Goal: Task Accomplishment & Management: Use online tool/utility

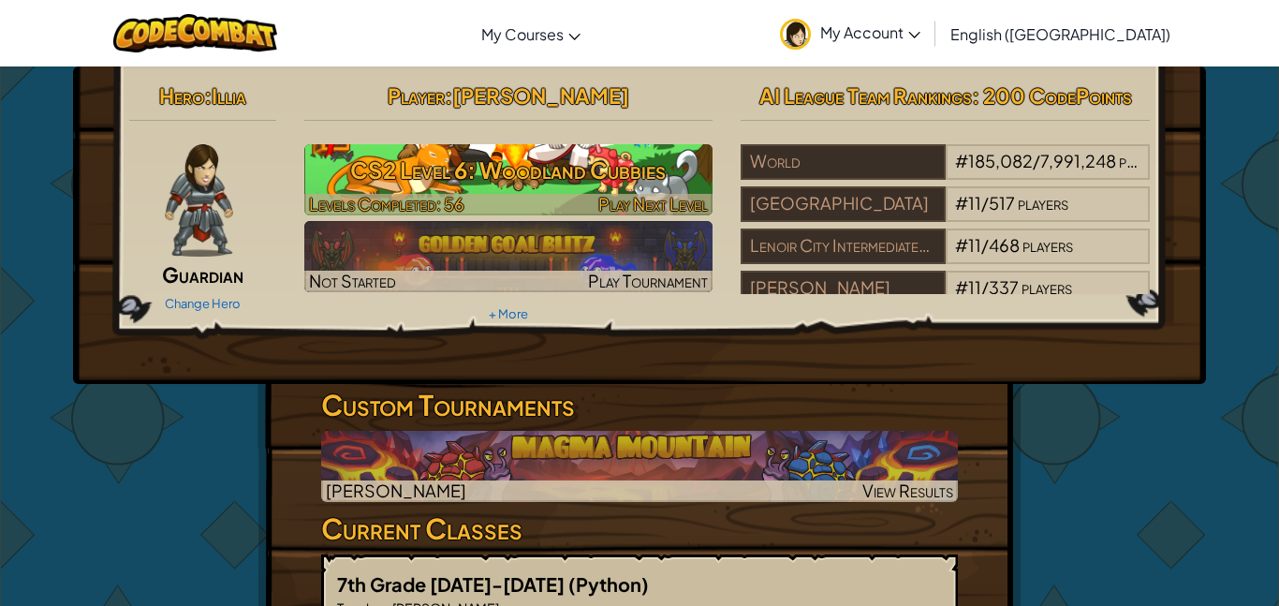
click at [501, 161] on h3 "CS2 Level 6: Woodland Cubbies" at bounding box center [508, 170] width 409 height 42
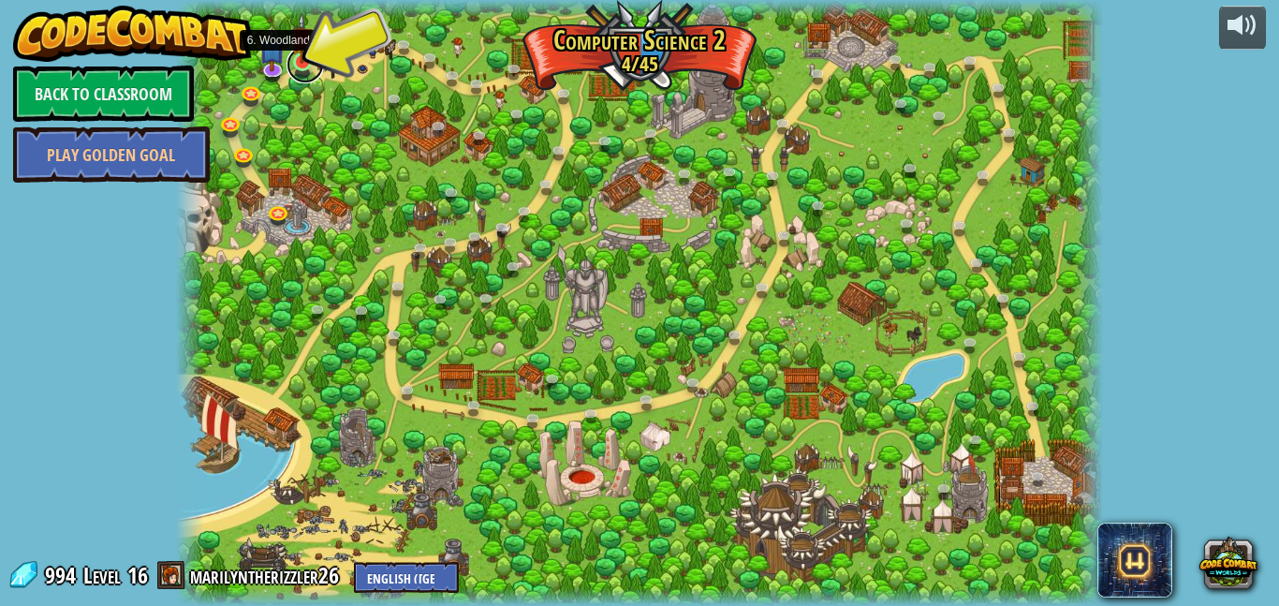
click at [298, 66] on link at bounding box center [305, 64] width 37 height 37
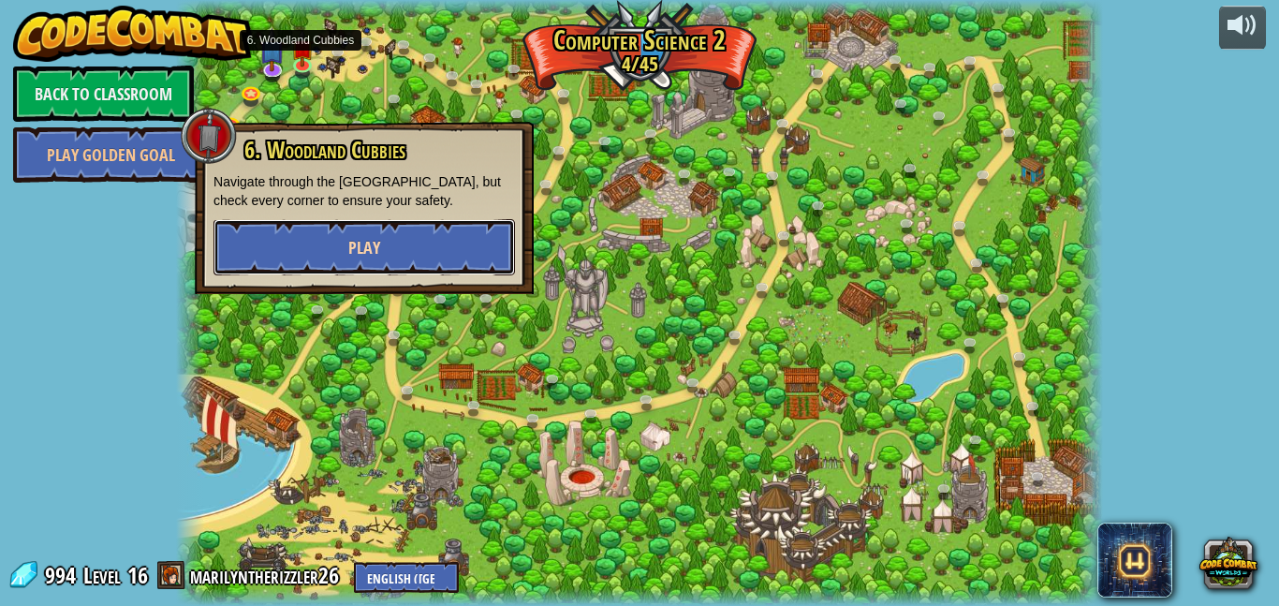
click at [388, 249] on button "Play" at bounding box center [365, 247] width 302 height 56
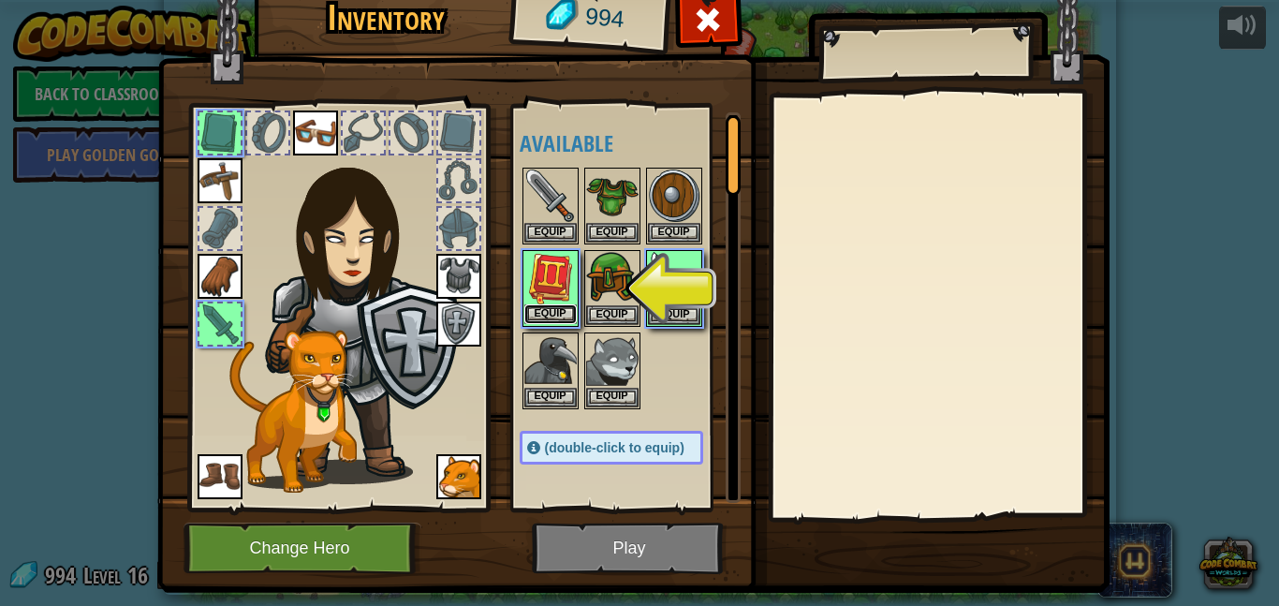
click at [545, 312] on button "Equip" at bounding box center [550, 314] width 52 height 20
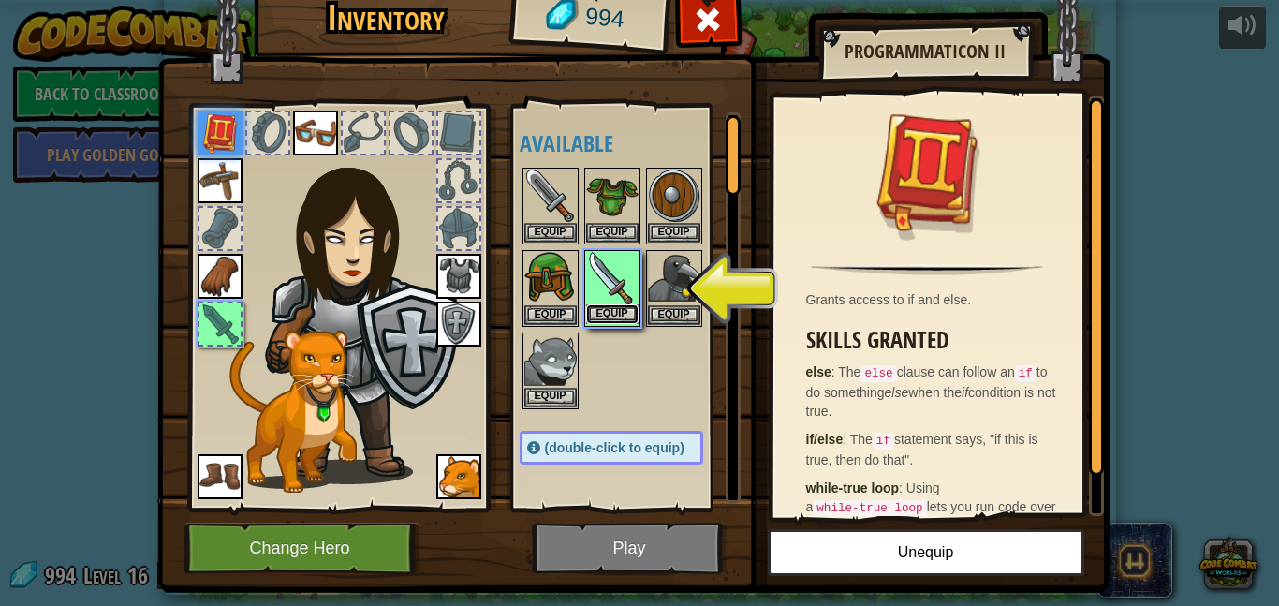
click at [637, 314] on button "Equip" at bounding box center [612, 314] width 52 height 20
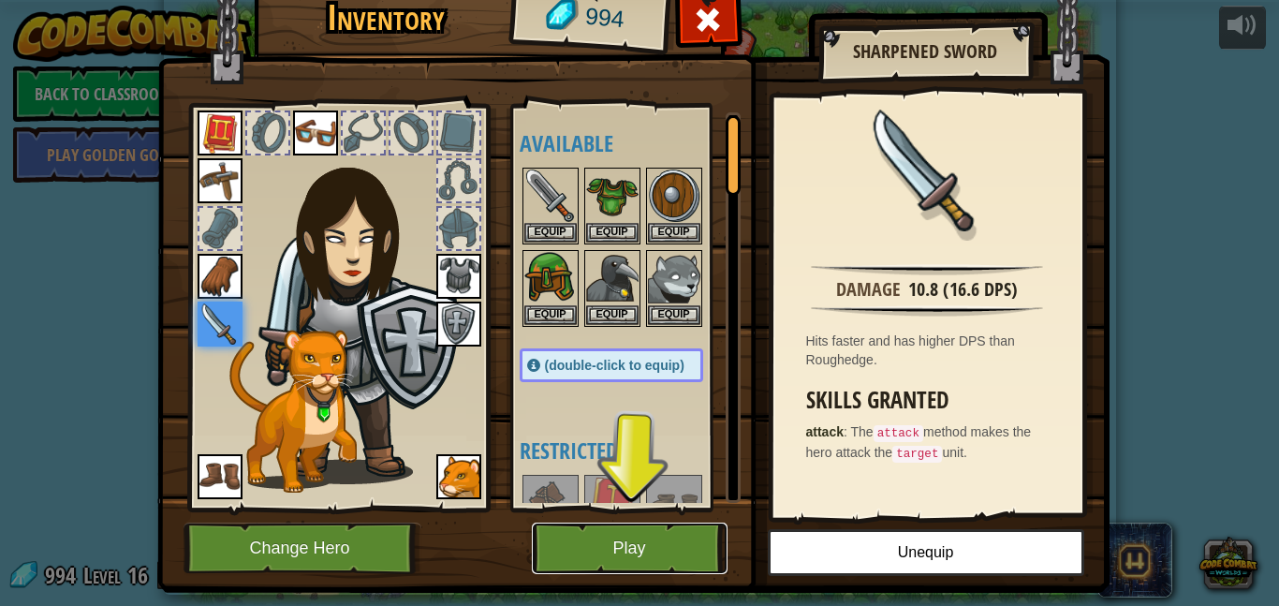
click at [603, 554] on button "Play" at bounding box center [630, 549] width 196 height 52
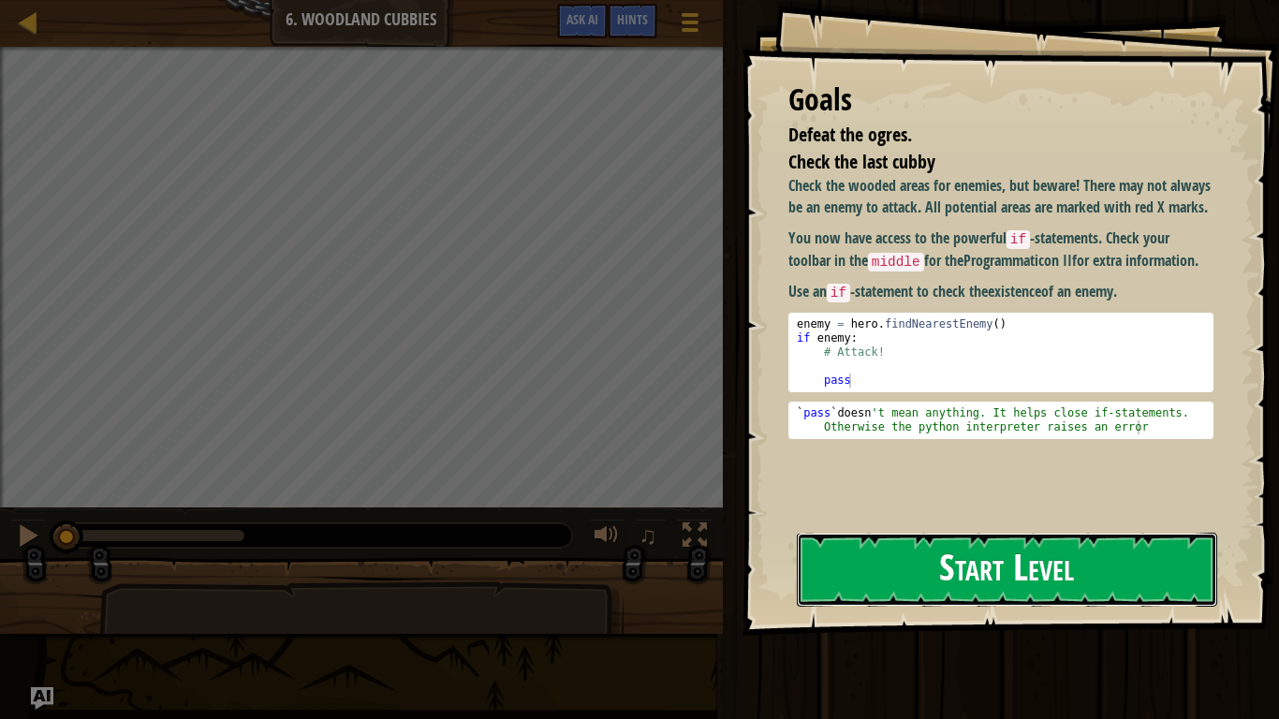
click at [946, 561] on button "Start Level" at bounding box center [1007, 570] width 421 height 74
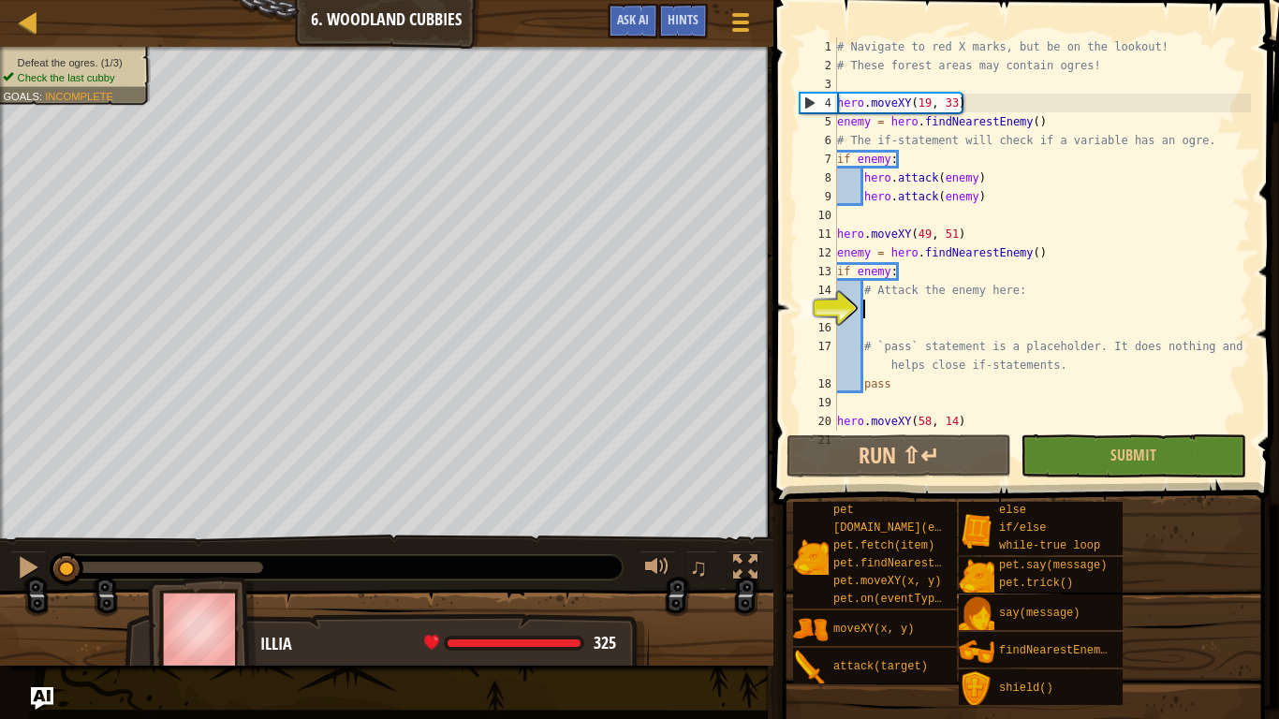
scroll to position [17, 0]
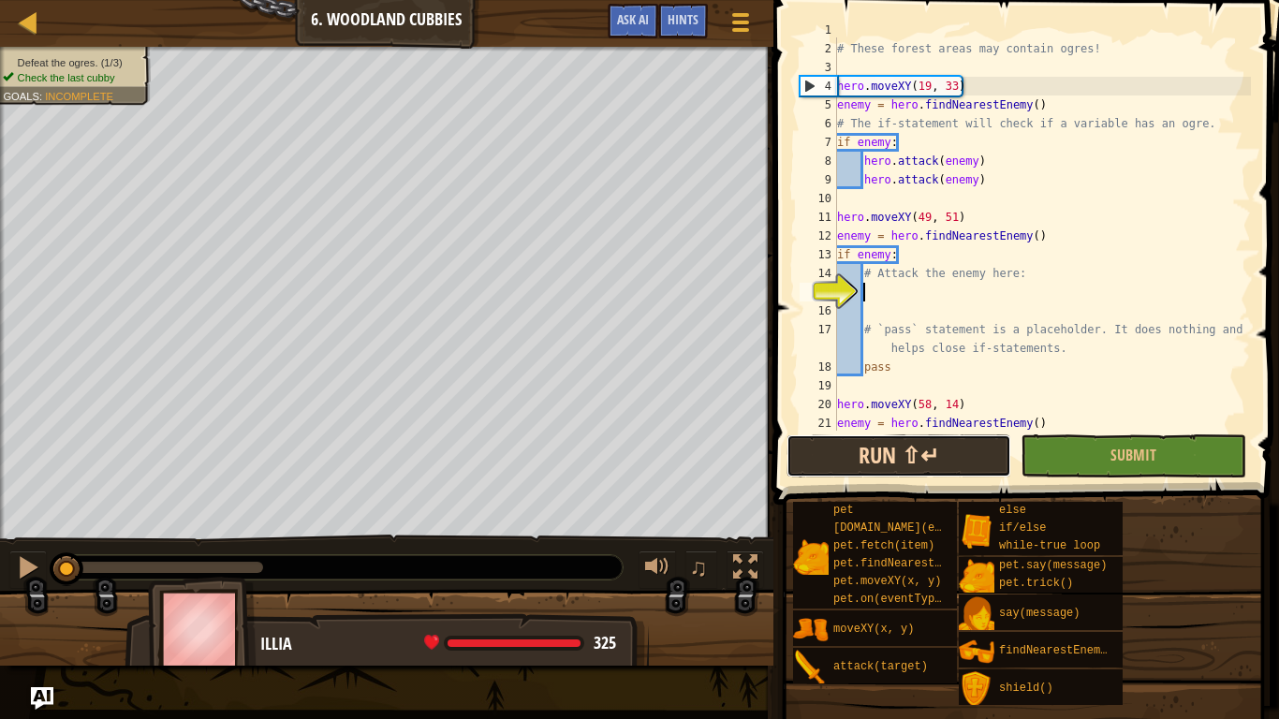
click at [973, 475] on button "Run ⇧↵" at bounding box center [899, 456] width 225 height 43
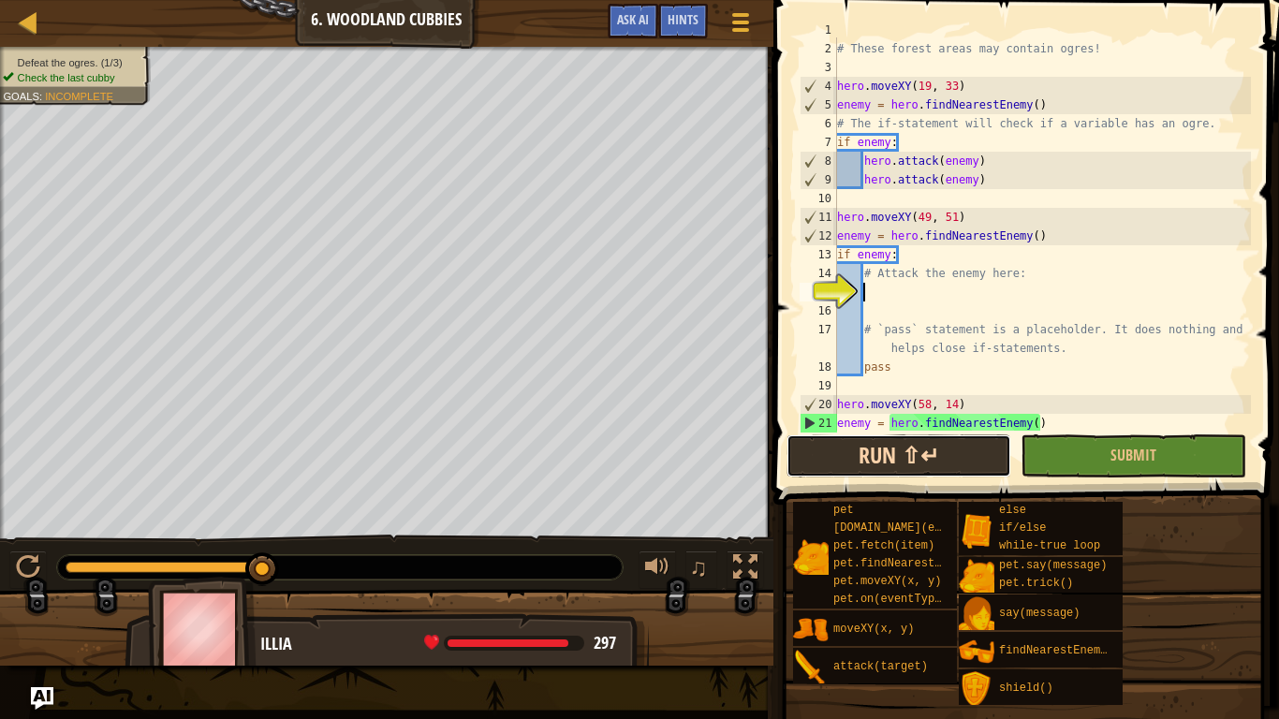
click at [908, 472] on button "Run ⇧↵" at bounding box center [899, 456] width 225 height 43
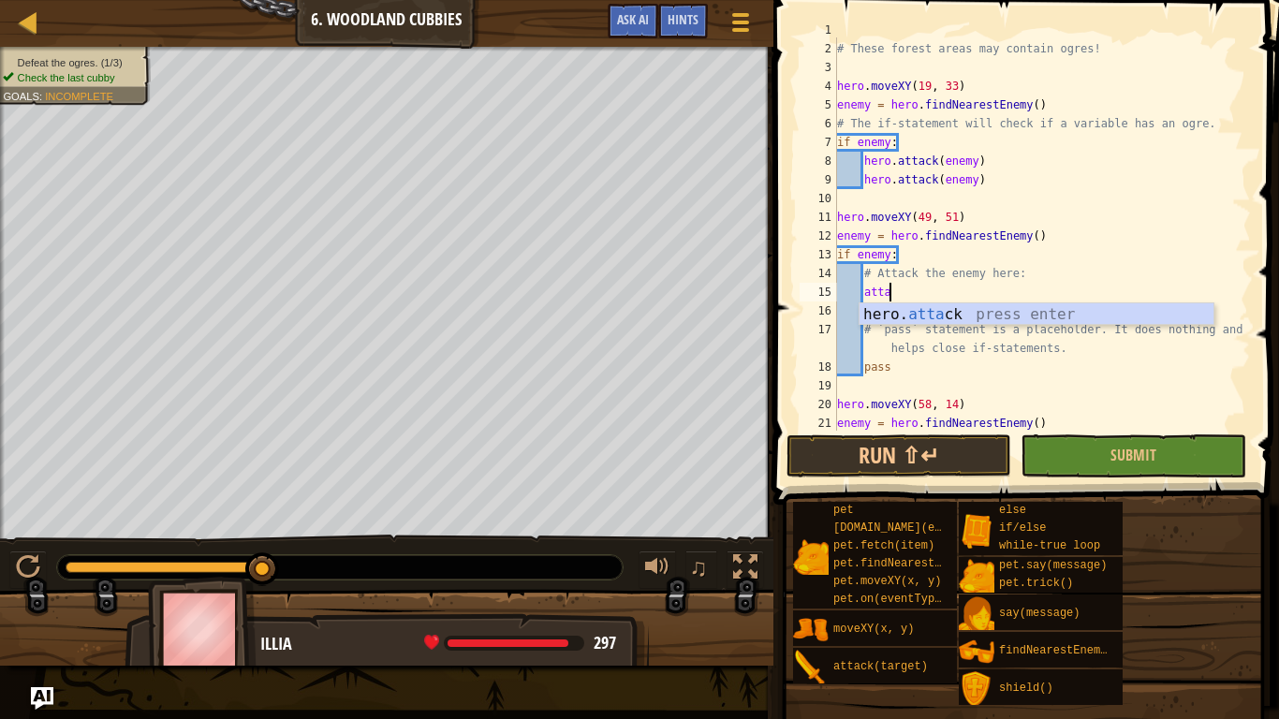
scroll to position [8, 8]
click at [919, 316] on div "hero. attack press enter" at bounding box center [1037, 336] width 354 height 67
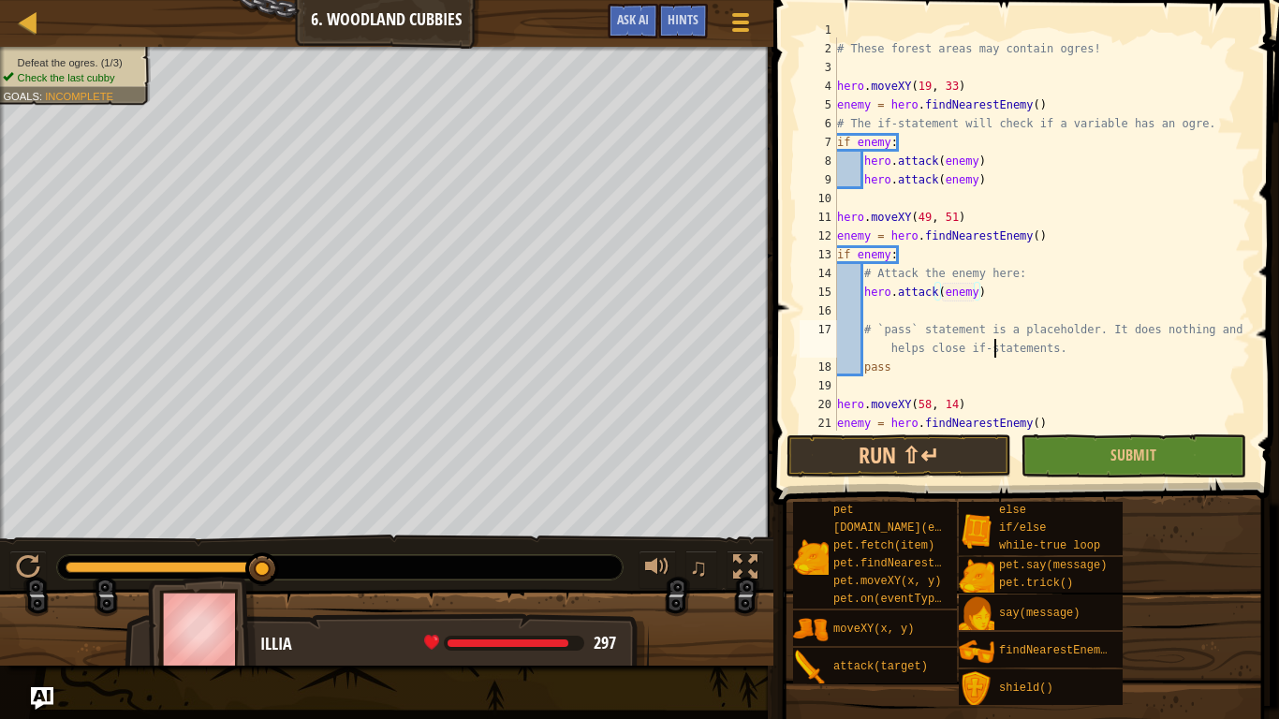
click at [997, 352] on div "# Navigate to red X marks, but be on the lookout! # These forest areas may cont…" at bounding box center [1043, 236] width 418 height 431
type textarea "# `pass` statement is a placeholder. It does nothing and helps close if-stateme…"
click at [949, 454] on button "Run ⇧↵" at bounding box center [899, 456] width 225 height 43
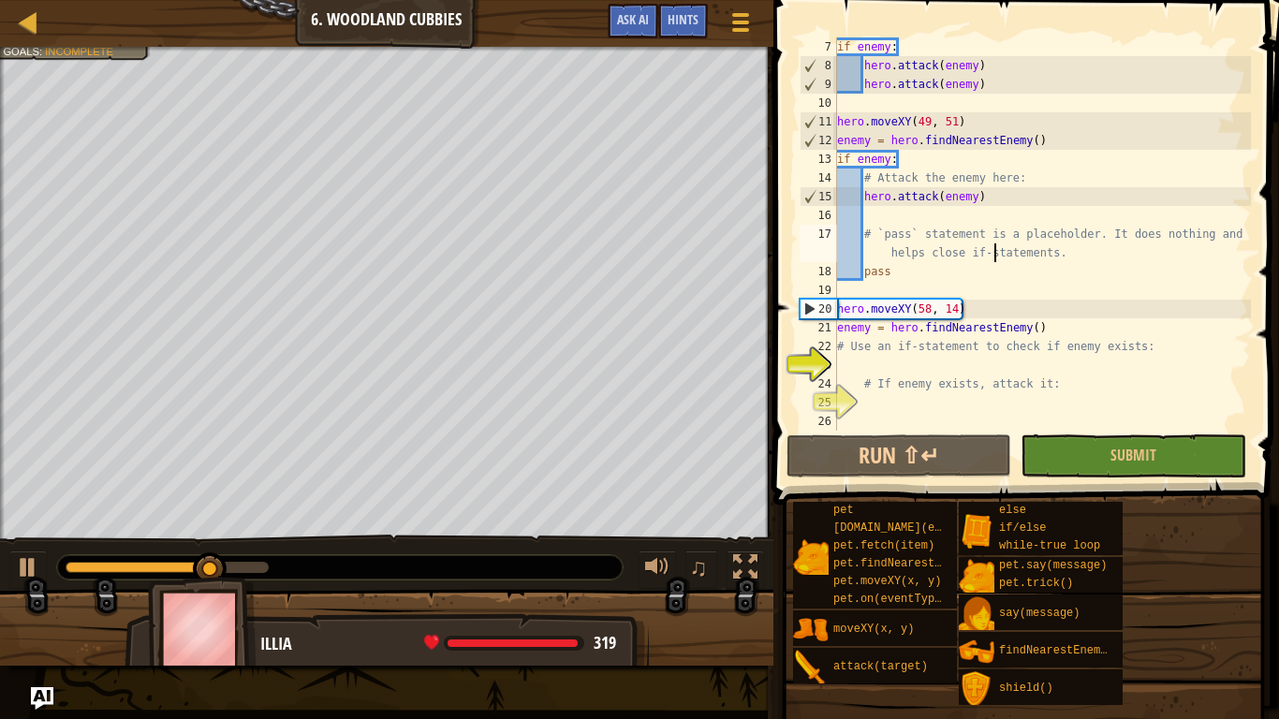
scroll to position [112, 0]
click at [861, 367] on div "if enemy : hero . attack ( enemy ) hero . attack ( enemy ) hero . moveXY ( 49 ,…" at bounding box center [1043, 252] width 418 height 431
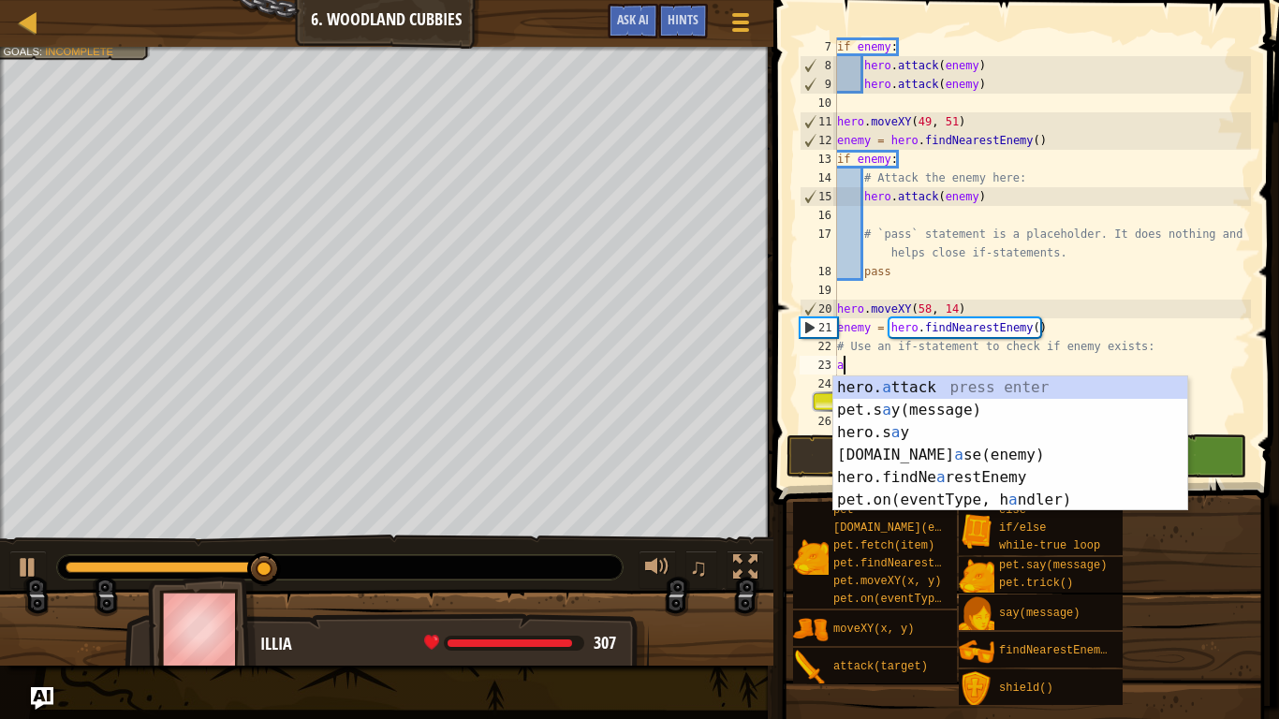
scroll to position [8, 1]
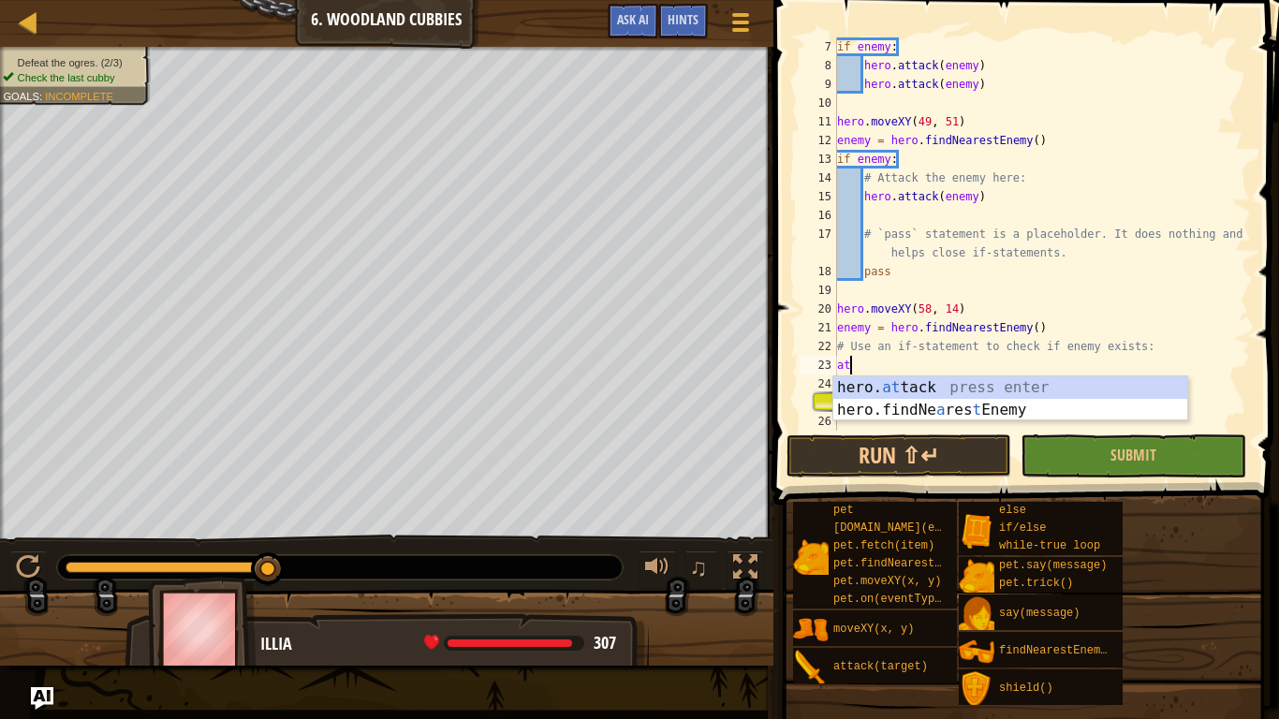
click at [925, 380] on div "hero. at tack press enter hero.findNe a res t Enemy press enter" at bounding box center [1011, 422] width 354 height 90
type textarea "hero.attack(enemy)"
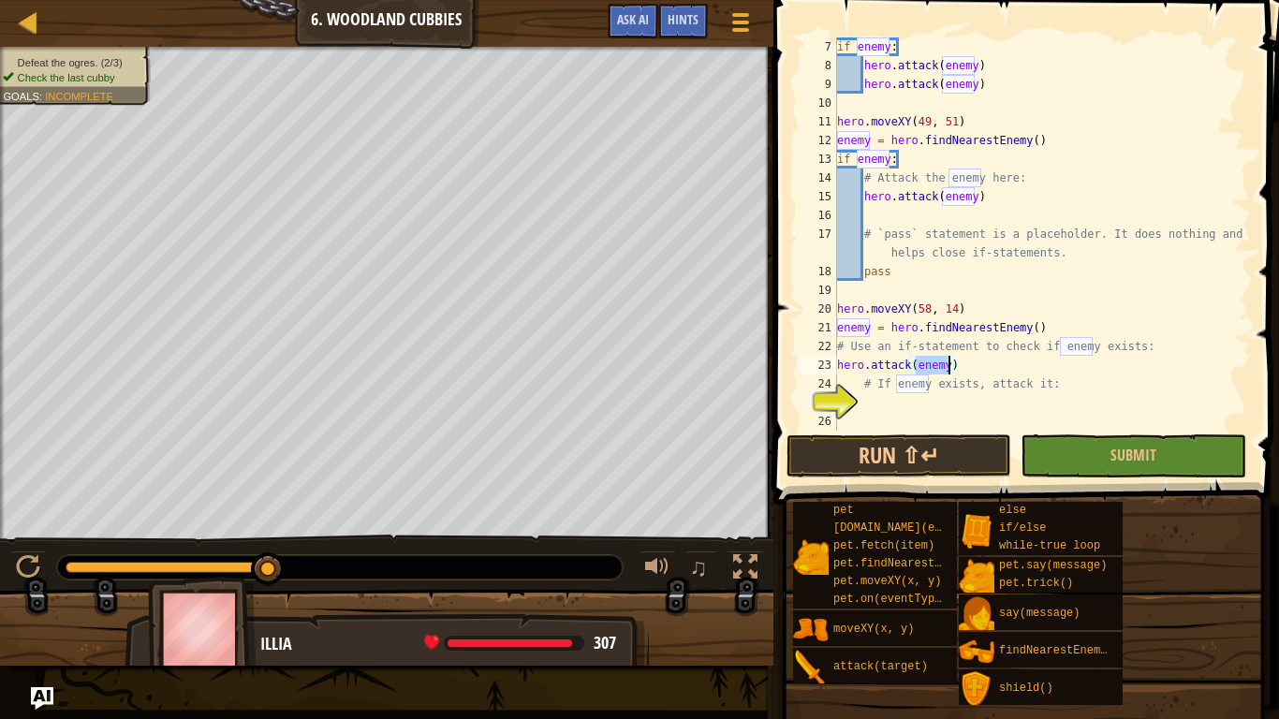
click at [918, 401] on div "if enemy : hero . attack ( enemy ) hero . attack ( enemy ) hero . moveXY ( 49 ,…" at bounding box center [1043, 252] width 418 height 431
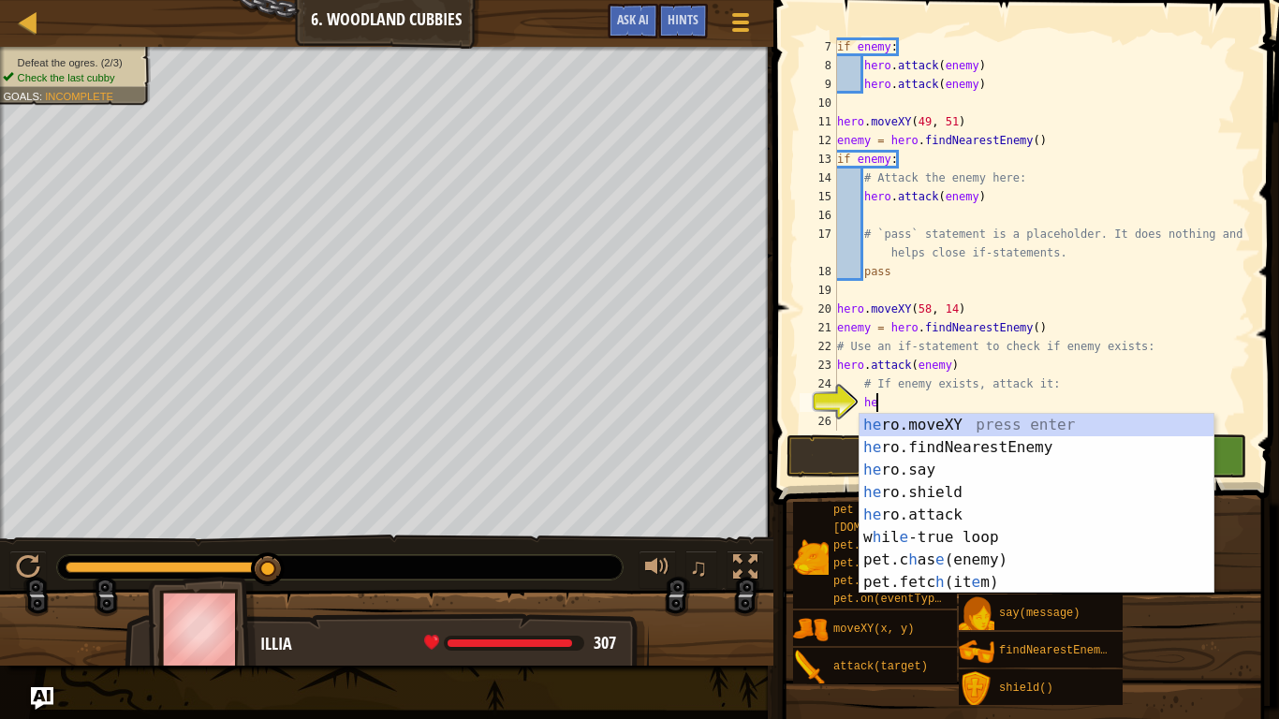
scroll to position [8, 7]
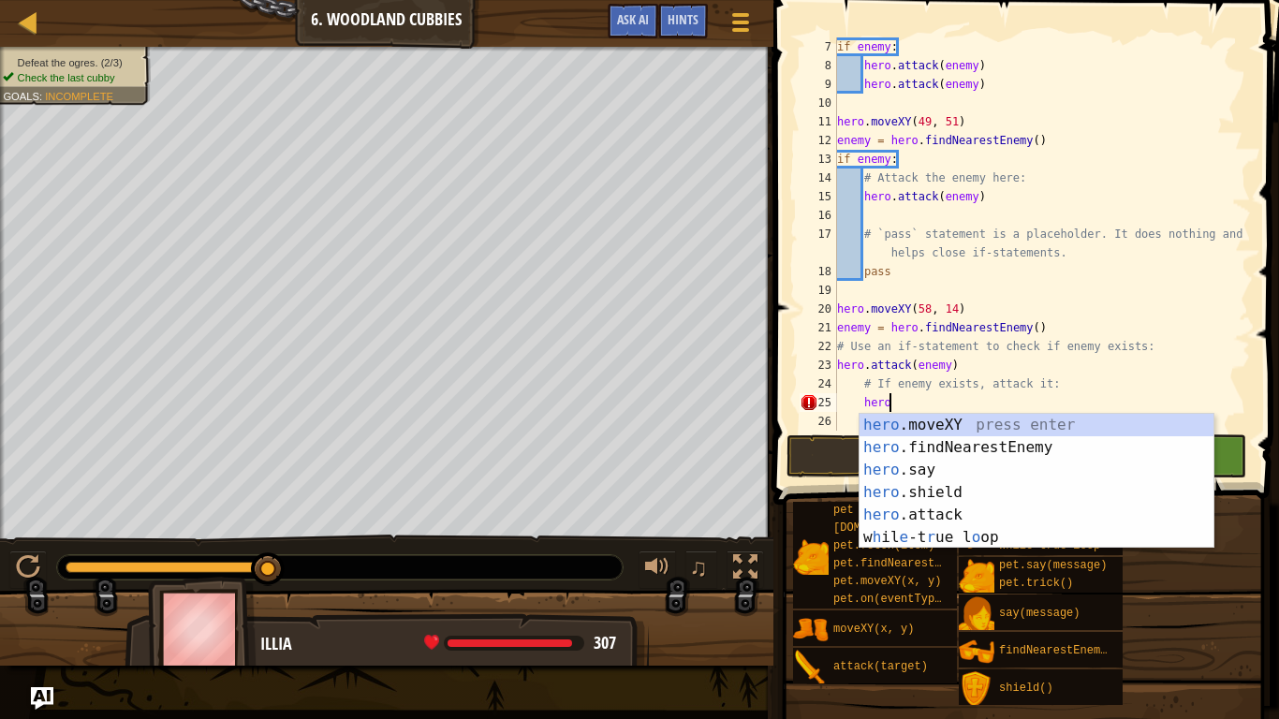
click at [961, 518] on div "hero .moveXY press enter hero .findNearestEnemy press enter hero .say press ent…" at bounding box center [1037, 504] width 354 height 180
type textarea "hero.attack(enemy)"
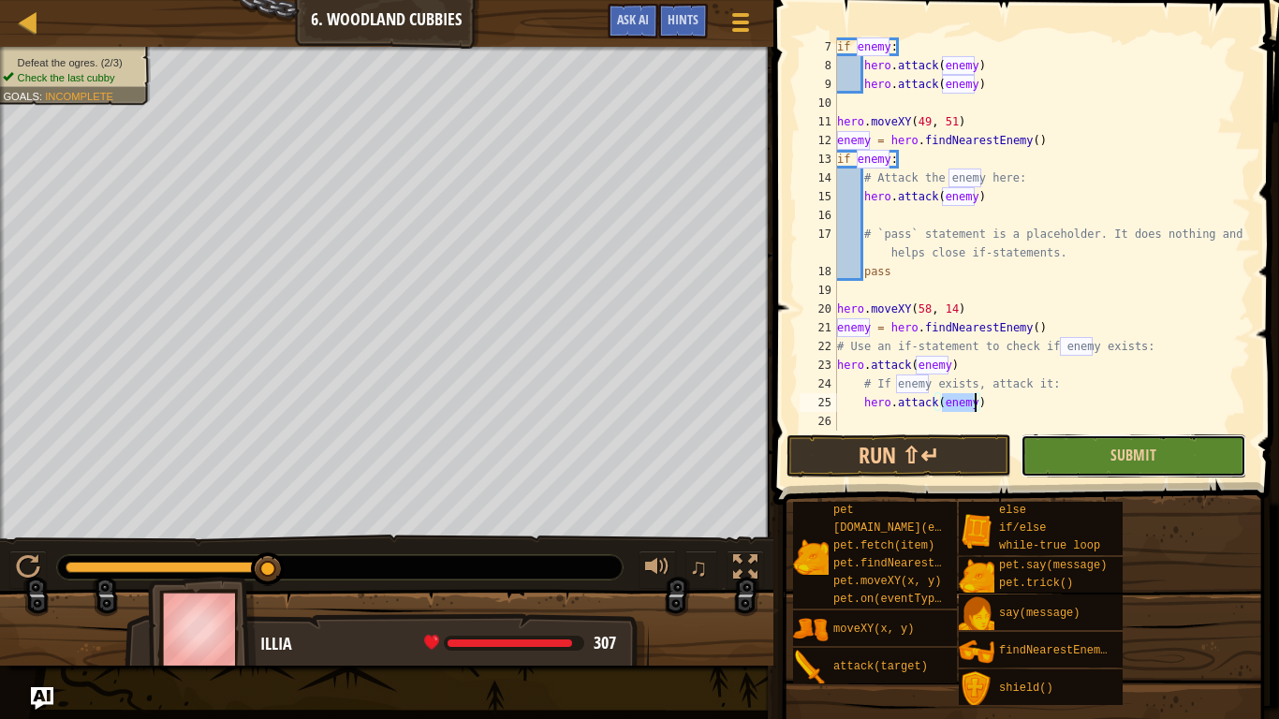
click at [1091, 455] on button "Submit" at bounding box center [1133, 456] width 225 height 43
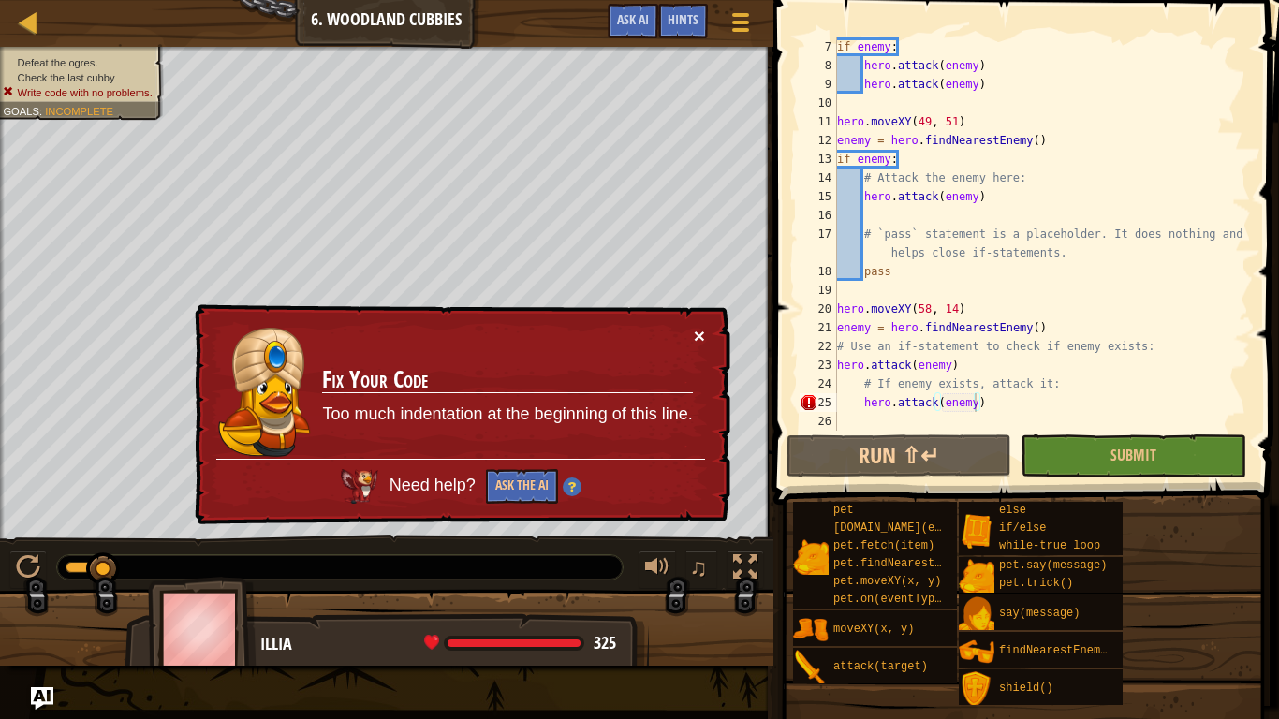
click at [702, 338] on button "×" at bounding box center [699, 336] width 11 height 20
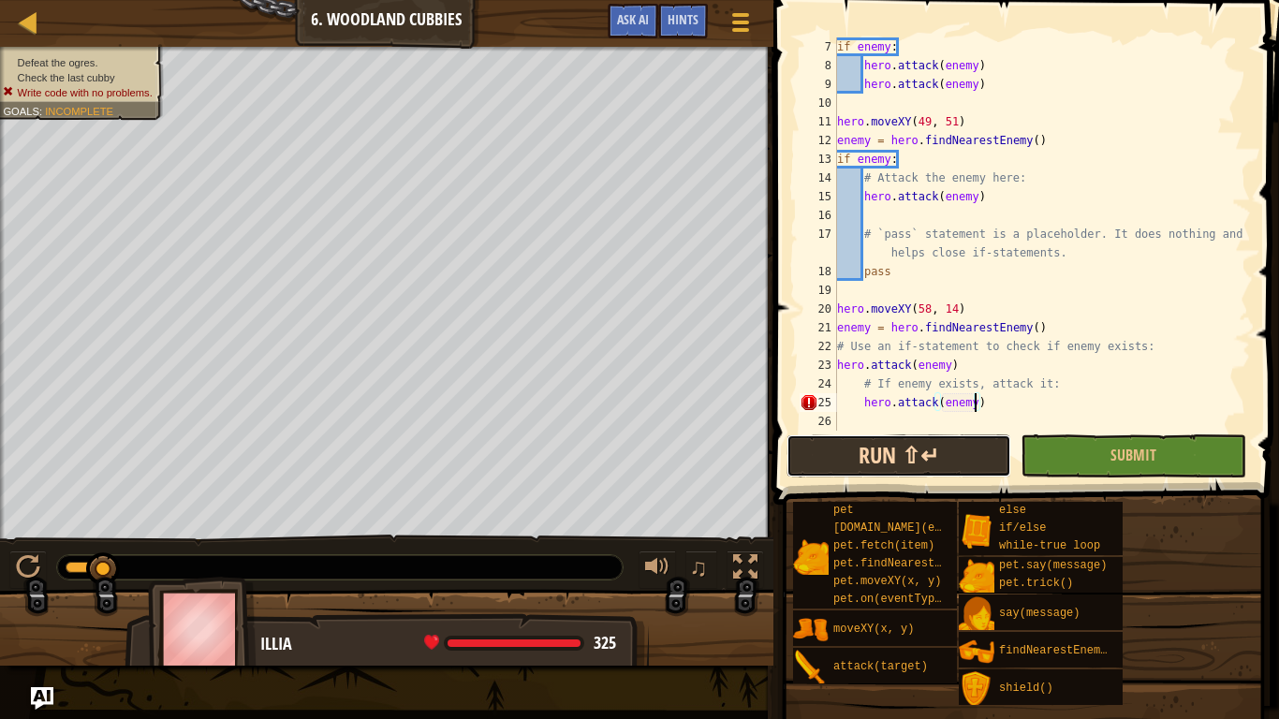
click at [854, 449] on button "Run ⇧↵" at bounding box center [899, 456] width 225 height 43
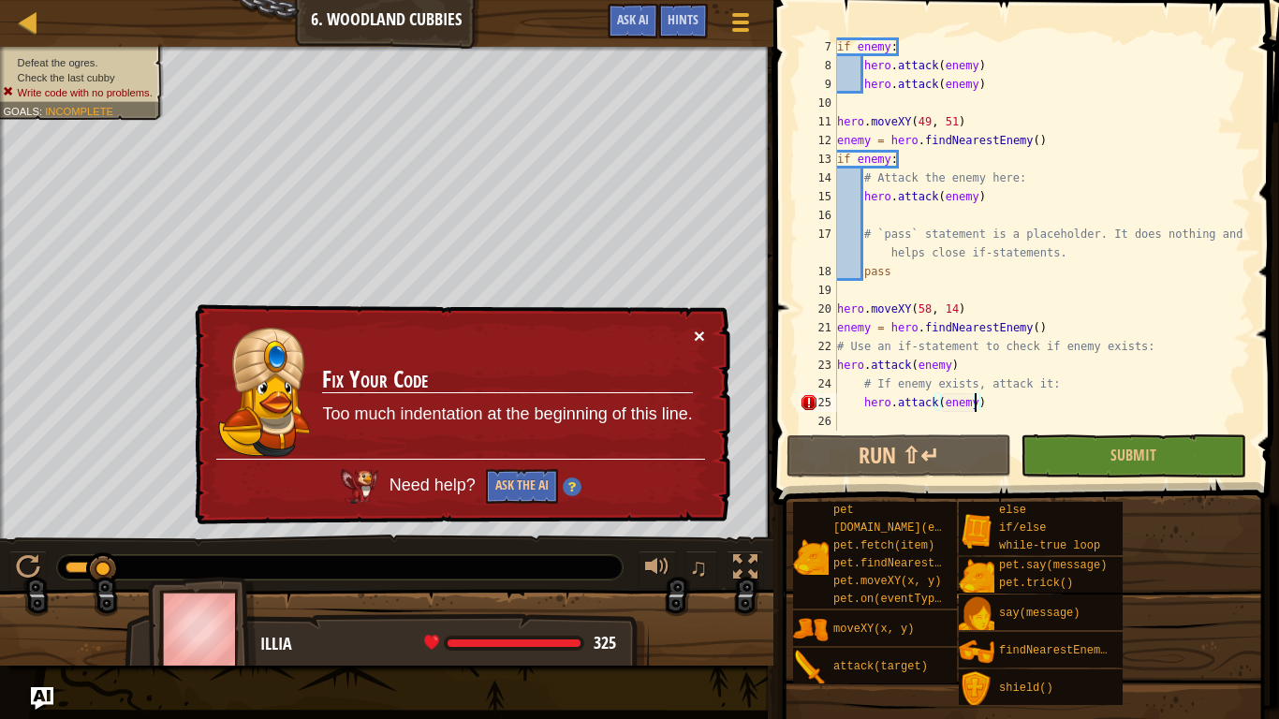
click at [702, 336] on button "×" at bounding box center [699, 336] width 11 height 20
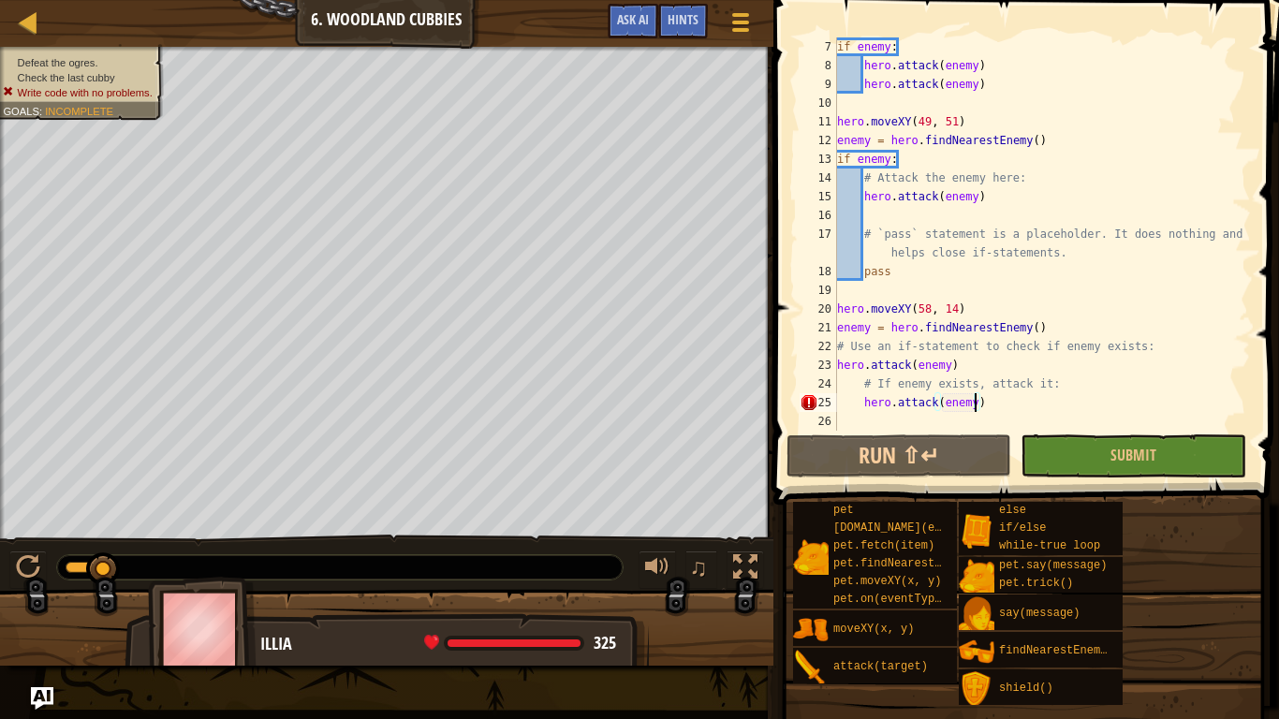
click at [1016, 421] on div "if enemy : hero . attack ( enemy ) hero . attack ( enemy ) hero . moveXY ( 49 ,…" at bounding box center [1043, 252] width 418 height 431
click at [1009, 405] on div "if enemy : hero . attack ( enemy ) hero . attack ( enemy ) hero . moveXY ( 49 ,…" at bounding box center [1043, 252] width 418 height 431
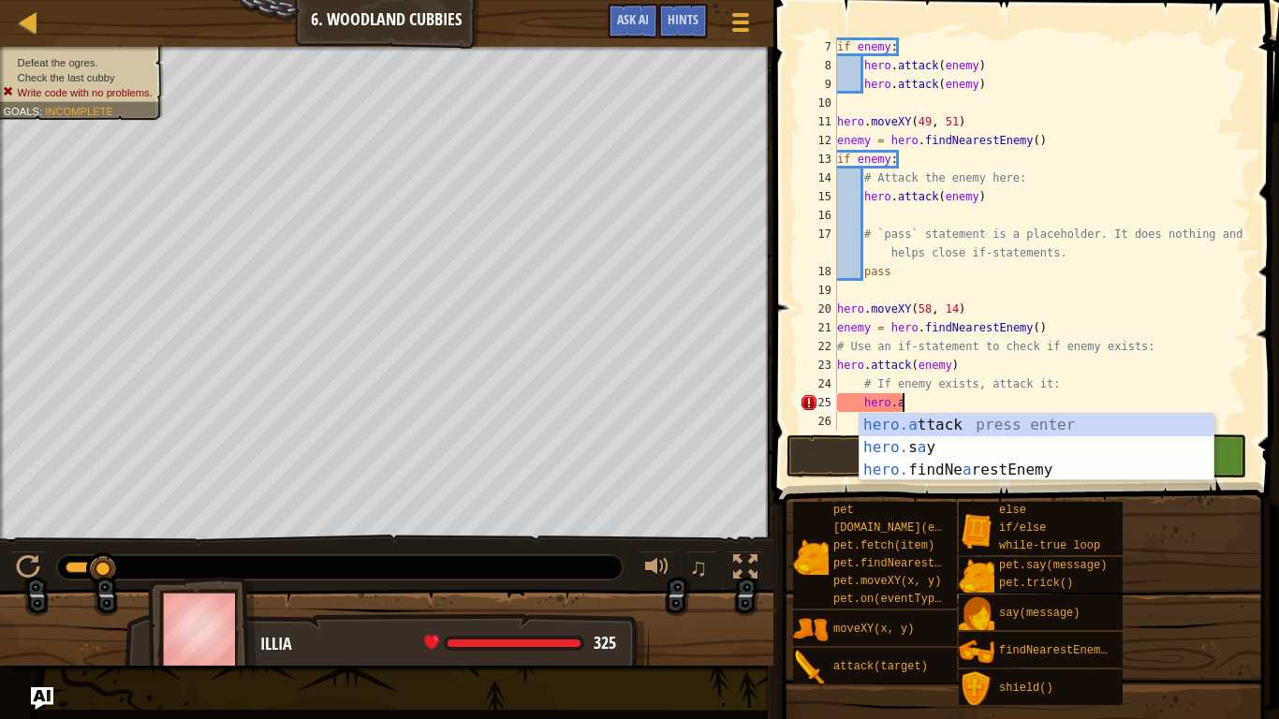
type textarea "h"
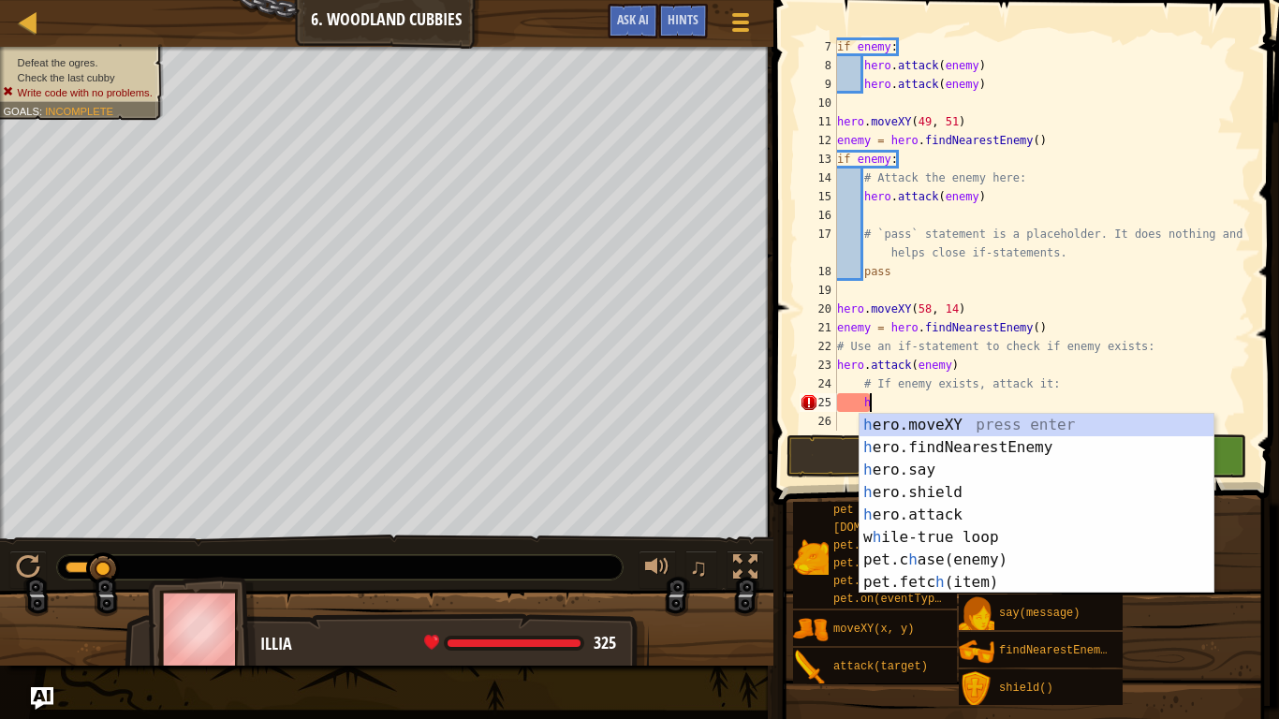
scroll to position [94, 0]
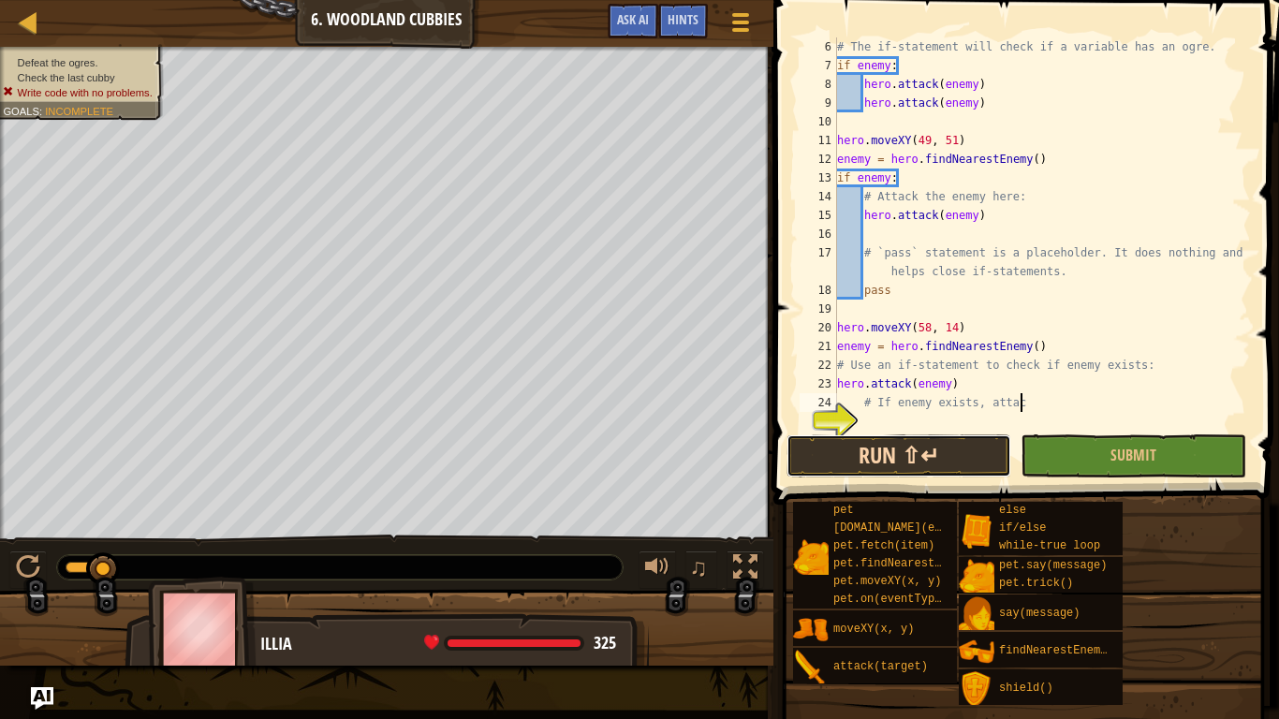
click at [944, 446] on button "Run ⇧↵" at bounding box center [899, 456] width 225 height 43
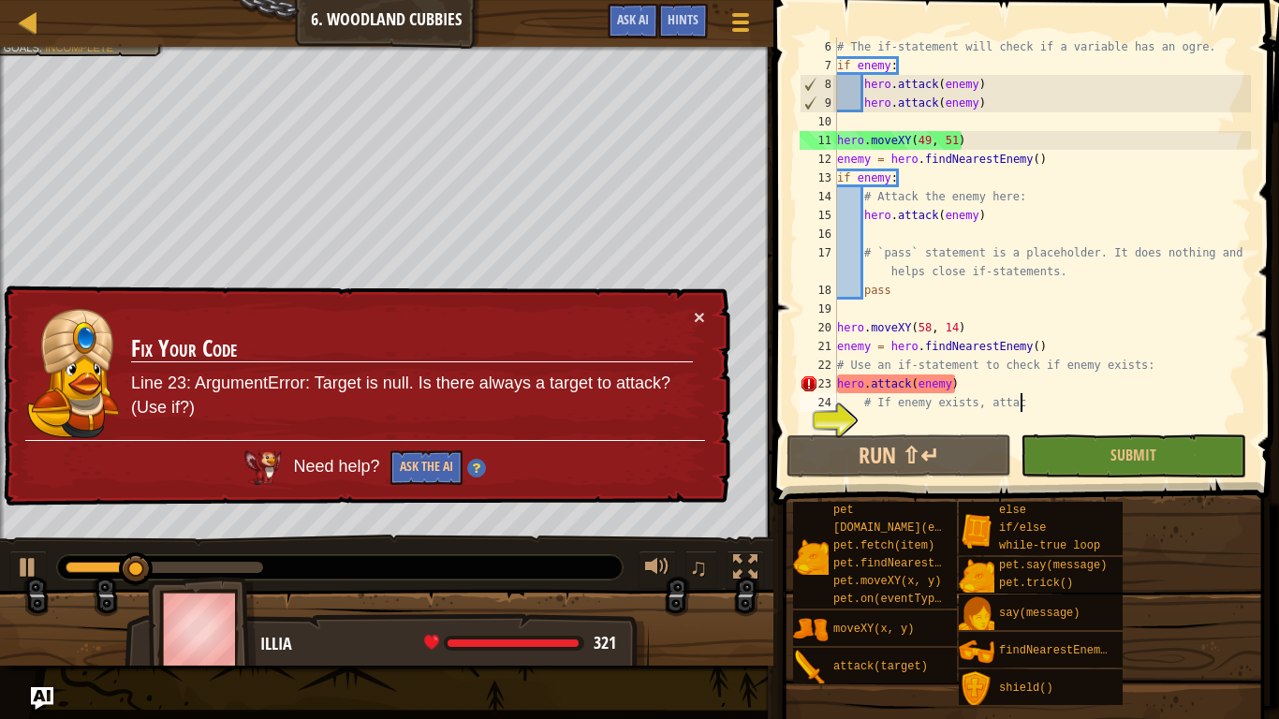
click at [973, 380] on div "# The if-statement will check if a variable has an ogre. if enemy : hero . atta…" at bounding box center [1043, 252] width 418 height 431
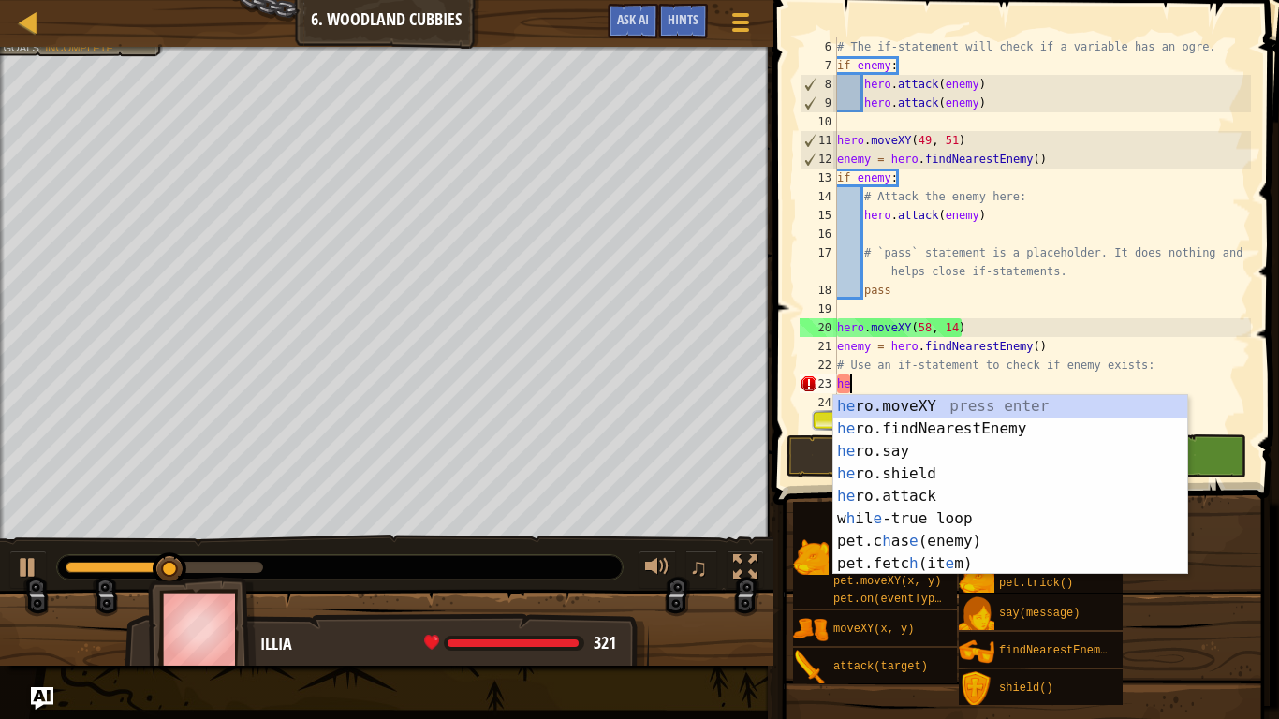
type textarea "h"
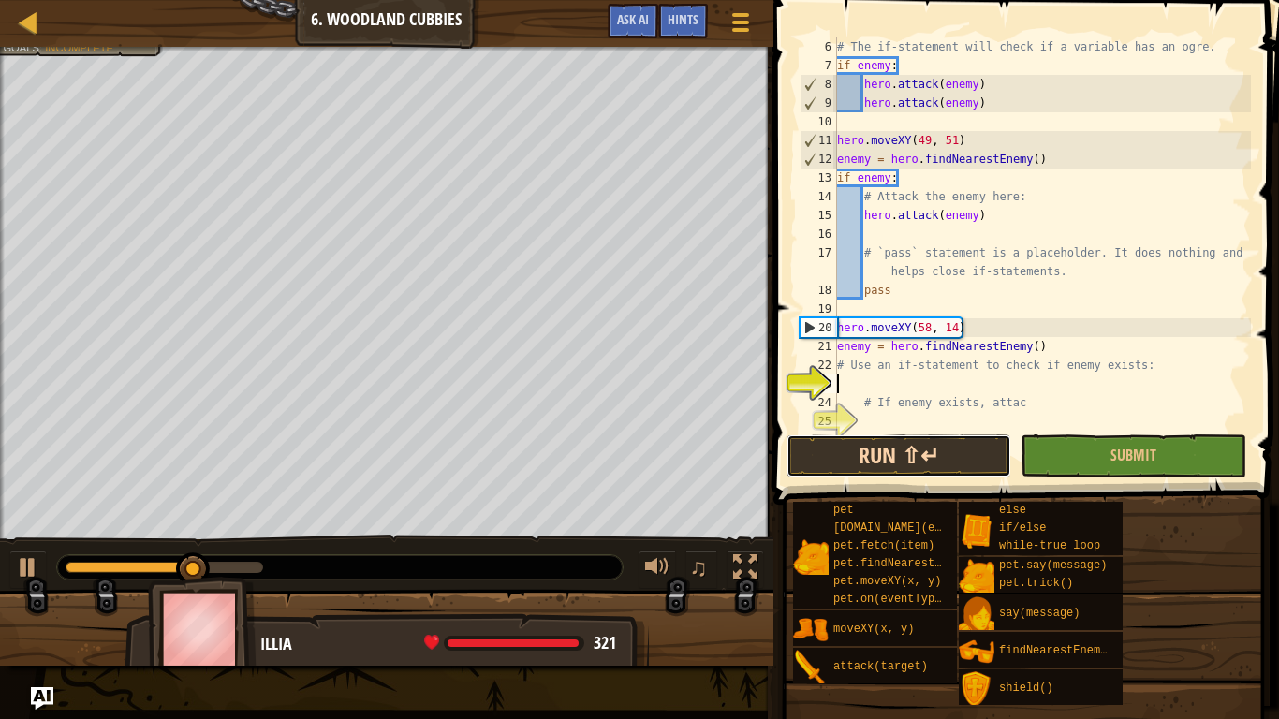
click at [953, 441] on button "Run ⇧↵" at bounding box center [899, 456] width 225 height 43
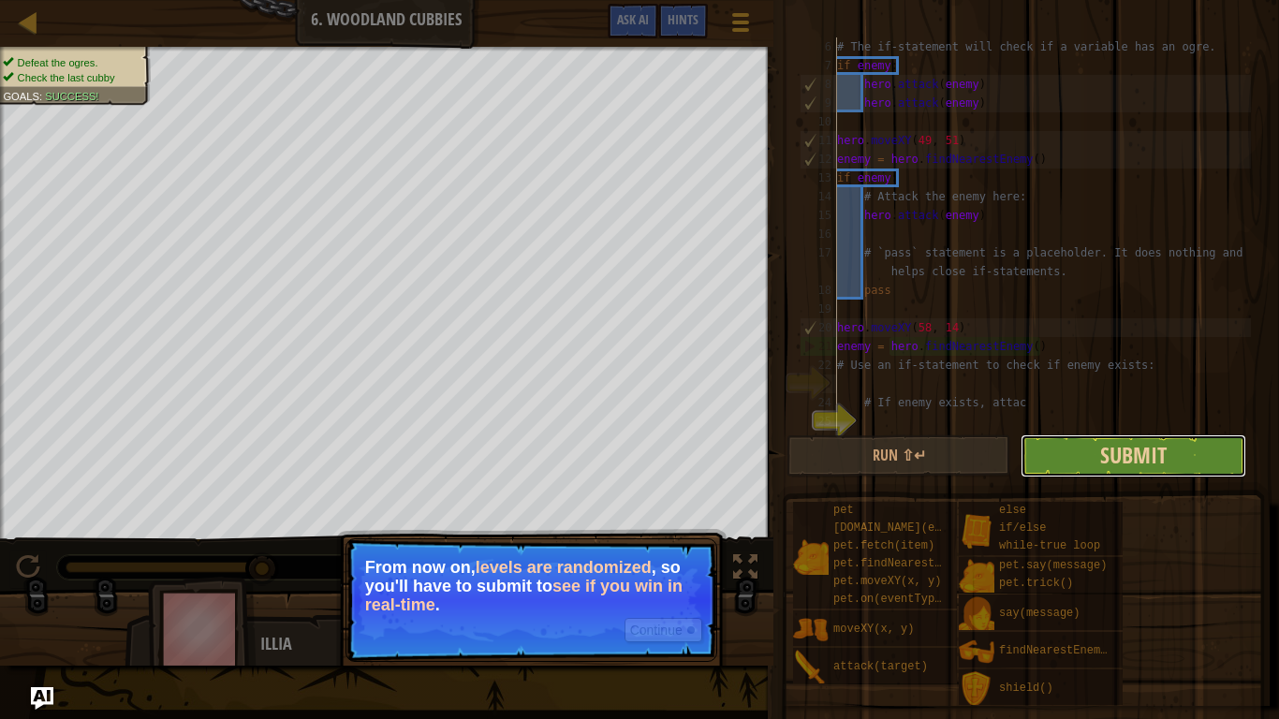
click at [1092, 451] on button "Submit" at bounding box center [1133, 456] width 225 height 43
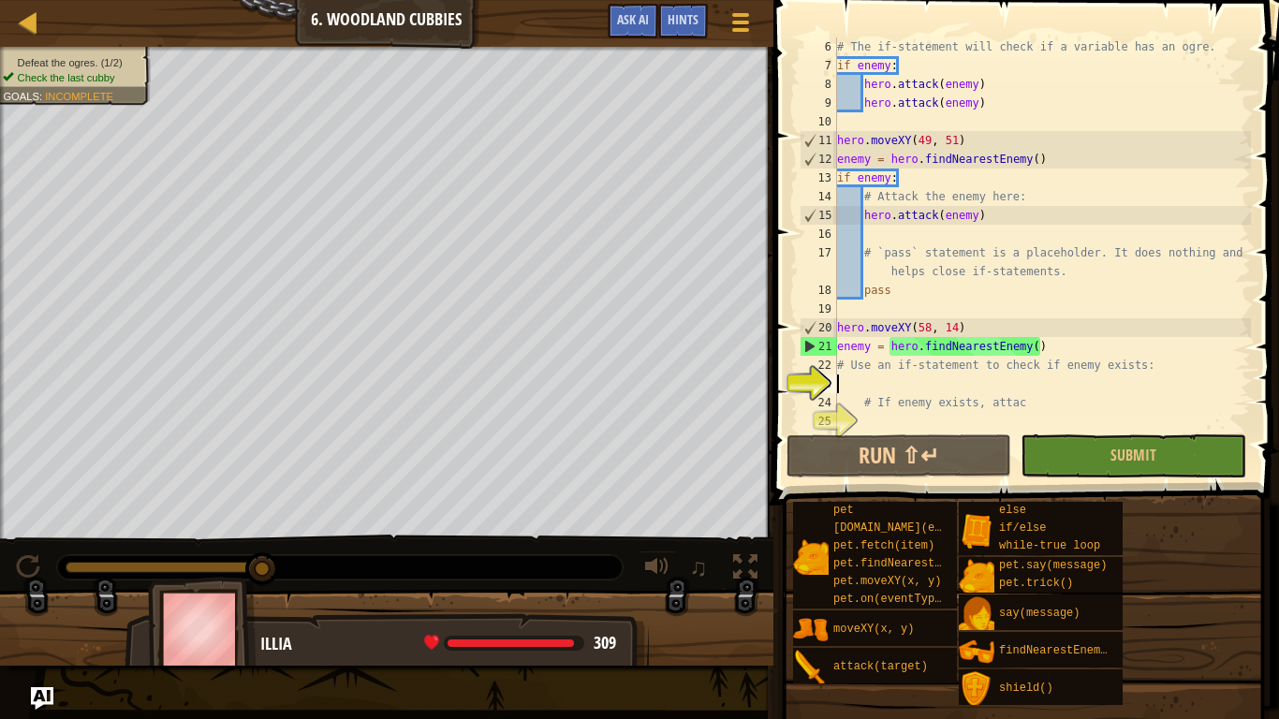
click at [859, 383] on div "# The if-statement will check if a variable has an ogre. if enemy : hero . atta…" at bounding box center [1043, 252] width 418 height 431
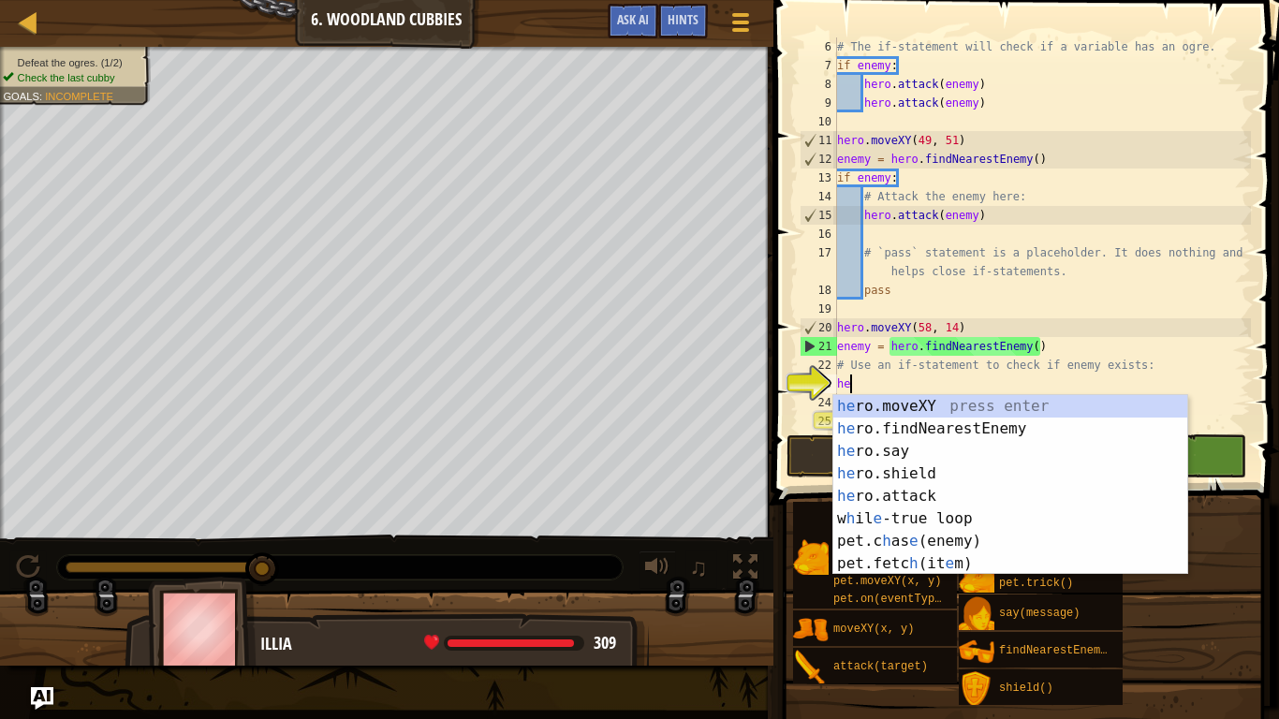
scroll to position [8, 2]
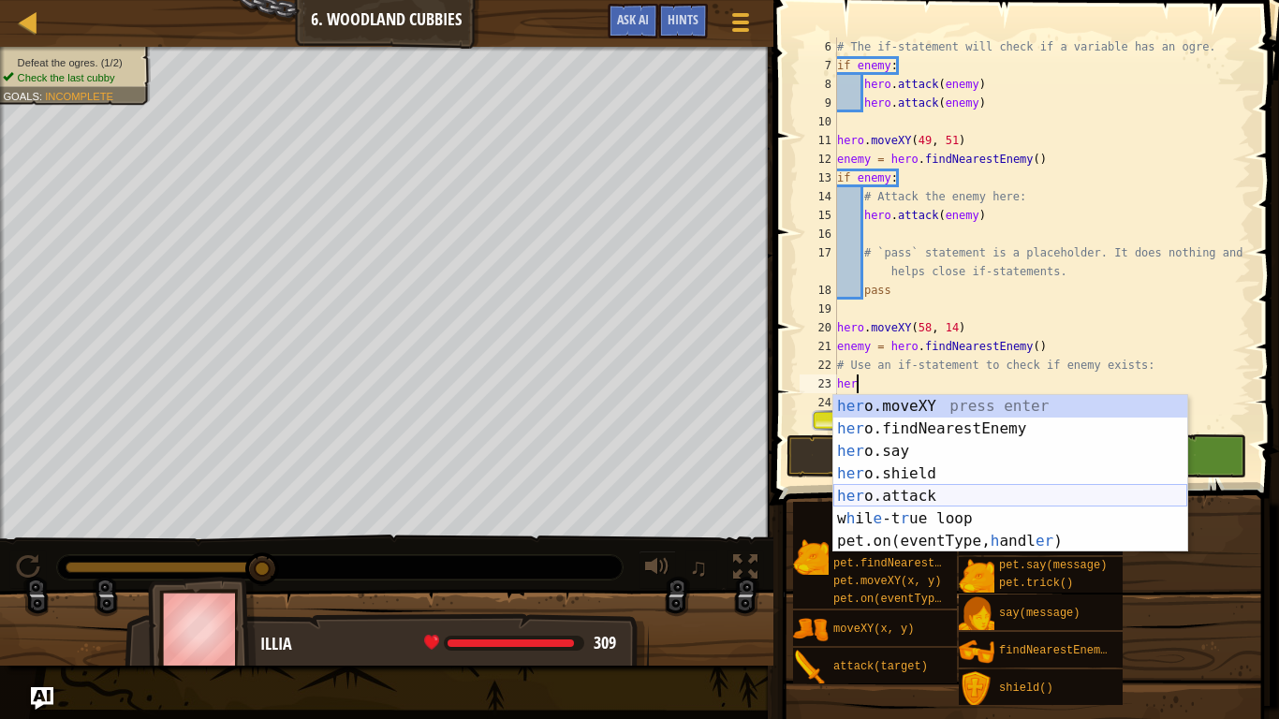
click at [909, 492] on div "her o.moveXY press enter her o.findNearestEnemy press enter her o.say press ent…" at bounding box center [1011, 496] width 354 height 202
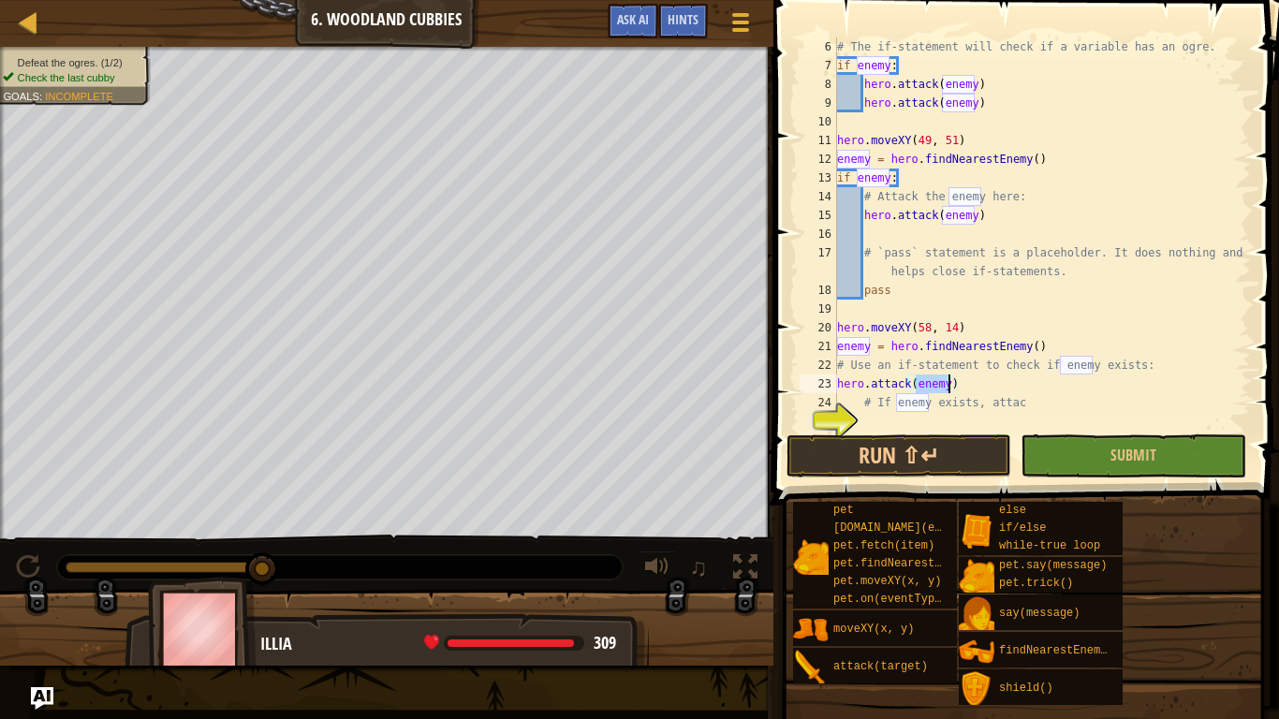
click at [1004, 385] on div "# The if-statement will check if a variable has an ogre. if enemy : hero . atta…" at bounding box center [1043, 252] width 418 height 431
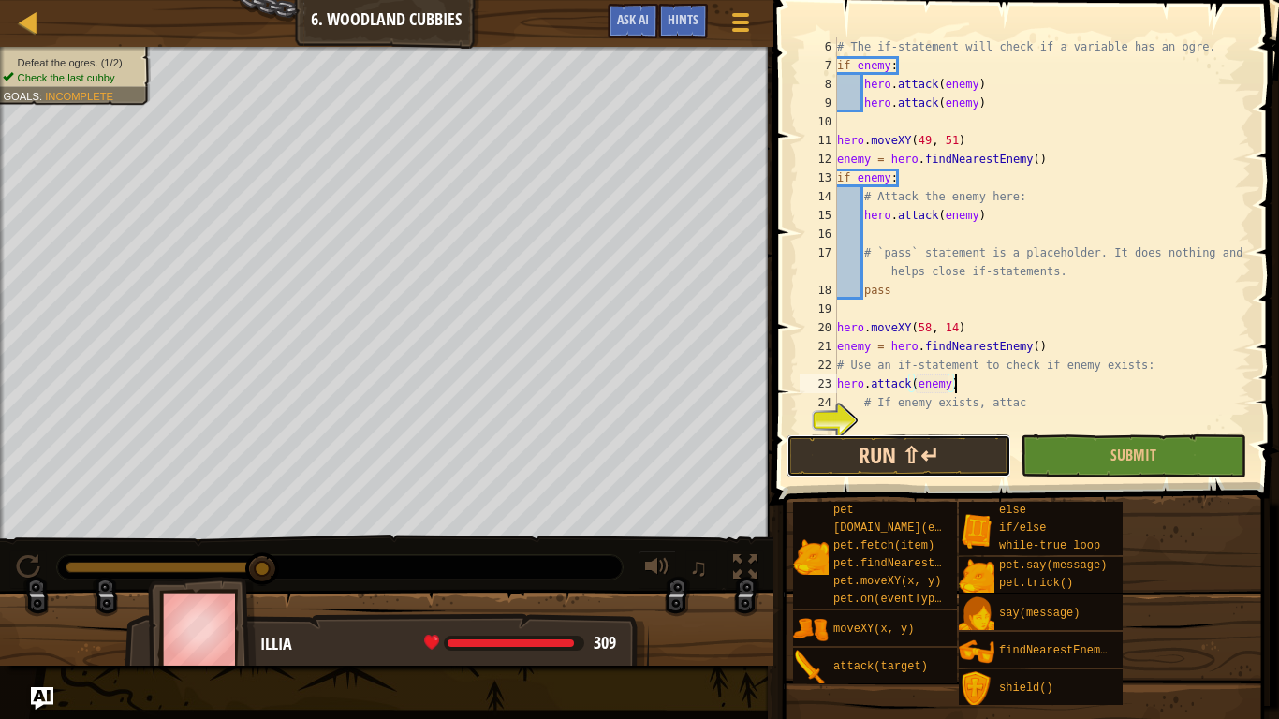
click at [982, 445] on button "Run ⇧↵" at bounding box center [899, 456] width 225 height 43
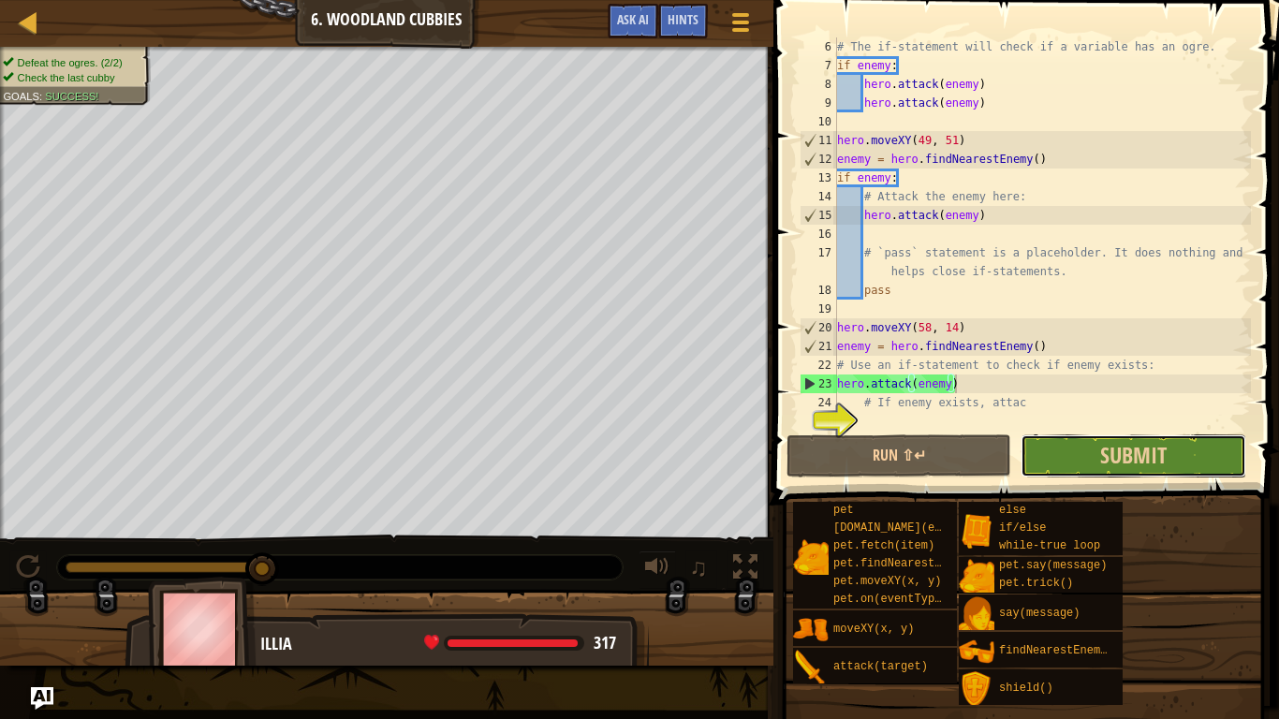
click at [1171, 463] on button "Submit" at bounding box center [1133, 456] width 225 height 43
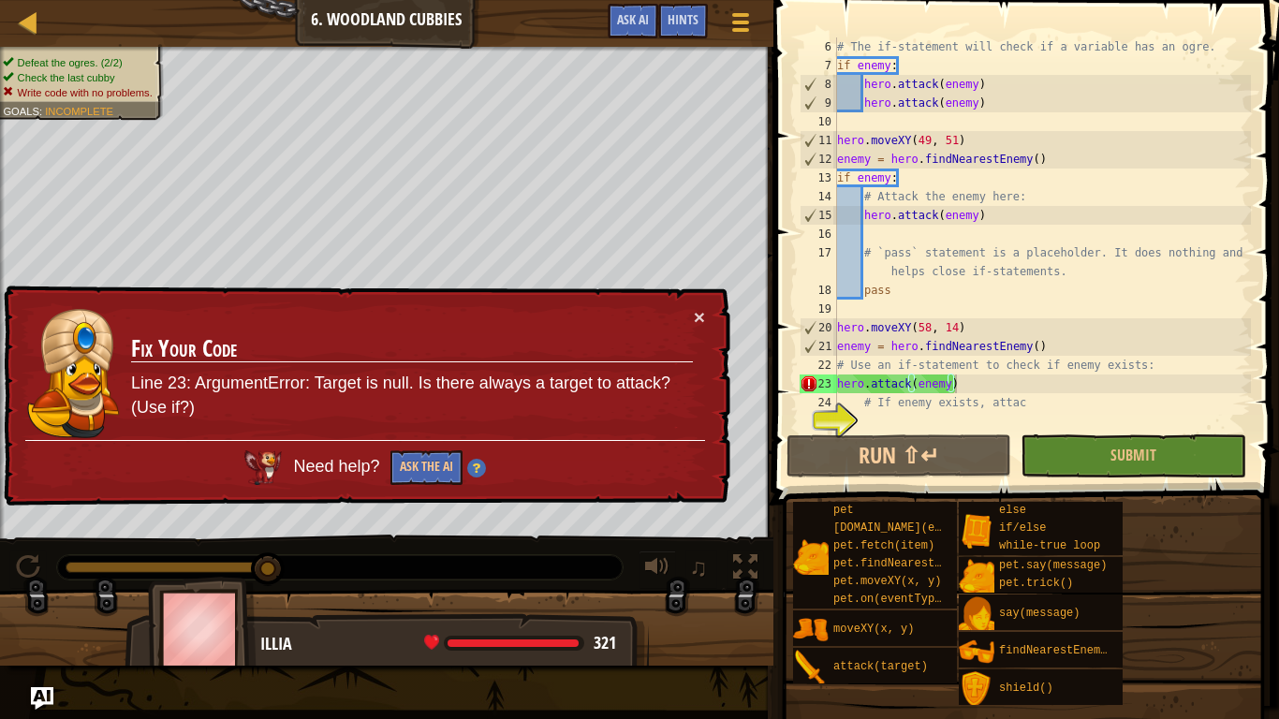
click at [691, 307] on td "Fix Your Code Line 23: ArgumentError: Target is null. Is there always a target …" at bounding box center [412, 374] width 564 height 134
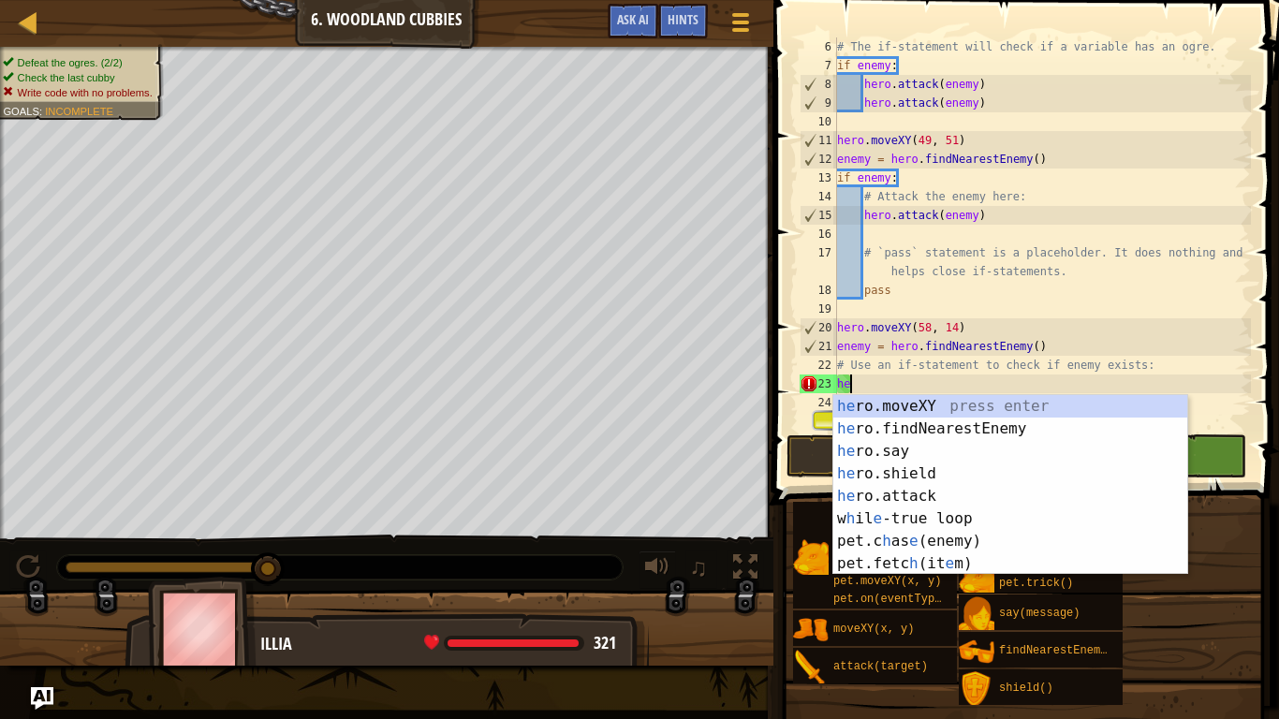
scroll to position [8, 1]
type textarea "h"
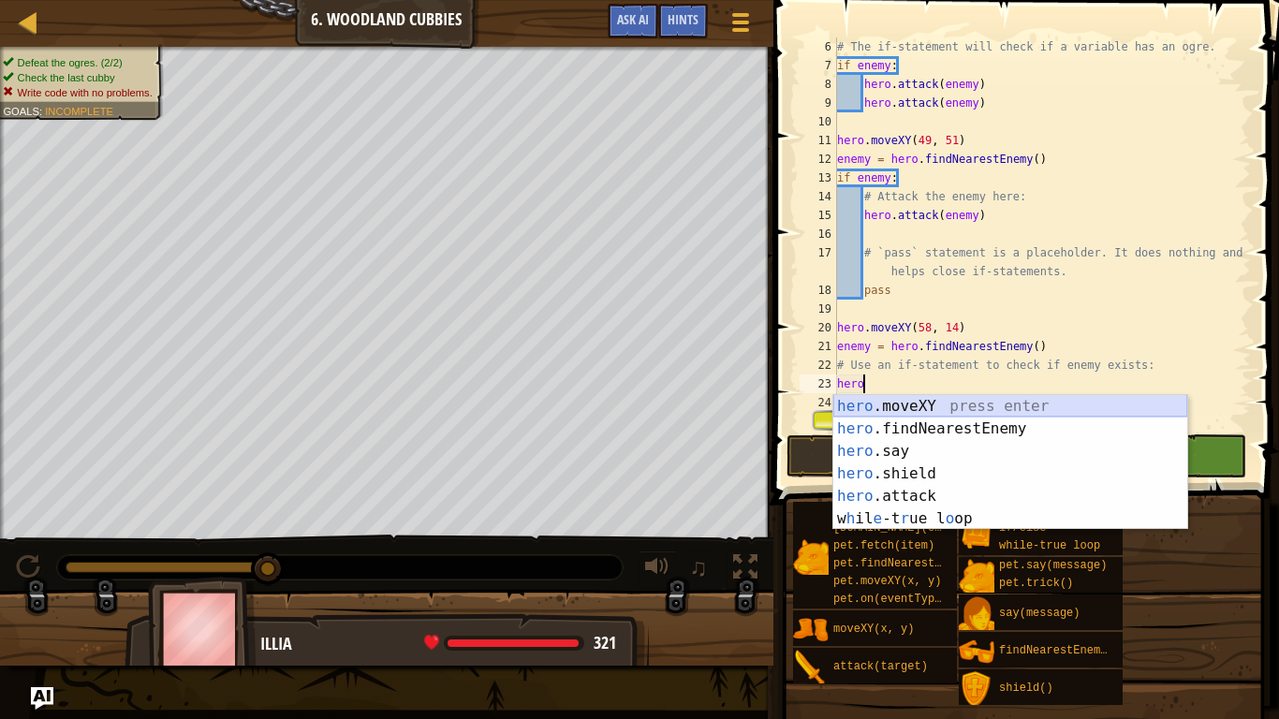
click at [1006, 406] on div "hero .moveXY press enter hero .findNearestEnemy press enter hero .say press ent…" at bounding box center [1011, 485] width 354 height 180
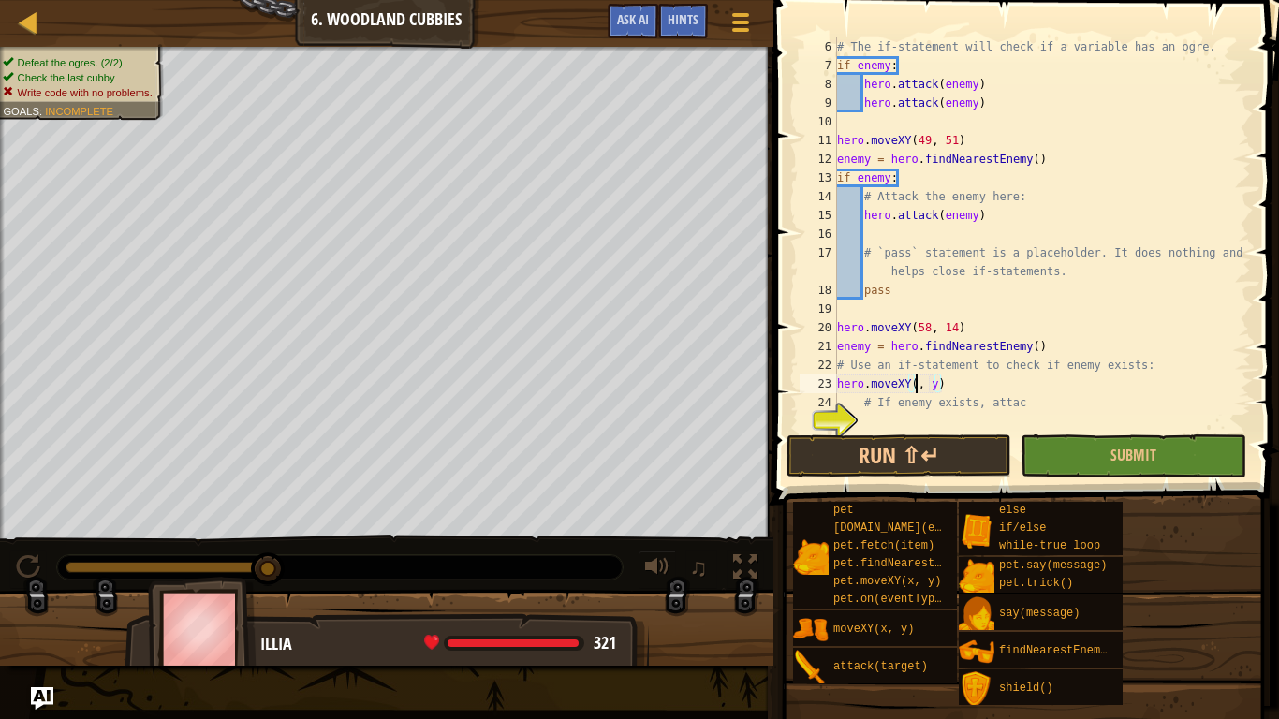
scroll to position [8, 13]
click at [951, 387] on div "# The if-statement will check if a variable has an ogre. if enemy : hero . atta…" at bounding box center [1043, 252] width 418 height 431
type textarea "hero.moveXY(58, 14)"
click at [989, 436] on button "Run ⇧↵" at bounding box center [899, 456] width 225 height 43
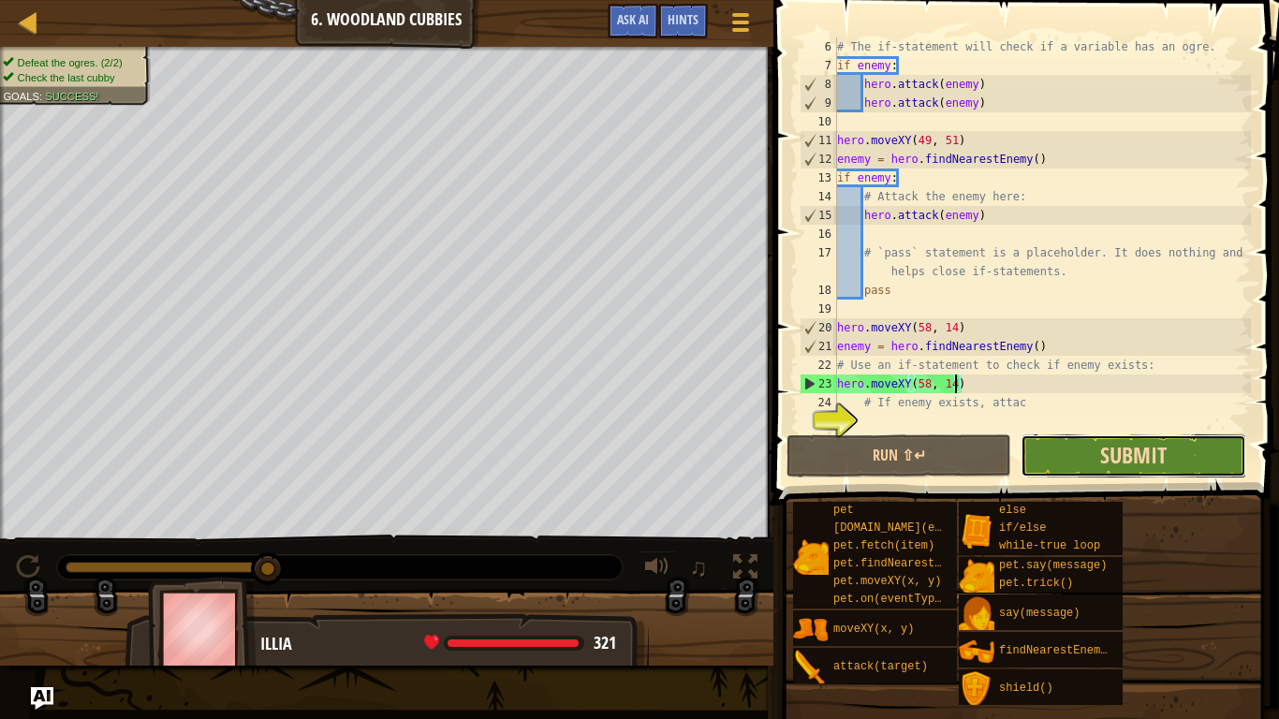
click at [1099, 456] on button "Submit" at bounding box center [1133, 456] width 225 height 43
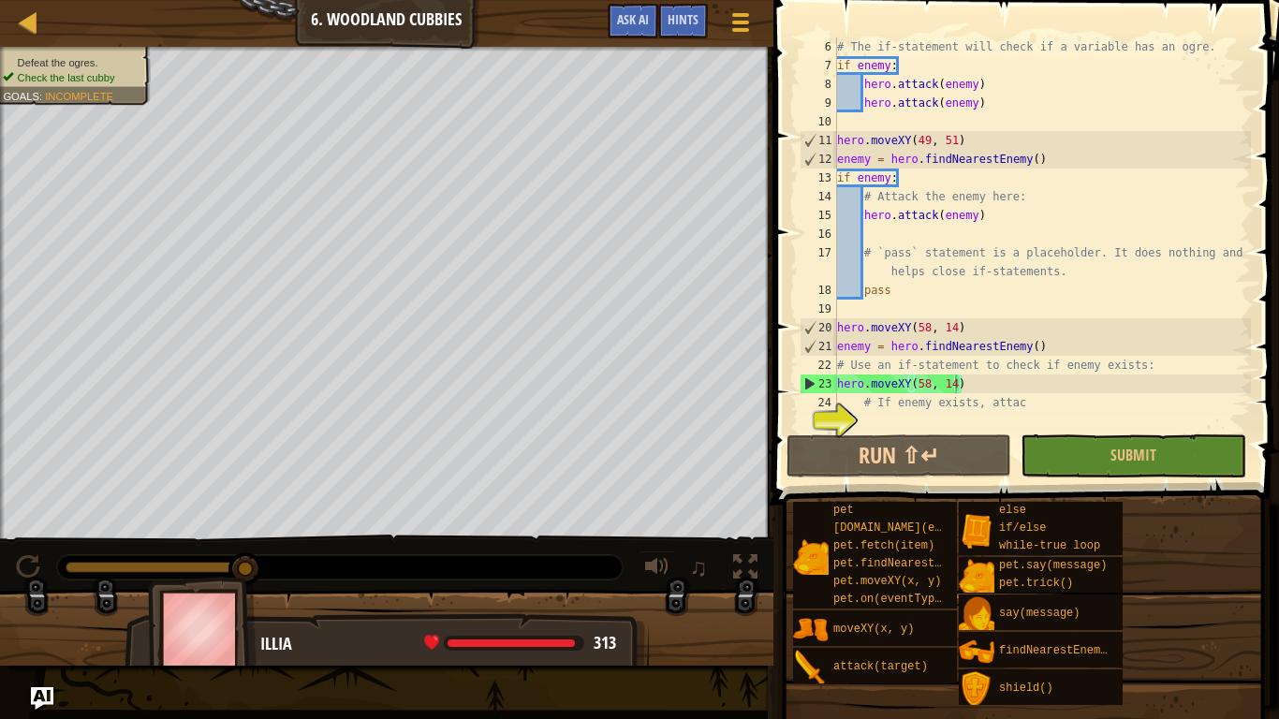
click at [953, 417] on div "# The if-statement will check if a variable has an ogre. if enemy : hero . atta…" at bounding box center [1043, 252] width 418 height 431
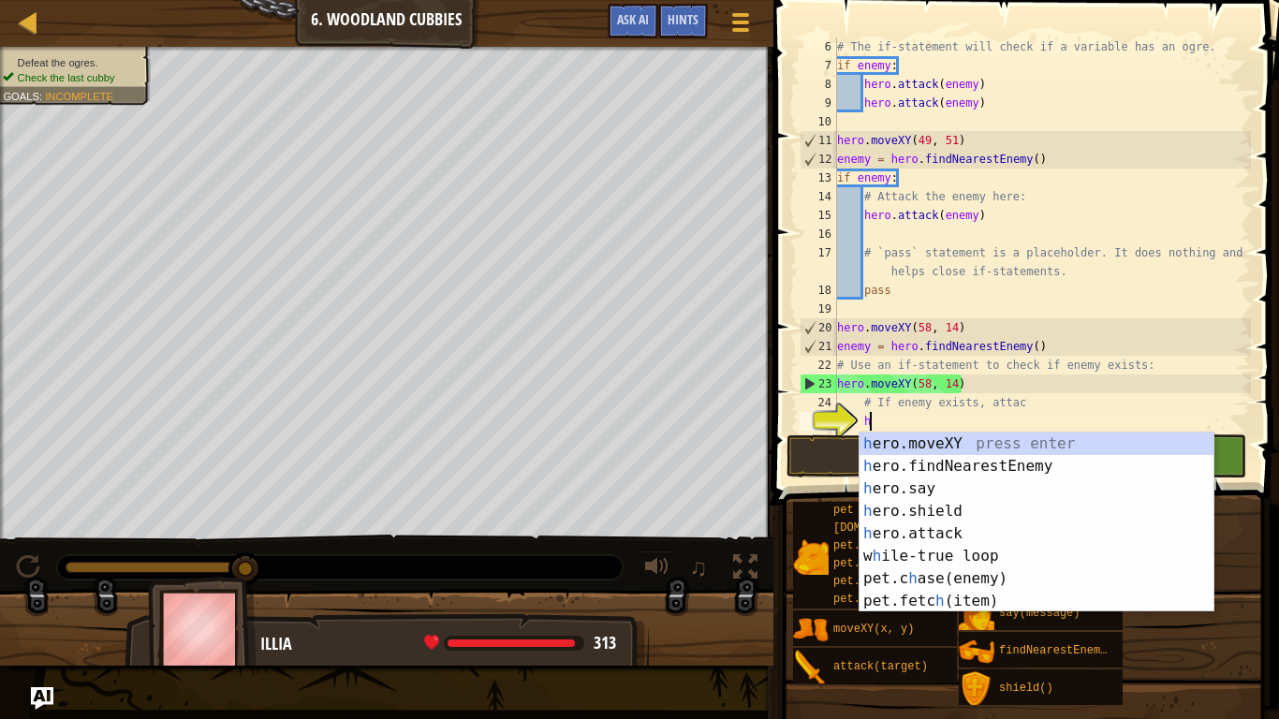
scroll to position [8, 7]
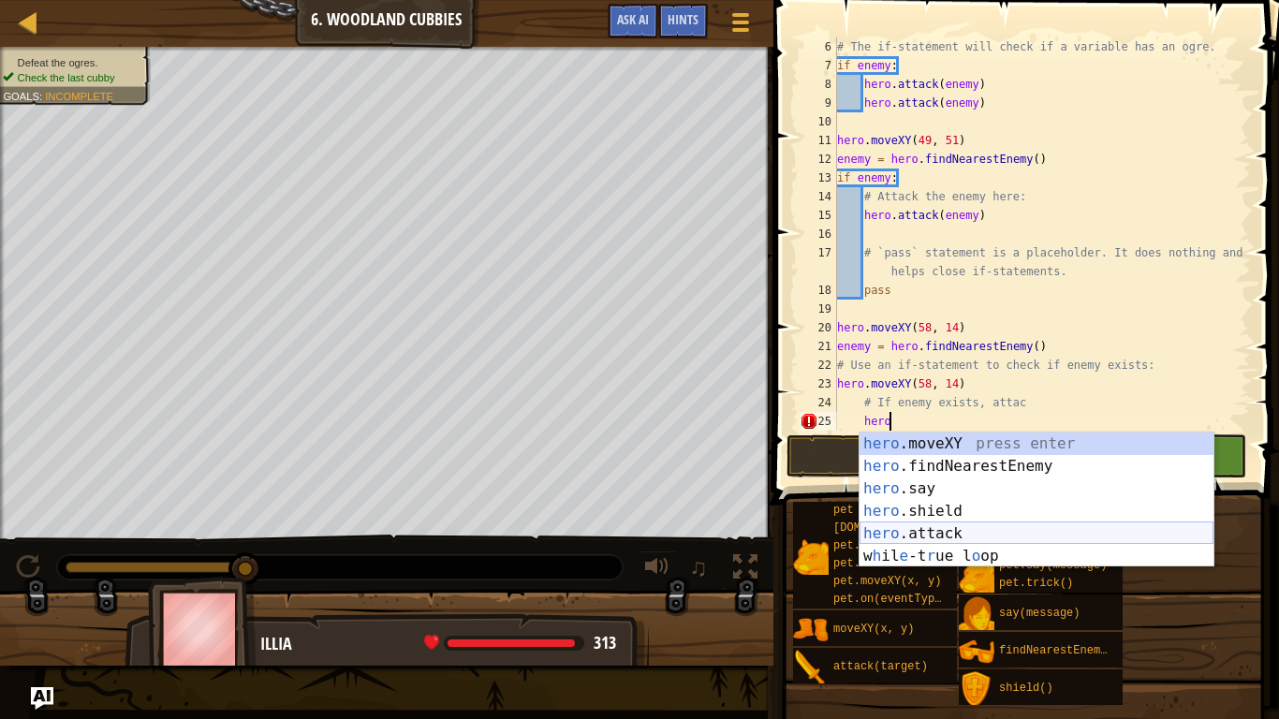
click at [971, 528] on div "hero .moveXY press enter hero .findNearestEnemy press enter hero .say press ent…" at bounding box center [1037, 523] width 354 height 180
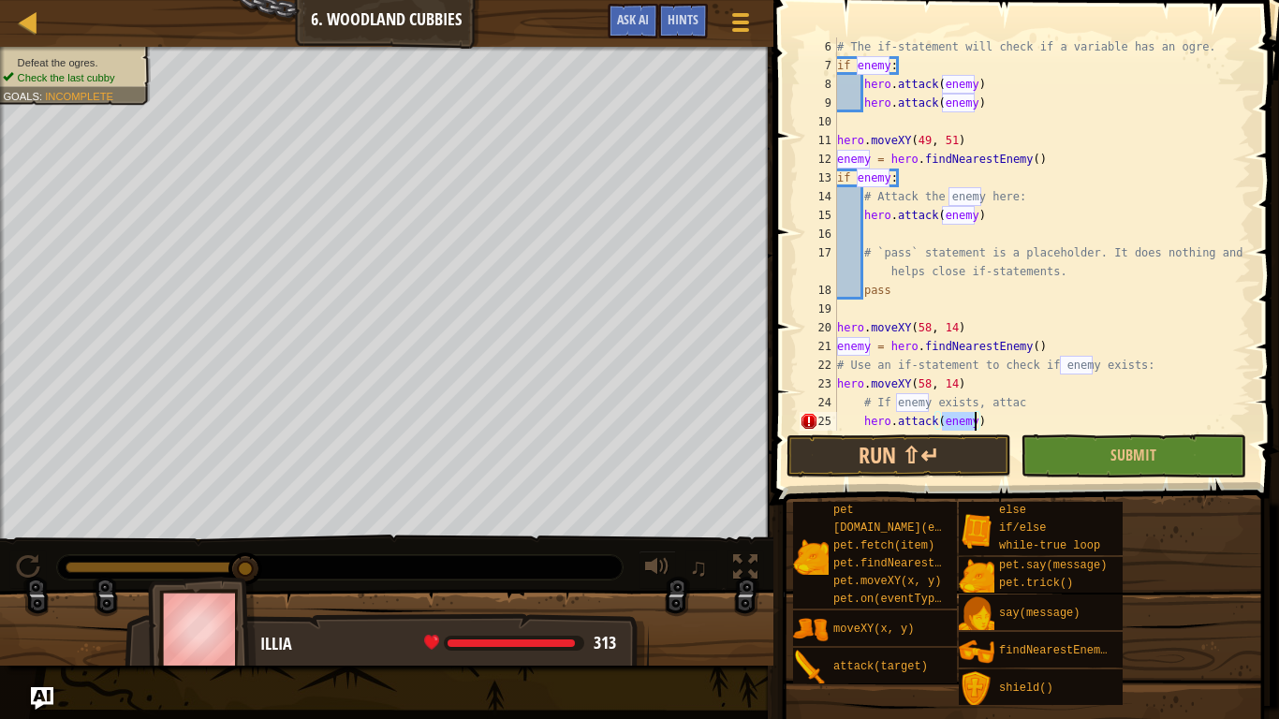
click at [1012, 421] on div "# The if-statement will check if a variable has an ogre. if enemy : hero . atta…" at bounding box center [1043, 252] width 418 height 431
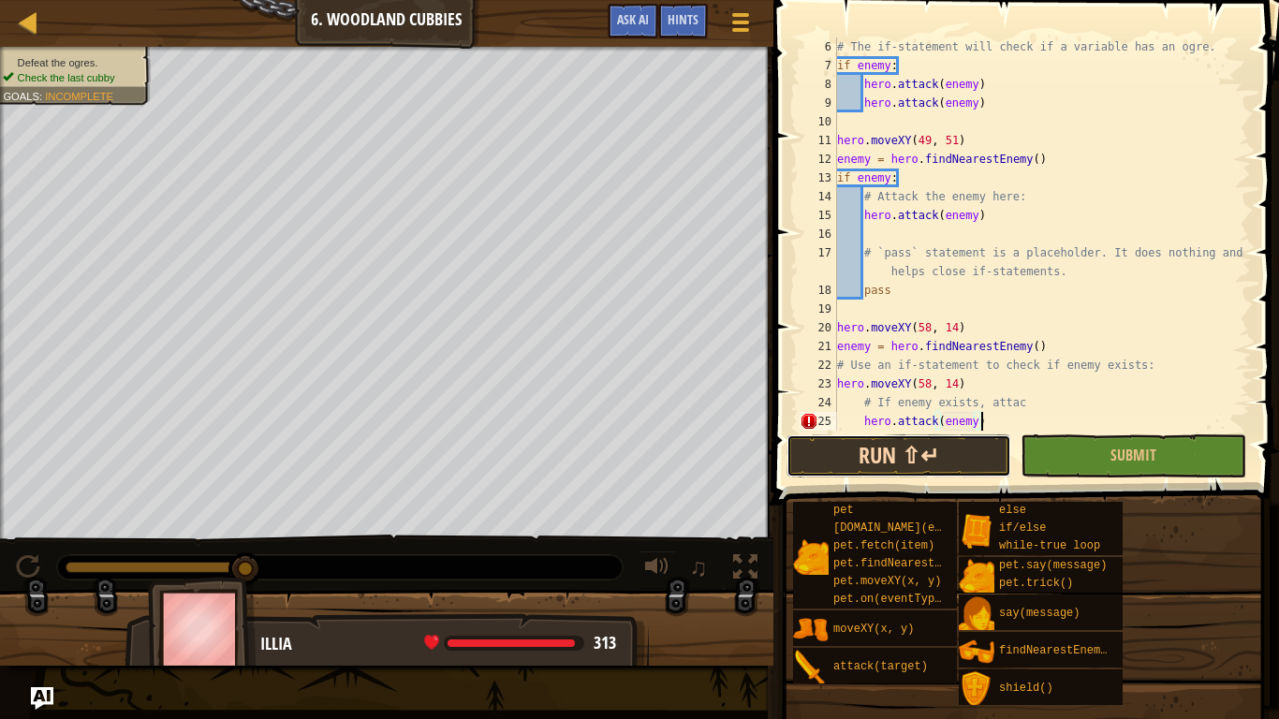
click at [982, 454] on button "Run ⇧↵" at bounding box center [899, 456] width 225 height 43
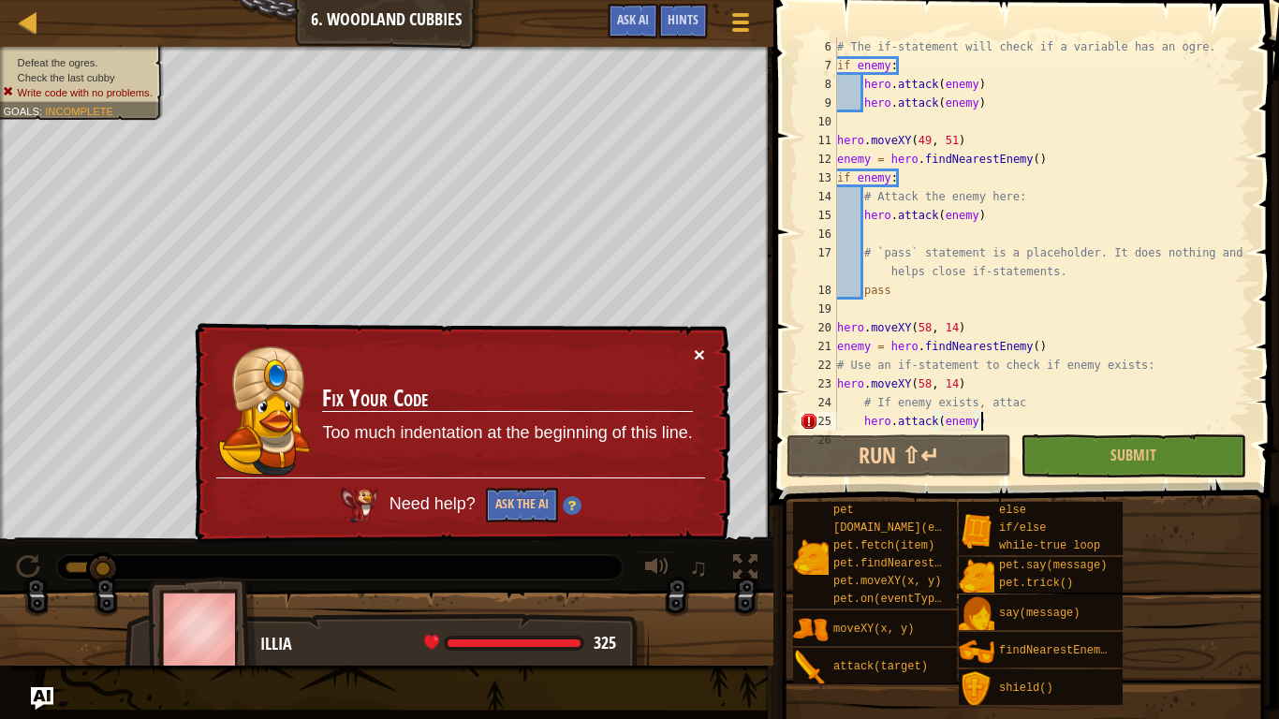
click at [699, 348] on button "×" at bounding box center [699, 355] width 11 height 20
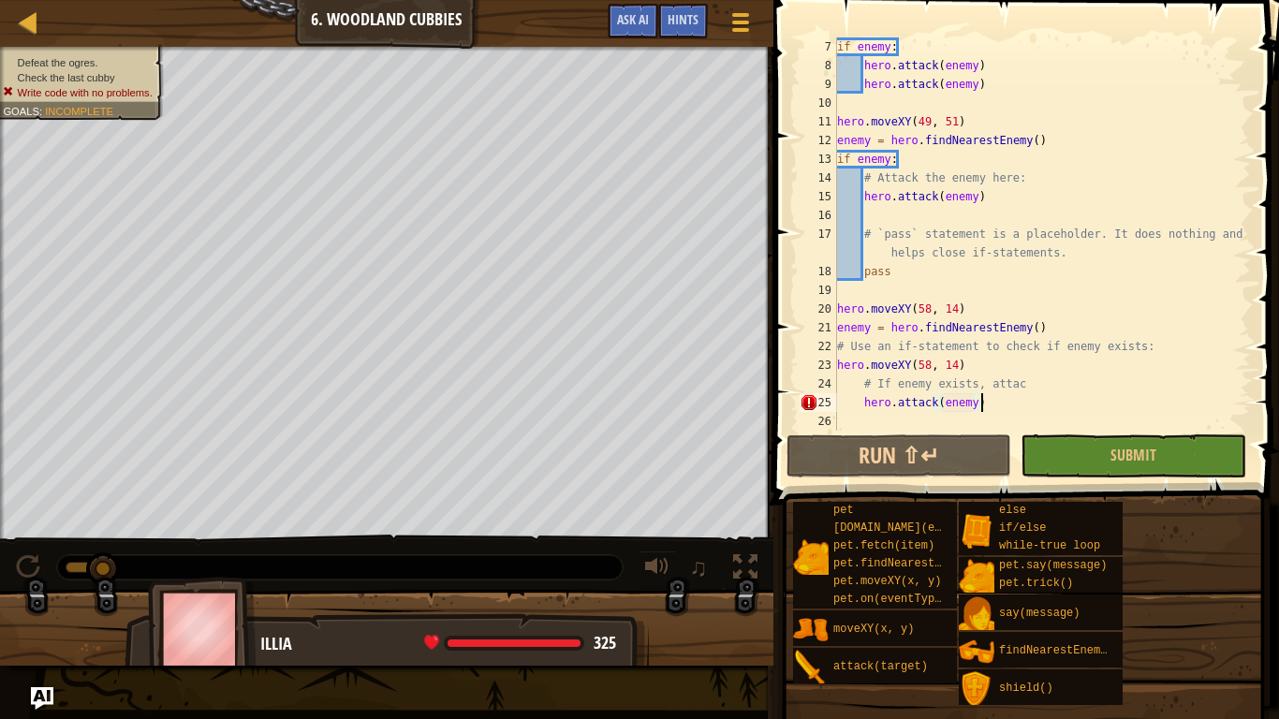
scroll to position [112, 0]
click at [861, 405] on div "if enemy : hero . attack ( enemy ) hero . attack ( enemy ) hero . moveXY ( 49 ,…" at bounding box center [1043, 252] width 418 height 431
type textarea "hero.attack(enemy)"
click at [918, 439] on button "Run ⇧↵" at bounding box center [899, 456] width 225 height 43
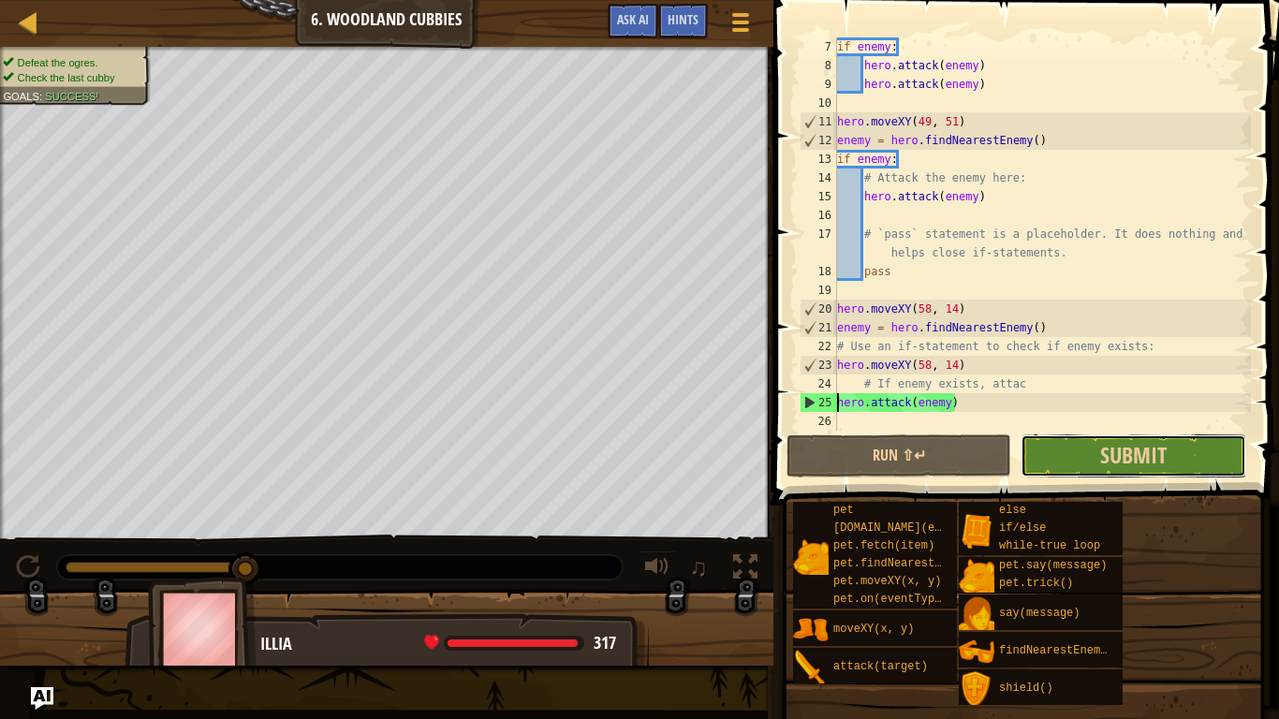
click at [1176, 451] on button "Submit" at bounding box center [1133, 456] width 225 height 43
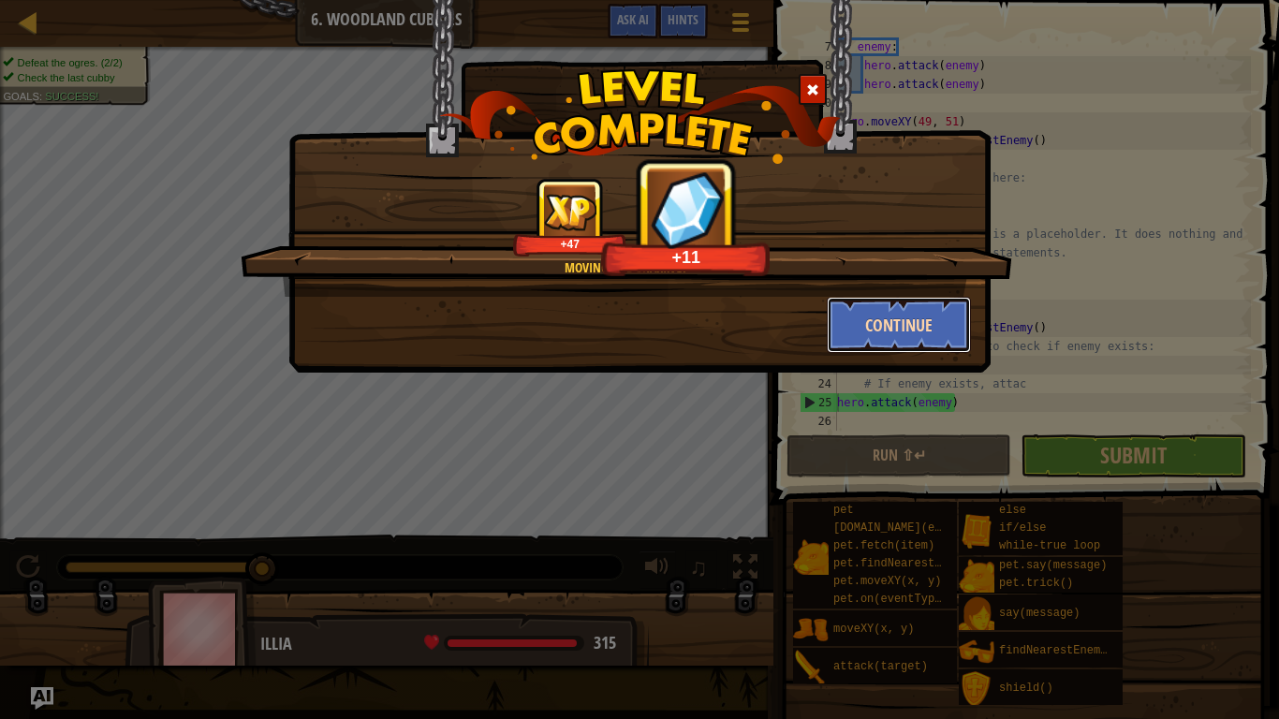
click at [906, 316] on button "Continue" at bounding box center [899, 325] width 145 height 56
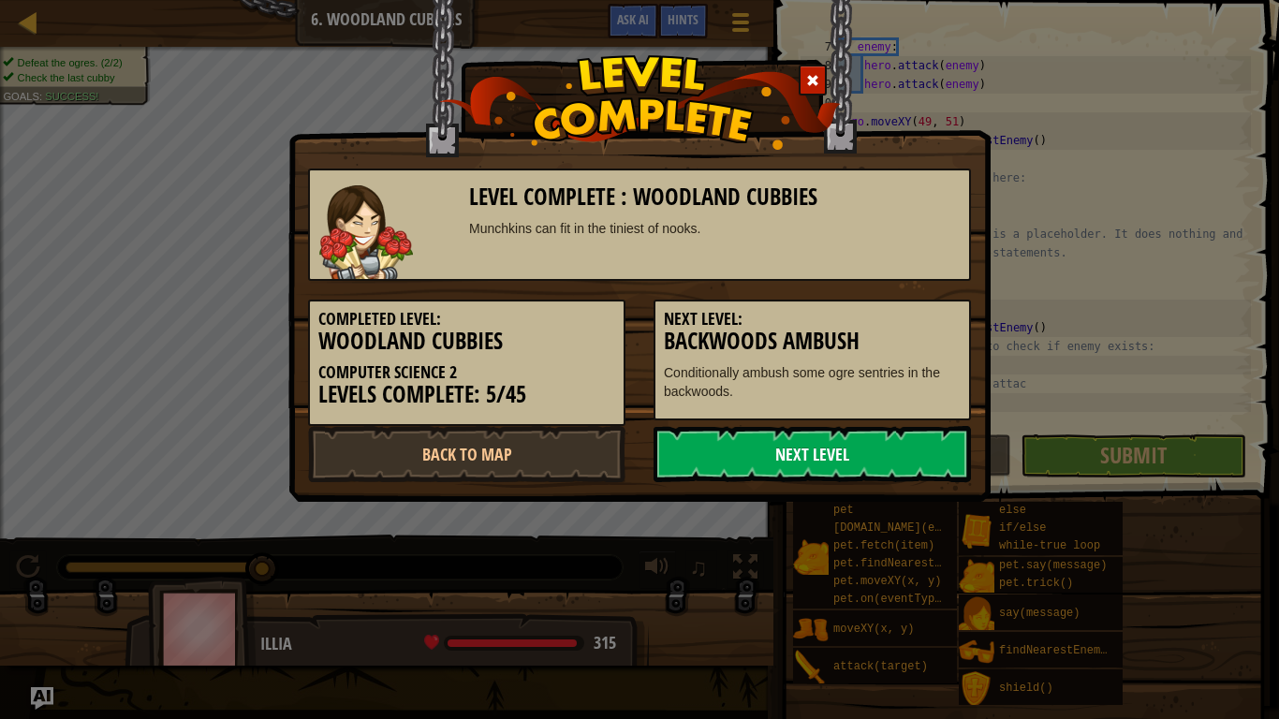
click at [770, 440] on link "Next Level" at bounding box center [813, 454] width 318 height 56
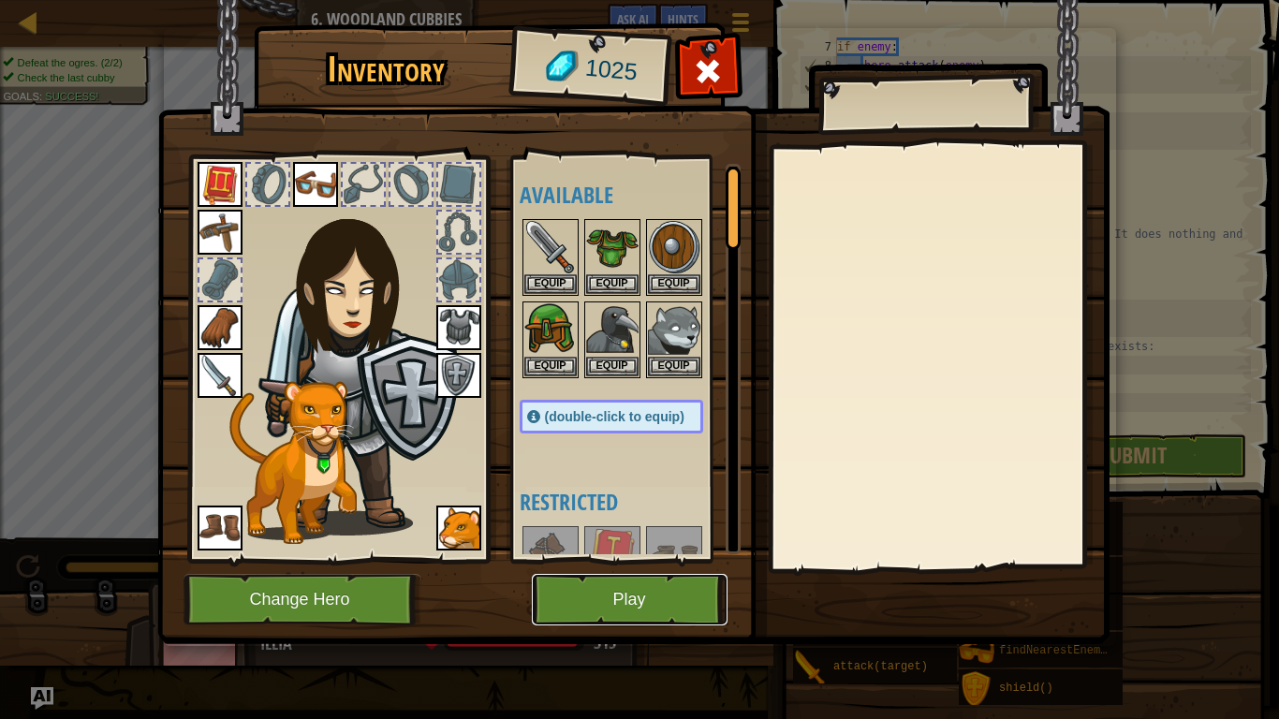
click at [567, 587] on button "Play" at bounding box center [630, 600] width 196 height 52
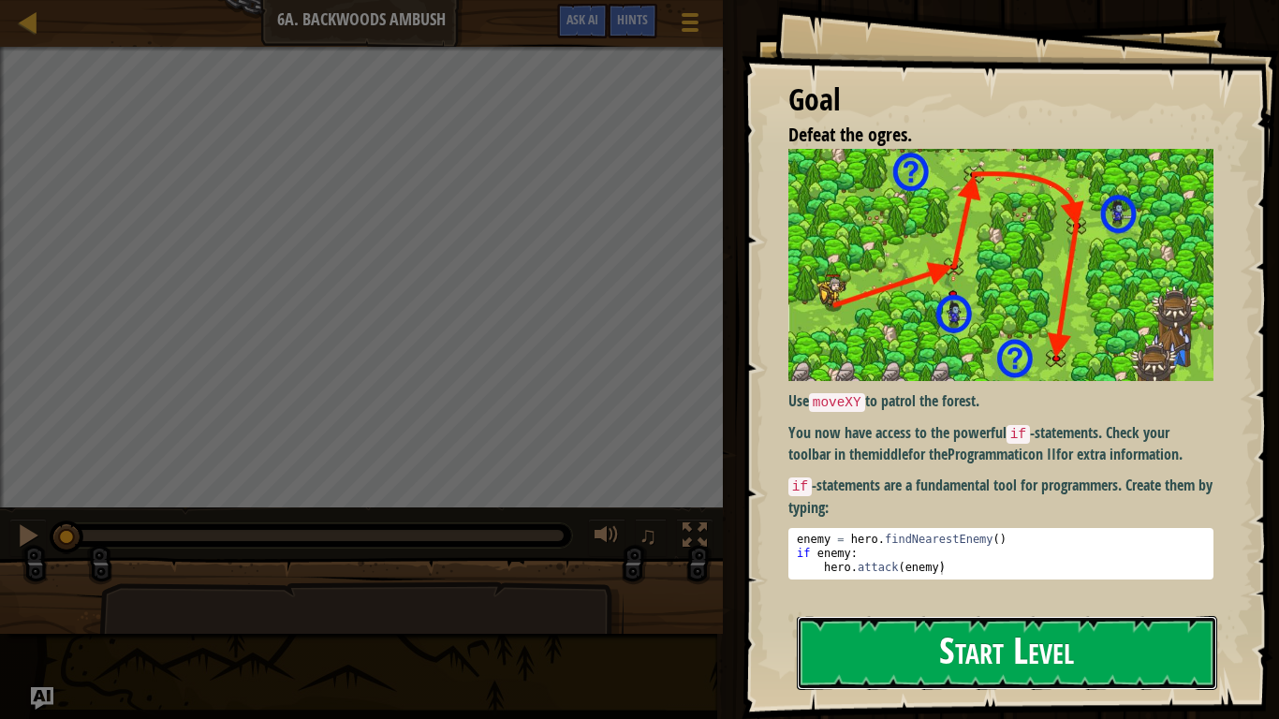
click at [851, 605] on button "Start Level" at bounding box center [1007, 653] width 421 height 74
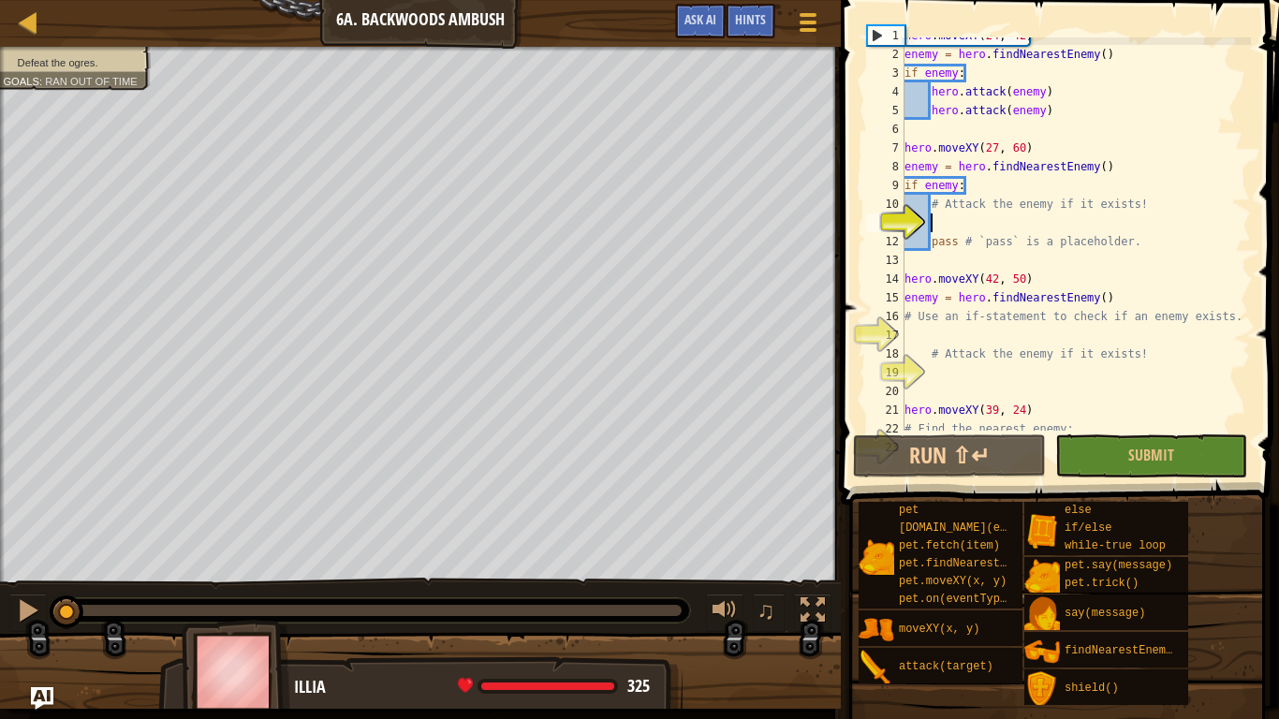
scroll to position [19, 0]
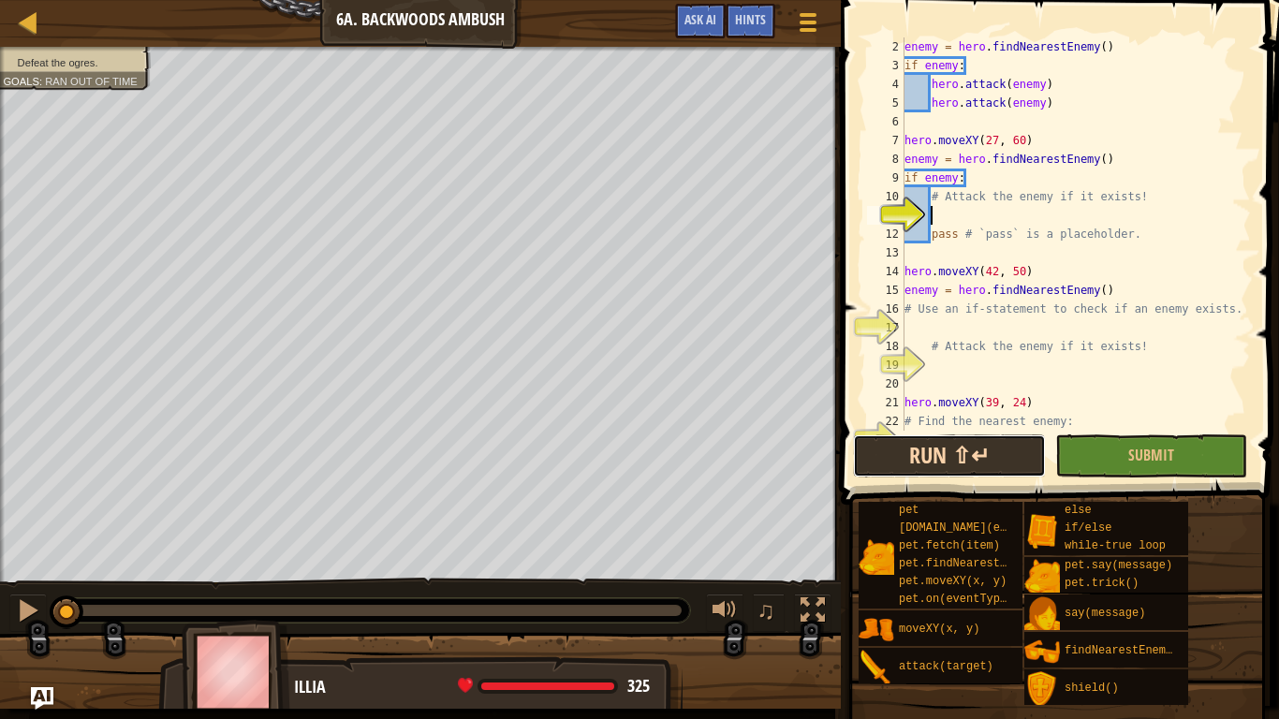
click at [976, 455] on button "Run ⇧↵" at bounding box center [949, 456] width 192 height 43
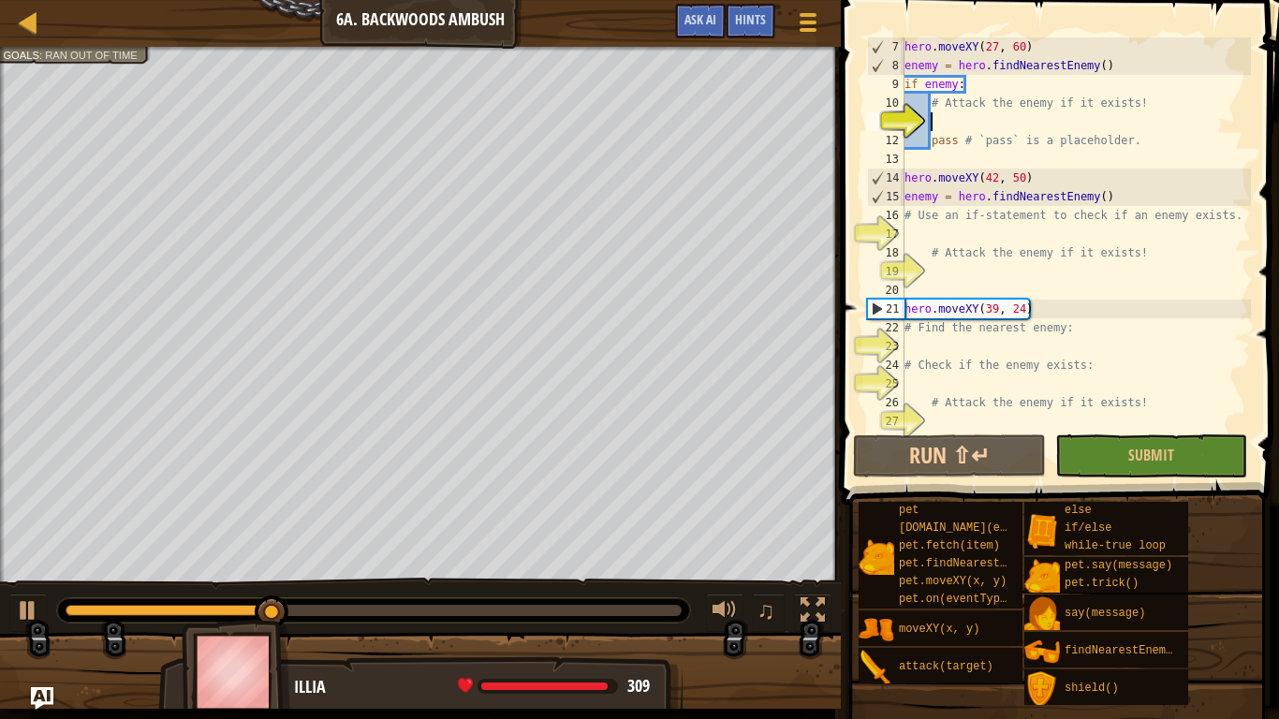
scroll to position [112, 0]
click at [973, 229] on div "hero . moveXY ( 27 , 60 ) enemy = hero . findNearestEnemy ( ) if enemy : # Atta…" at bounding box center [1076, 252] width 350 height 431
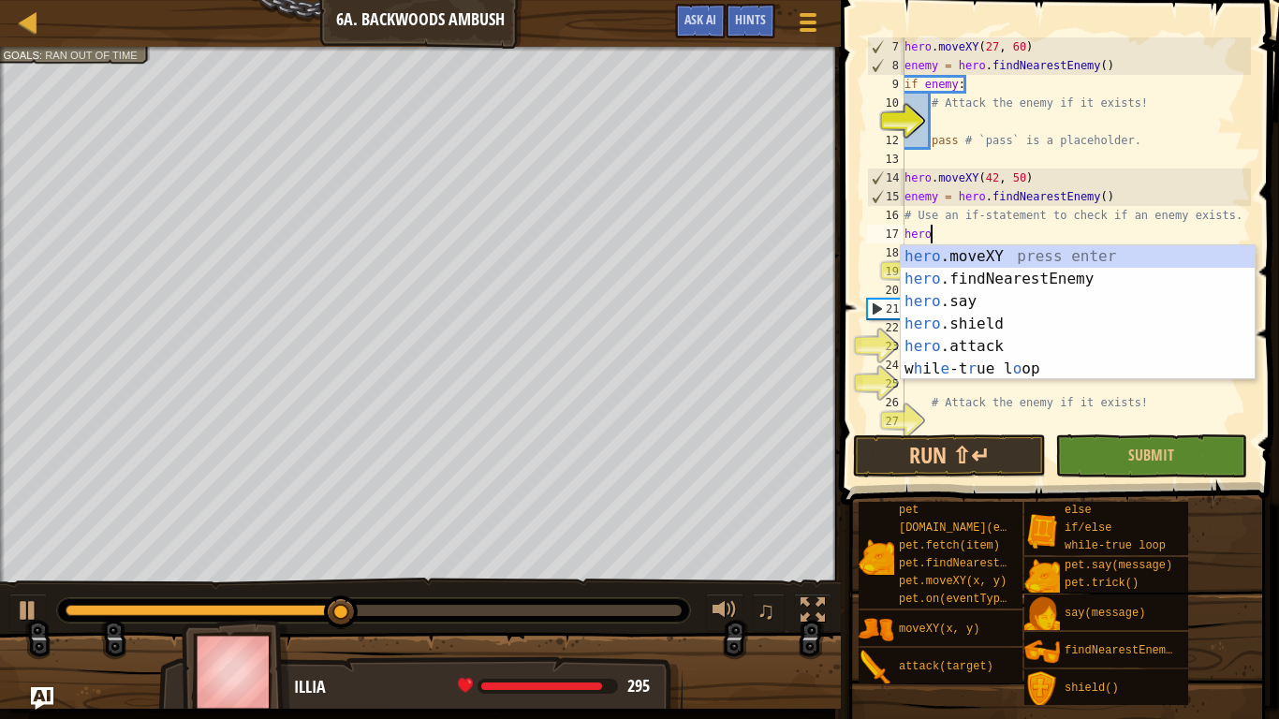
scroll to position [8, 3]
click at [972, 343] on div "hero .moveXY press enter hero .findNearestEnemy press enter hero .say press ent…" at bounding box center [1078, 335] width 354 height 180
type textarea "hero.attack(enemy)"
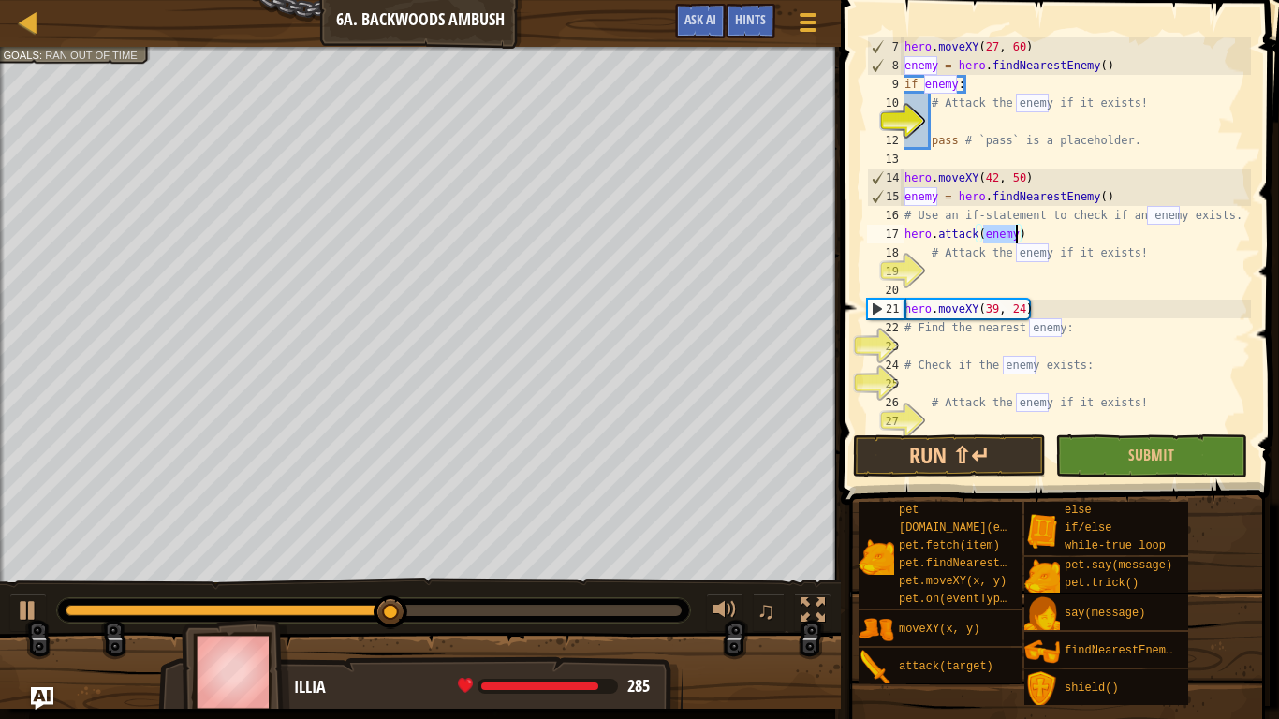
click at [1011, 267] on div "hero . moveXY ( 27 , 60 ) enemy = hero . findNearestEnemy ( ) if enemy : # Atta…" at bounding box center [1076, 252] width 350 height 431
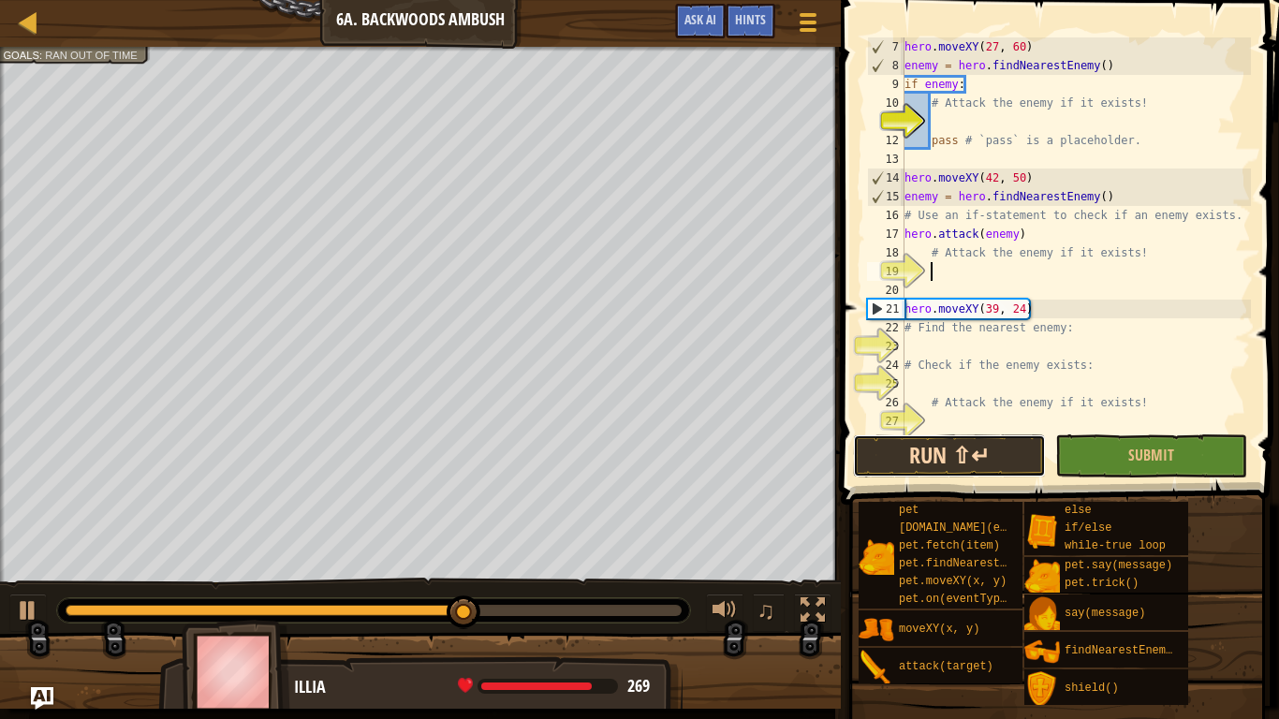
click at [943, 443] on button "Run ⇧↵" at bounding box center [949, 456] width 192 height 43
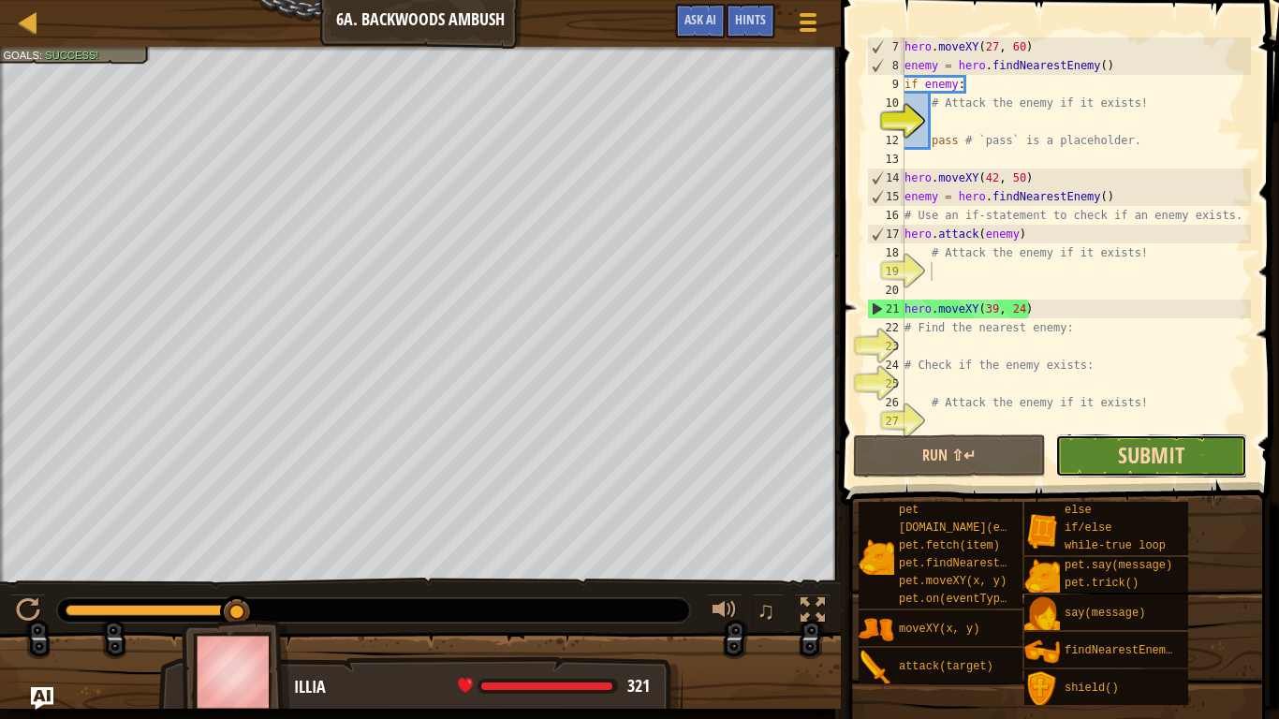
click at [1176, 469] on button "Submit" at bounding box center [1152, 456] width 192 height 43
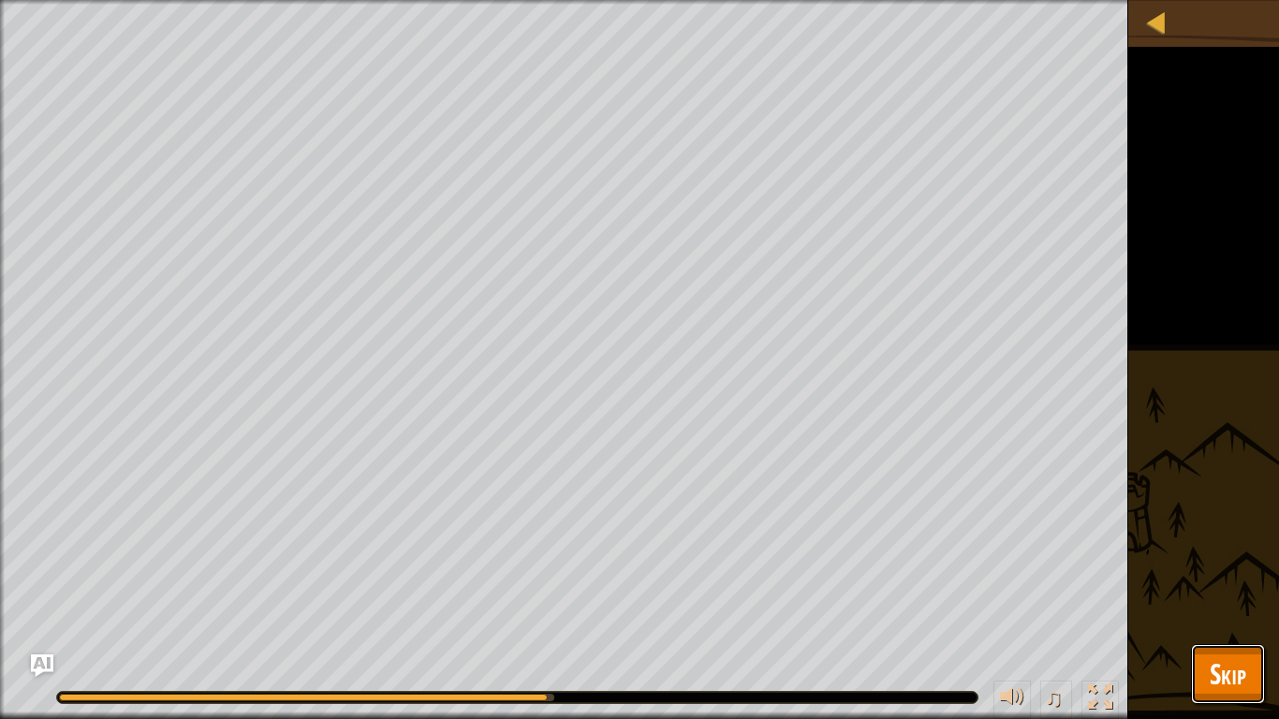
click at [1222, 605] on button "Skip" at bounding box center [1228, 674] width 74 height 60
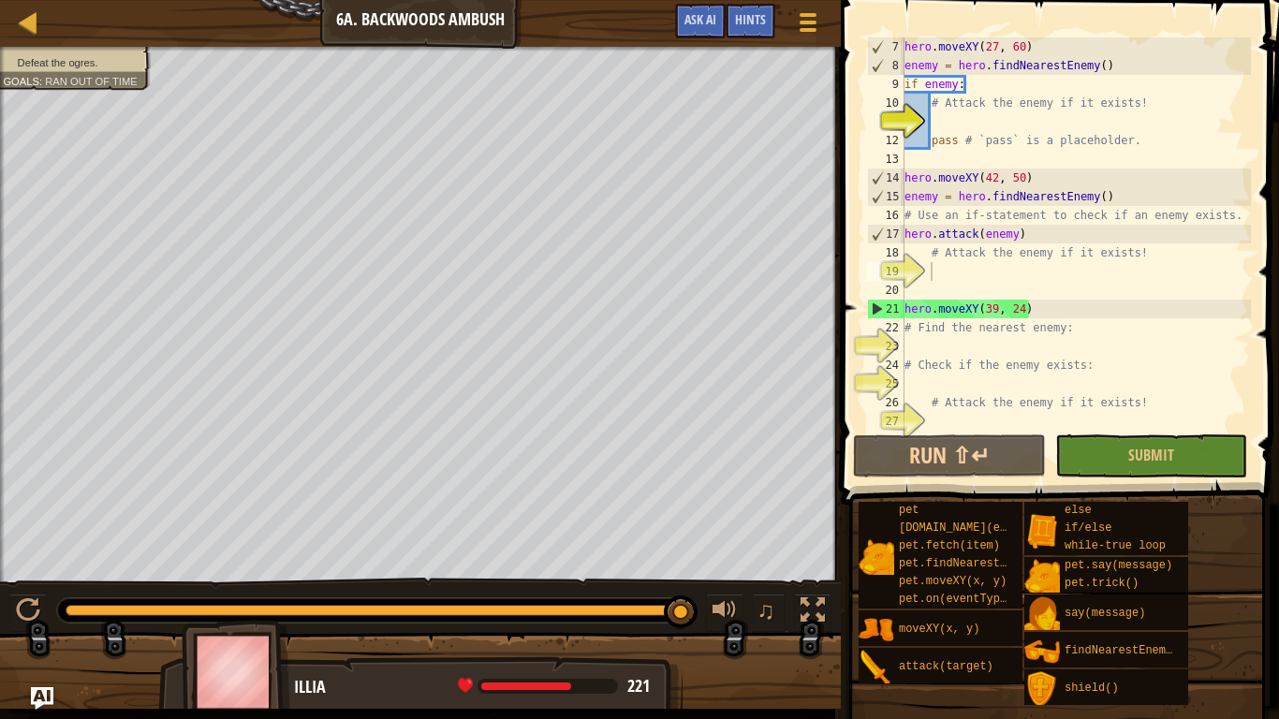
click at [968, 282] on div "hero . moveXY ( 27 , 60 ) enemy = hero . findNearestEnemy ( ) if enemy : # Atta…" at bounding box center [1076, 252] width 350 height 431
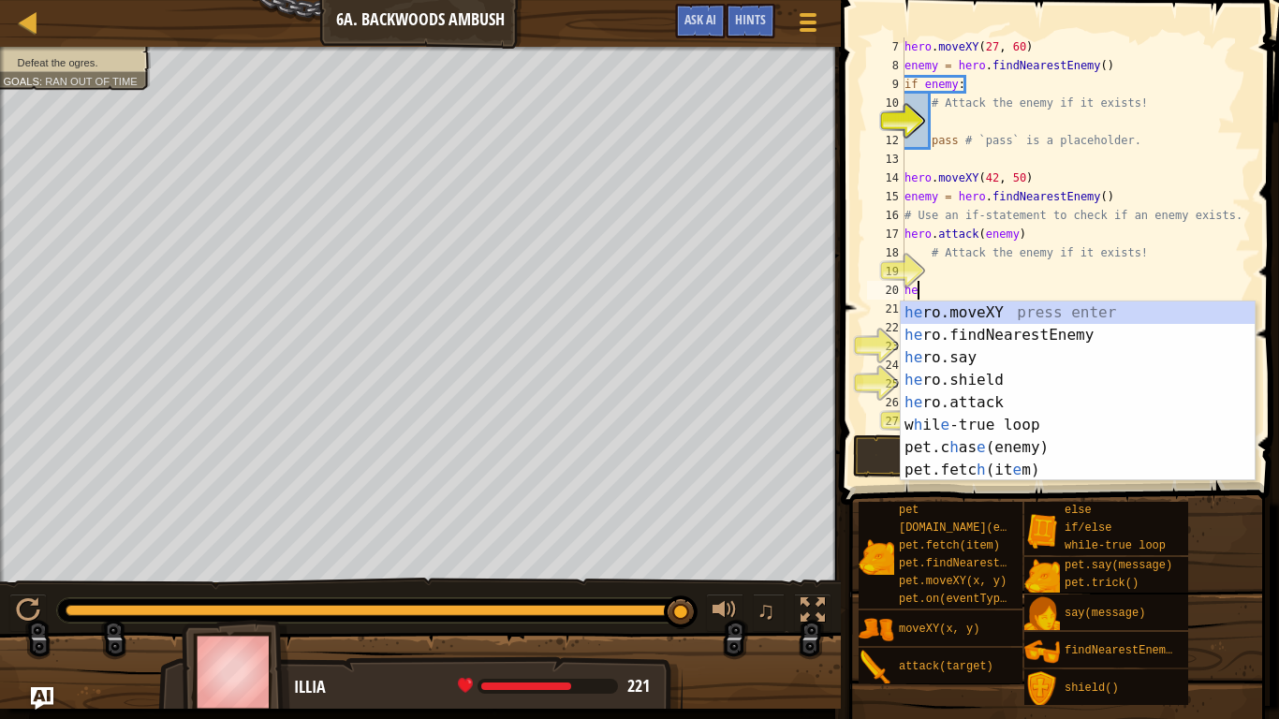
scroll to position [8, 1]
type textarea "h"
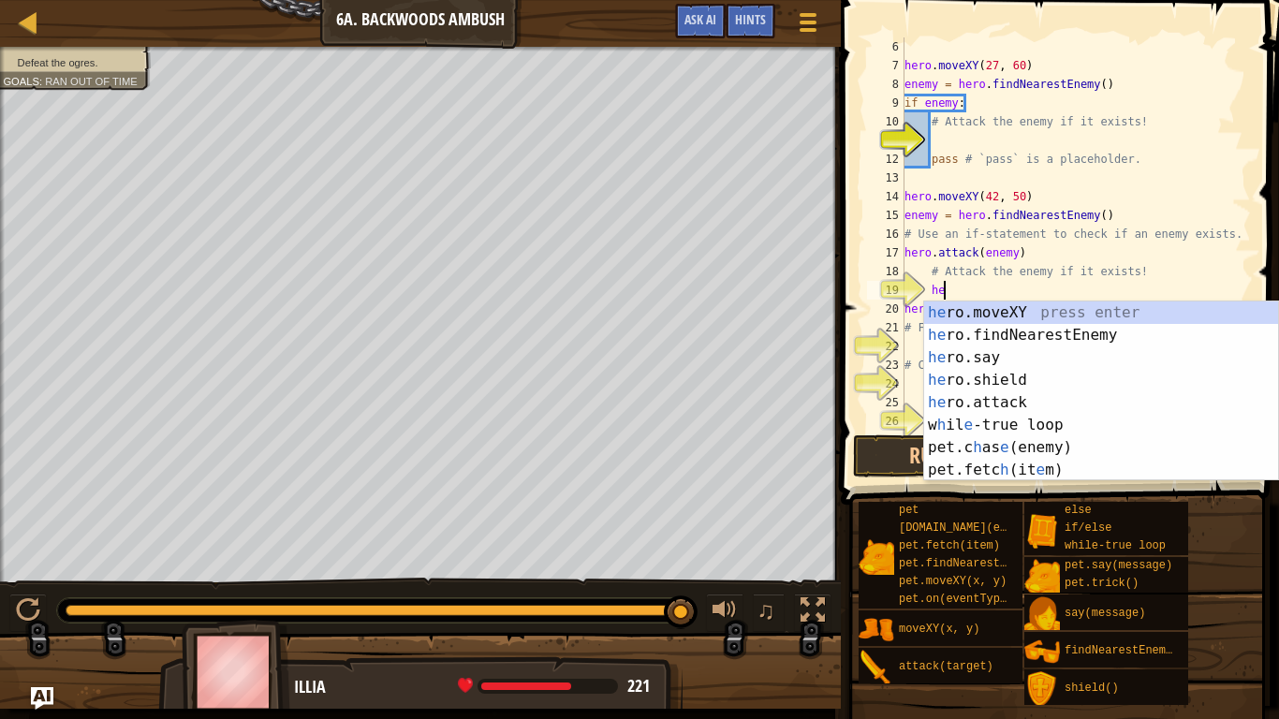
scroll to position [8, 7]
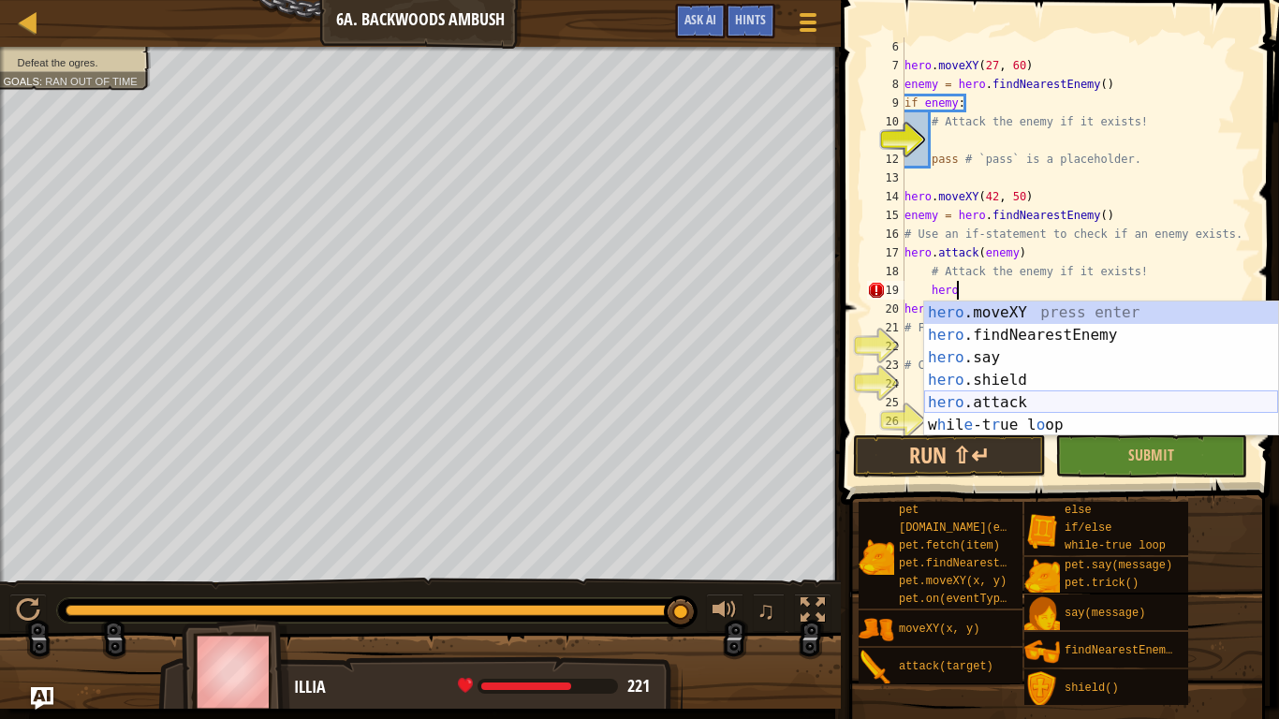
click at [998, 403] on div "hero .moveXY press enter hero .findNearestEnemy press enter hero .say press ent…" at bounding box center [1101, 392] width 354 height 180
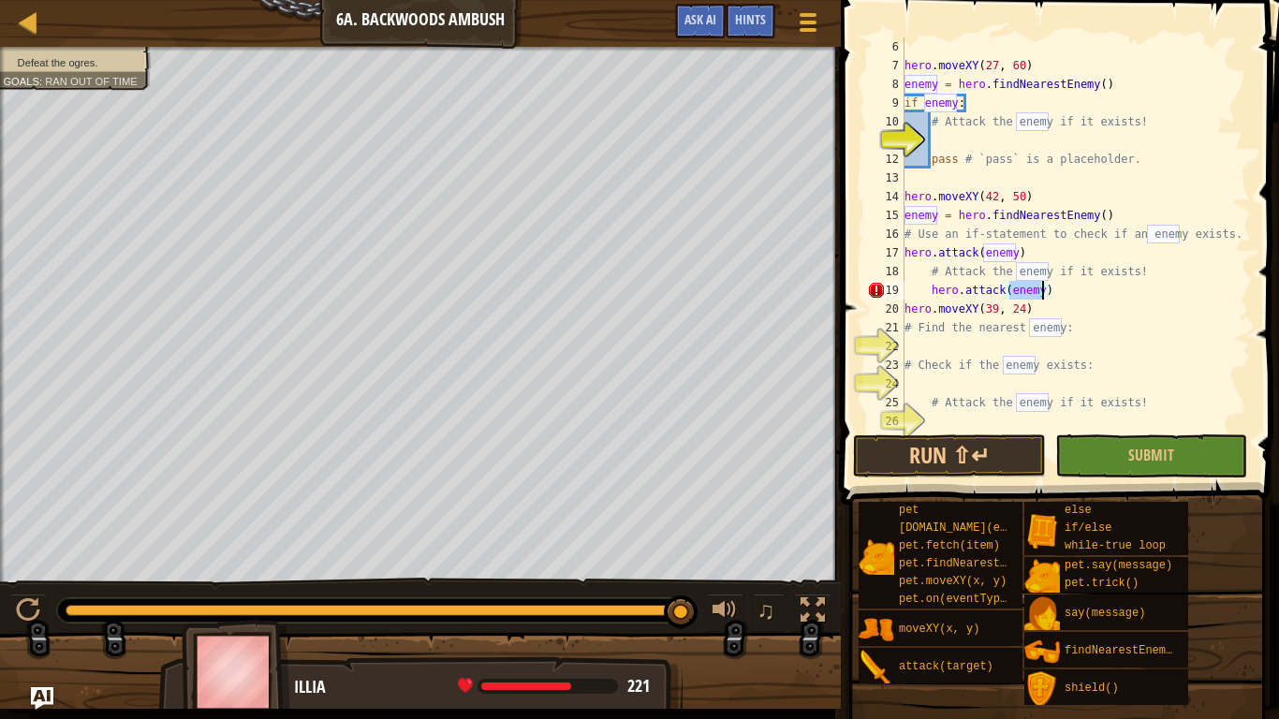
click at [1128, 317] on div "hero . moveXY ( 27 , 60 ) enemy = hero . findNearestEnemy ( ) if enemy : # Atta…" at bounding box center [1076, 252] width 350 height 431
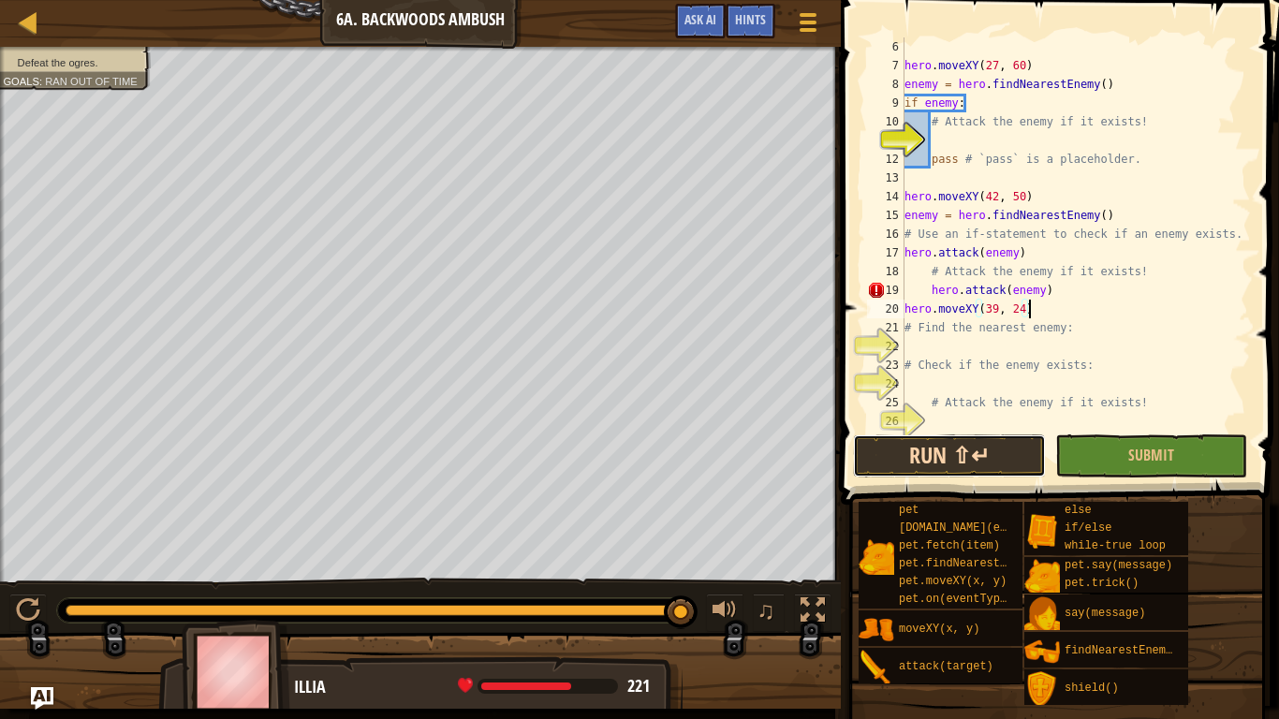
click at [996, 452] on button "Run ⇧↵" at bounding box center [949, 456] width 192 height 43
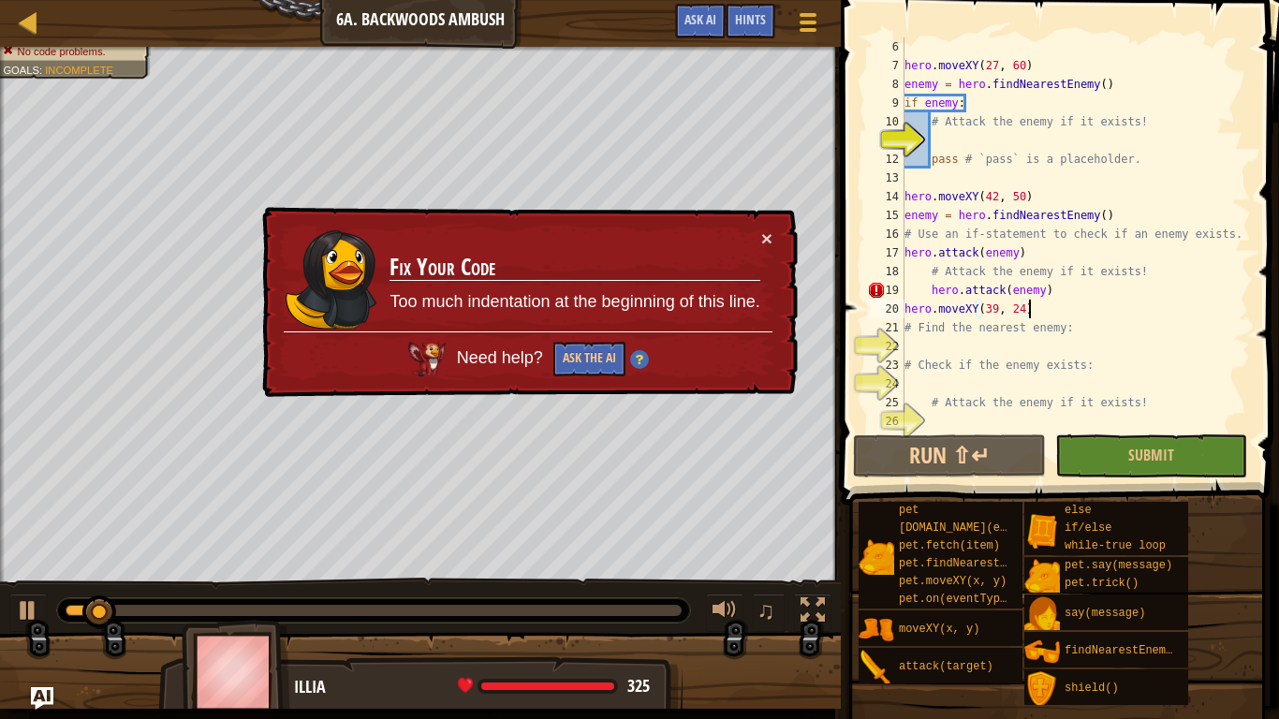
click at [937, 298] on div "hero . moveXY ( 27 , 60 ) enemy = hero . findNearestEnemy ( ) if enemy : # Atta…" at bounding box center [1076, 252] width 350 height 431
click at [930, 297] on div "hero . moveXY ( 27 , 60 ) enemy = hero . findNearestEnemy ( ) if enemy : # Atta…" at bounding box center [1076, 252] width 350 height 431
type textarea "hero.attack(enemy)"
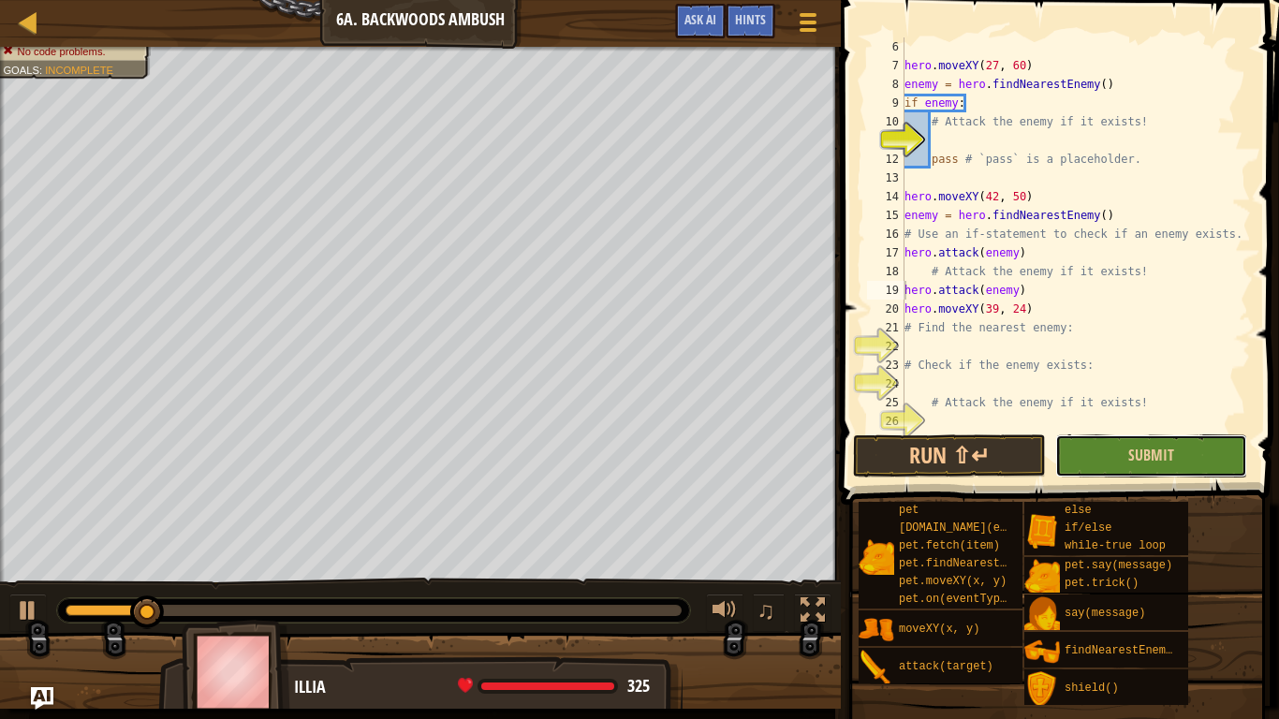
click at [1097, 448] on button "Submit" at bounding box center [1152, 456] width 192 height 43
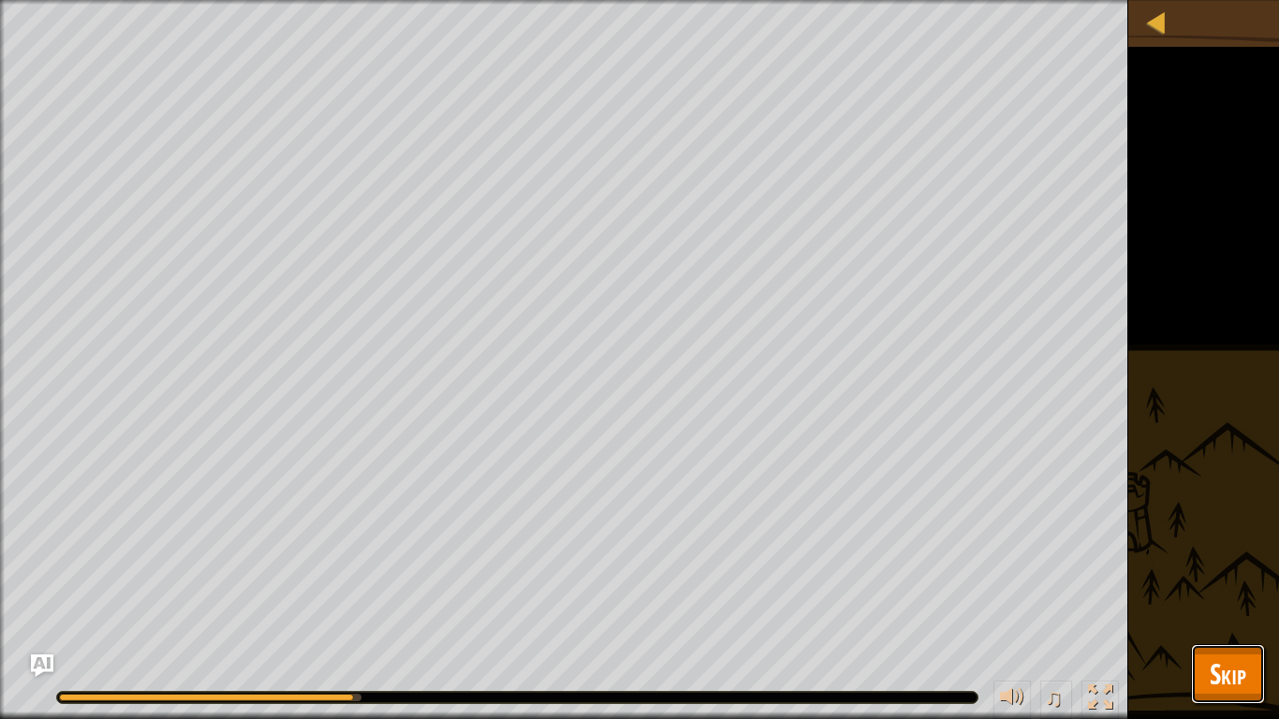
click at [1227, 605] on span "Skip" at bounding box center [1228, 674] width 37 height 38
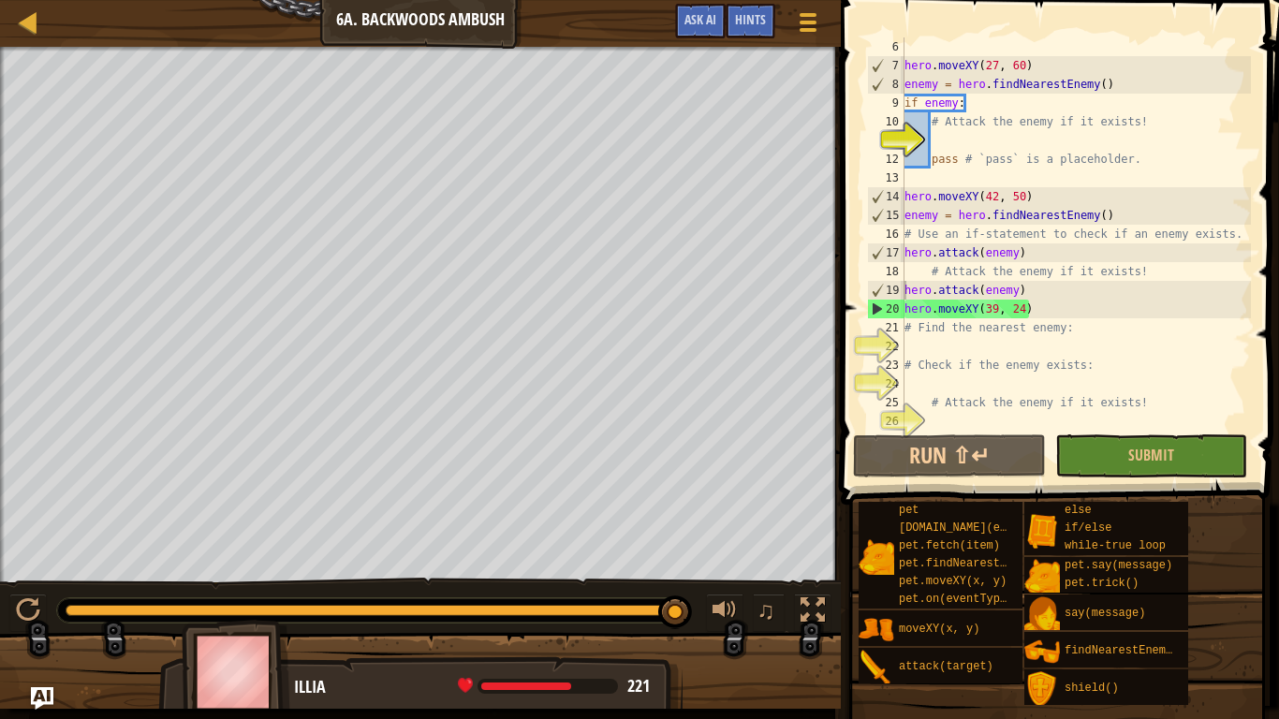
click at [924, 344] on div "hero . moveXY ( 27 , 60 ) enemy = hero . findNearestEnemy ( ) if enemy : # Atta…" at bounding box center [1076, 252] width 350 height 431
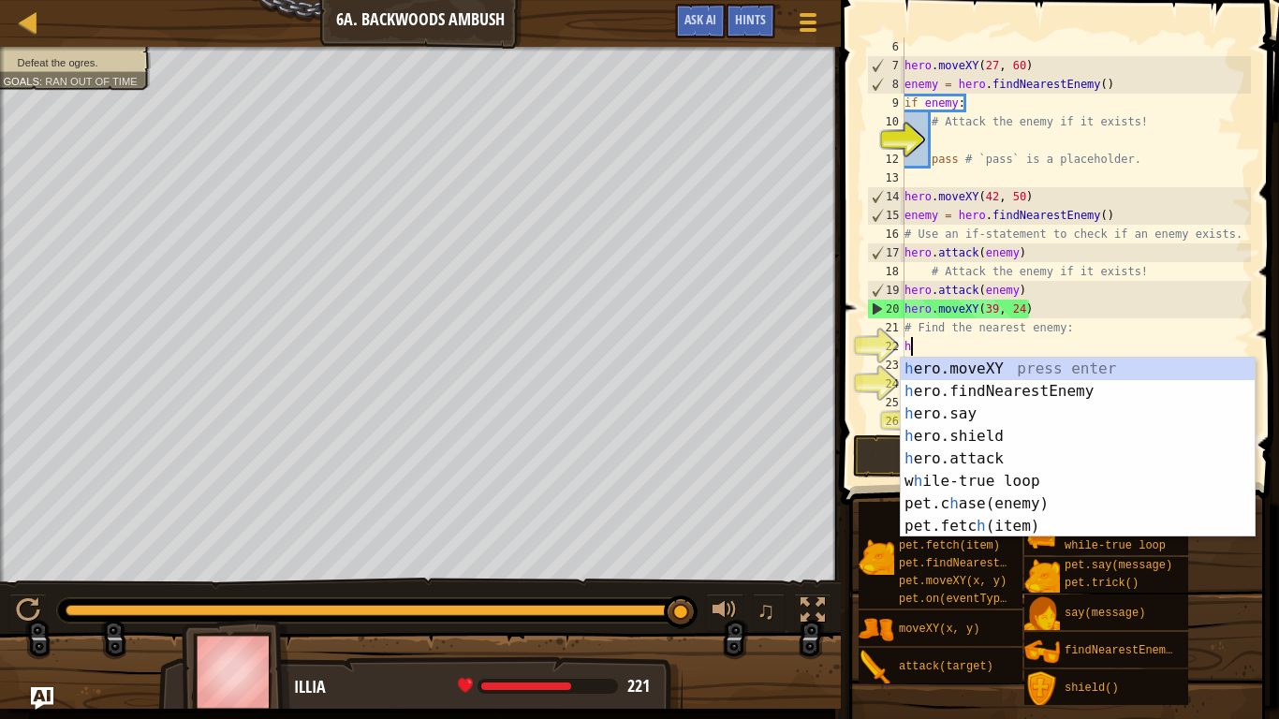
scroll to position [8, 3]
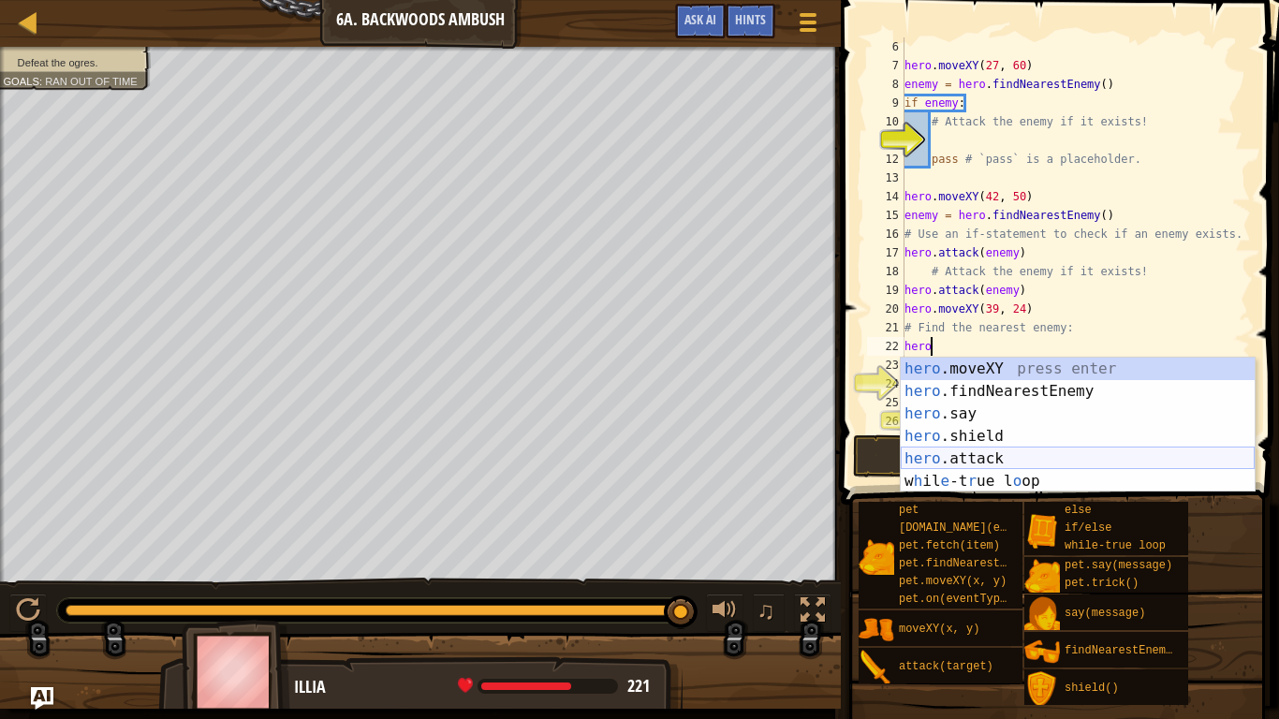
click at [960, 451] on div "hero .moveXY press enter hero .findNearestEnemy press enter hero .say press ent…" at bounding box center [1078, 448] width 354 height 180
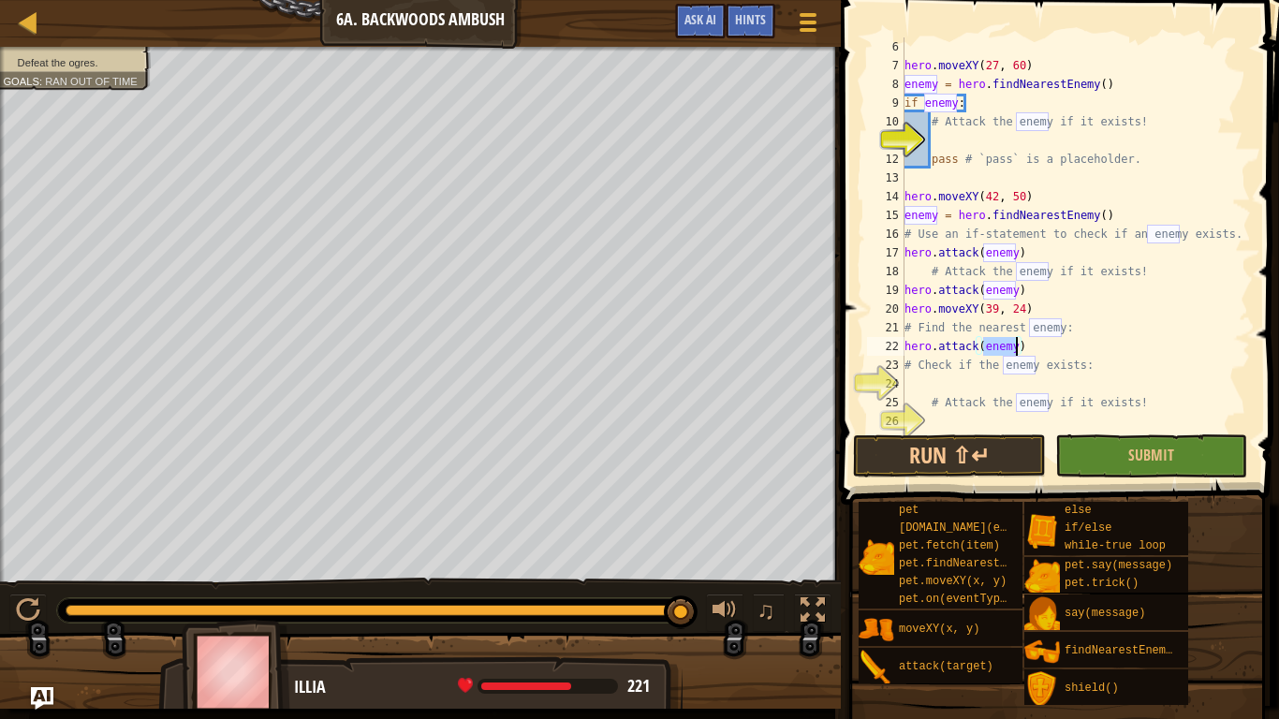
click at [1092, 407] on div "hero . moveXY ( 27 , 60 ) enemy = hero . findNearestEnemy ( ) if enemy : # Atta…" at bounding box center [1076, 252] width 350 height 431
type textarea "# Attack the enemy if it exists!"
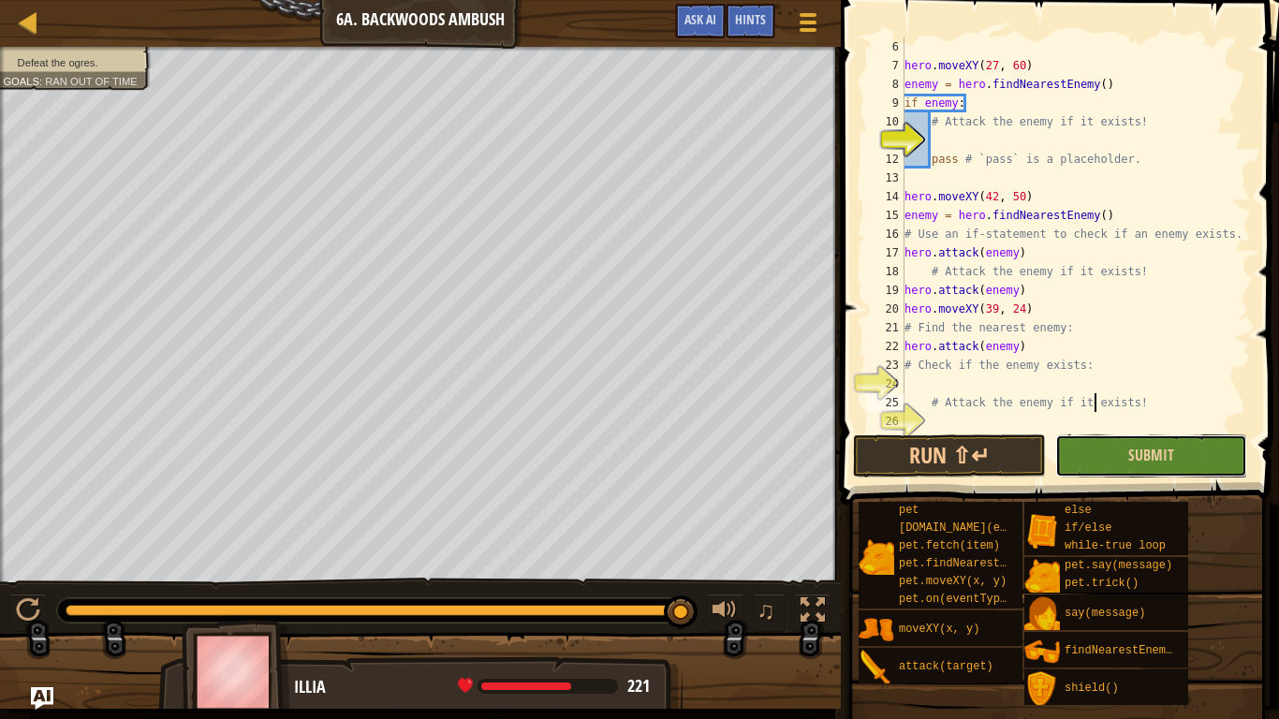
click at [1077, 436] on button "Submit" at bounding box center [1152, 456] width 192 height 43
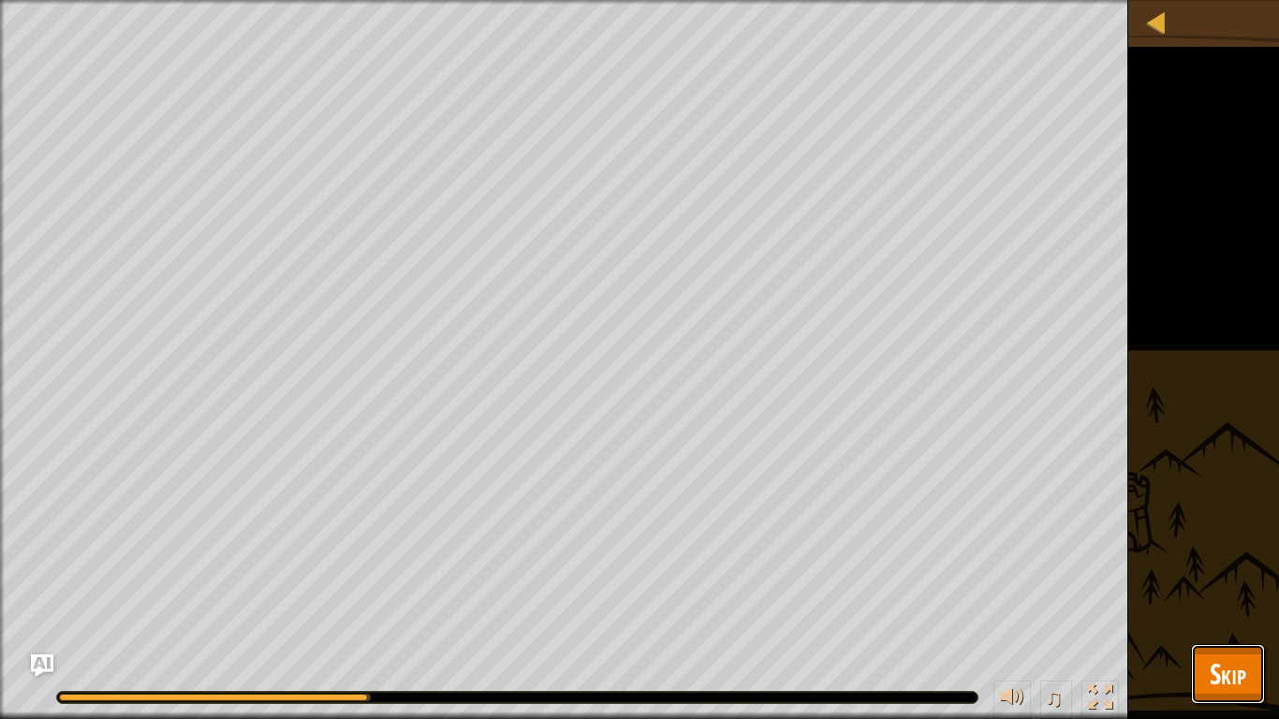
click at [1197, 605] on button "Skip" at bounding box center [1228, 674] width 74 height 60
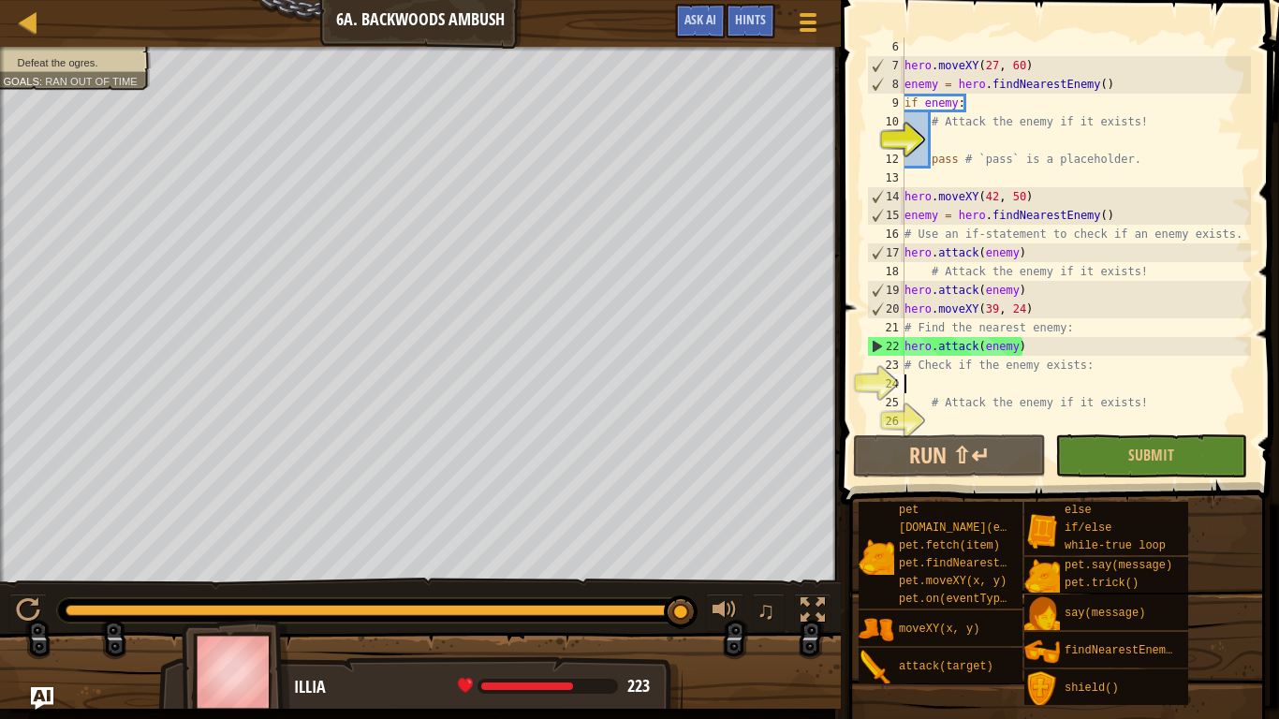
click at [957, 380] on div "hero . moveXY ( 27 , 60 ) enemy = hero . findNearestEnemy ( ) if enemy : # Atta…" at bounding box center [1076, 252] width 350 height 431
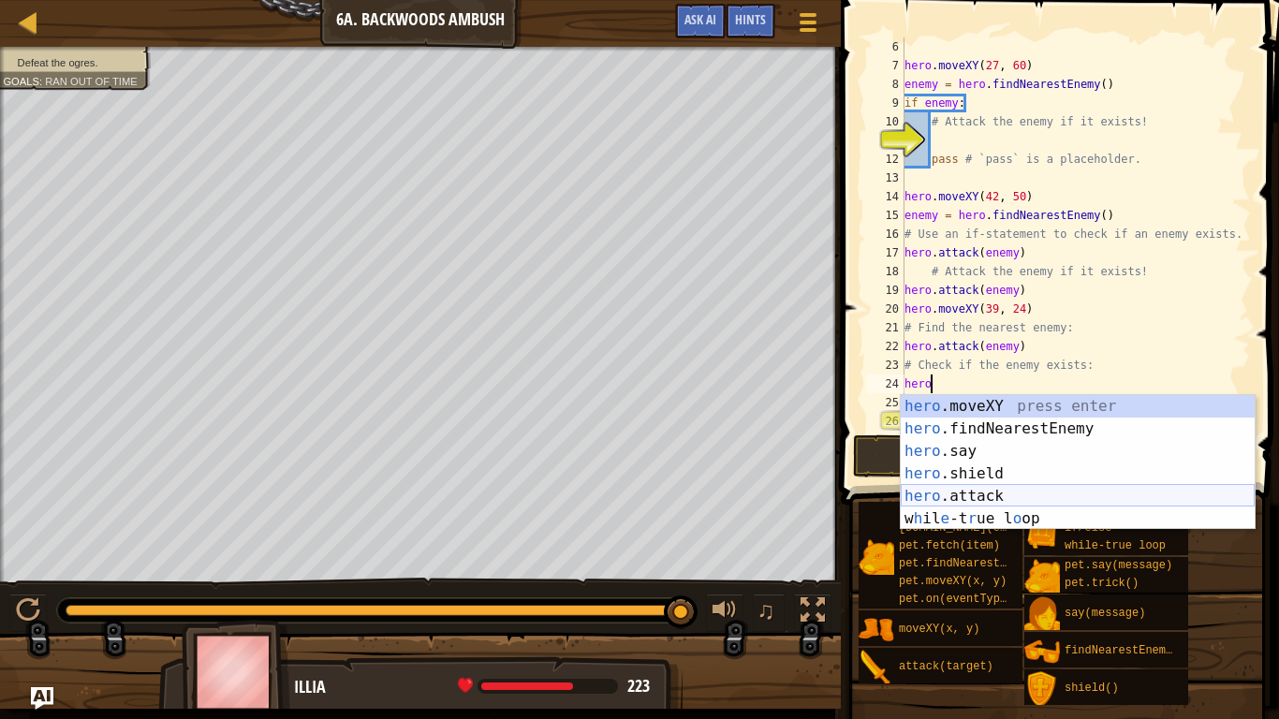
click at [981, 493] on div "hero .moveXY press enter hero .findNearestEnemy press enter hero .say press ent…" at bounding box center [1078, 485] width 354 height 180
type textarea "hero.attack(enemy)"
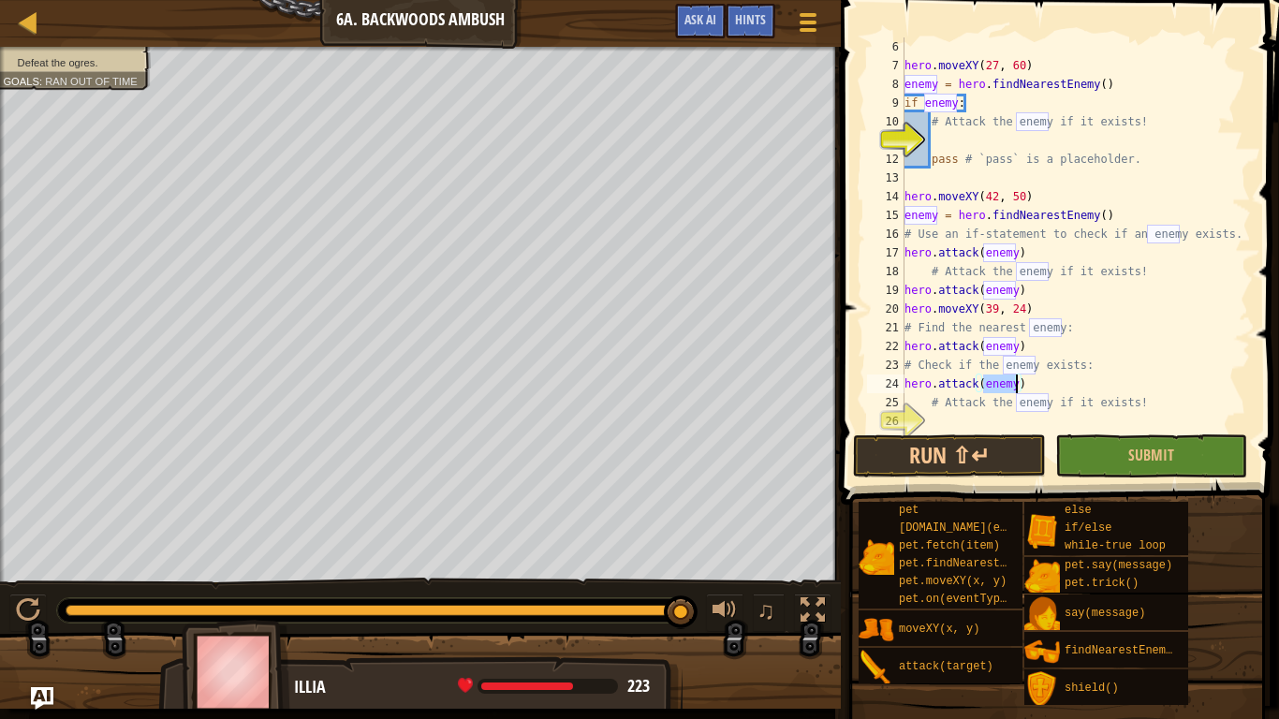
click at [945, 419] on div "hero . moveXY ( 27 , 60 ) enemy = hero . findNearestEnemy ( ) if enemy : # Atta…" at bounding box center [1076, 252] width 350 height 431
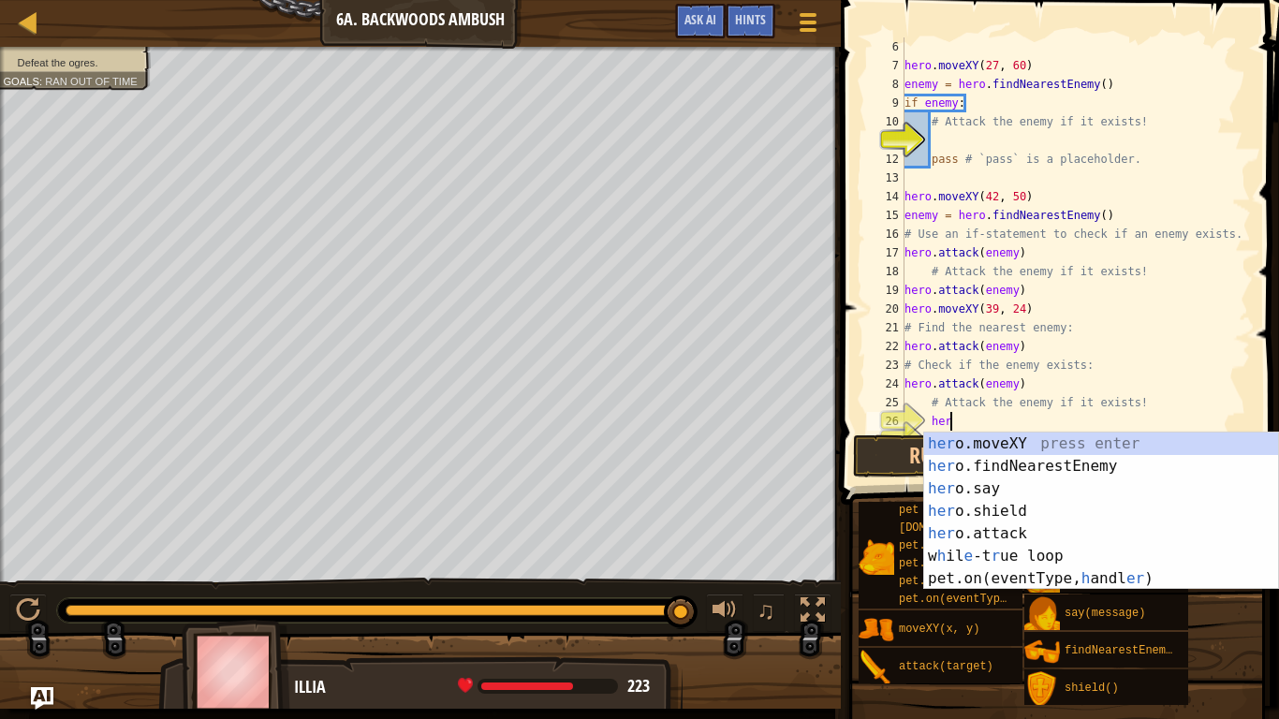
scroll to position [8, 7]
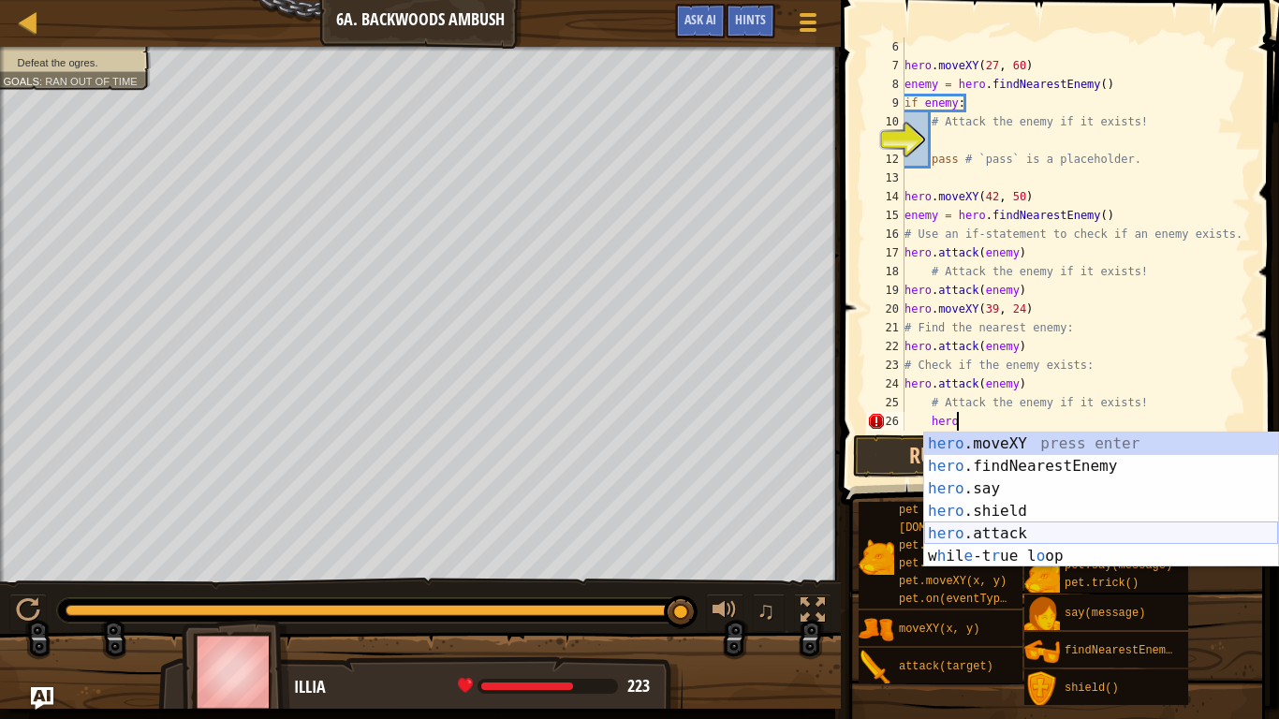
click at [988, 531] on div "hero .moveXY press enter hero .findNearestEnemy press enter hero .say press ent…" at bounding box center [1101, 523] width 354 height 180
type textarea "hero.attack(enemy)"
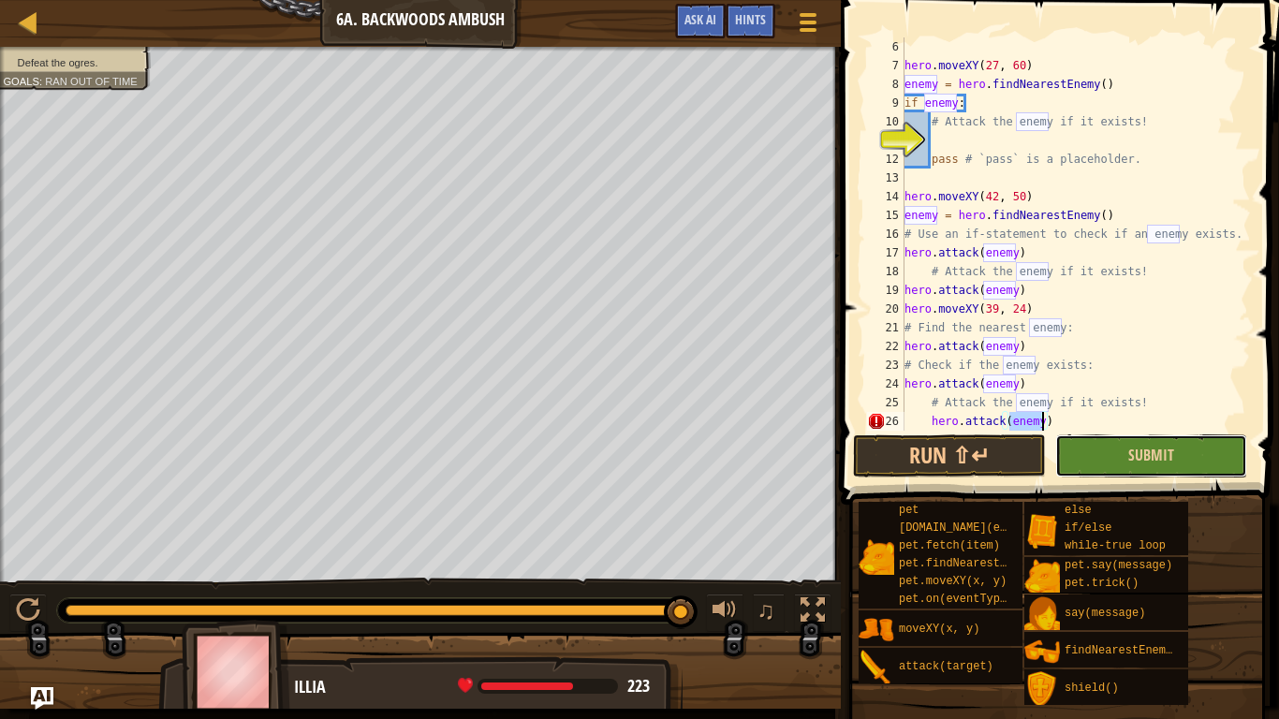
click at [1117, 438] on button "Submit" at bounding box center [1152, 456] width 192 height 43
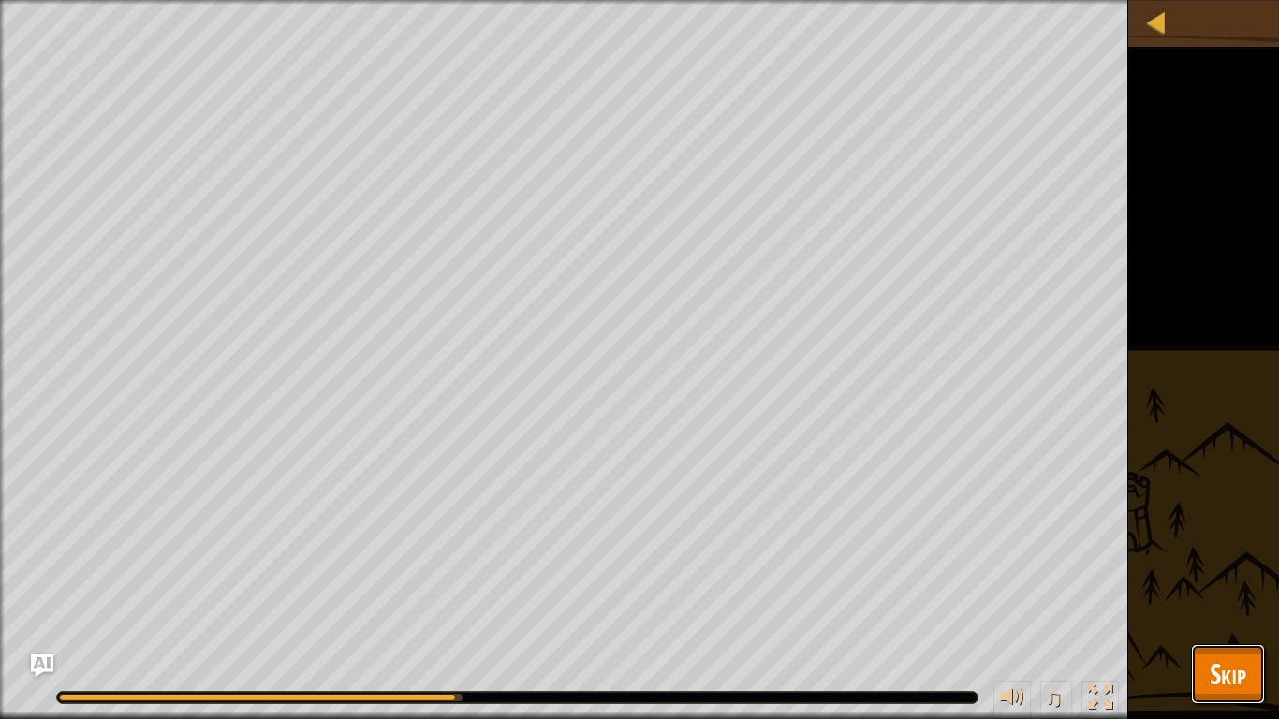
click at [1222, 605] on span "Skip" at bounding box center [1228, 674] width 37 height 38
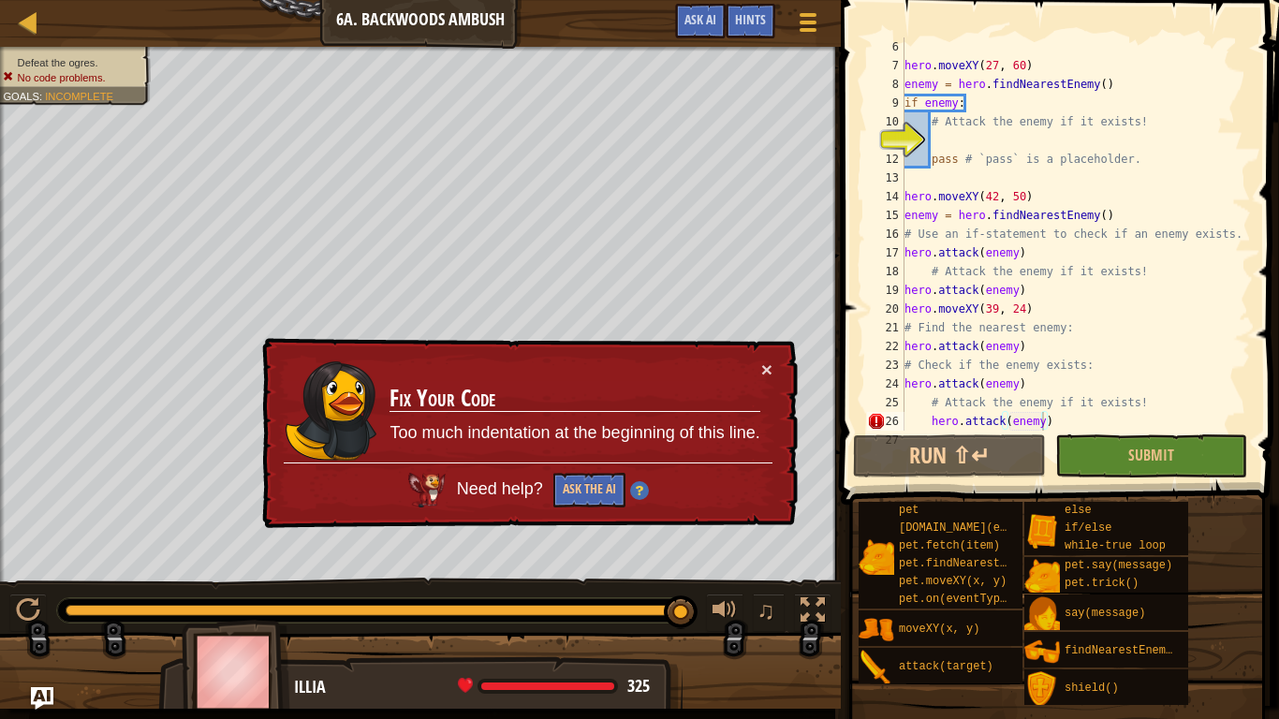
click at [1073, 140] on div "hero . moveXY ( 27 , 60 ) enemy = hero . findNearestEnemy ( ) if enemy : # Atta…" at bounding box center [1076, 252] width 350 height 431
click at [936, 422] on div "hero . moveXY ( 27 , 60 ) enemy = hero . findNearestEnemy ( ) if enemy : # Atta…" at bounding box center [1076, 252] width 350 height 431
click at [929, 422] on div "hero . moveXY ( 27 , 60 ) enemy = hero . findNearestEnemy ( ) if enemy : # Atta…" at bounding box center [1076, 252] width 350 height 431
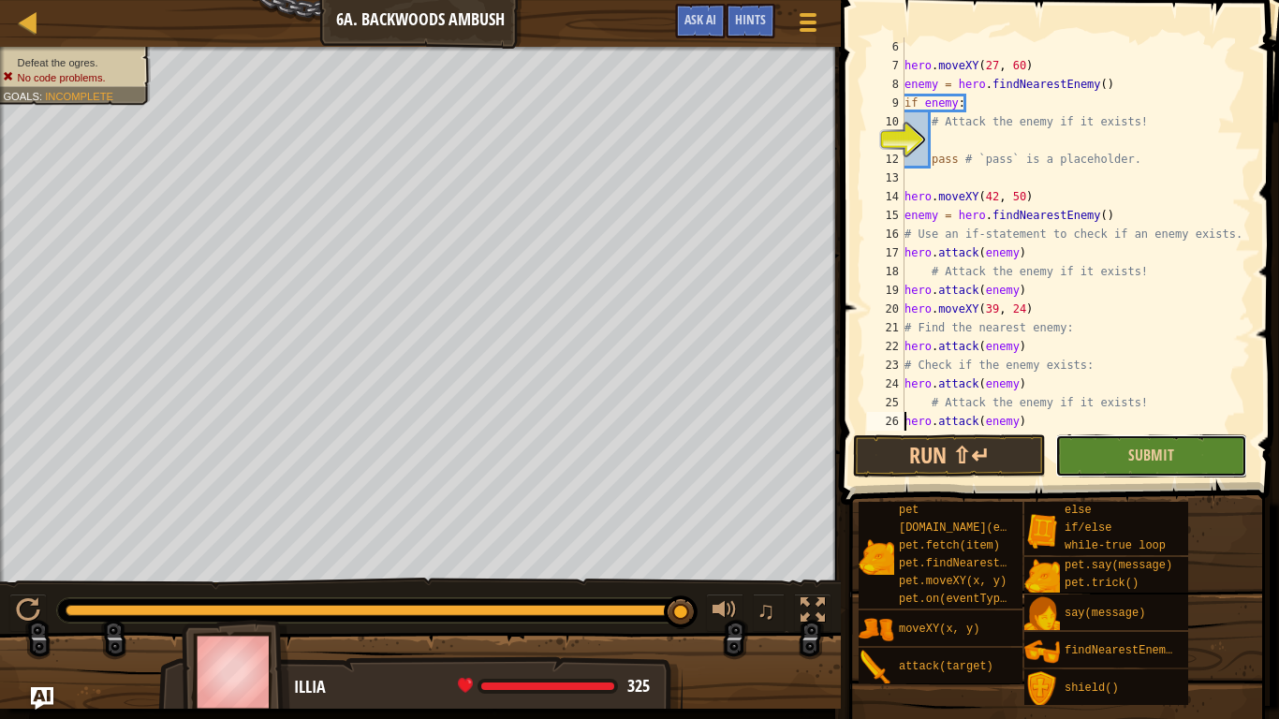
click at [1100, 456] on button "Submit" at bounding box center [1152, 456] width 192 height 43
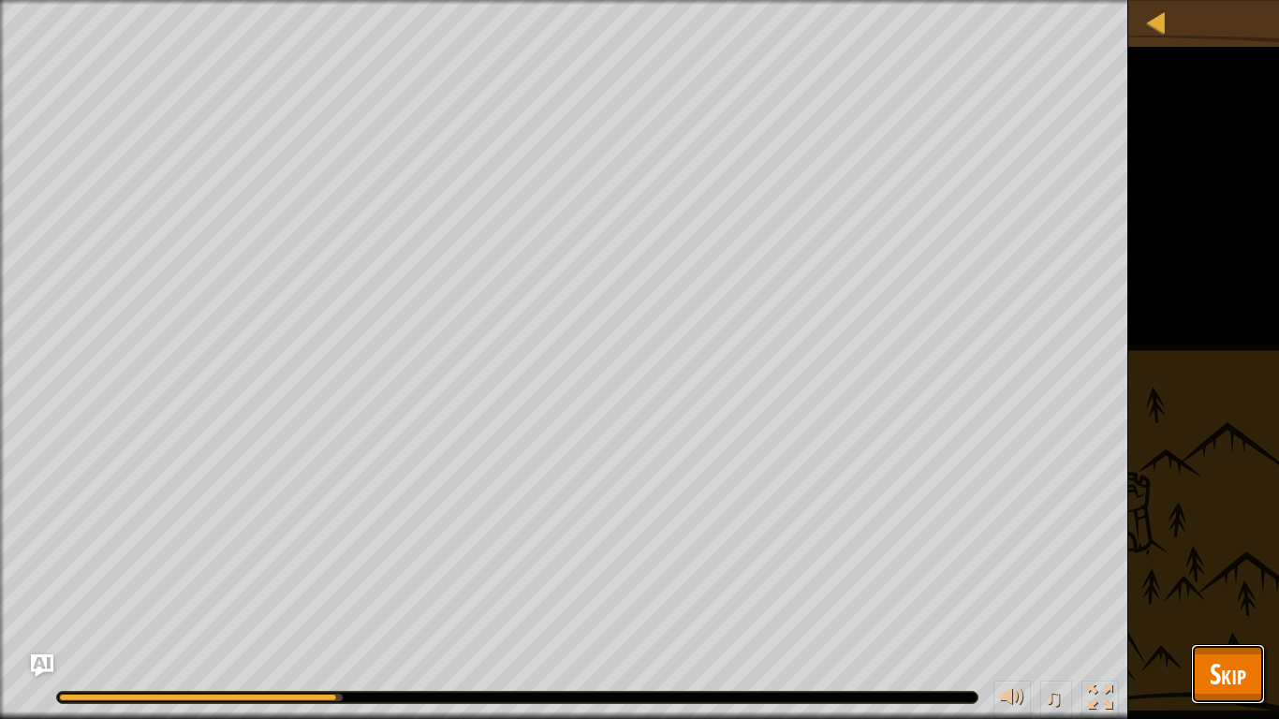
click at [1232, 605] on span "Skip" at bounding box center [1228, 674] width 37 height 38
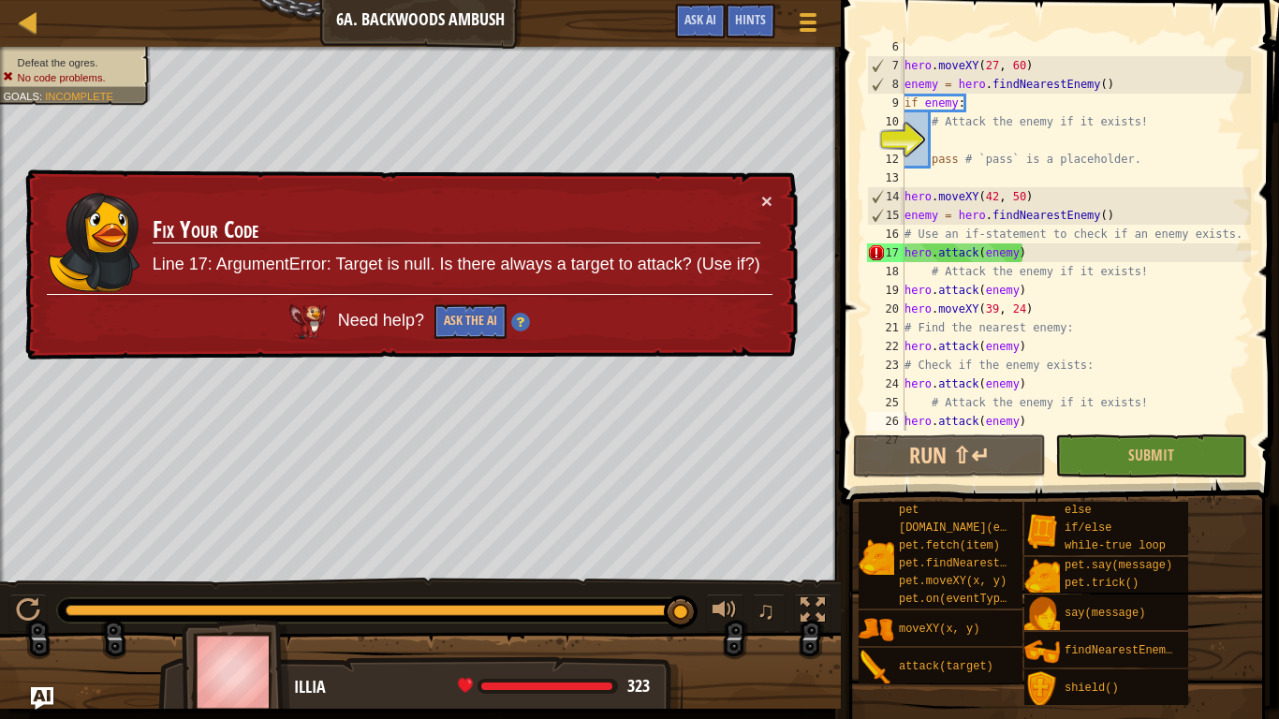
click at [1032, 254] on div "hero . moveXY ( 27 , 60 ) enemy = hero . findNearestEnemy ( ) if enemy : # Atta…" at bounding box center [1076, 252] width 350 height 431
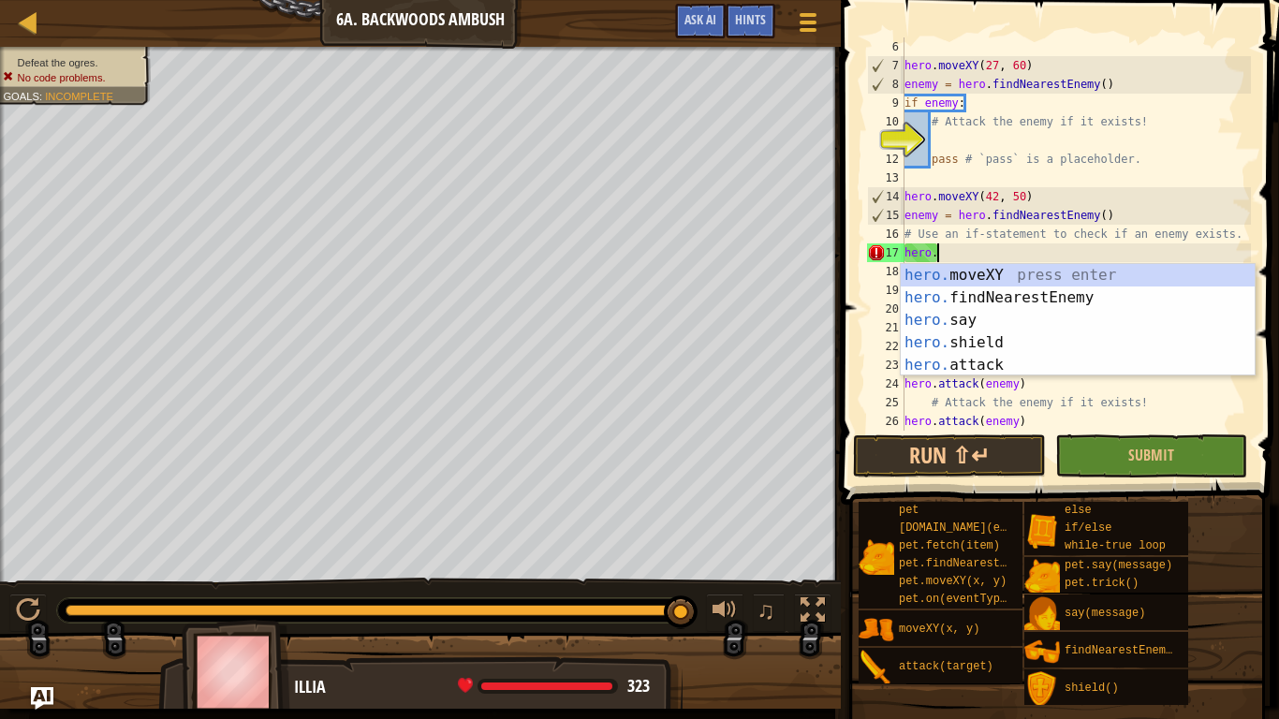
type textarea "h"
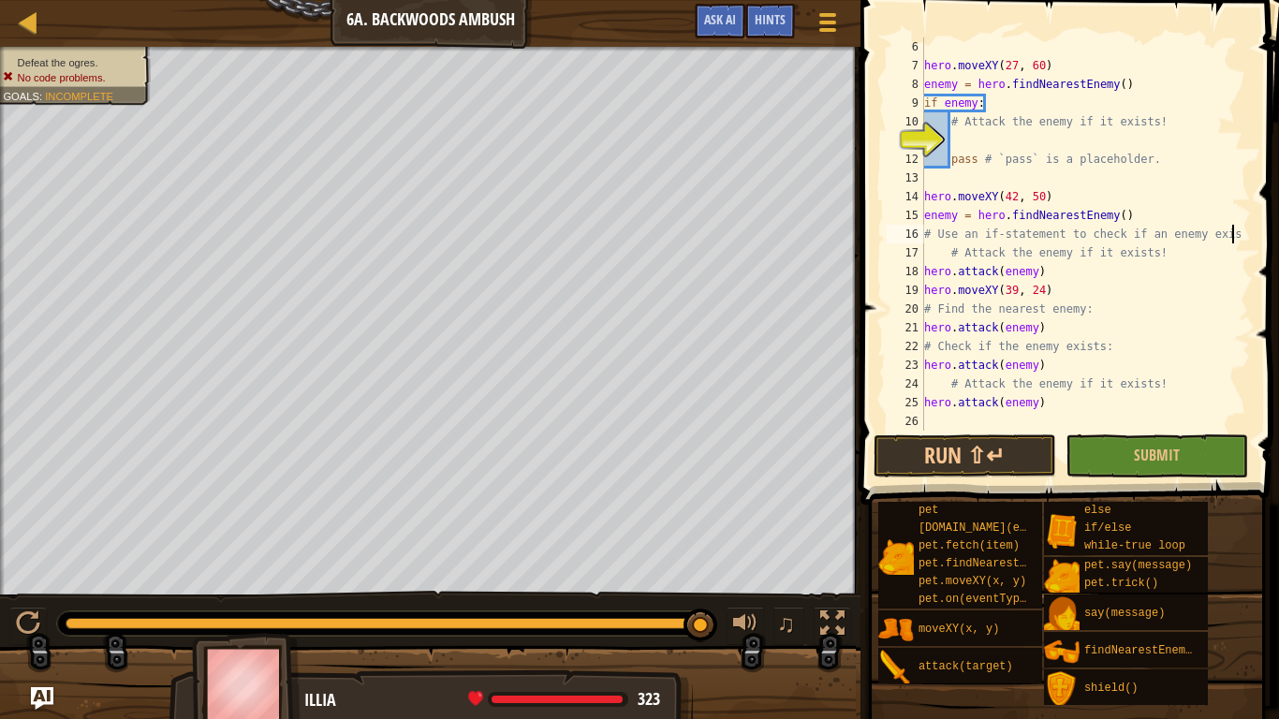
scroll to position [8, 44]
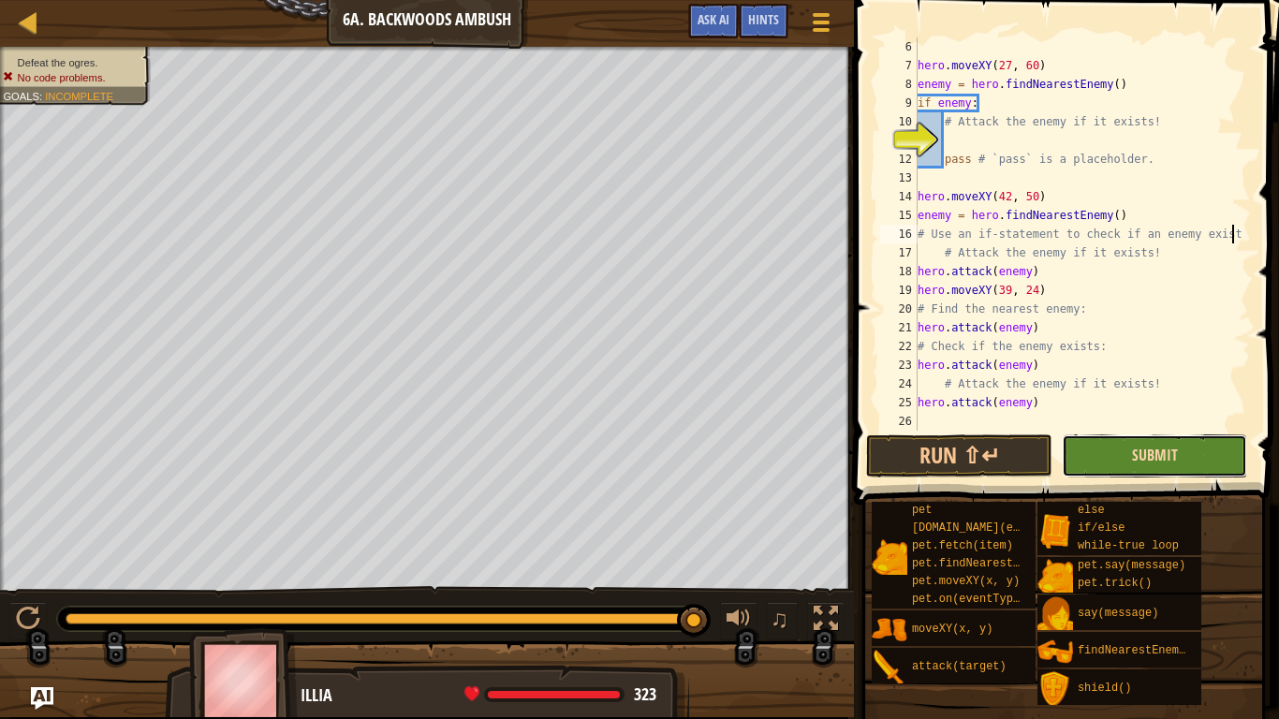
click at [1166, 460] on span "Submit" at bounding box center [1155, 455] width 46 height 21
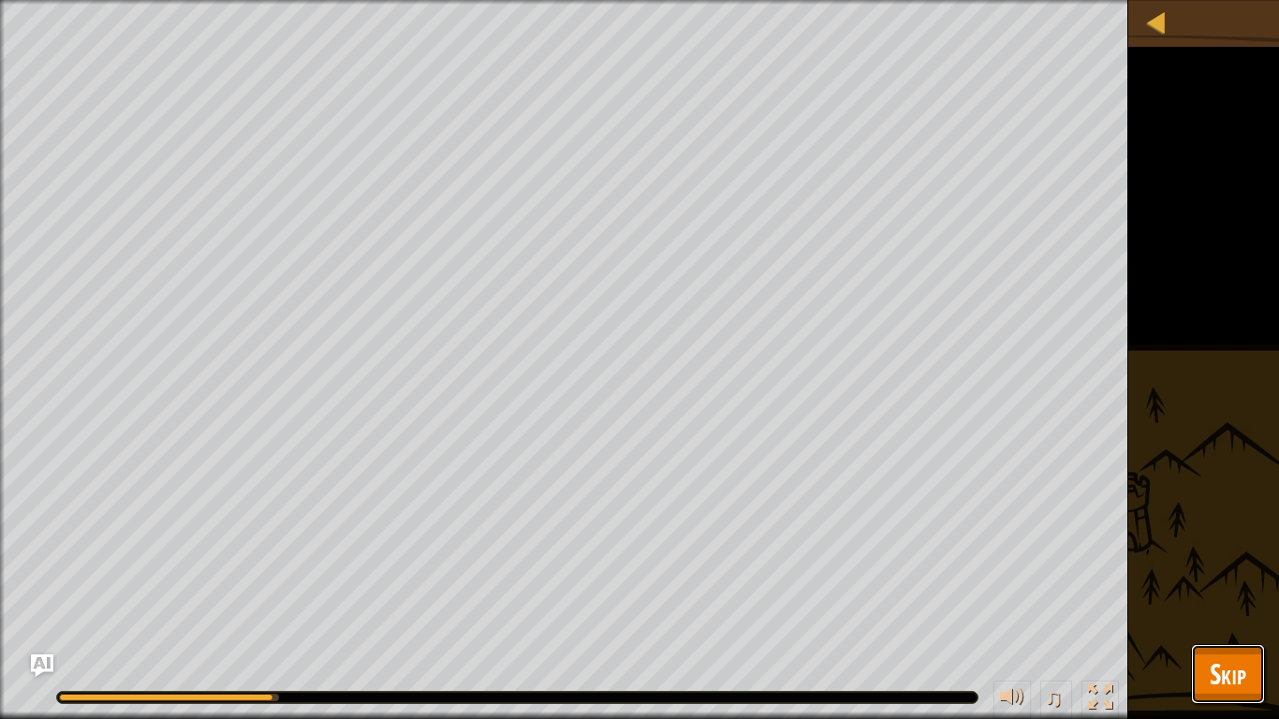
click at [1217, 605] on span "Skip" at bounding box center [1228, 674] width 37 height 38
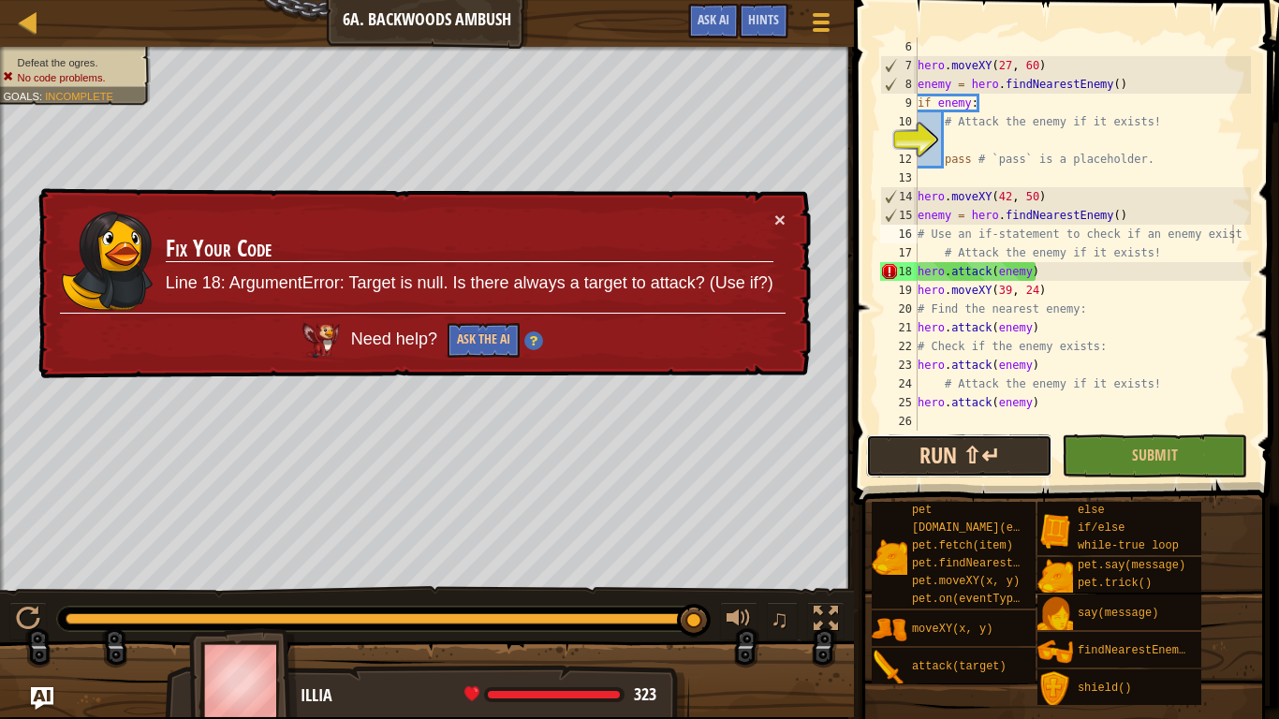
click at [969, 444] on button "Run ⇧↵" at bounding box center [958, 456] width 185 height 43
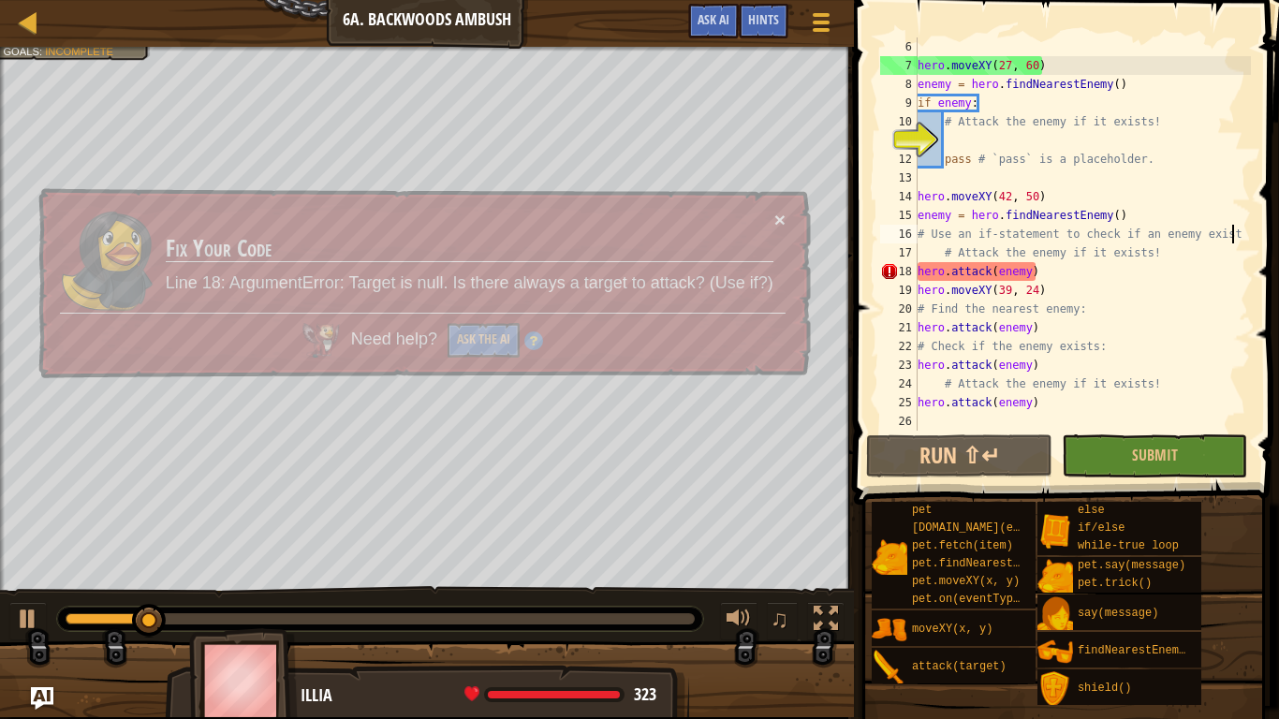
click at [775, 212] on button "×" at bounding box center [780, 222] width 11 height 20
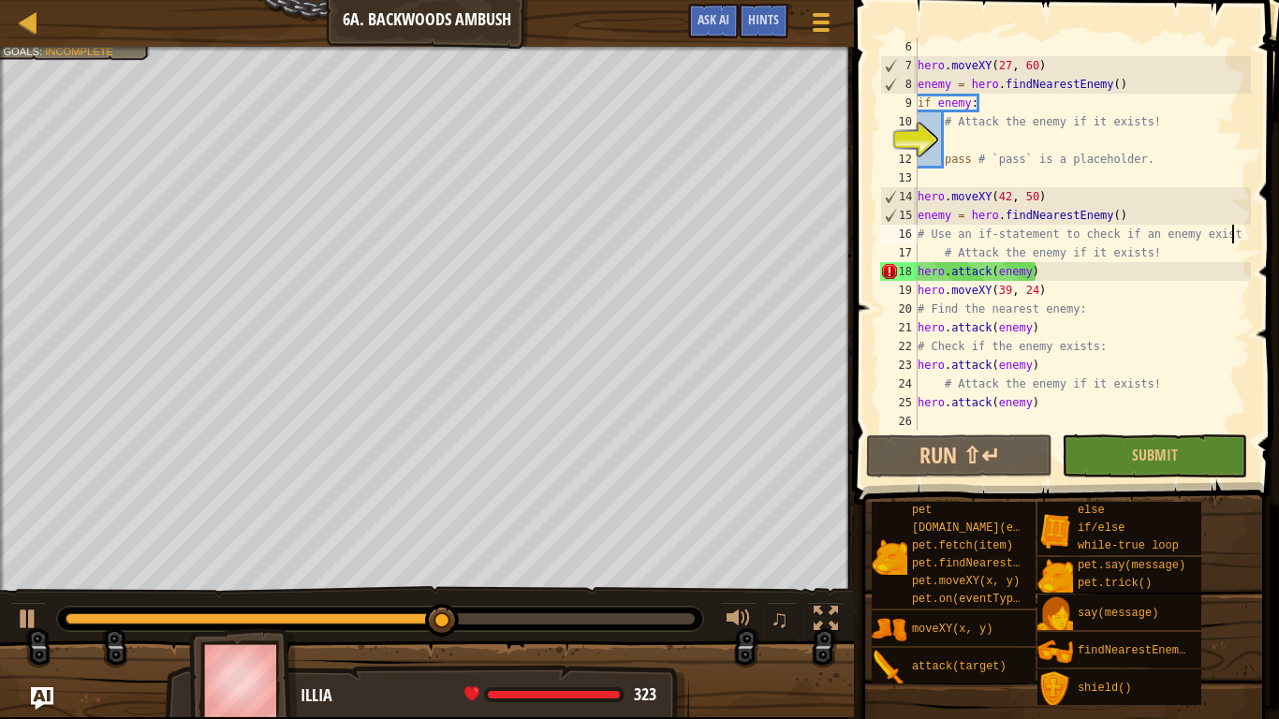
click at [1128, 219] on div "hero . moveXY ( 27 , 60 ) enemy = hero . findNearestEnemy ( ) if enemy : # Atta…" at bounding box center [1082, 252] width 337 height 431
type textarea "enemy = hero.findNearestEnemy()"
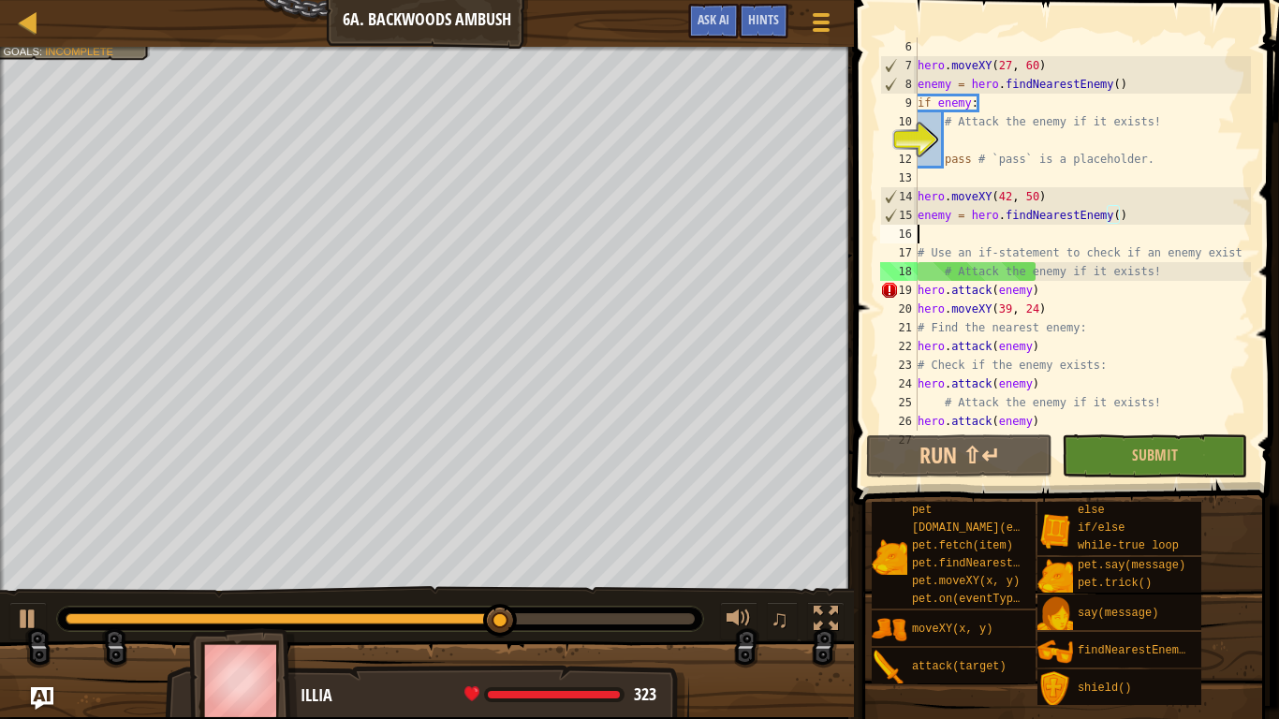
scroll to position [8, 0]
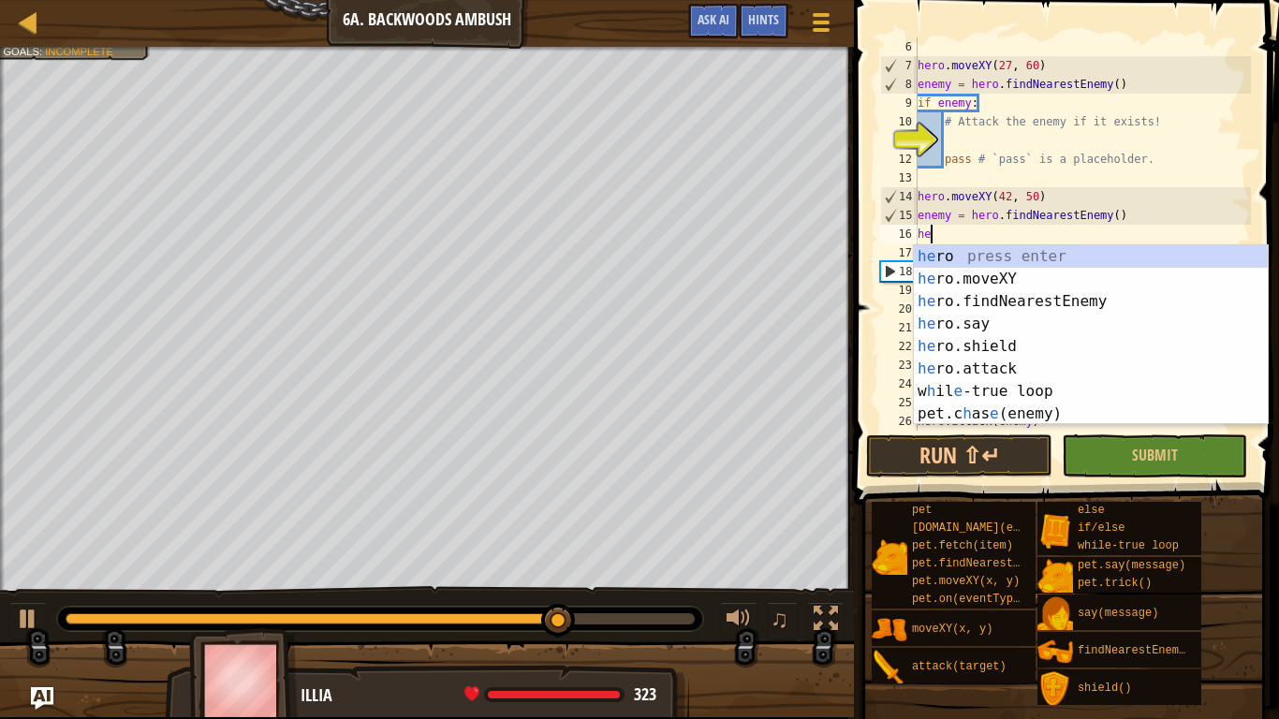
type textarea "her"
click at [1117, 298] on div "her o press enter her o.moveXY press enter her o.findNearestEnemy press enter h…" at bounding box center [1091, 357] width 354 height 225
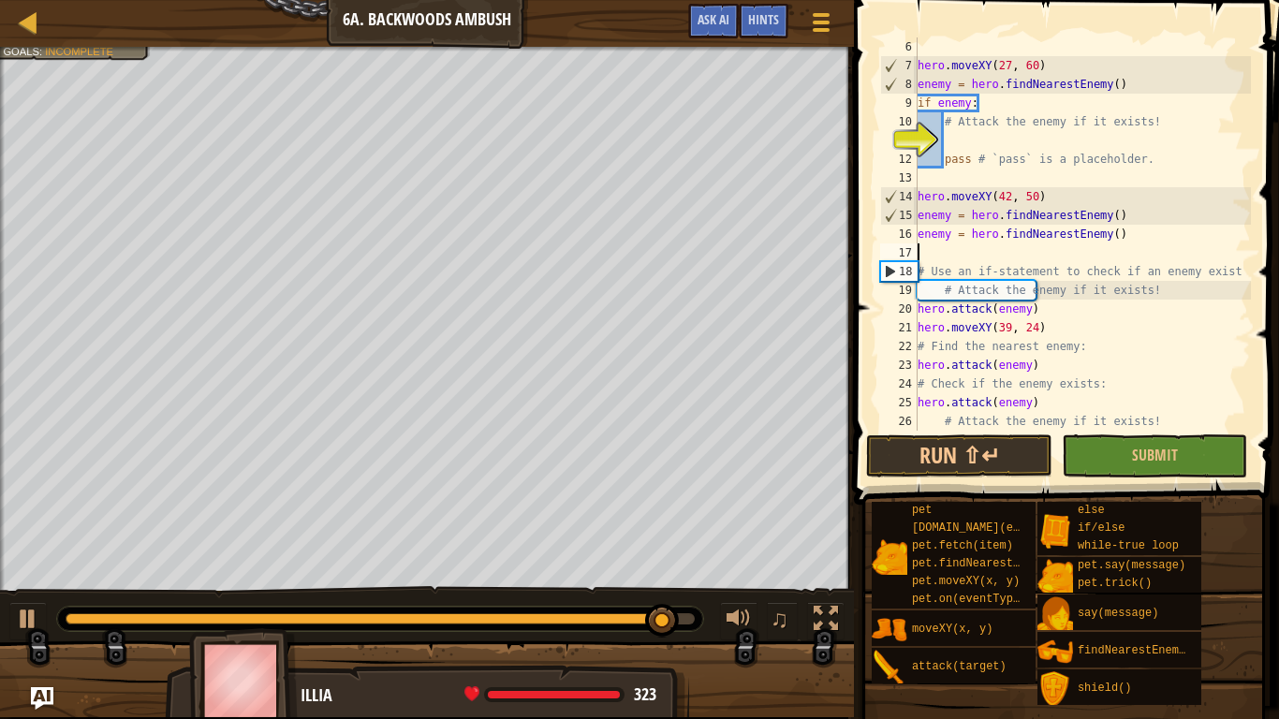
scroll to position [8, 0]
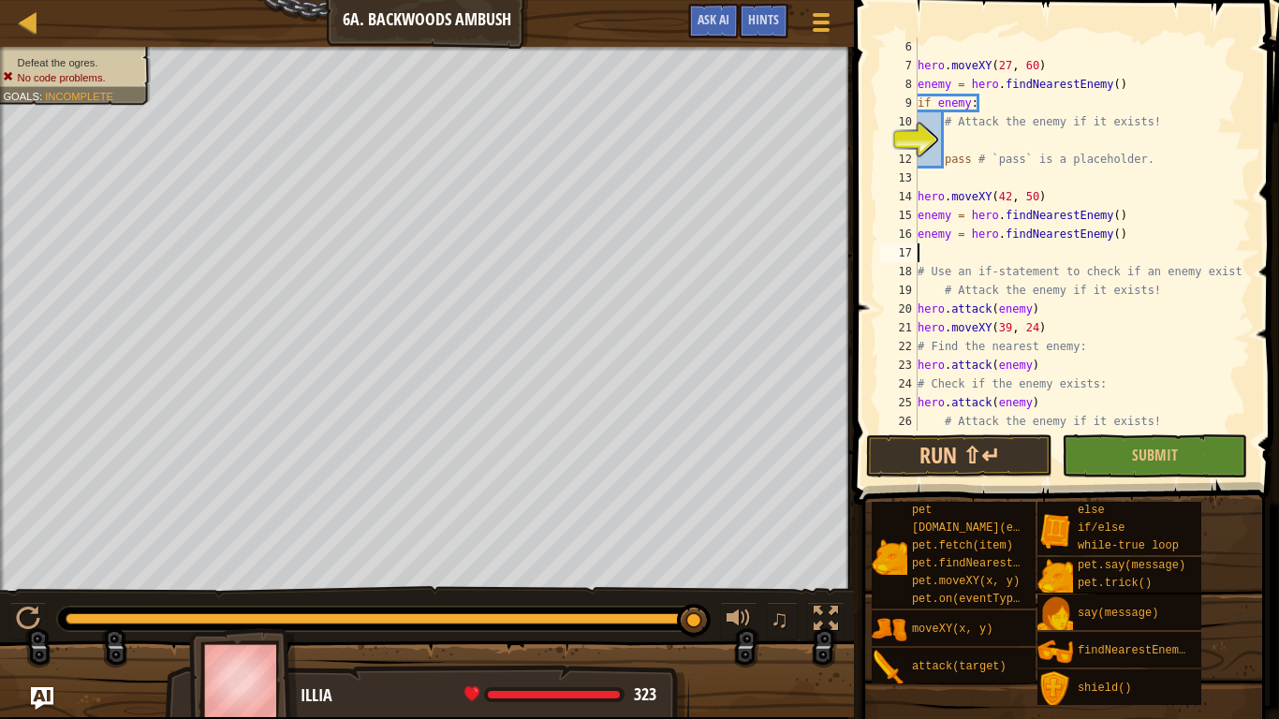
click at [1116, 223] on div "hero . moveXY ( 27 , 60 ) enemy = hero . findNearestEnemy ( ) if enemy : # Atta…" at bounding box center [1082, 252] width 337 height 431
click at [1148, 240] on div "hero . moveXY ( 27 , 60 ) enemy = hero . findNearestEnemy ( ) if enemy : # Atta…" at bounding box center [1082, 252] width 337 height 431
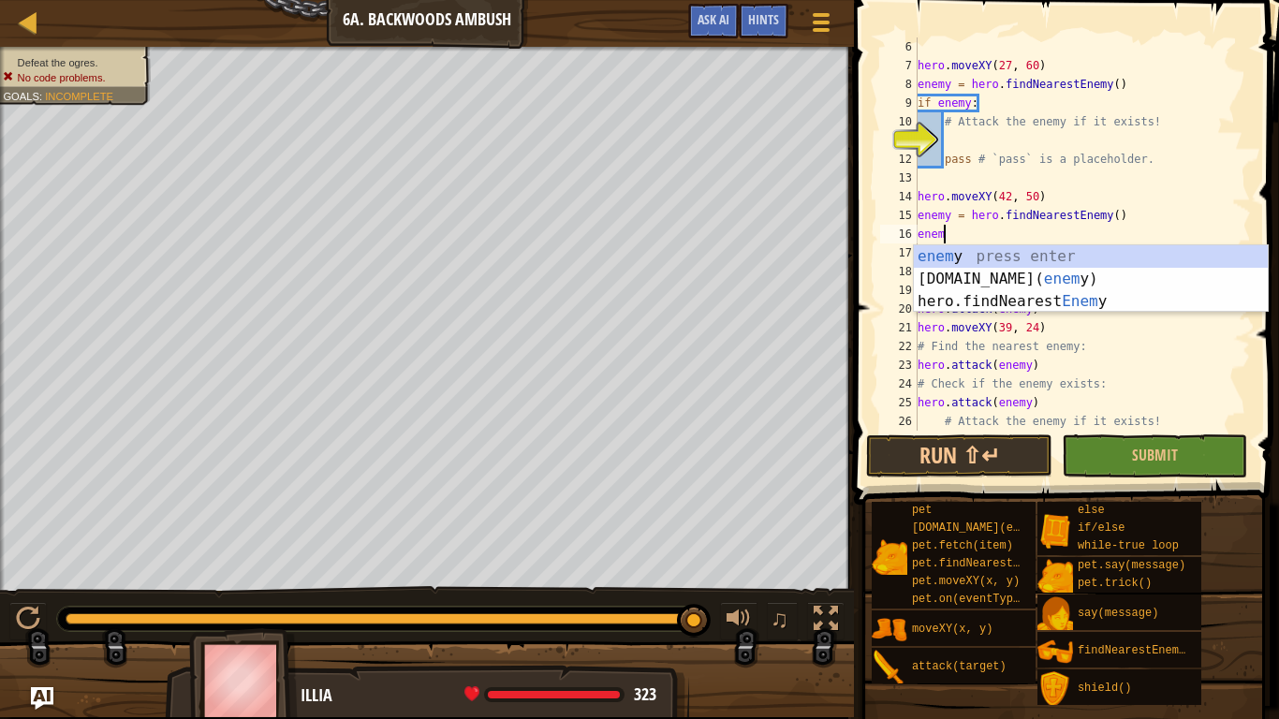
scroll to position [8, 2]
type textarea "e"
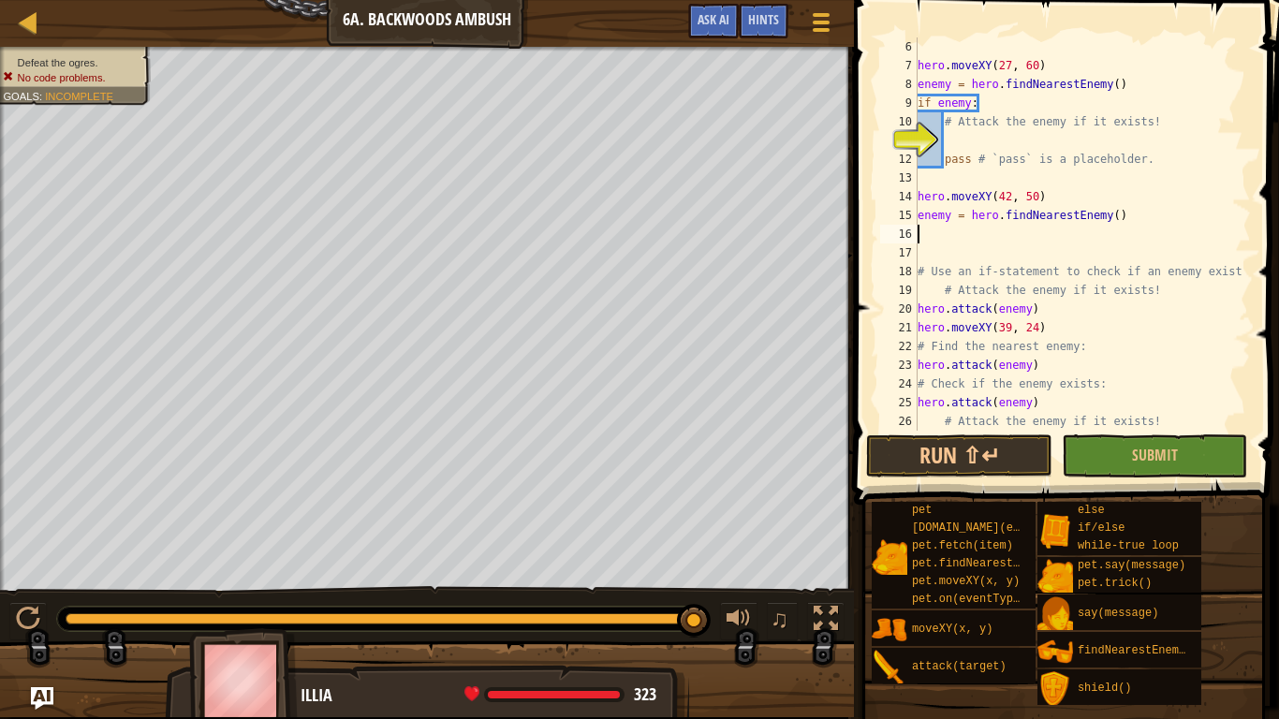
type textarea "enemy = hero.findNearestEnemy()"
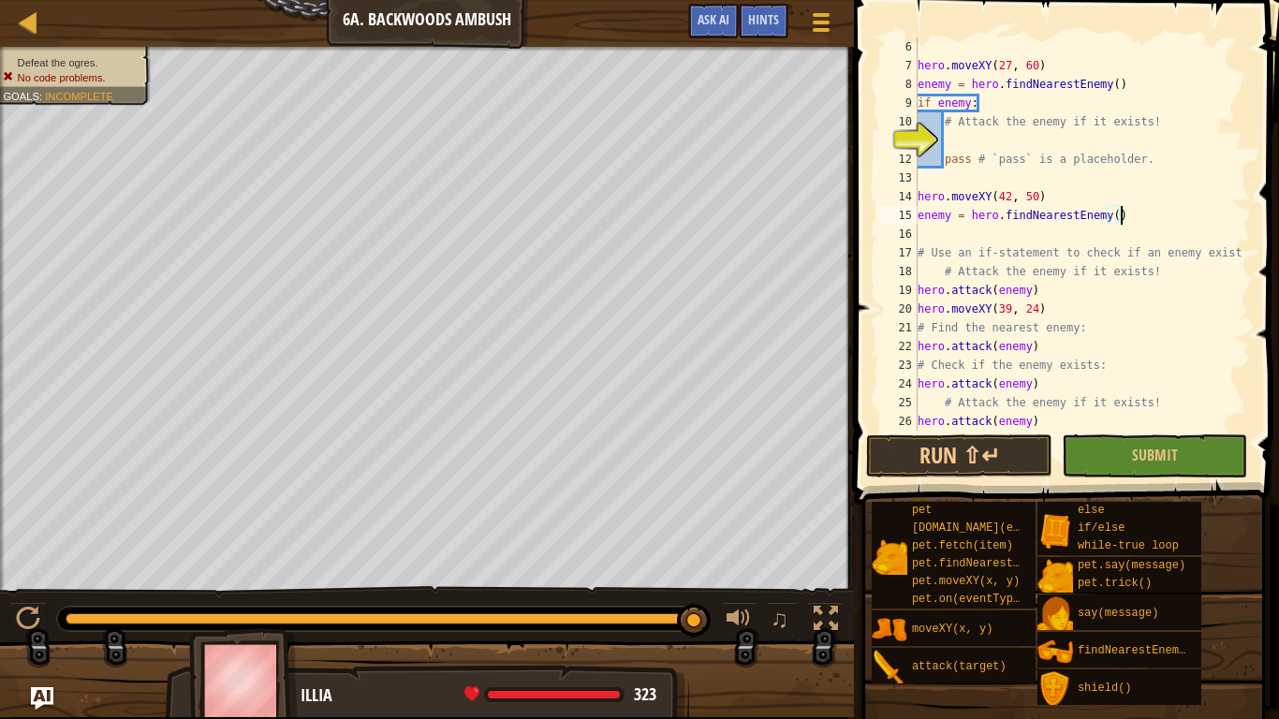
click at [1130, 236] on div "hero . moveXY ( 27 , 60 ) enemy = hero . findNearestEnemy ( ) if enemy : # Atta…" at bounding box center [1082, 252] width 337 height 431
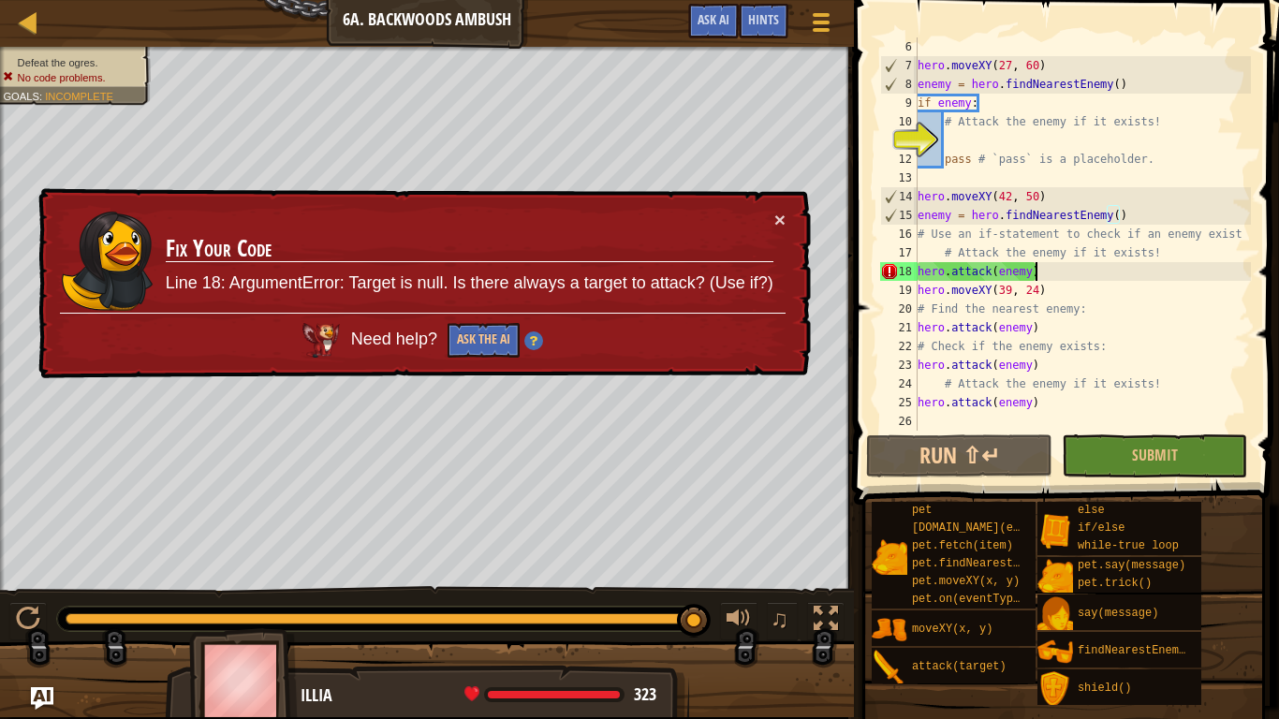
click at [1067, 268] on div "hero . moveXY ( 27 , 60 ) enemy = hero . findNearestEnemy ( ) if enemy : # Atta…" at bounding box center [1082, 252] width 337 height 431
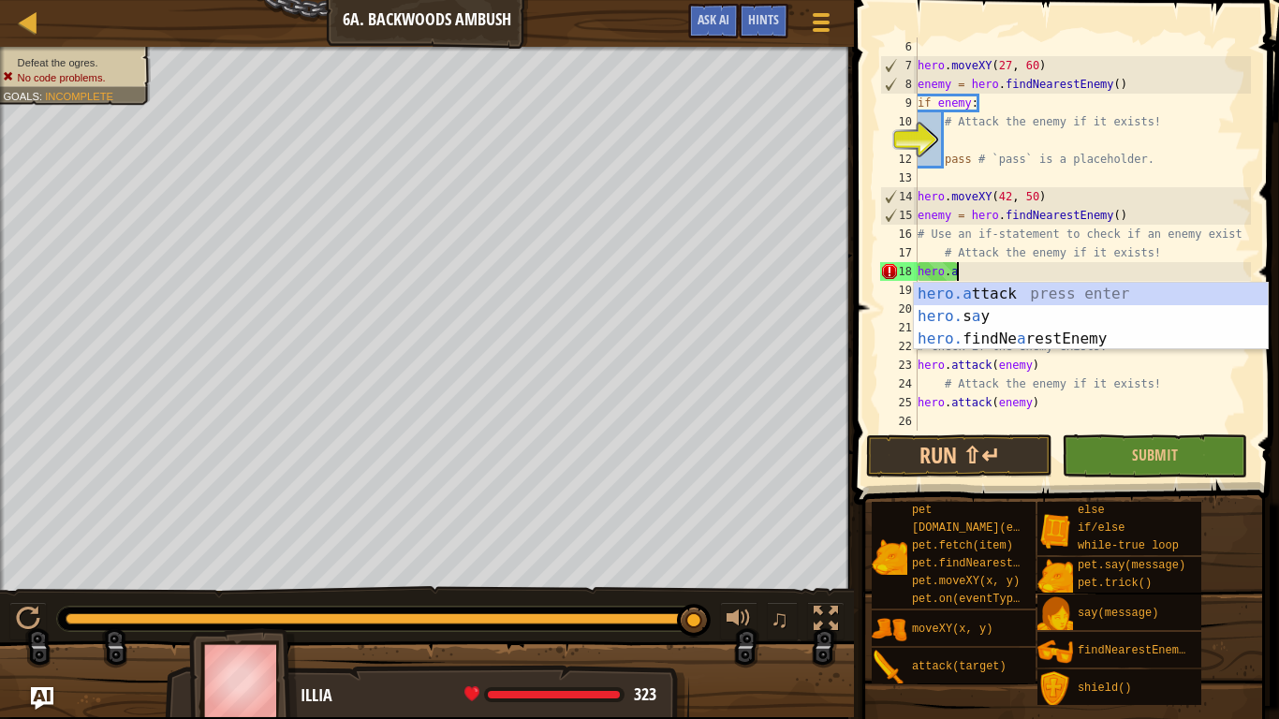
type textarea "h"
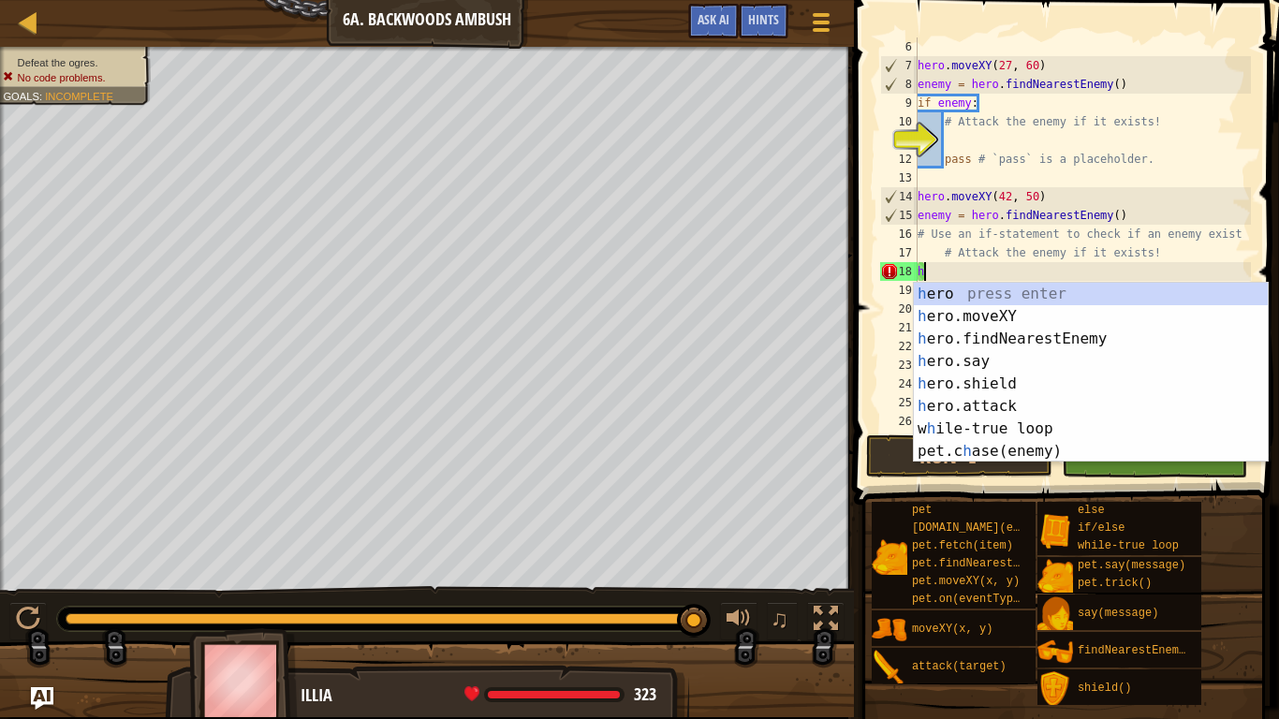
type textarea "# Attack the enemy if it exist"
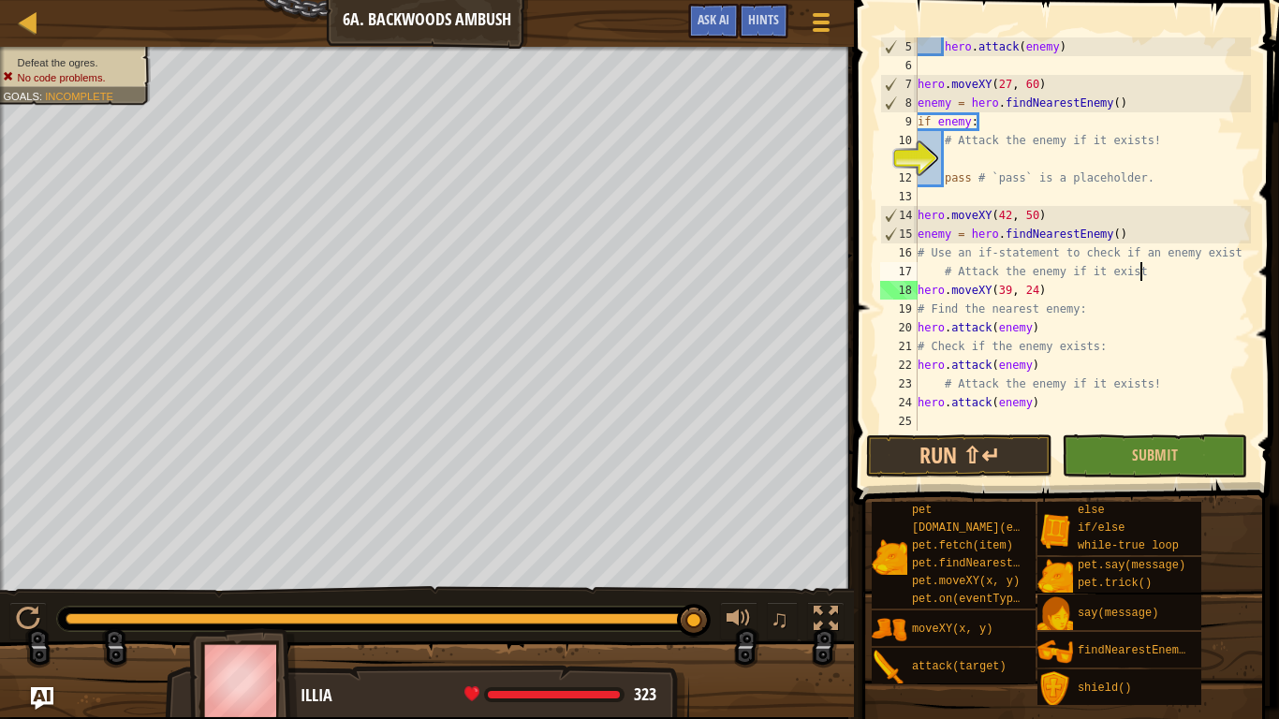
scroll to position [75, 0]
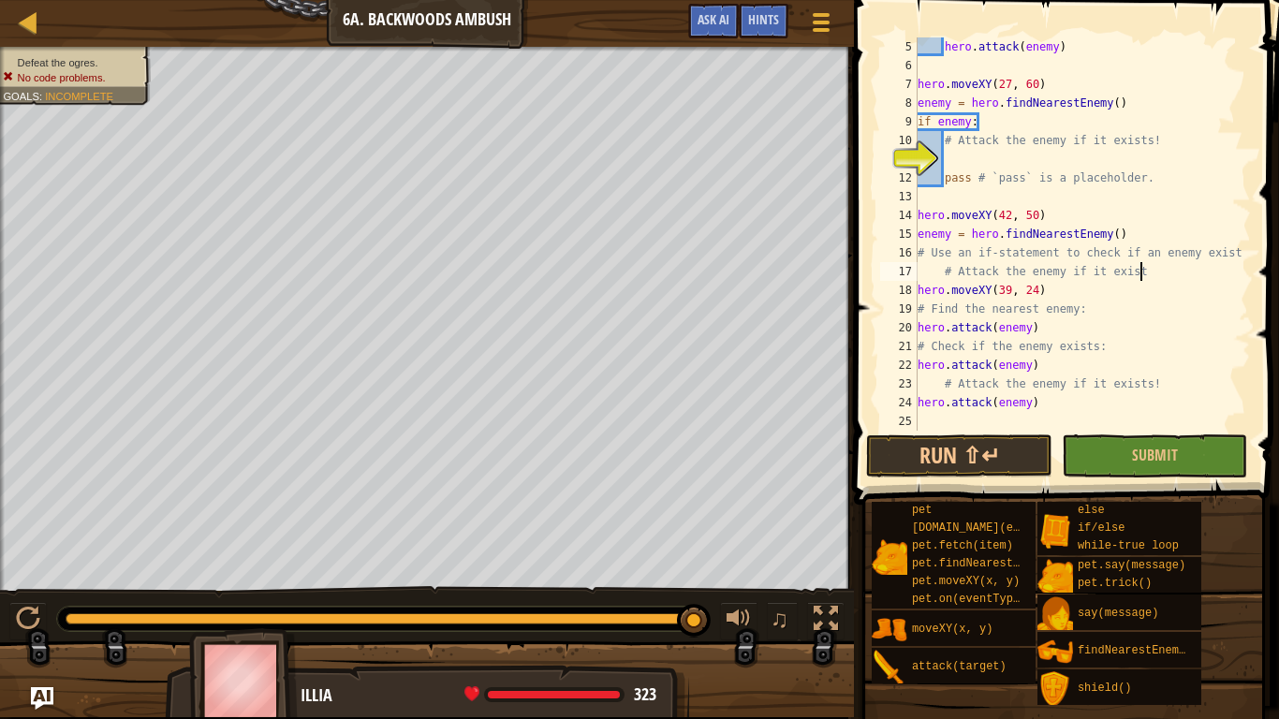
click at [985, 168] on div "hero . attack ( enemy ) hero . moveXY ( 27 , 60 ) enemy = hero . findNearestEne…" at bounding box center [1082, 252] width 337 height 431
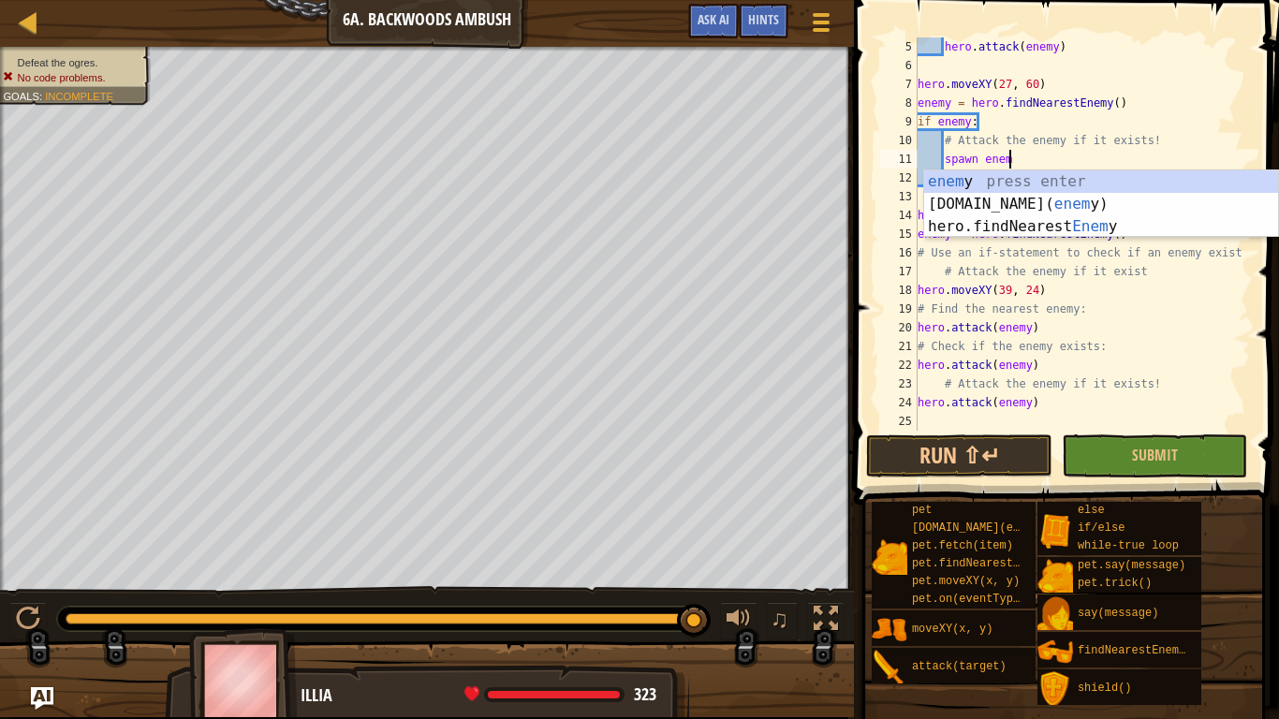
type textarea "spawn enemy"
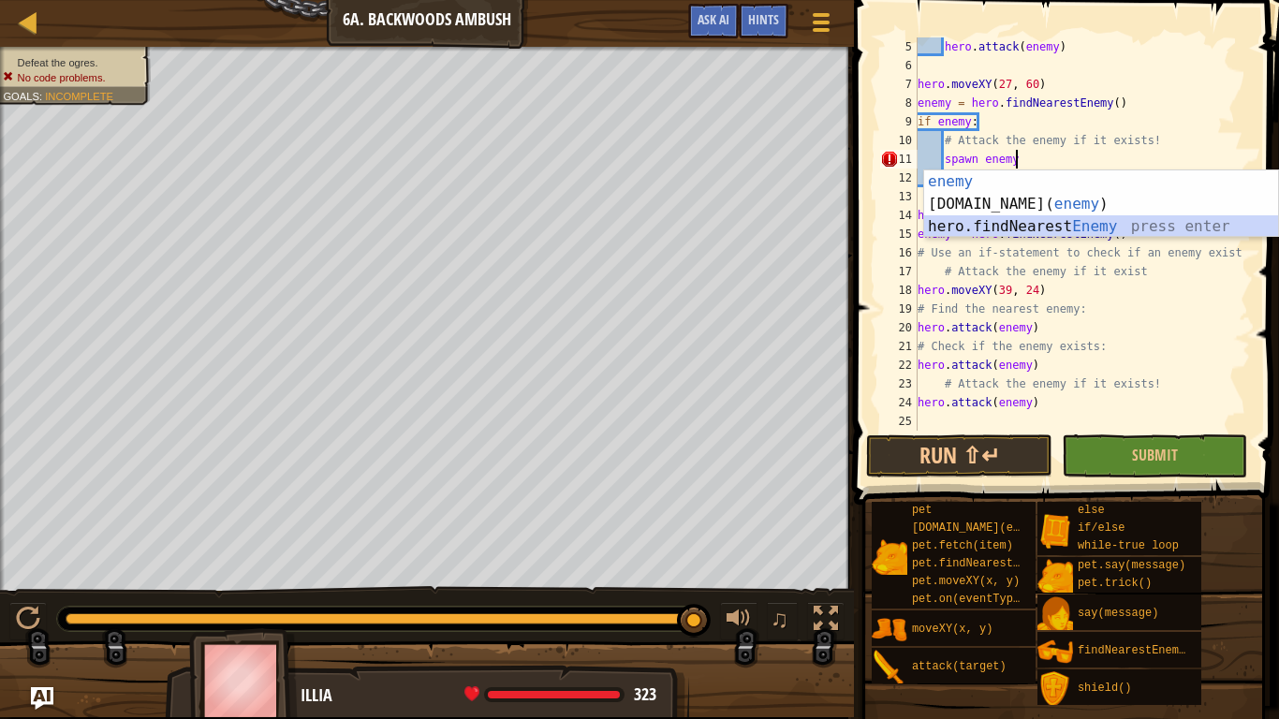
click at [1019, 222] on div "enemy press enter [DOMAIN_NAME]( enemy ) press enter hero.findNearest Enemy pre…" at bounding box center [1101, 226] width 354 height 112
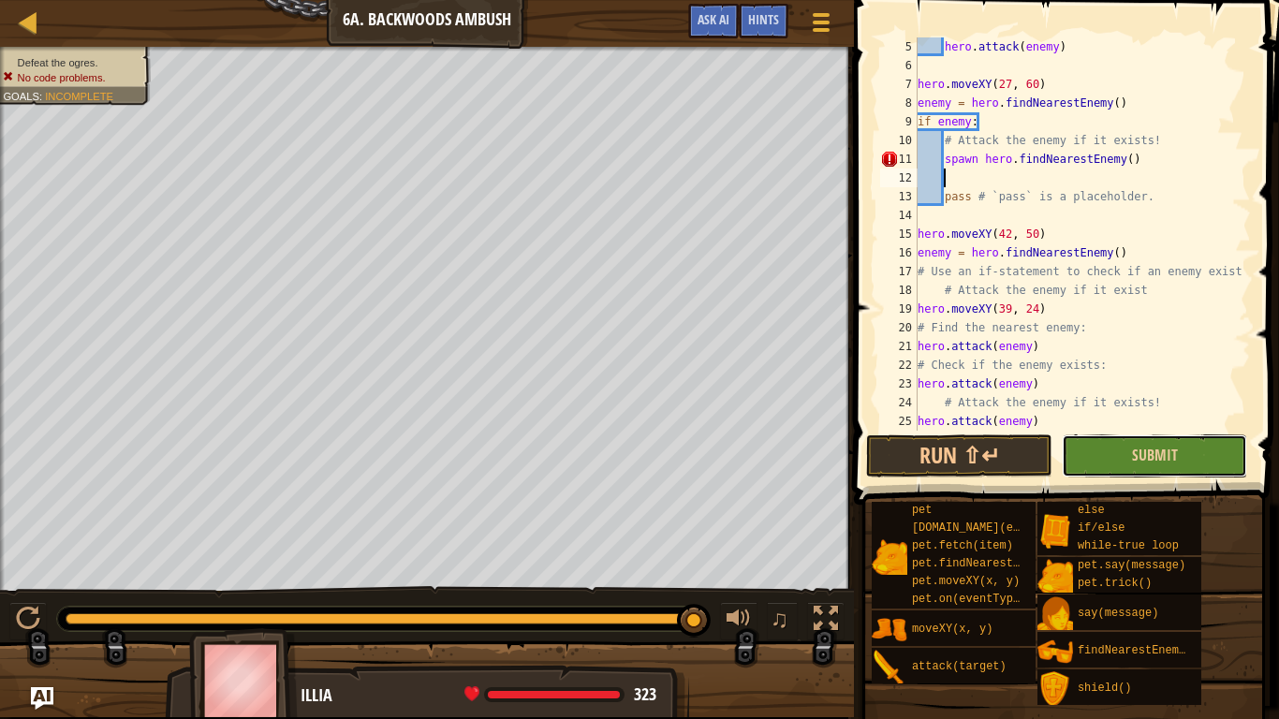
click at [1074, 444] on button "Submit" at bounding box center [1154, 456] width 185 height 43
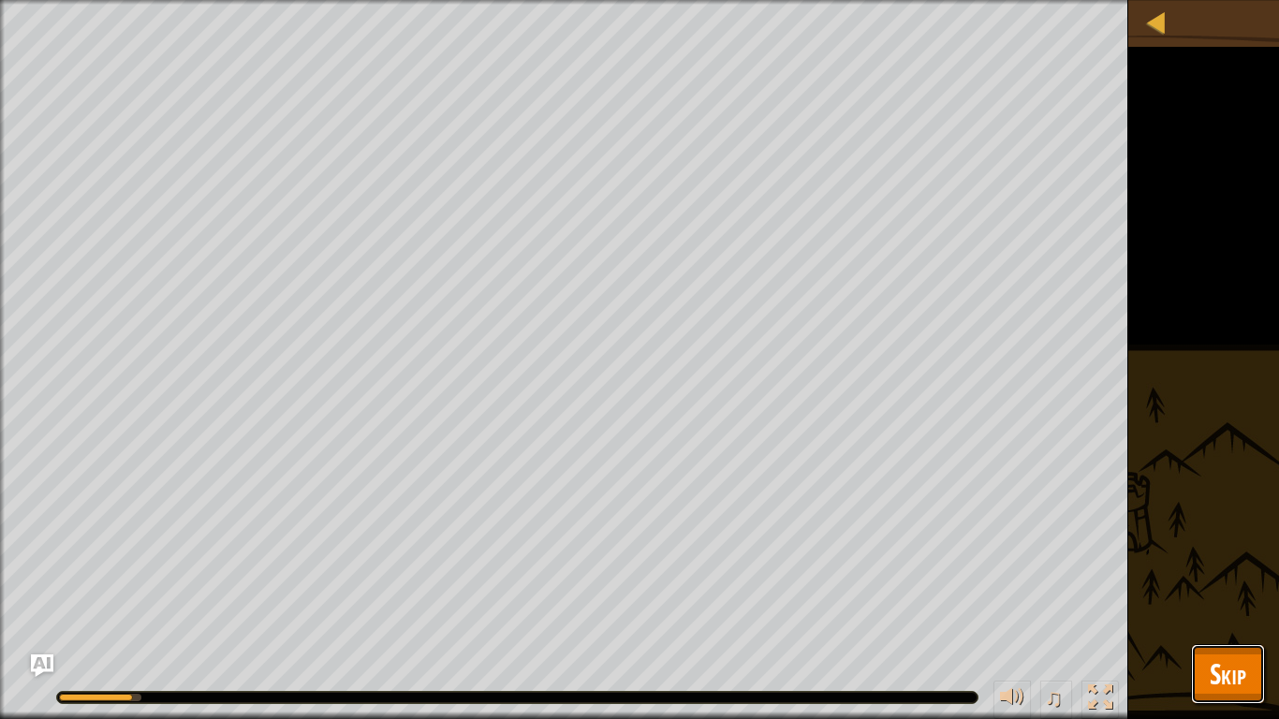
click at [1229, 605] on span "Skip" at bounding box center [1228, 674] width 37 height 38
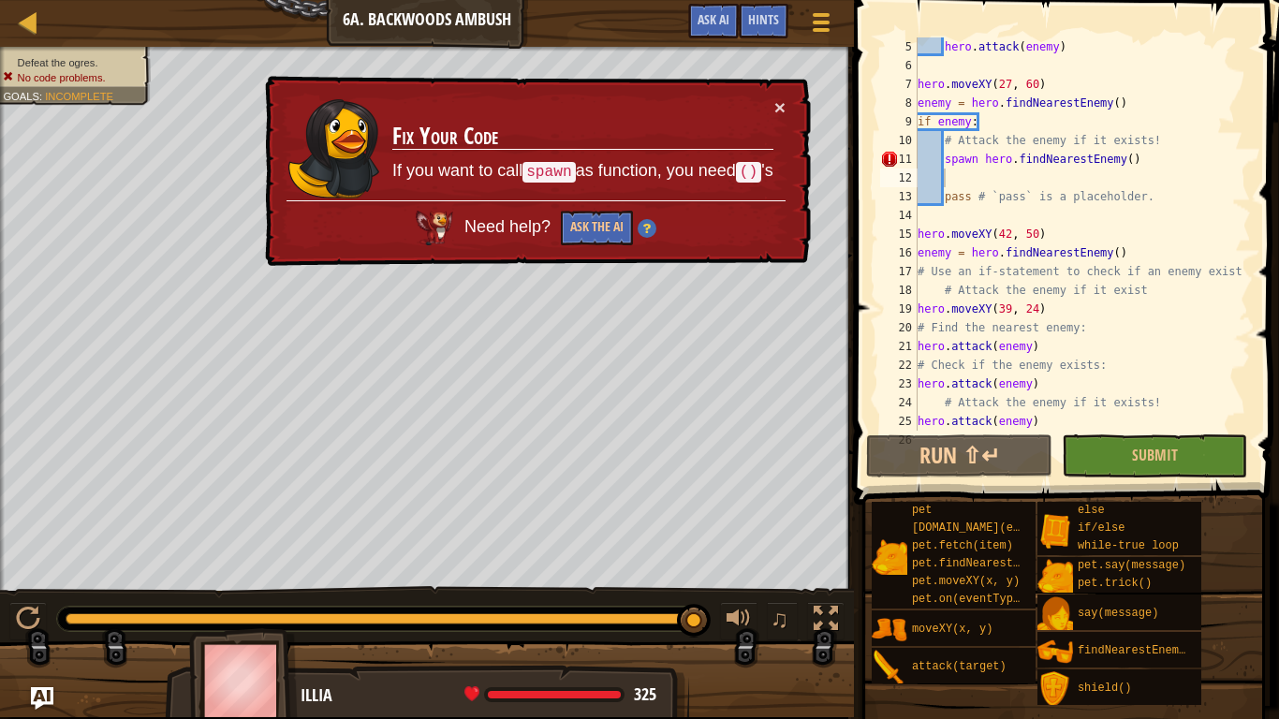
click at [1145, 149] on div "hero . attack ( enemy ) hero . moveXY ( 27 , 60 ) enemy = hero . findNearestEne…" at bounding box center [1082, 252] width 337 height 431
click at [1145, 159] on div "hero . attack ( enemy ) hero . moveXY ( 27 , 60 ) enemy = hero . findNearestEne…" at bounding box center [1082, 252] width 337 height 431
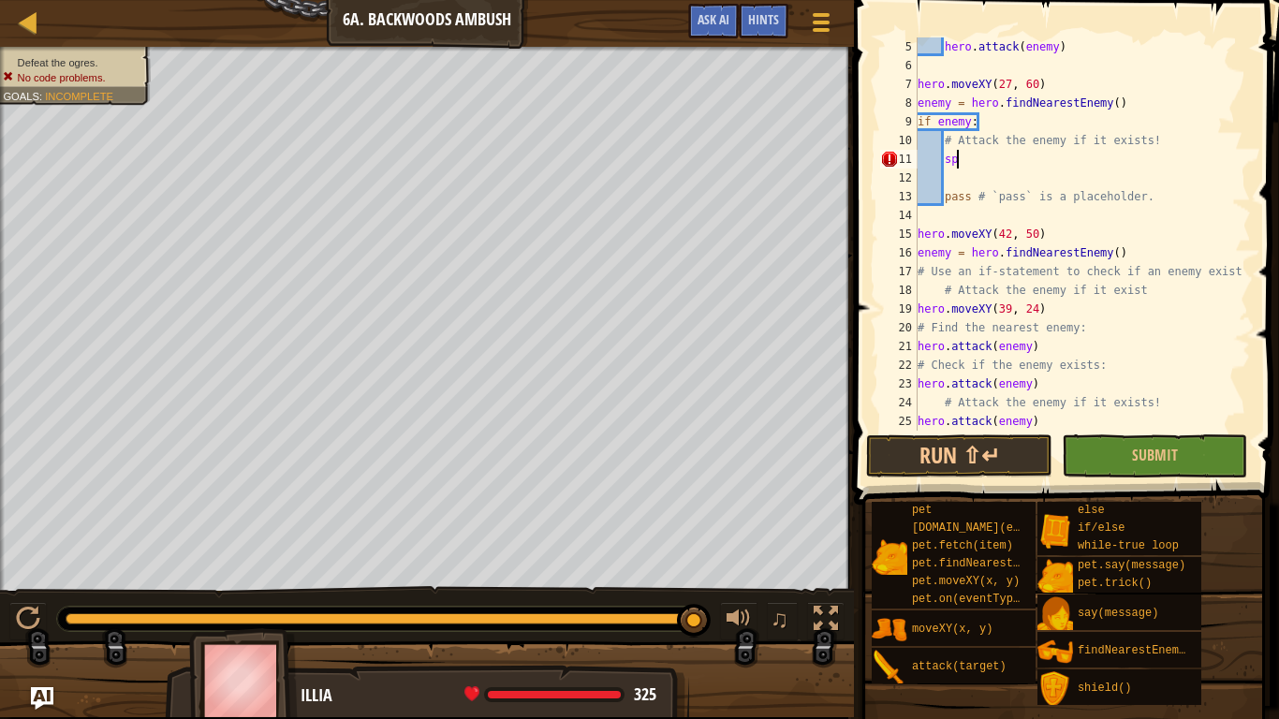
type textarea "s"
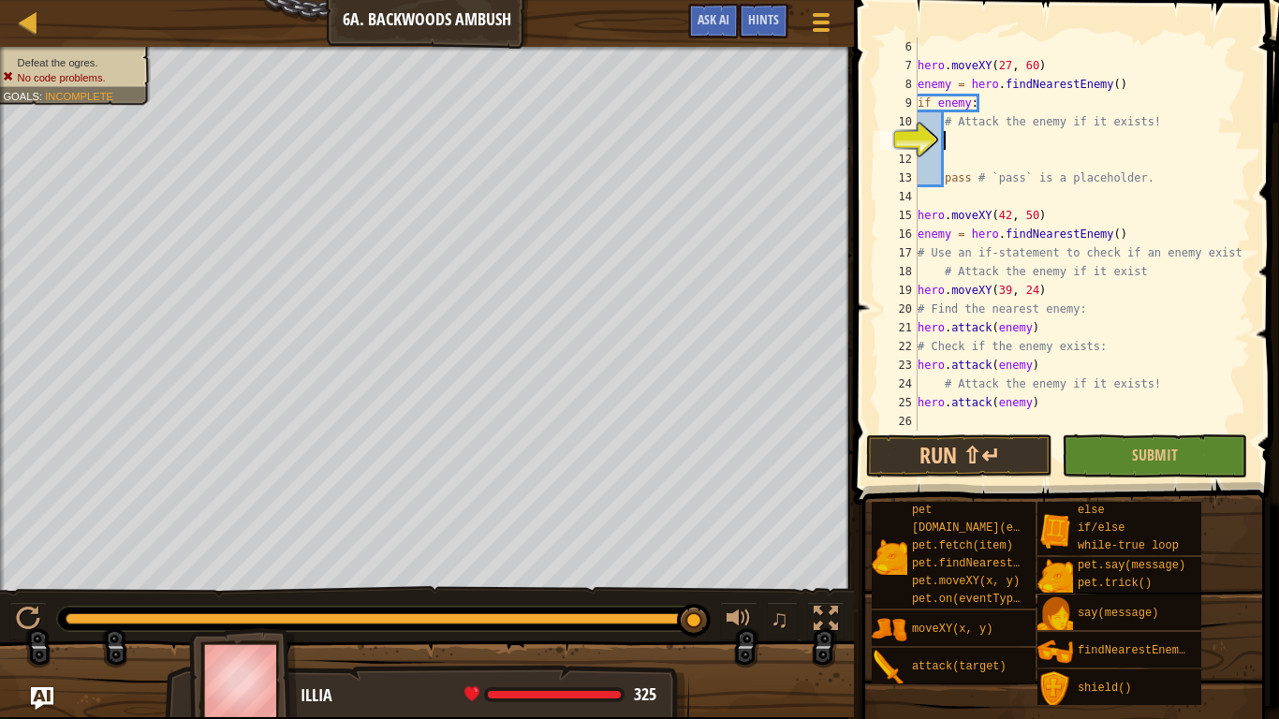
scroll to position [94, 0]
click at [1007, 66] on div "hero . moveXY ( 27 , 60 ) enemy = hero . findNearestEnemy ( ) if enemy : # Atta…" at bounding box center [1082, 252] width 337 height 431
click at [1032, 67] on div "hero . moveXY ( 25 , 60 ) enemy = hero . findNearestEnemy ( ) if enemy : # Atta…" at bounding box center [1082, 252] width 337 height 431
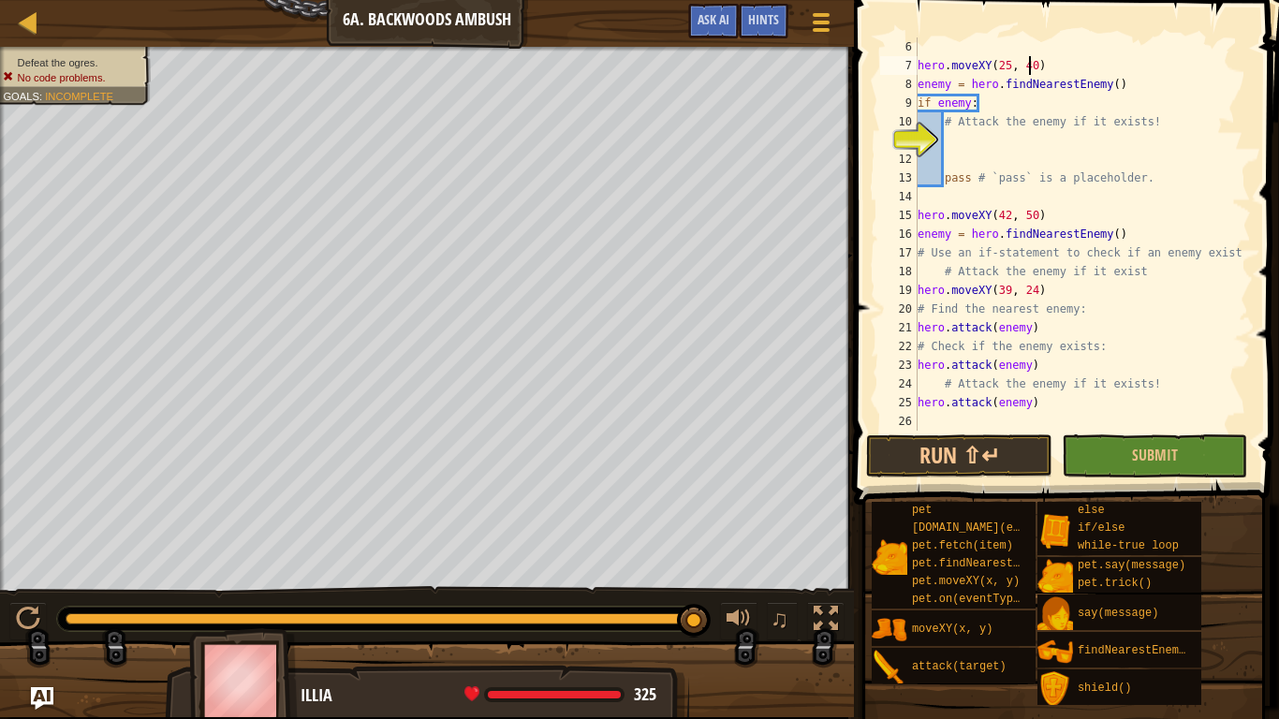
click at [1040, 58] on div "hero . moveXY ( 25 , 40 ) enemy = hero . findNearestEnemy ( ) if enemy : # Atta…" at bounding box center [1082, 252] width 337 height 431
type textarea "hero.moveXY(25, 42)"
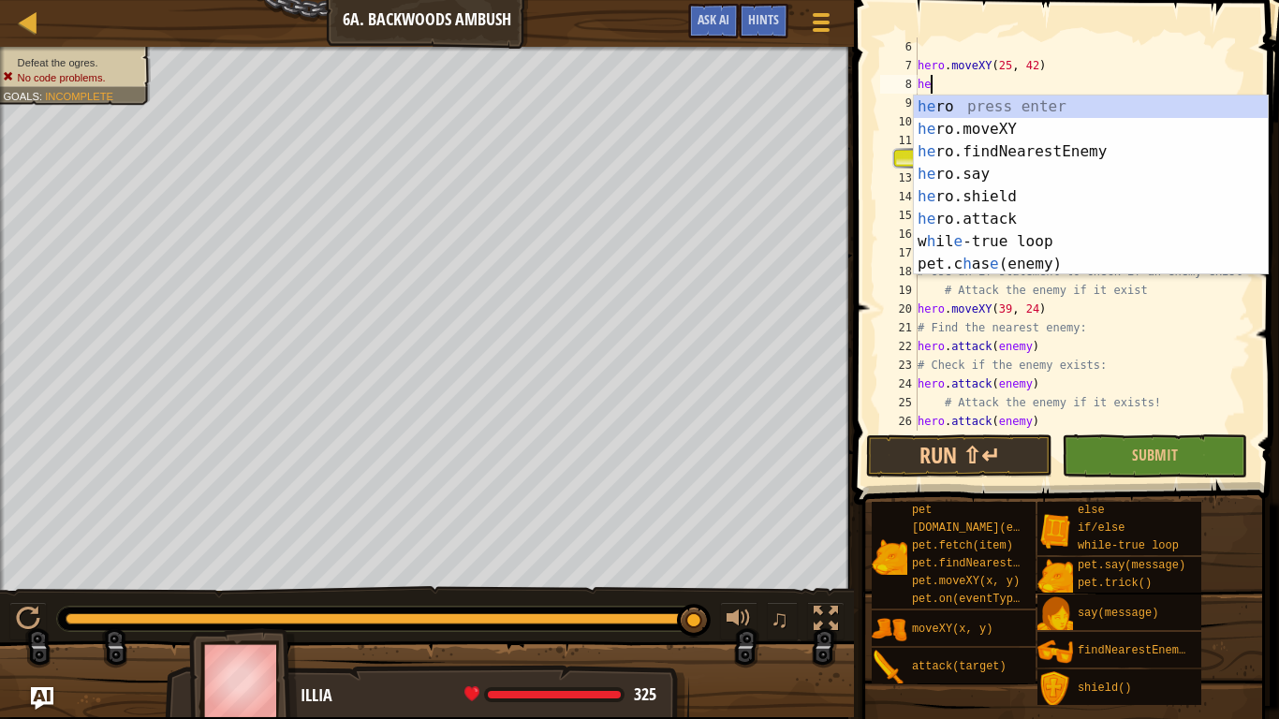
scroll to position [8, 3]
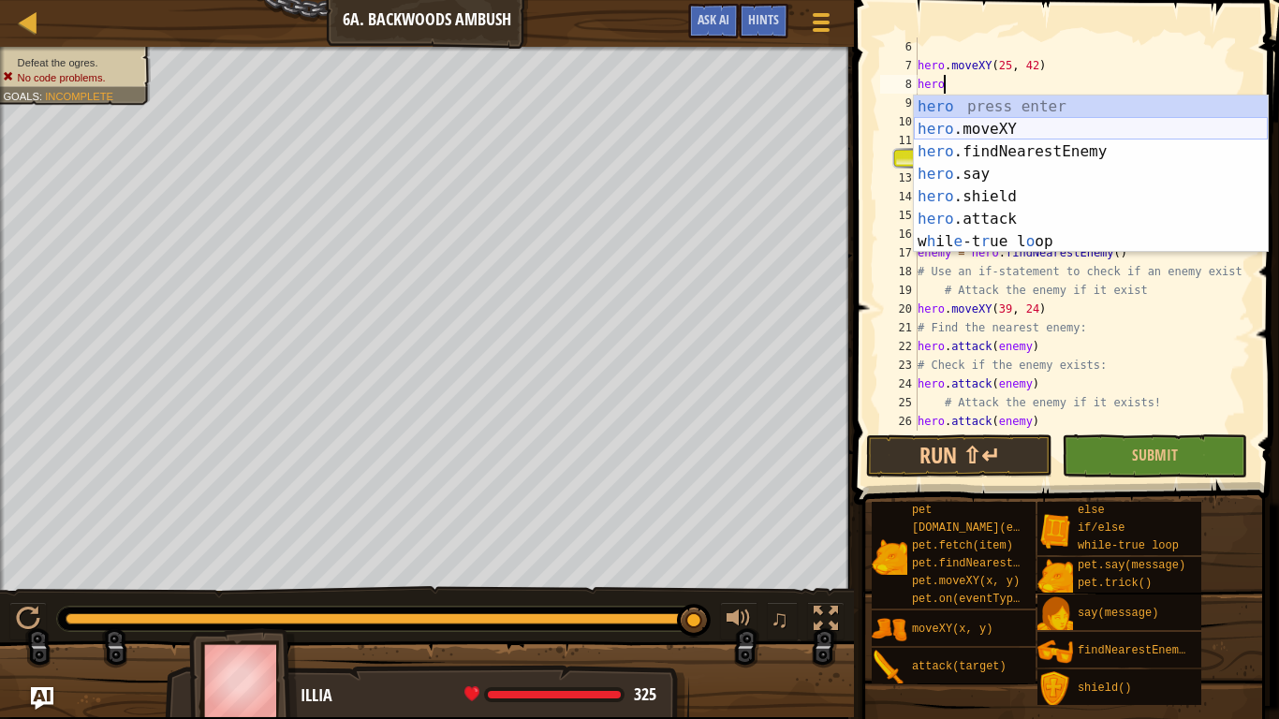
click at [1013, 122] on div "hero press enter hero .moveXY press enter hero .findNearestEnemy press enter he…" at bounding box center [1091, 197] width 354 height 202
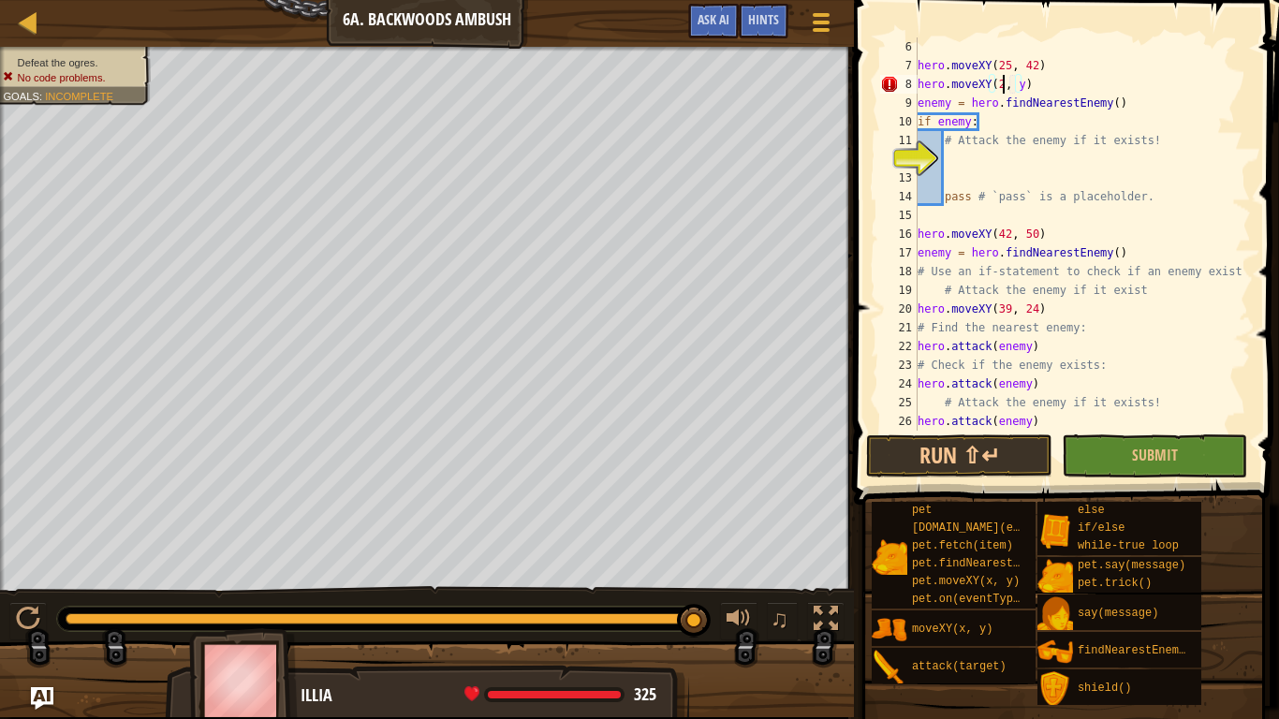
type textarea "hero.moveXY(27, y)"
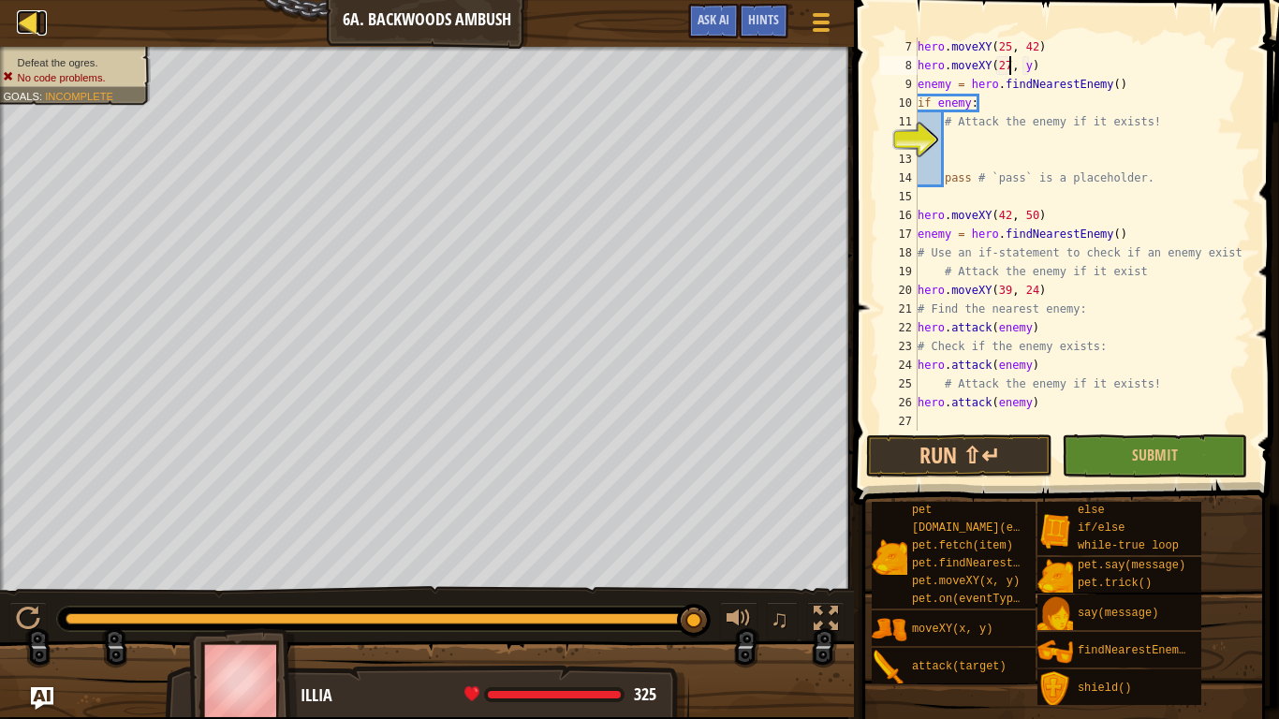
click at [26, 18] on div at bounding box center [28, 21] width 23 height 23
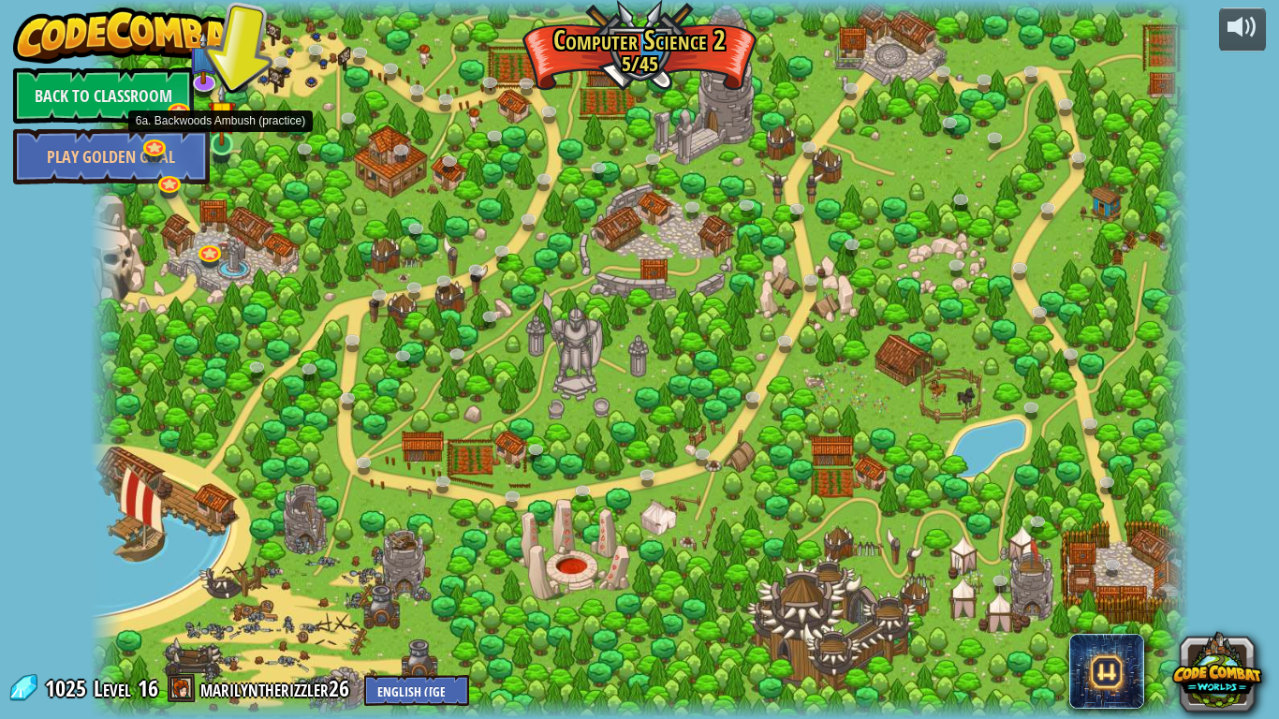
click at [216, 139] on img at bounding box center [222, 114] width 28 height 64
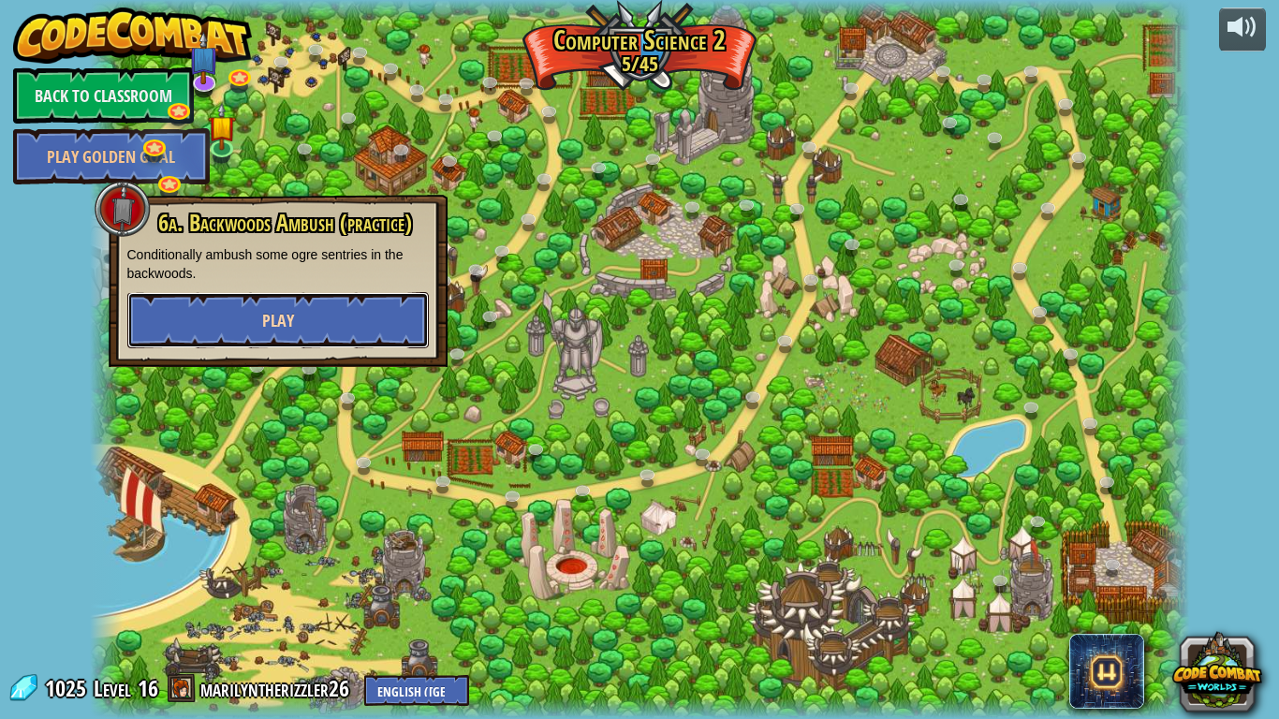
click at [308, 302] on button "Play" at bounding box center [278, 320] width 302 height 56
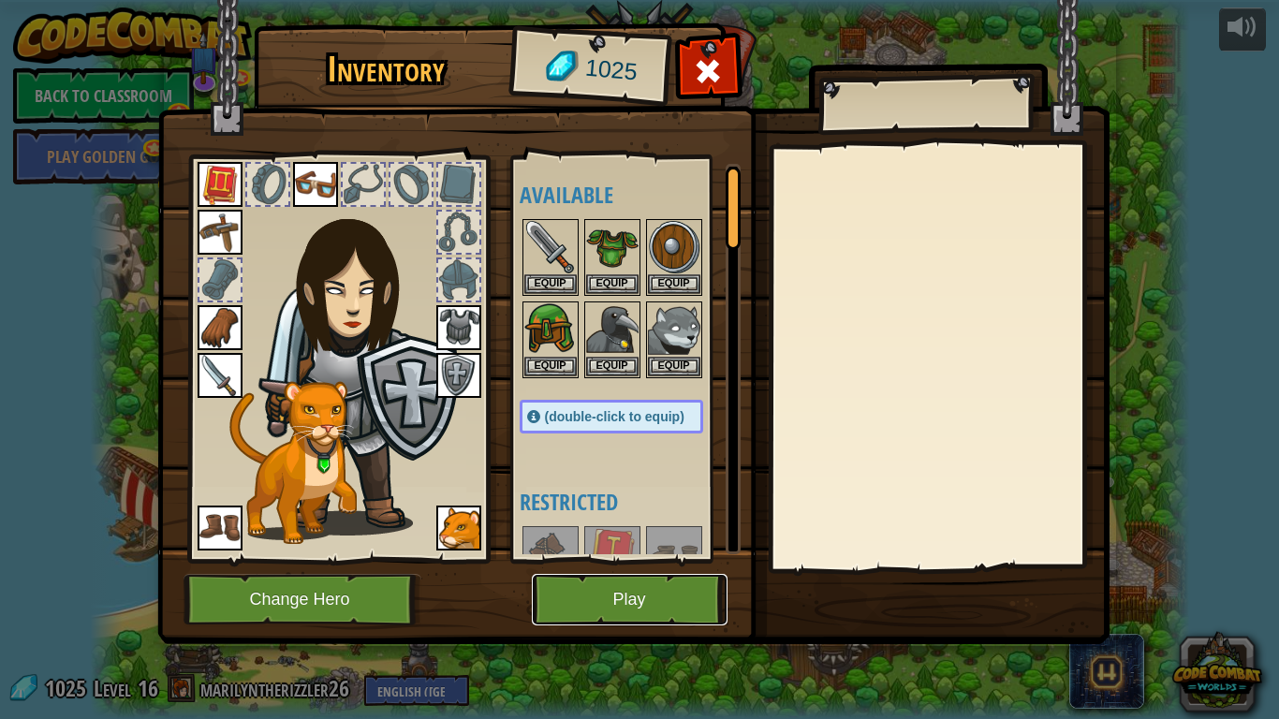
click at [663, 601] on button "Play" at bounding box center [630, 600] width 196 height 52
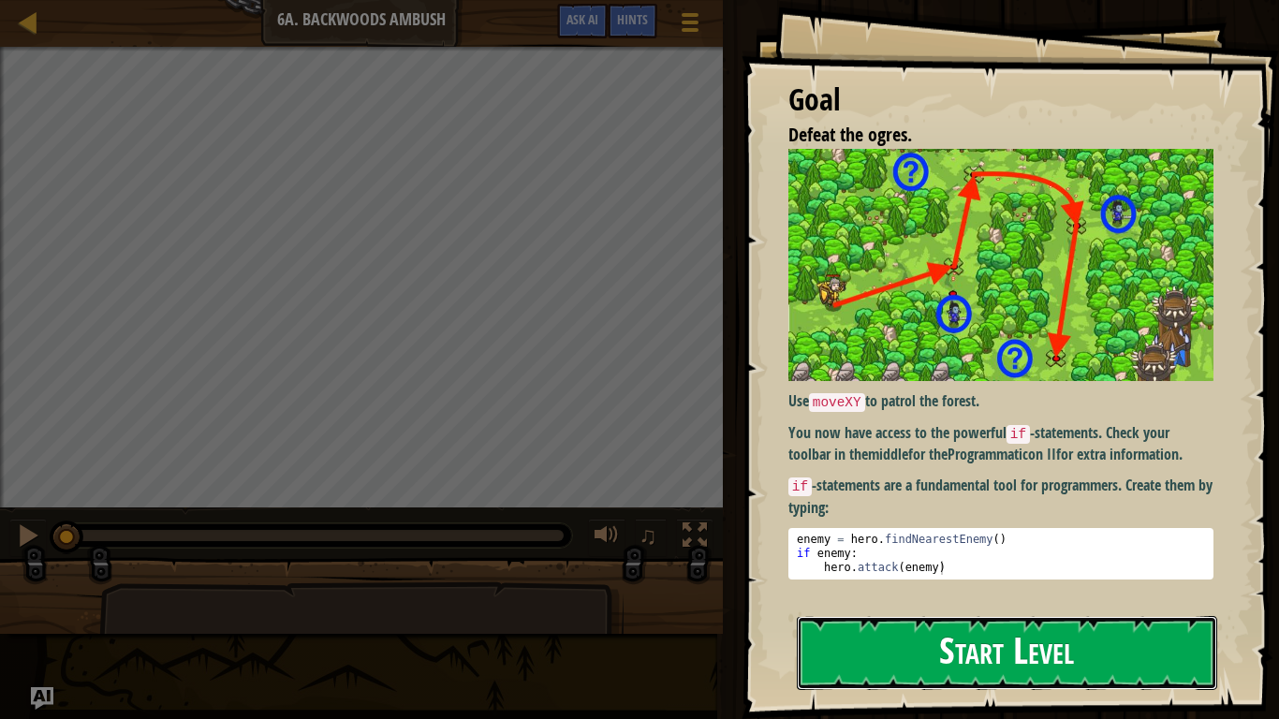
click at [1158, 605] on button "Start Level" at bounding box center [1007, 653] width 421 height 74
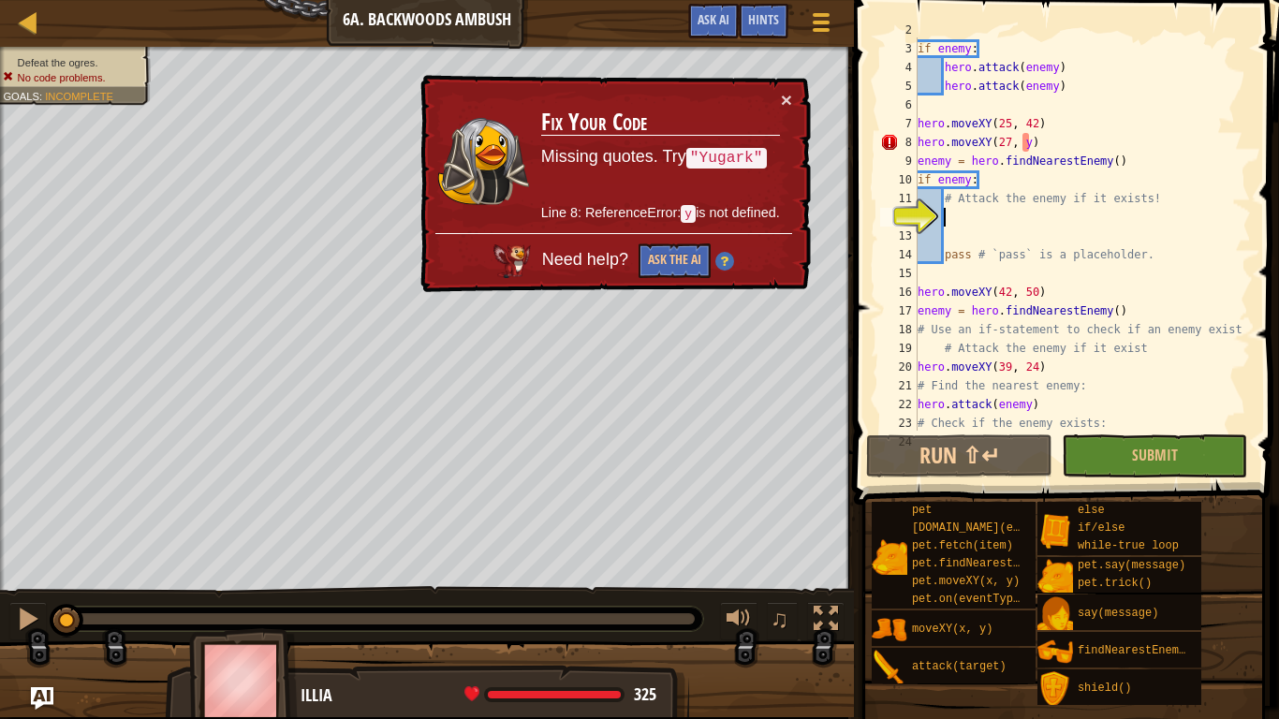
scroll to position [37, 0]
click at [767, 106] on td "Fix Your Code Missing quotes. Try "Yugark" Line 8: ReferenceError: y is not def…" at bounding box center [660, 161] width 241 height 143
click at [784, 99] on button "×" at bounding box center [786, 100] width 11 height 20
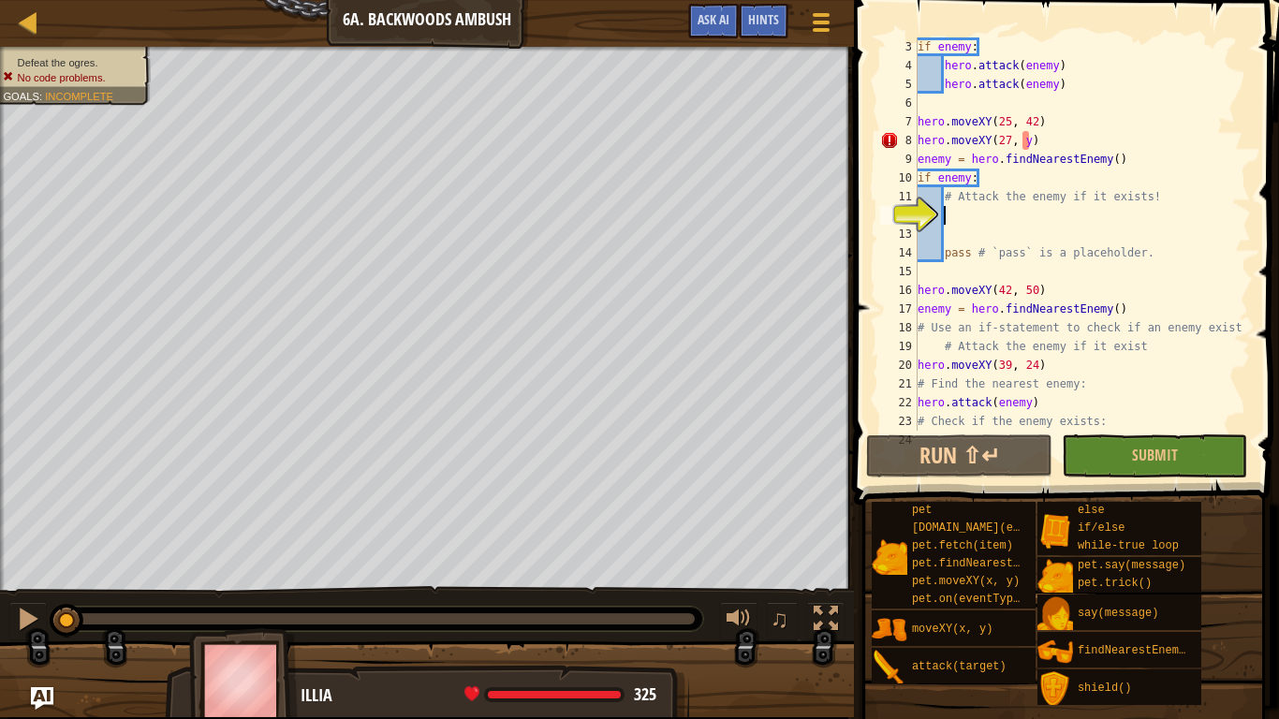
click at [1034, 141] on div "if enemy : hero . attack ( enemy ) hero . attack ( enemy ) hero . moveXY ( 25 ,…" at bounding box center [1082, 252] width 337 height 431
click at [1023, 137] on div "if enemy : hero . attack ( enemy ) hero . attack ( enemy ) hero . moveXY ( 25 ,…" at bounding box center [1082, 252] width 337 height 431
click at [1031, 145] on div "if enemy : hero . attack ( enemy ) hero . attack ( enemy ) hero . moveXY ( 25 ,…" at bounding box center [1082, 252] width 337 height 431
type textarea "hero.moveXY(27, 60)"
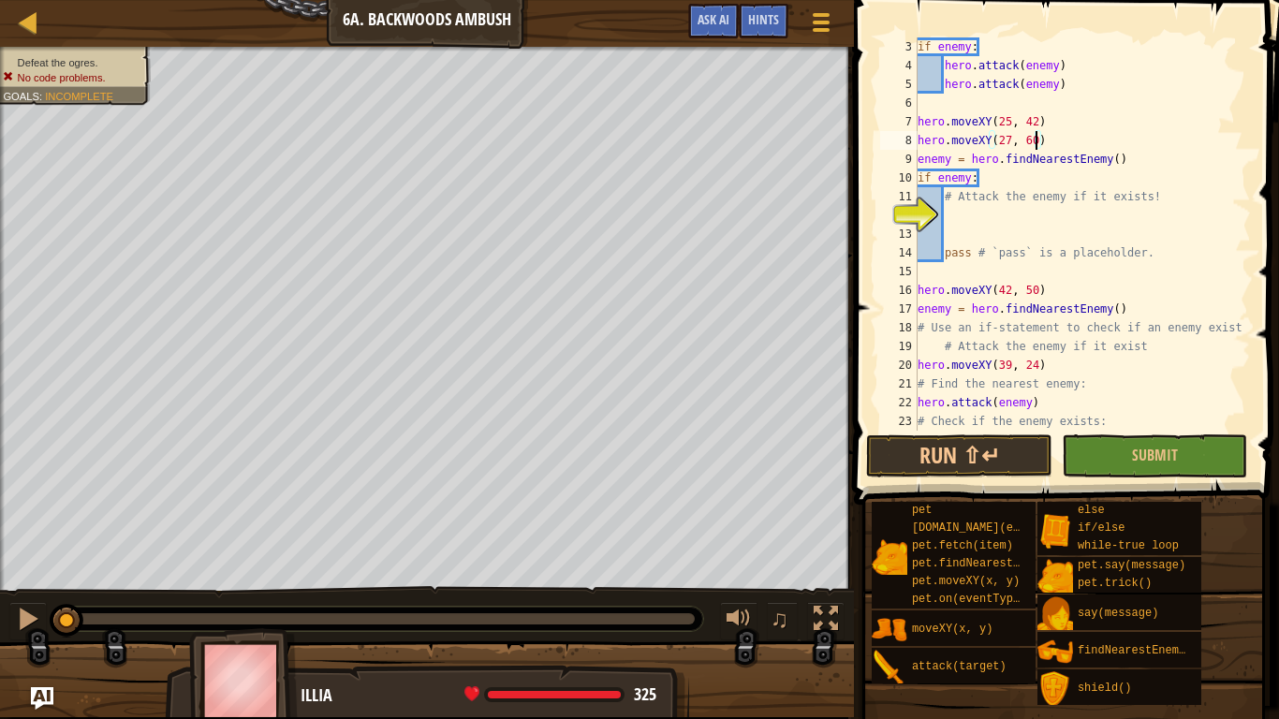
click at [1025, 221] on div "if enemy : hero . attack ( enemy ) hero . attack ( enemy ) hero . moveXY ( 25 ,…" at bounding box center [1082, 252] width 337 height 431
click at [1041, 451] on button "Run ⇧↵" at bounding box center [958, 456] width 185 height 43
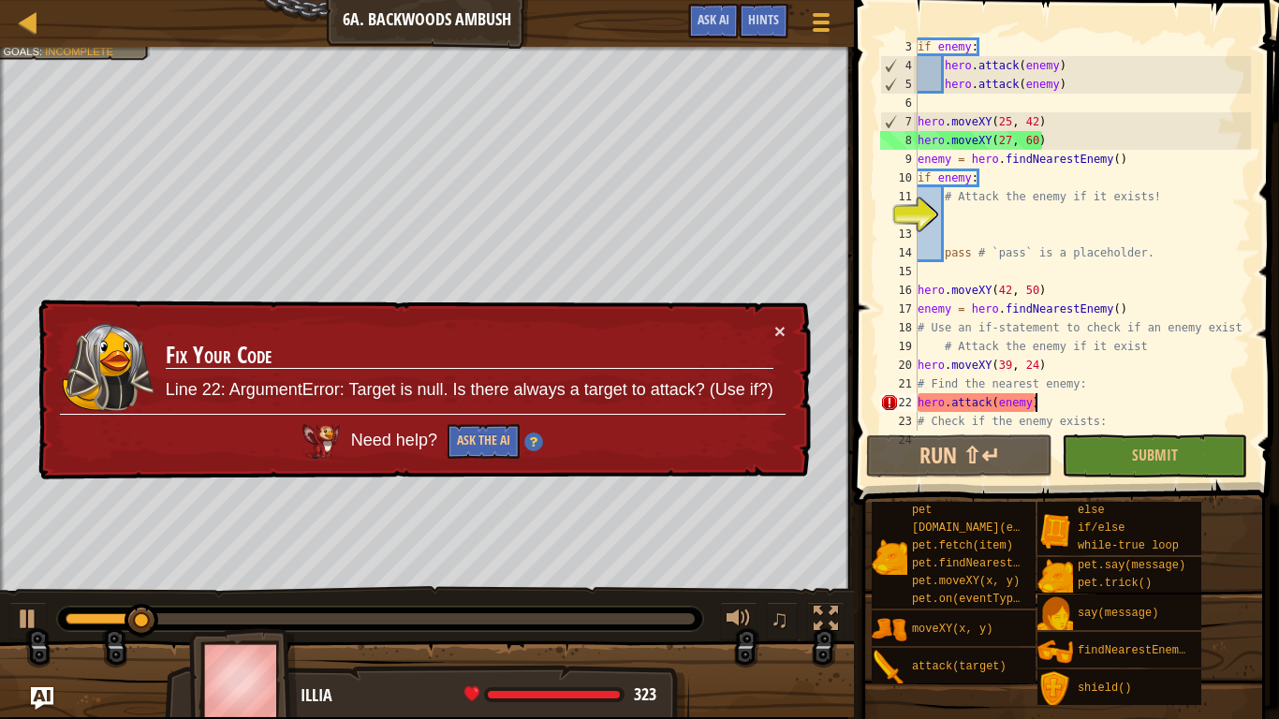
click at [1047, 406] on div "if enemy : hero . attack ( enemy ) hero . attack ( enemy ) hero . moveXY ( 25 ,…" at bounding box center [1082, 252] width 337 height 431
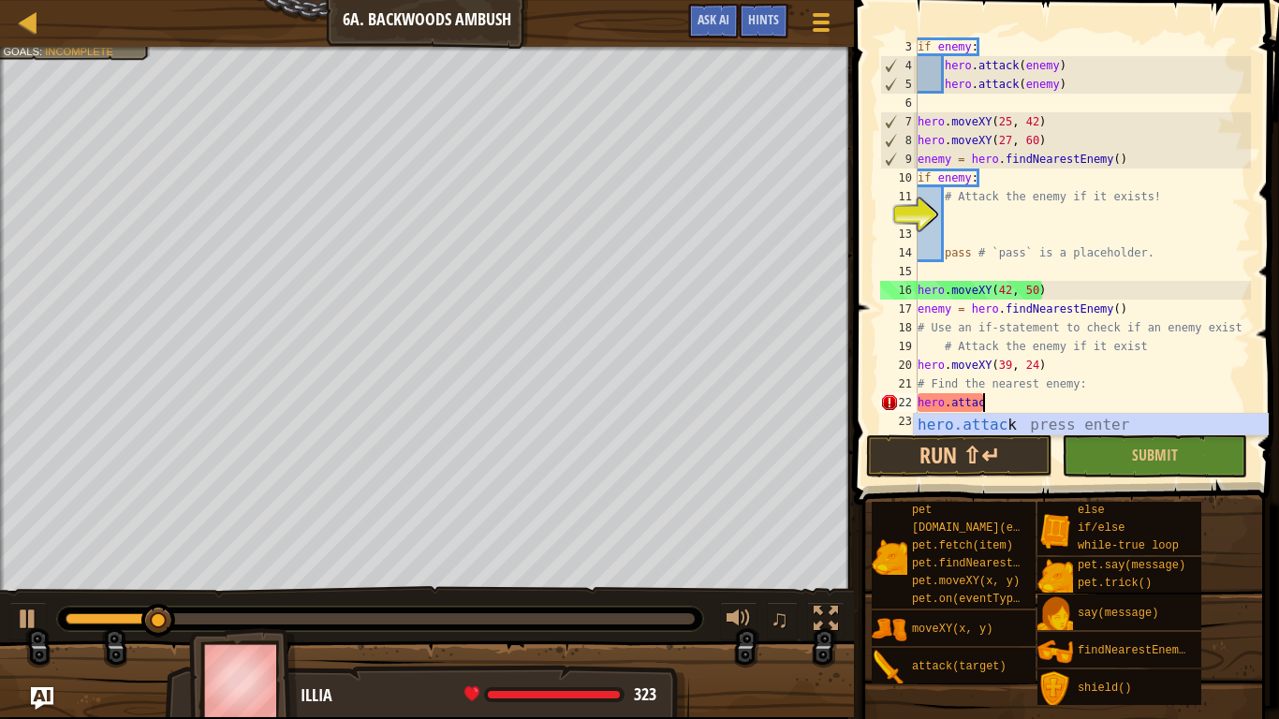
type textarea "h"
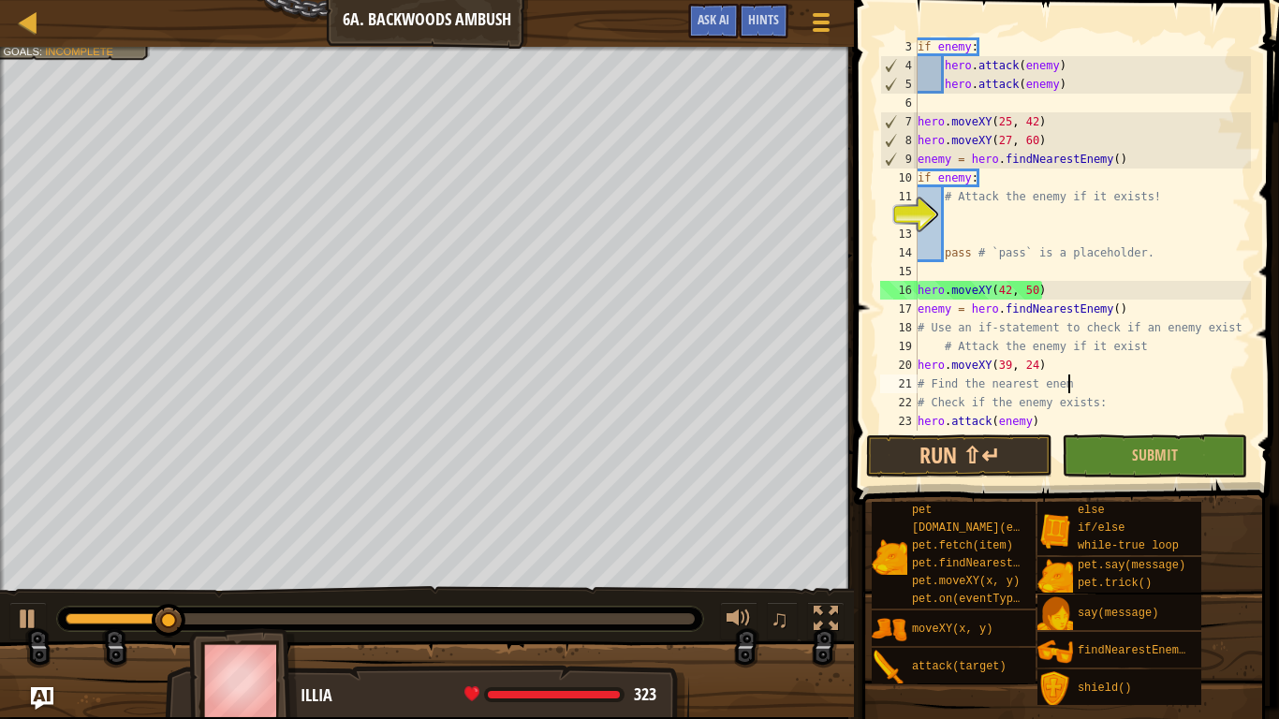
scroll to position [8, 0]
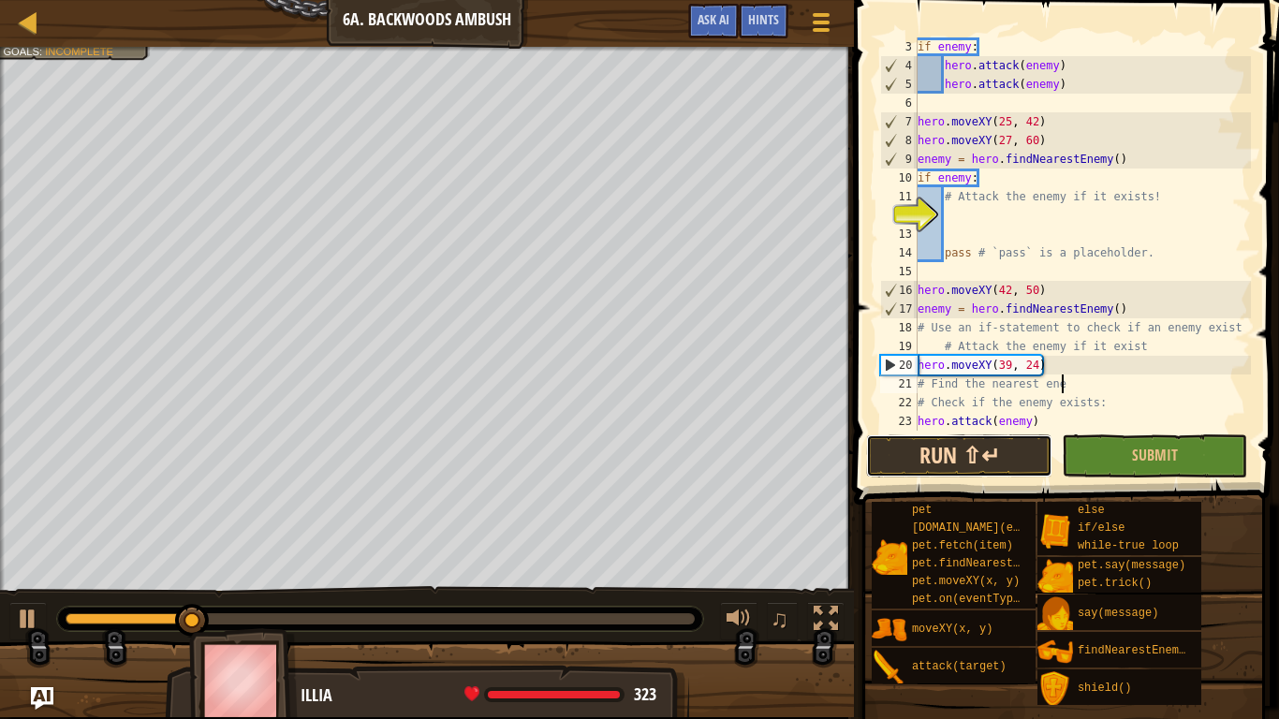
click at [1023, 470] on button "Run ⇧↵" at bounding box center [958, 456] width 185 height 43
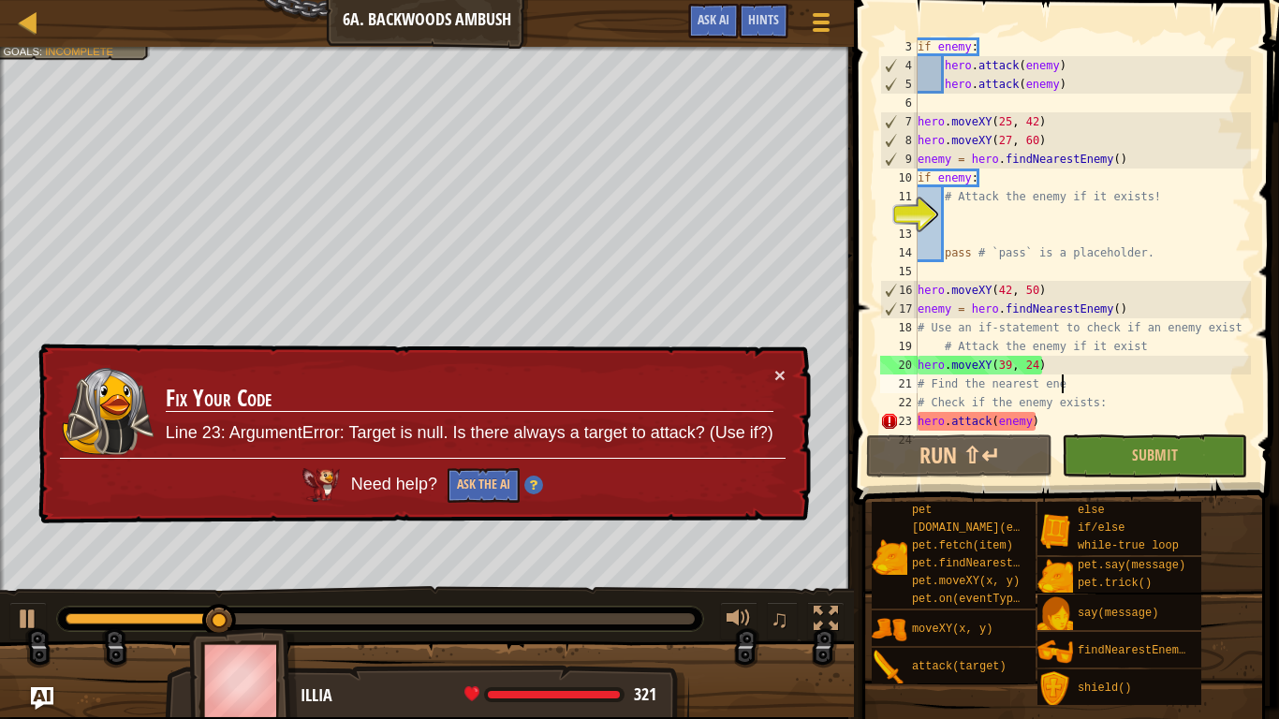
click at [1056, 416] on div "if enemy : hero . attack ( enemy ) hero . attack ( enemy ) hero . moveXY ( 25 ,…" at bounding box center [1082, 252] width 337 height 431
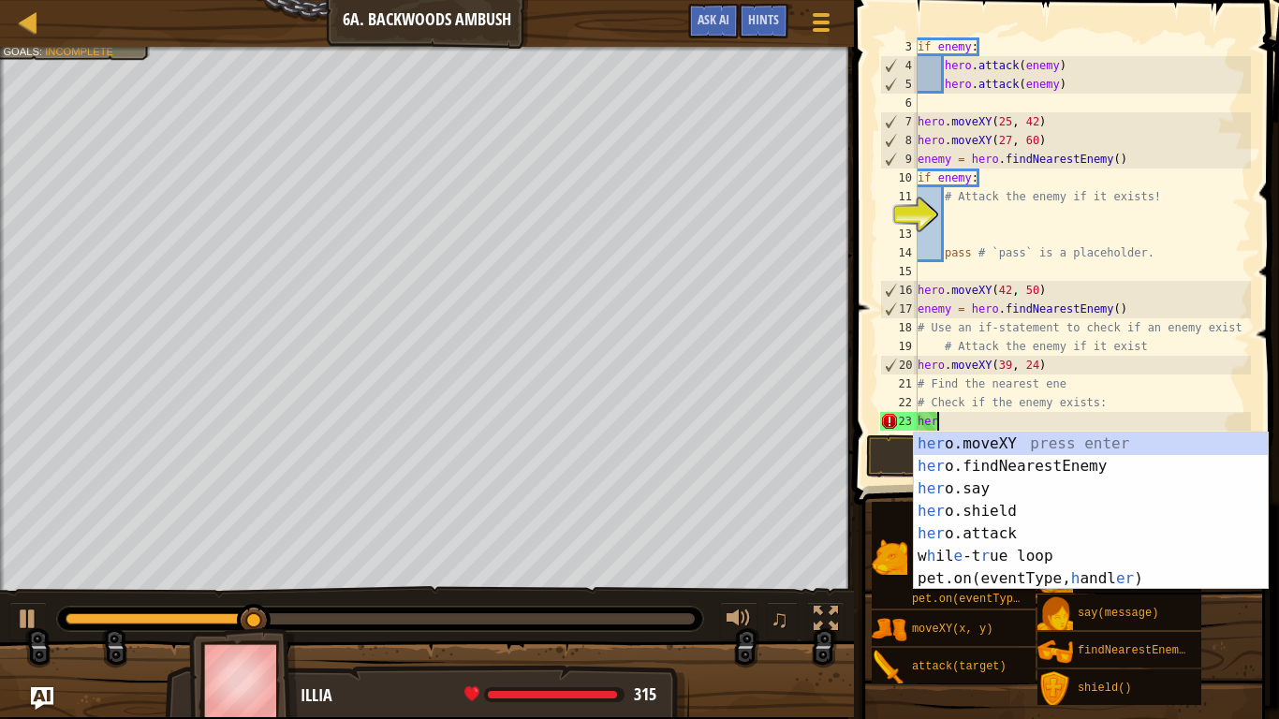
type textarea "h"
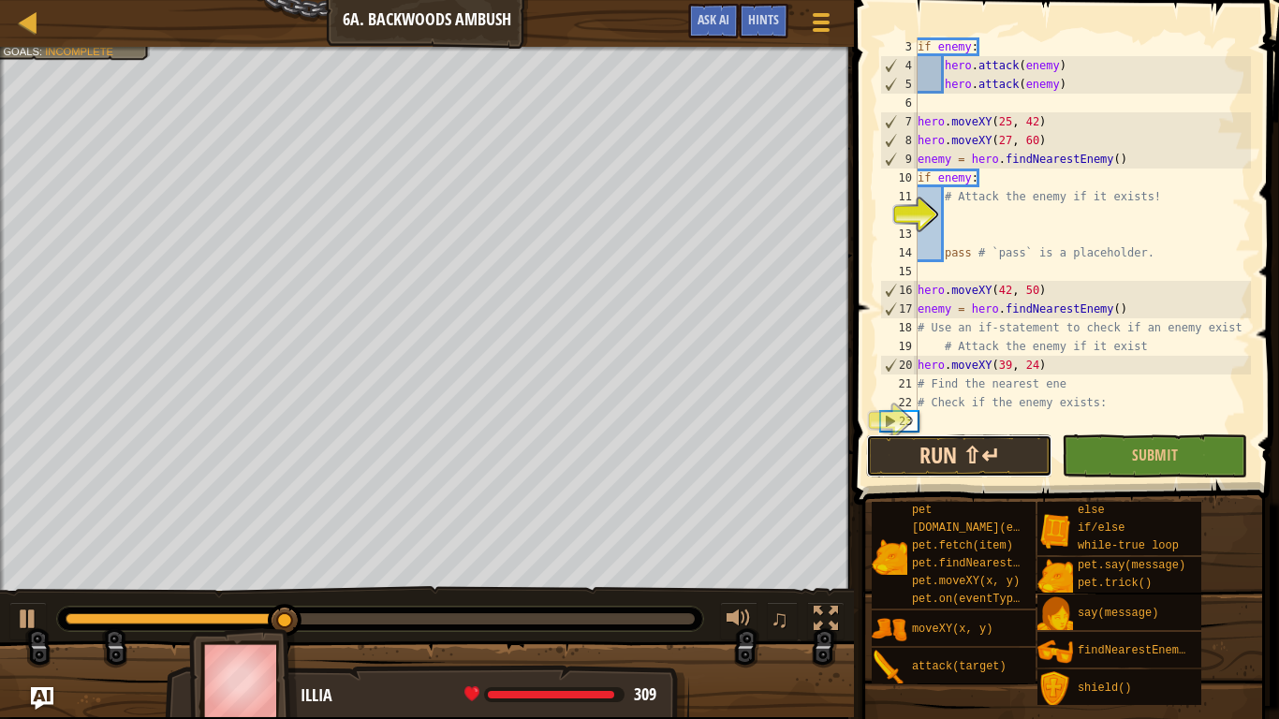
click at [1027, 444] on button "Run ⇧↵" at bounding box center [958, 456] width 185 height 43
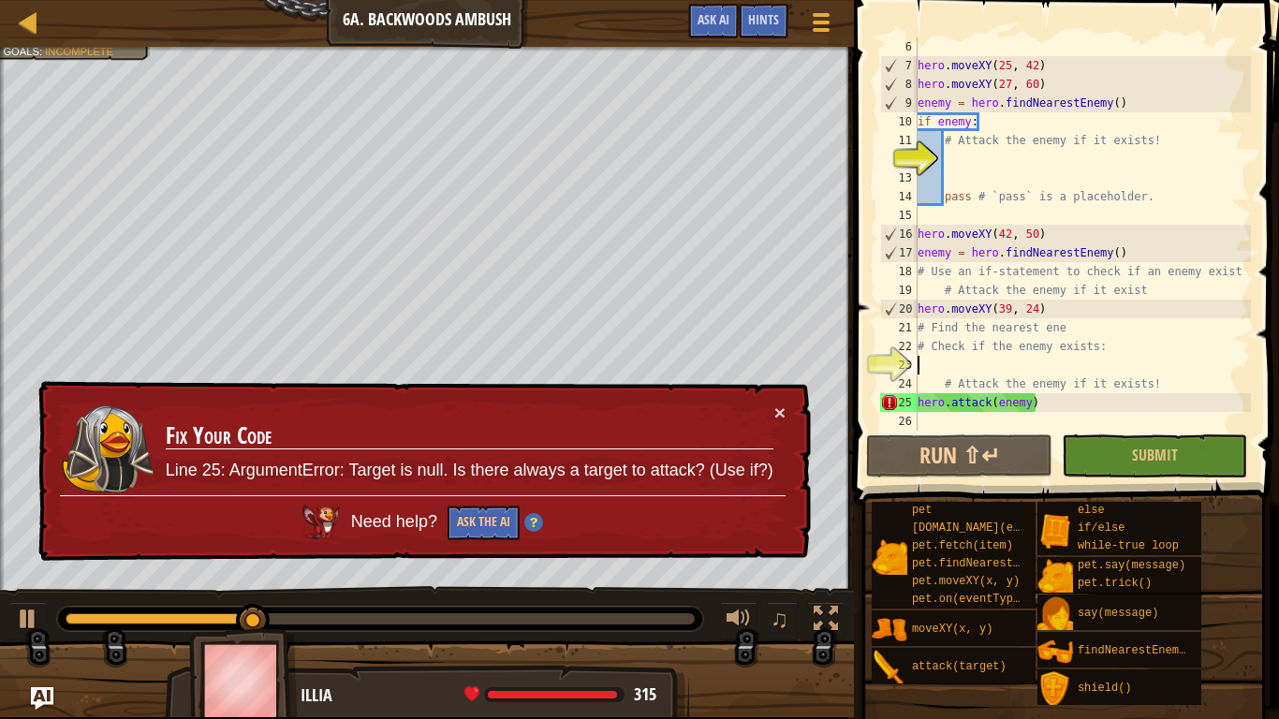
scroll to position [94, 0]
click at [1046, 409] on div "hero . moveXY ( 25 , 42 ) hero . moveXY ( 27 , 60 ) enemy = hero . findNearestE…" at bounding box center [1082, 252] width 337 height 431
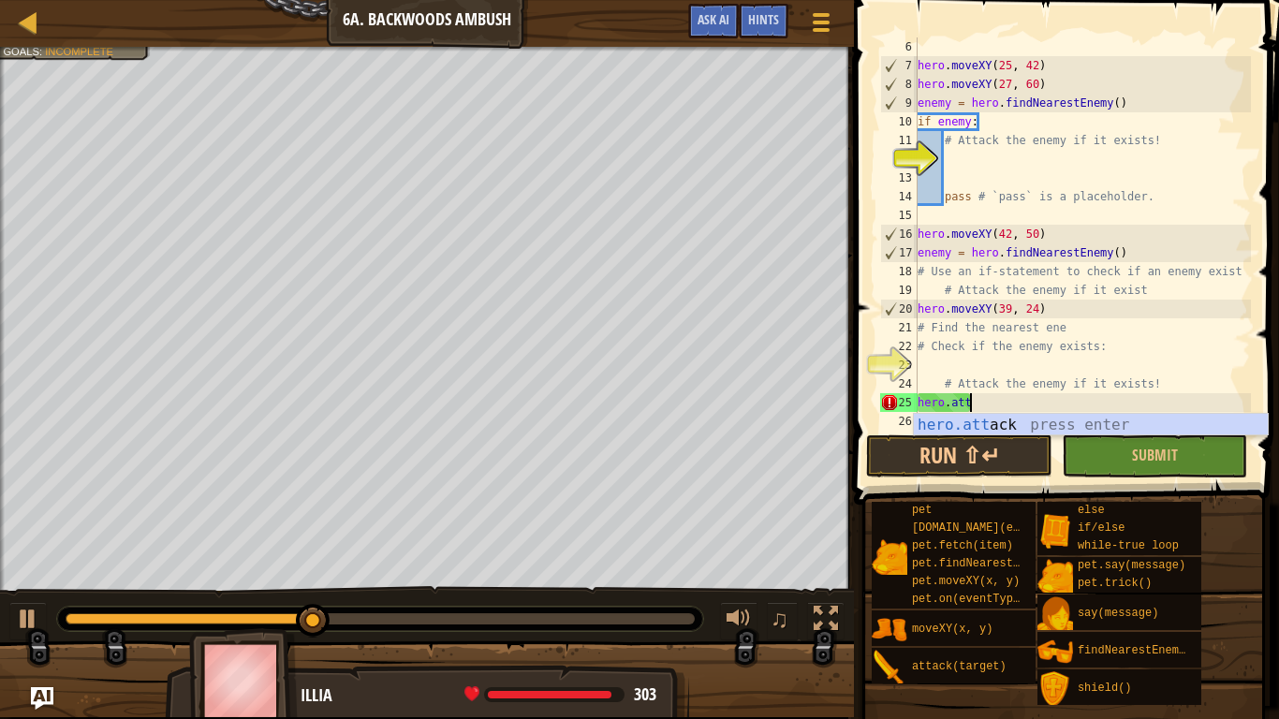
type textarea "h"
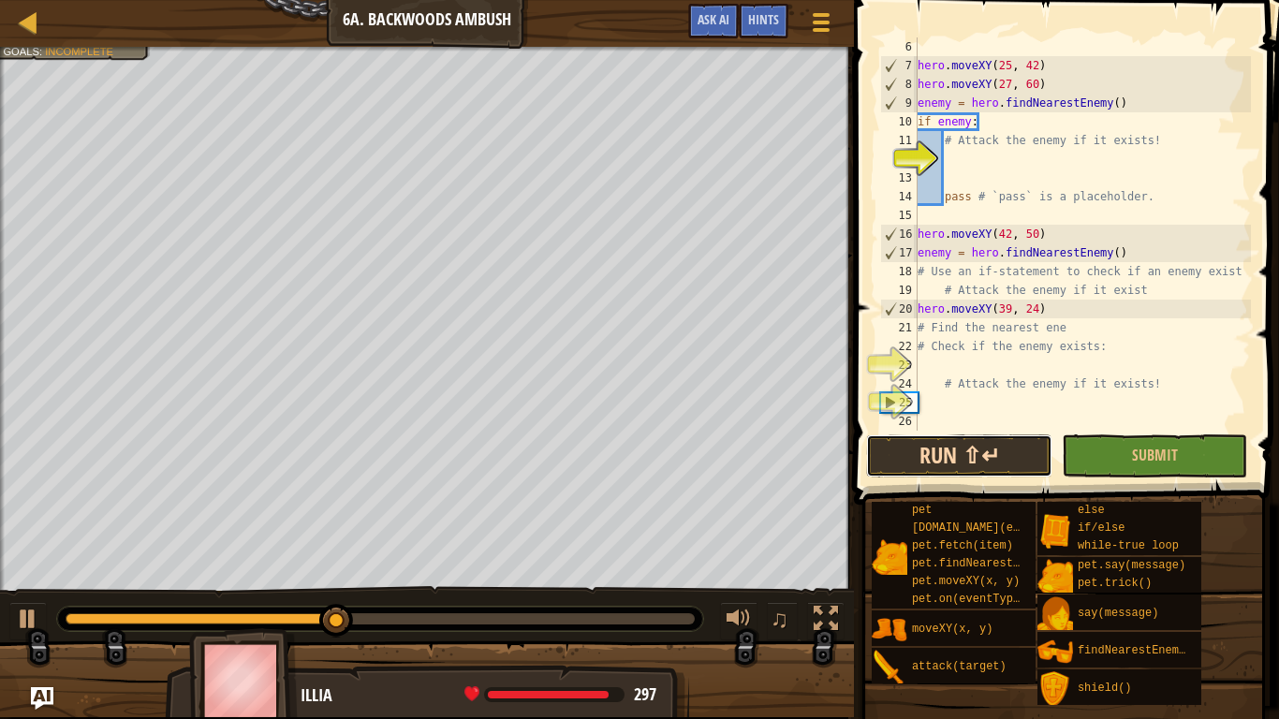
click at [995, 455] on button "Run ⇧↵" at bounding box center [958, 456] width 185 height 43
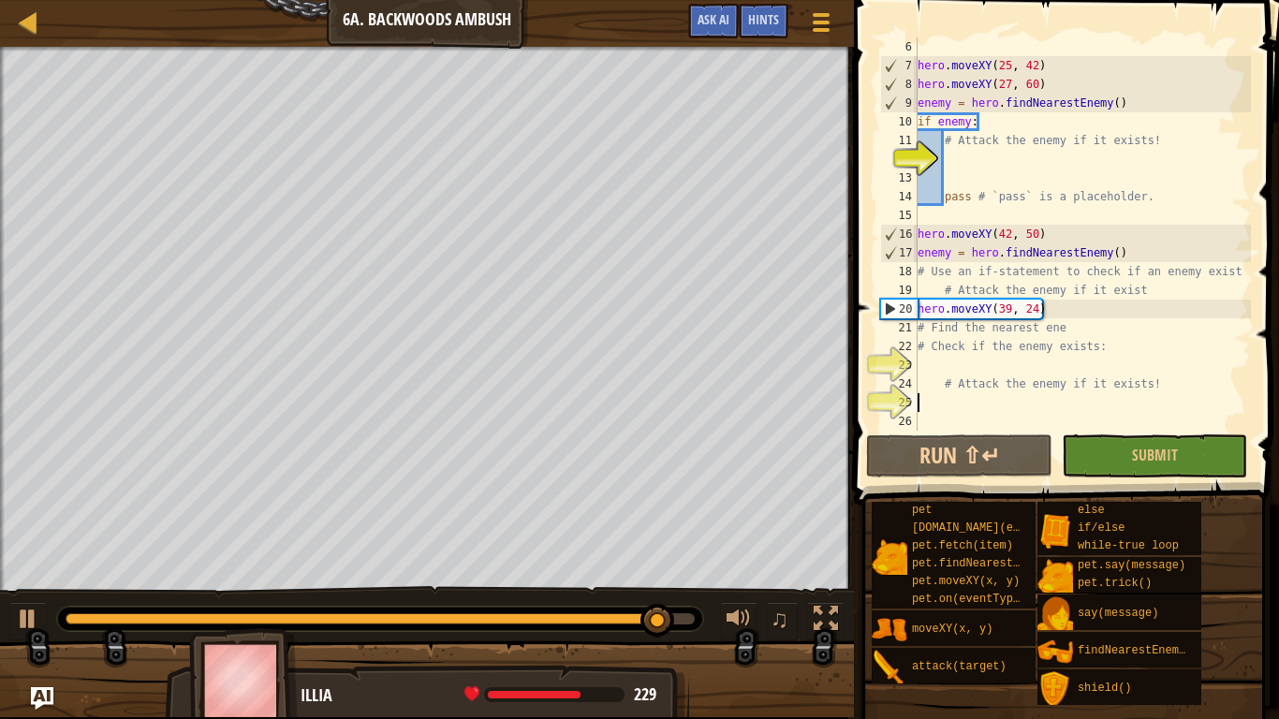
click at [936, 370] on div "hero . moveXY ( 25 , 42 ) hero . moveXY ( 27 , 60 ) enemy = hero . findNearestE…" at bounding box center [1082, 252] width 337 height 431
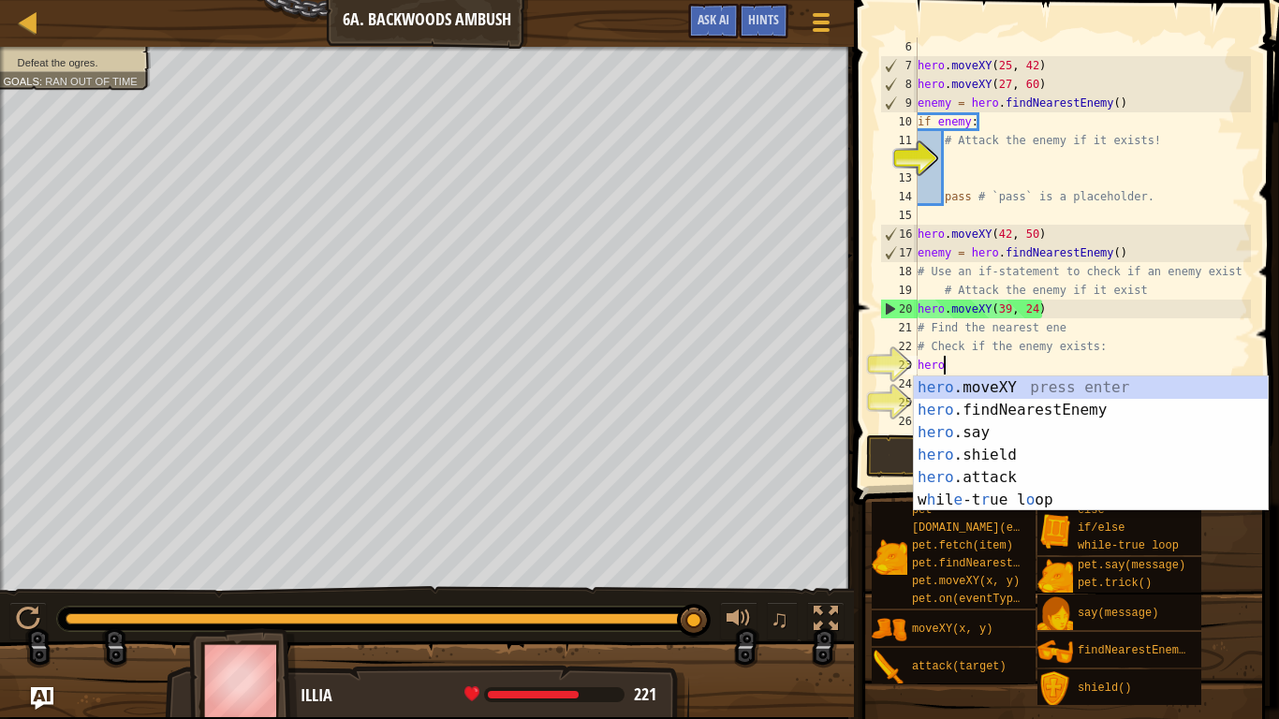
scroll to position [8, 3]
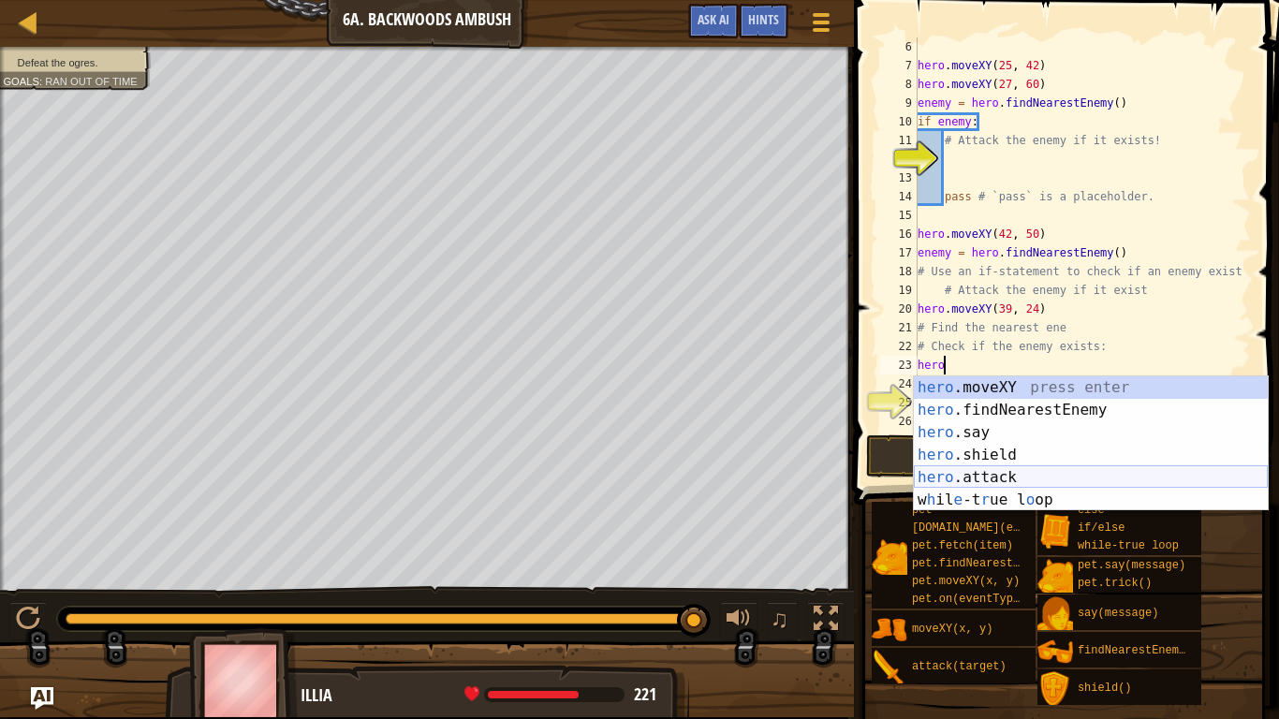
click at [1022, 478] on div "hero .moveXY press enter hero .findNearestEnemy press enter hero .say press ent…" at bounding box center [1091, 467] width 354 height 180
type textarea "hero.attack(enemy)"
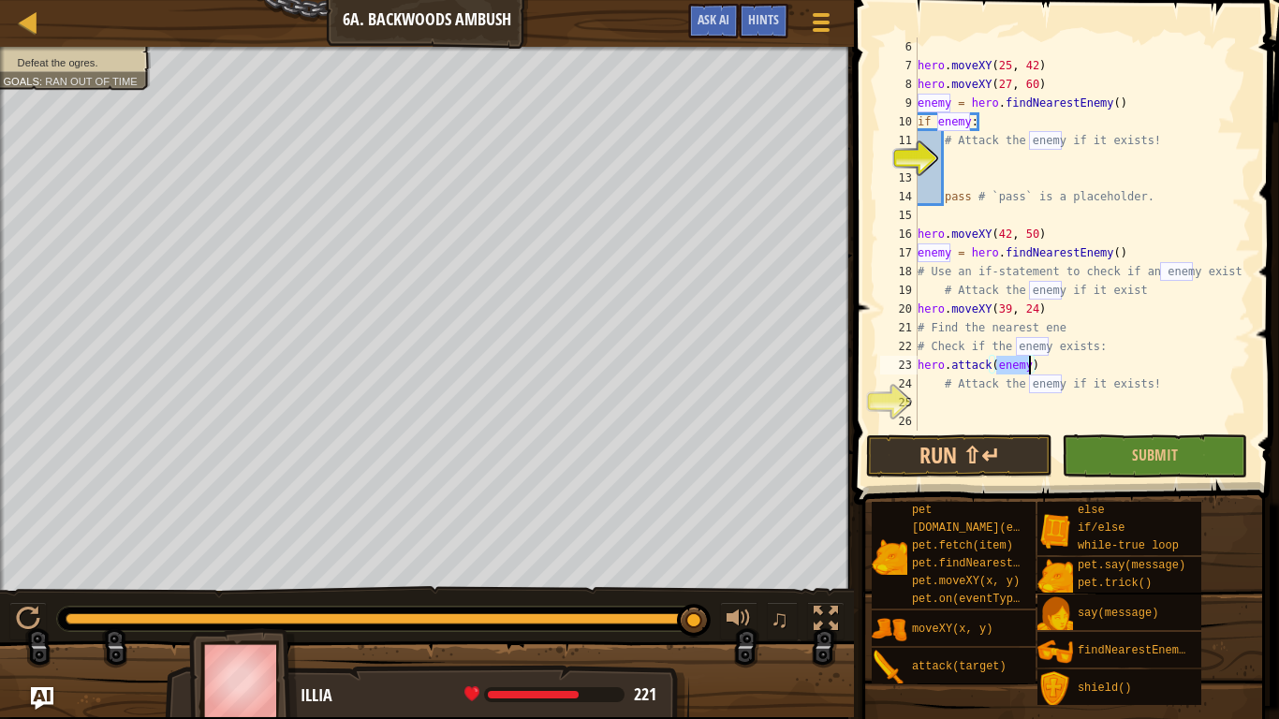
click at [1039, 402] on div "hero . moveXY ( 25 , 42 ) hero . moveXY ( 27 , 60 ) enemy = hero . findNearestE…" at bounding box center [1082, 252] width 337 height 431
click at [1028, 447] on button "Run ⇧↵" at bounding box center [958, 456] width 185 height 43
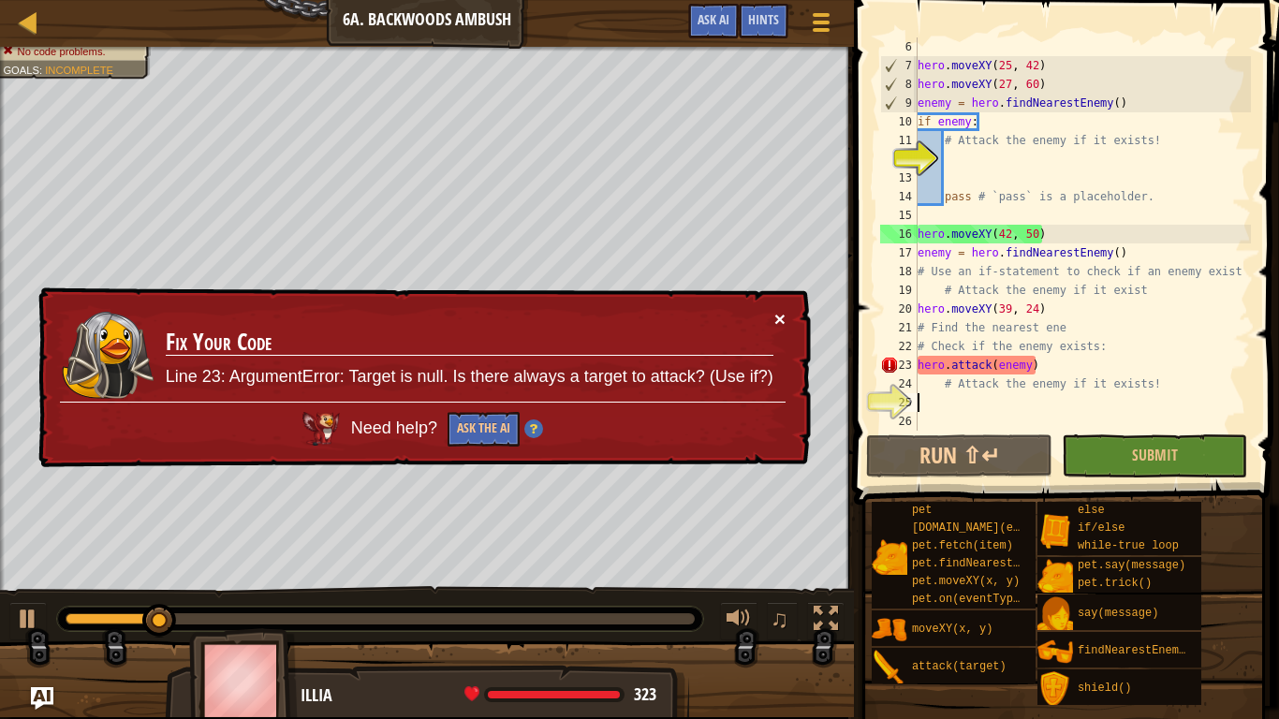
click at [777, 320] on button "×" at bounding box center [780, 319] width 11 height 20
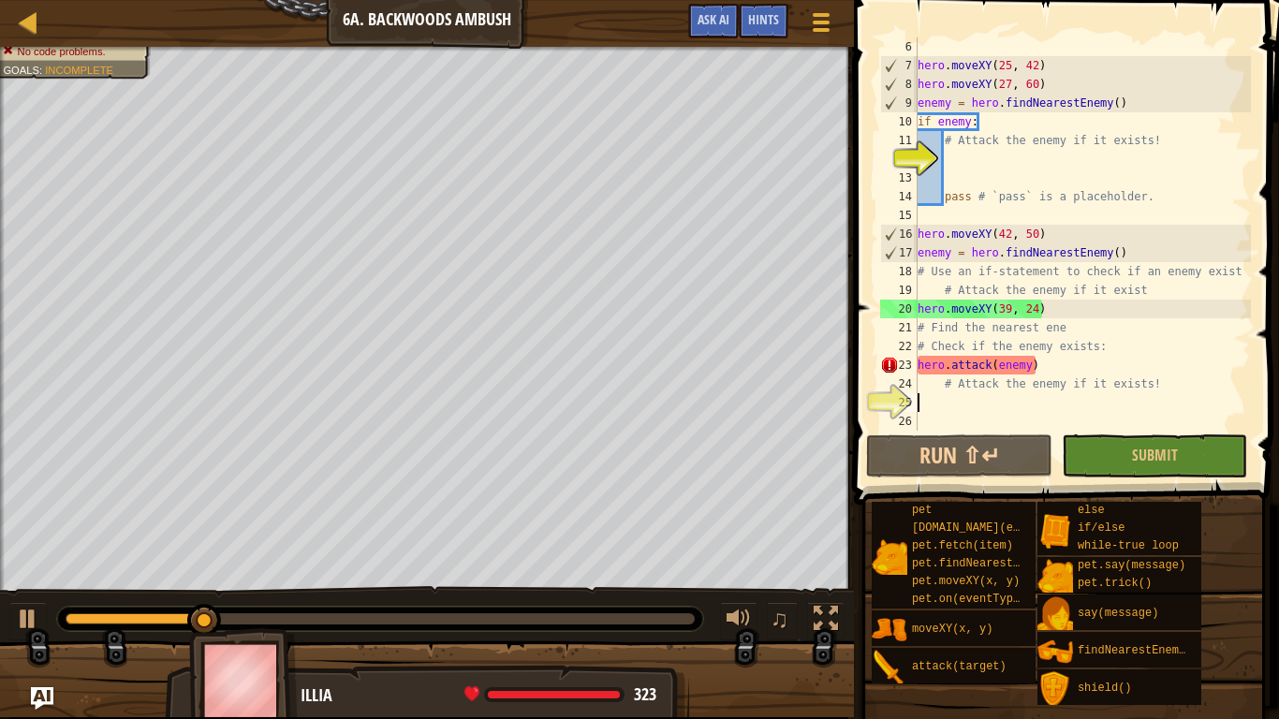
click at [1072, 372] on div "hero . moveXY ( 25 , 42 ) hero . moveXY ( 27 , 60 ) enemy = hero . findNearestE…" at bounding box center [1082, 252] width 337 height 431
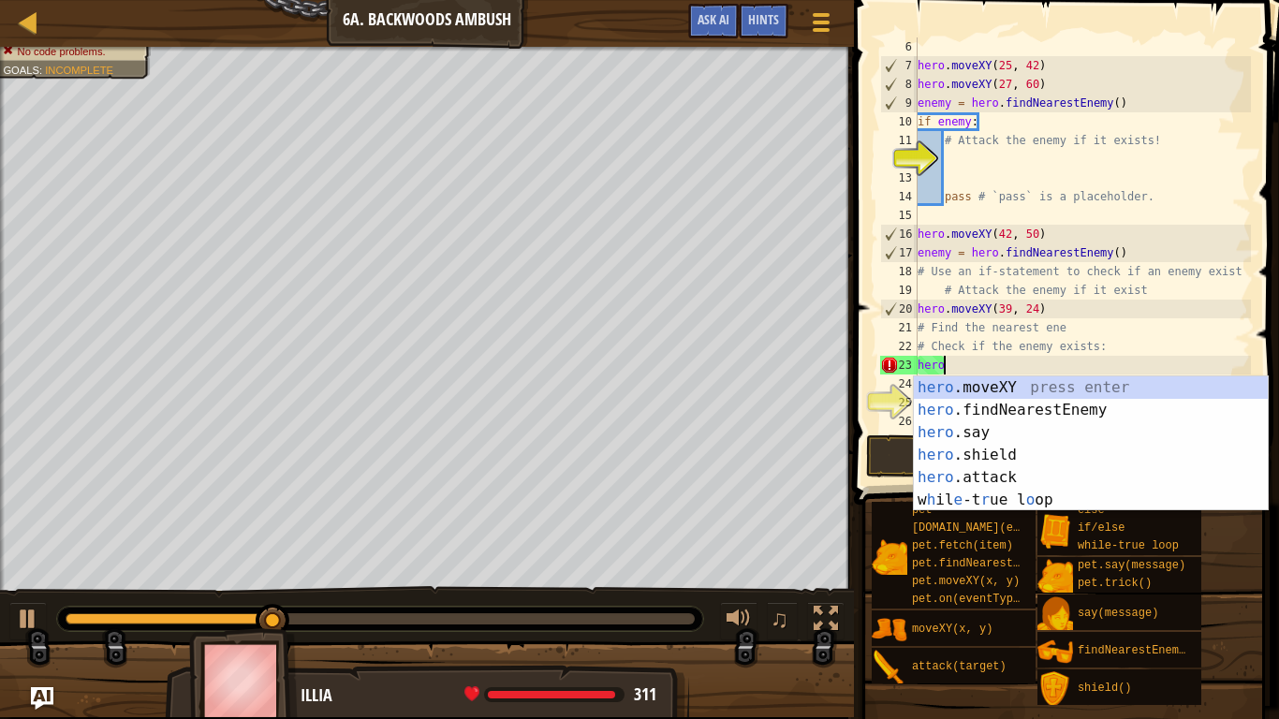
type textarea "h"
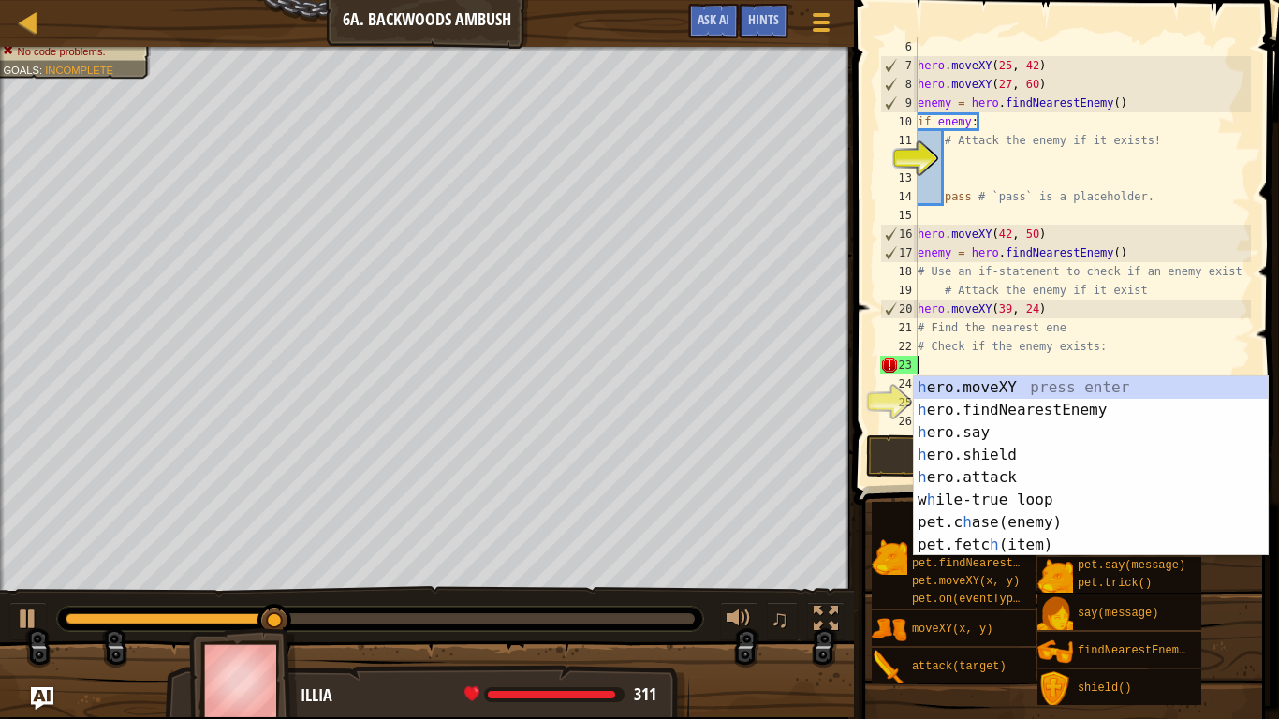
type textarea "# Check if the enemy exists"
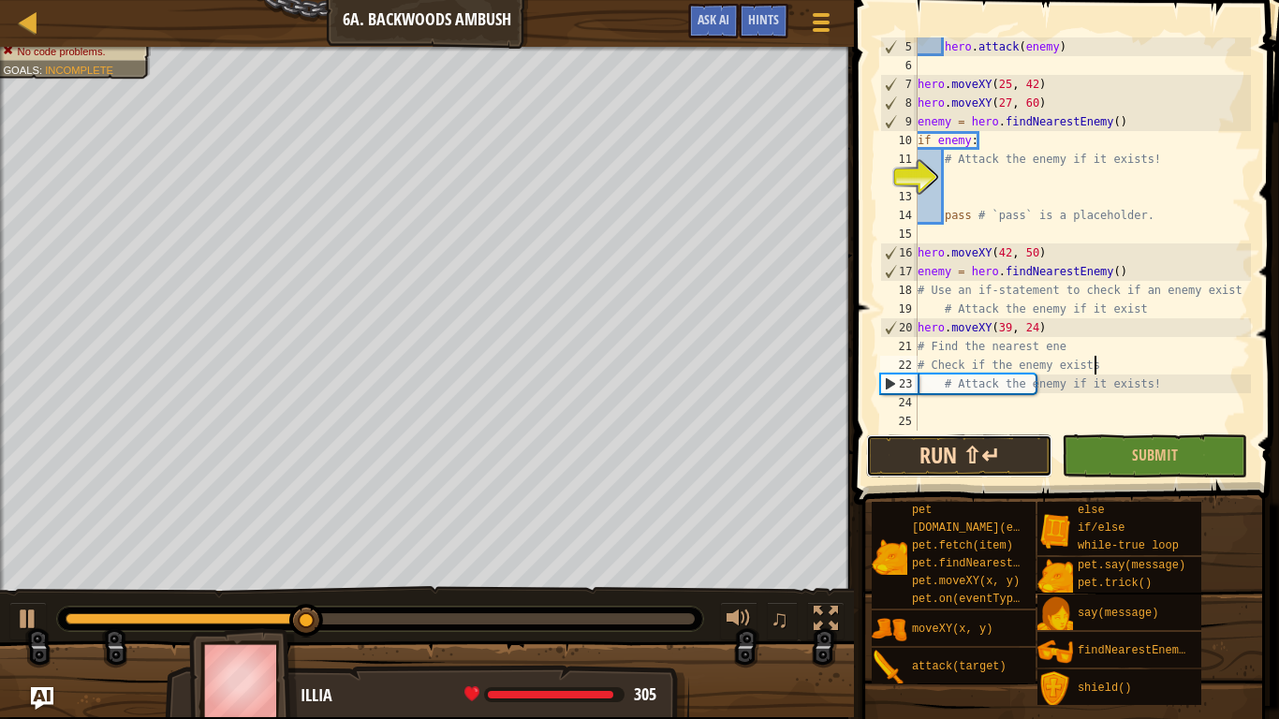
click at [992, 443] on button "Run ⇧↵" at bounding box center [958, 456] width 185 height 43
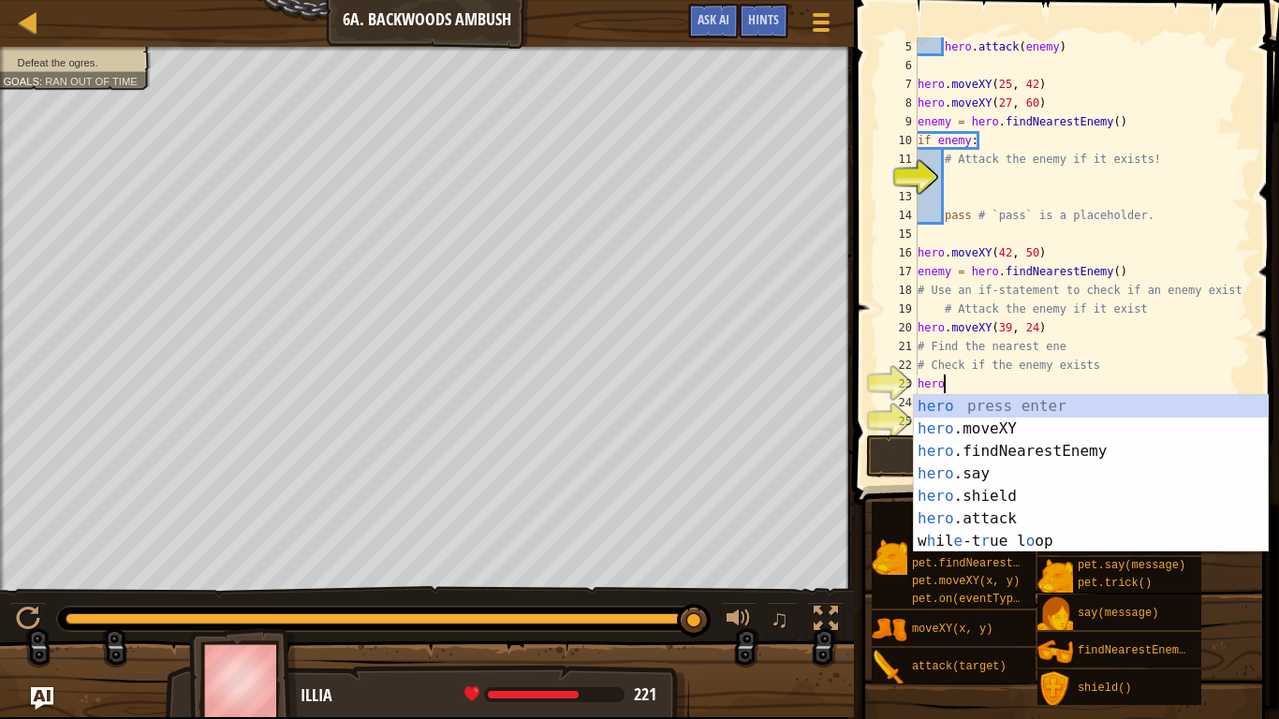
scroll to position [8, 3]
click at [1026, 519] on div "hero press enter hero .moveXY press enter hero .findNearestEnemy press enter he…" at bounding box center [1091, 496] width 354 height 202
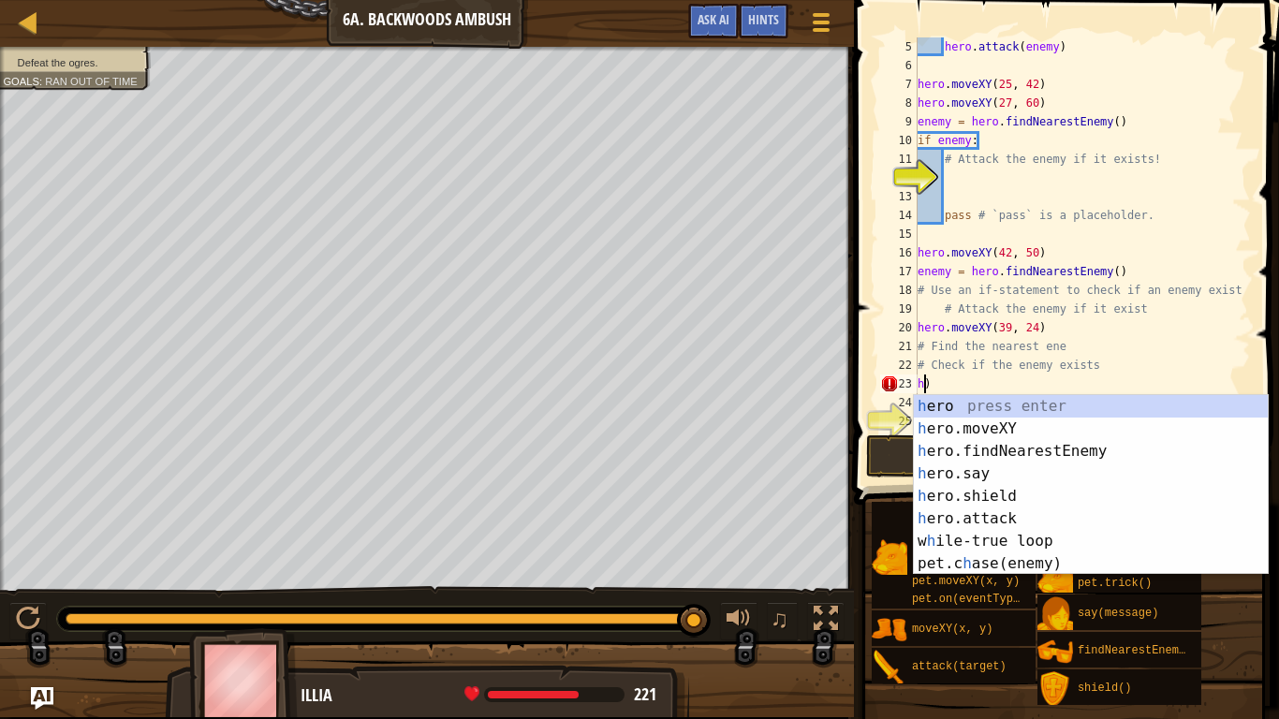
scroll to position [8, 1]
click at [1032, 380] on div "hero . attack ( enemy ) hero . moveXY ( 25 , 42 ) hero . moveXY ( 27 , 60 ) ene…" at bounding box center [1082, 252] width 337 height 431
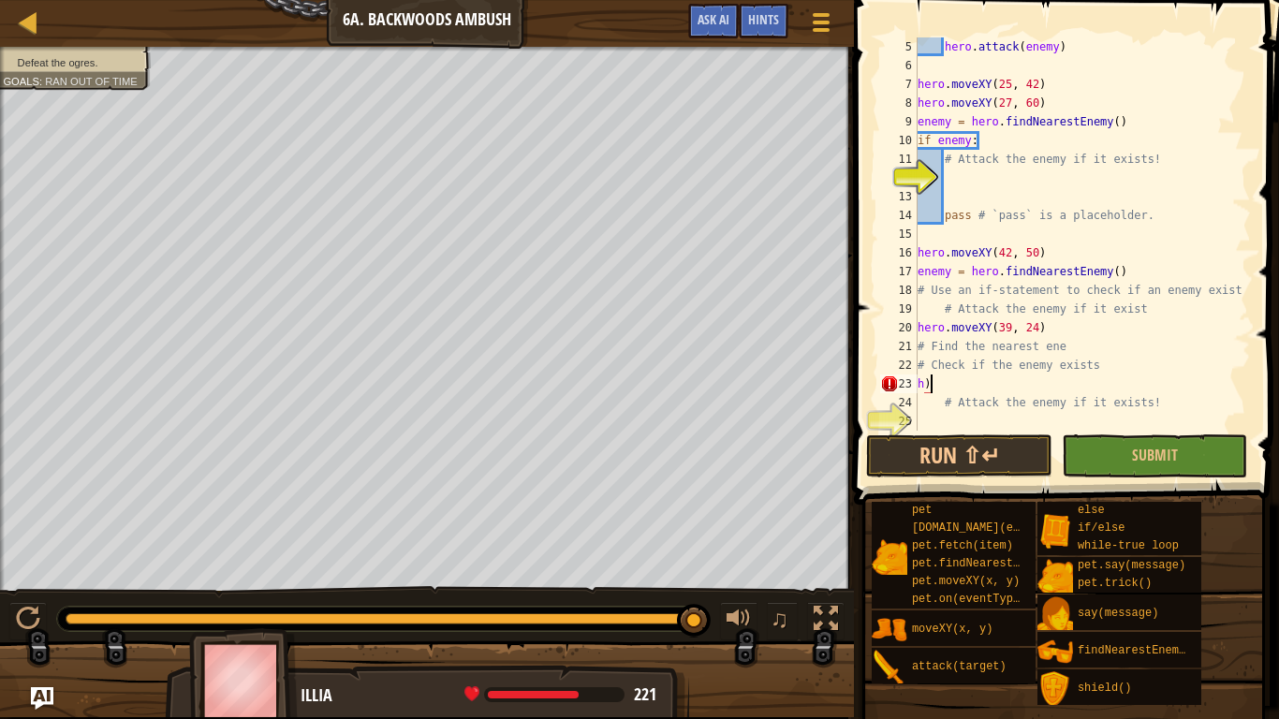
type textarea "h"
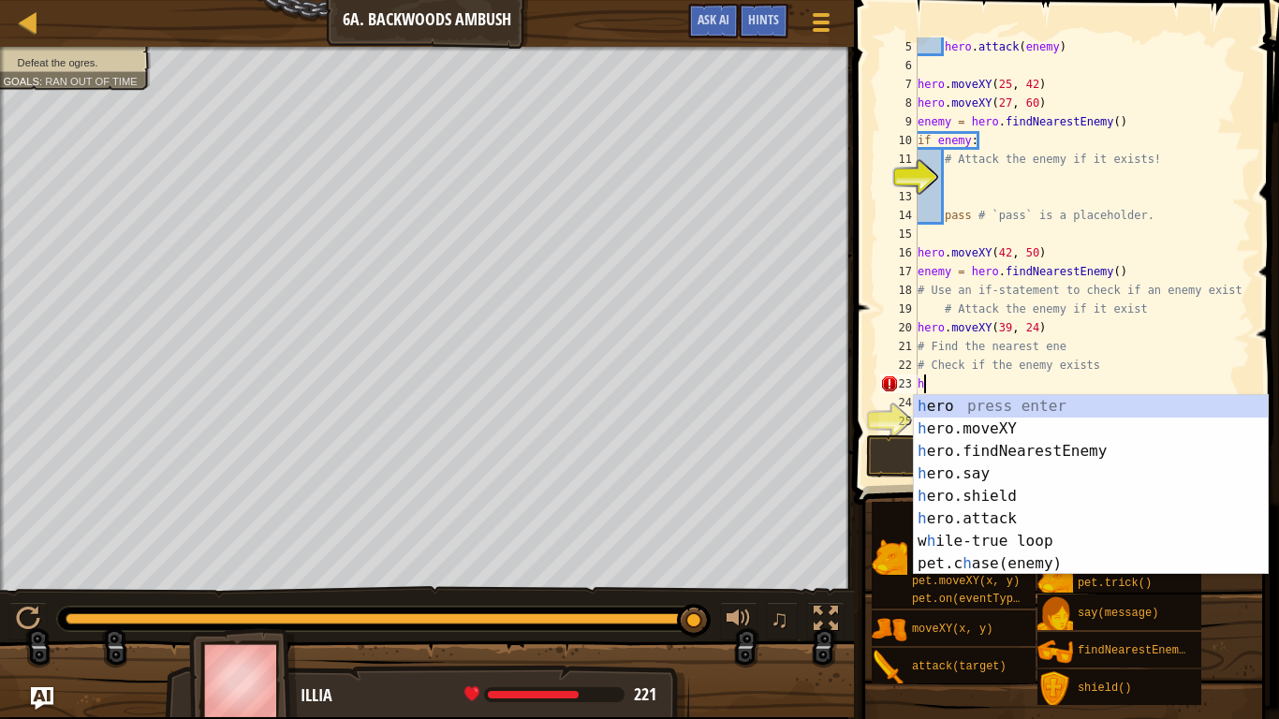
scroll to position [8, 0]
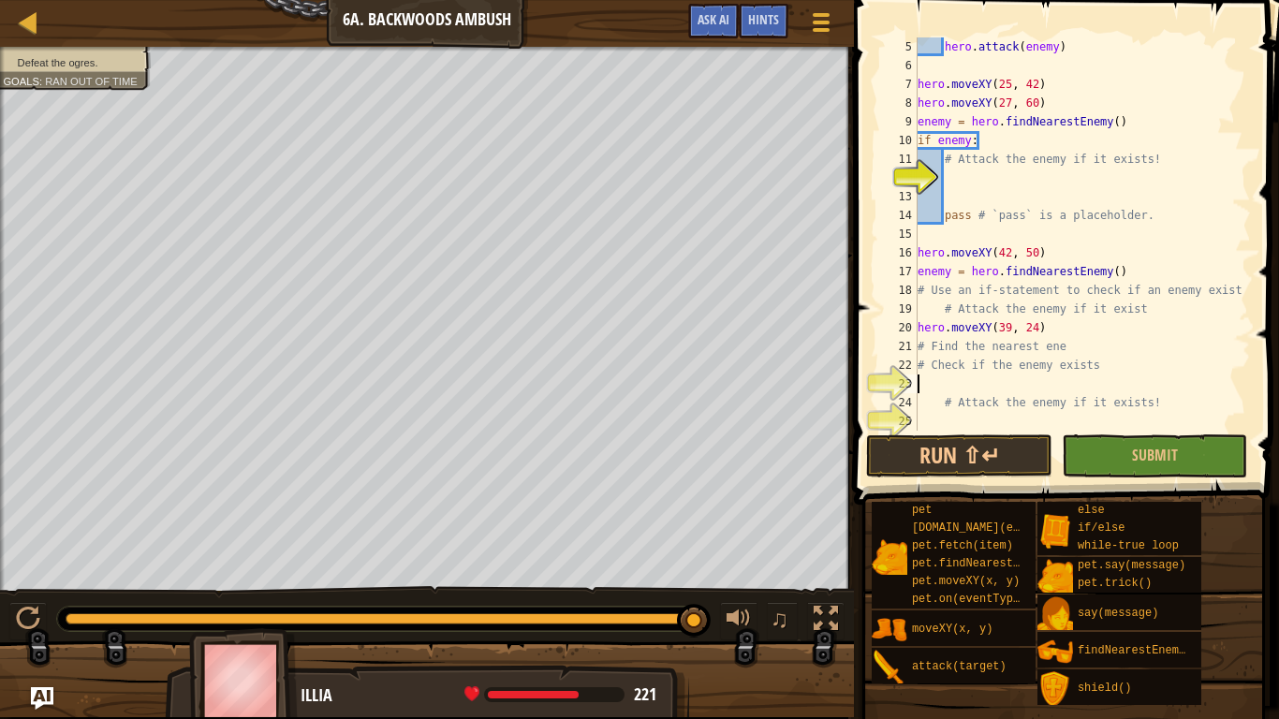
click at [1059, 338] on div "hero . attack ( enemy ) hero . moveXY ( 25 , 42 ) hero . moveXY ( 27 , 60 ) ene…" at bounding box center [1082, 252] width 337 height 431
click at [1051, 330] on div "hero . attack ( enemy ) hero . moveXY ( 25 , 42 ) hero . moveXY ( 27 , 60 ) ene…" at bounding box center [1082, 252] width 337 height 431
type textarea "hero.moveXY(39, 24)"
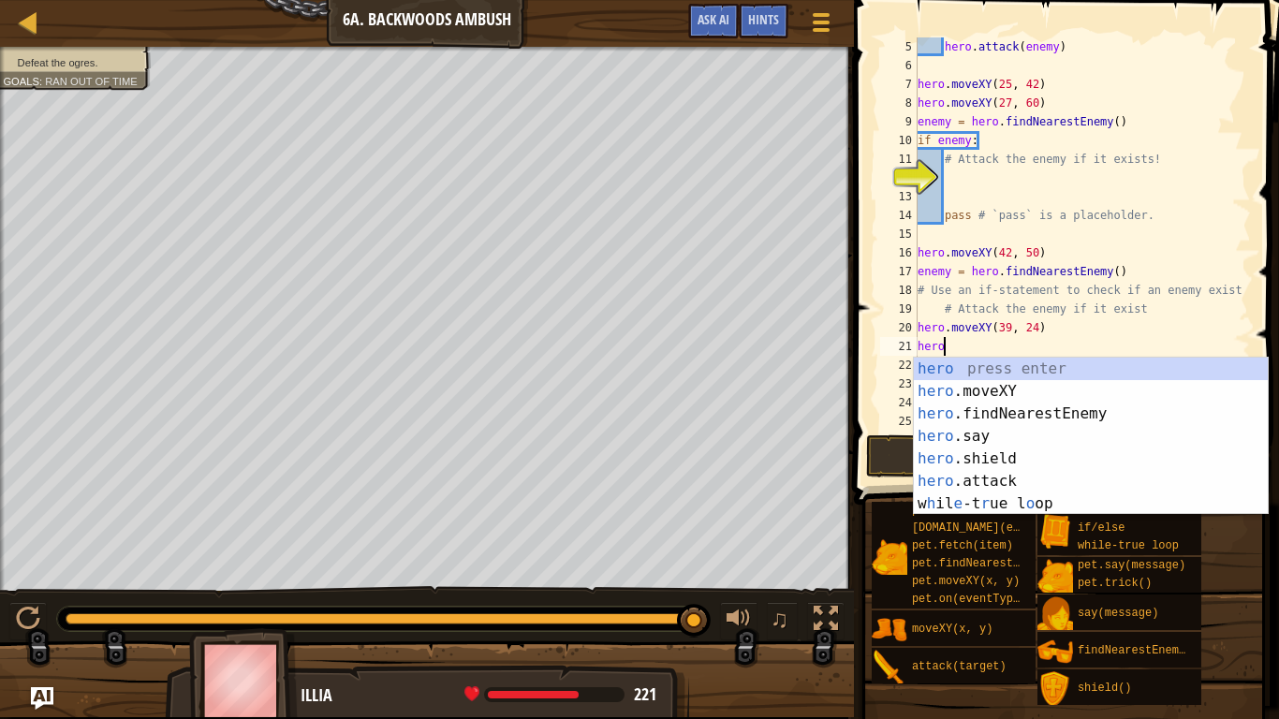
scroll to position [8, 3]
click at [1042, 485] on div "hero press enter hero .moveXY press enter hero .findNearestEnemy press enter he…" at bounding box center [1091, 459] width 354 height 202
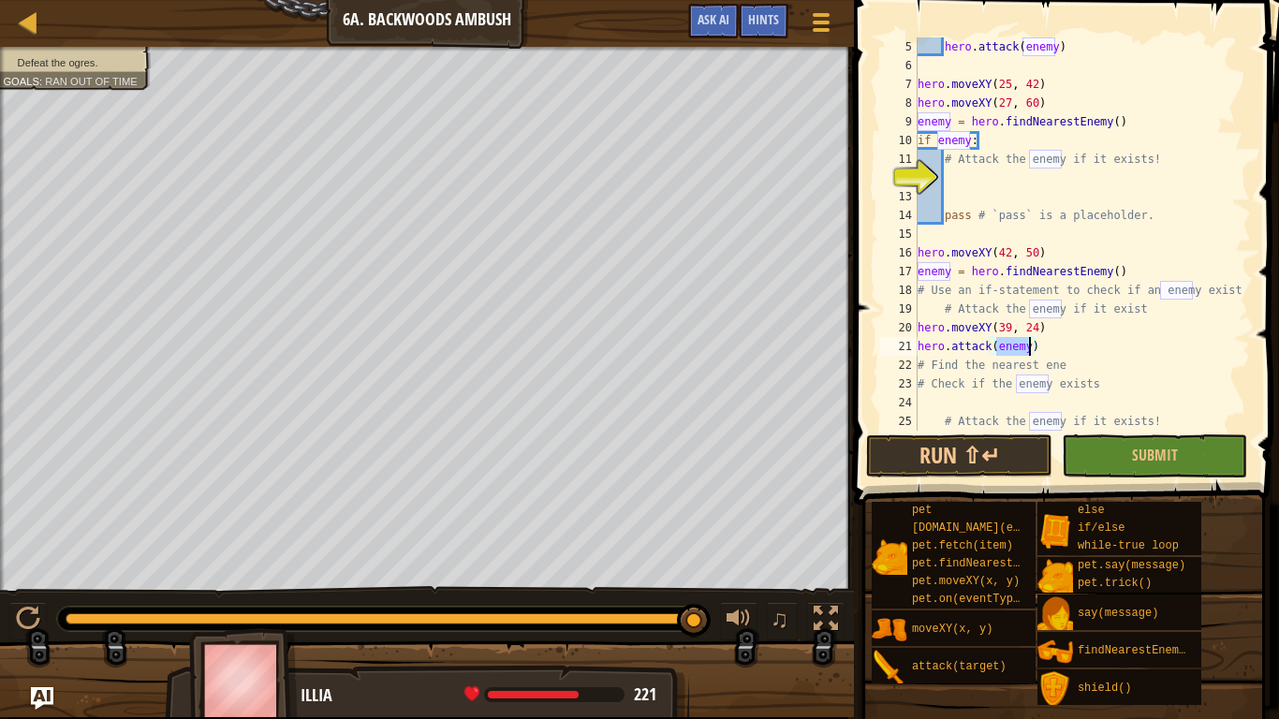
click at [1113, 377] on div "hero . attack ( enemy ) hero . moveXY ( 25 , 42 ) hero . moveXY ( 27 , 60 ) ene…" at bounding box center [1082, 252] width 337 height 431
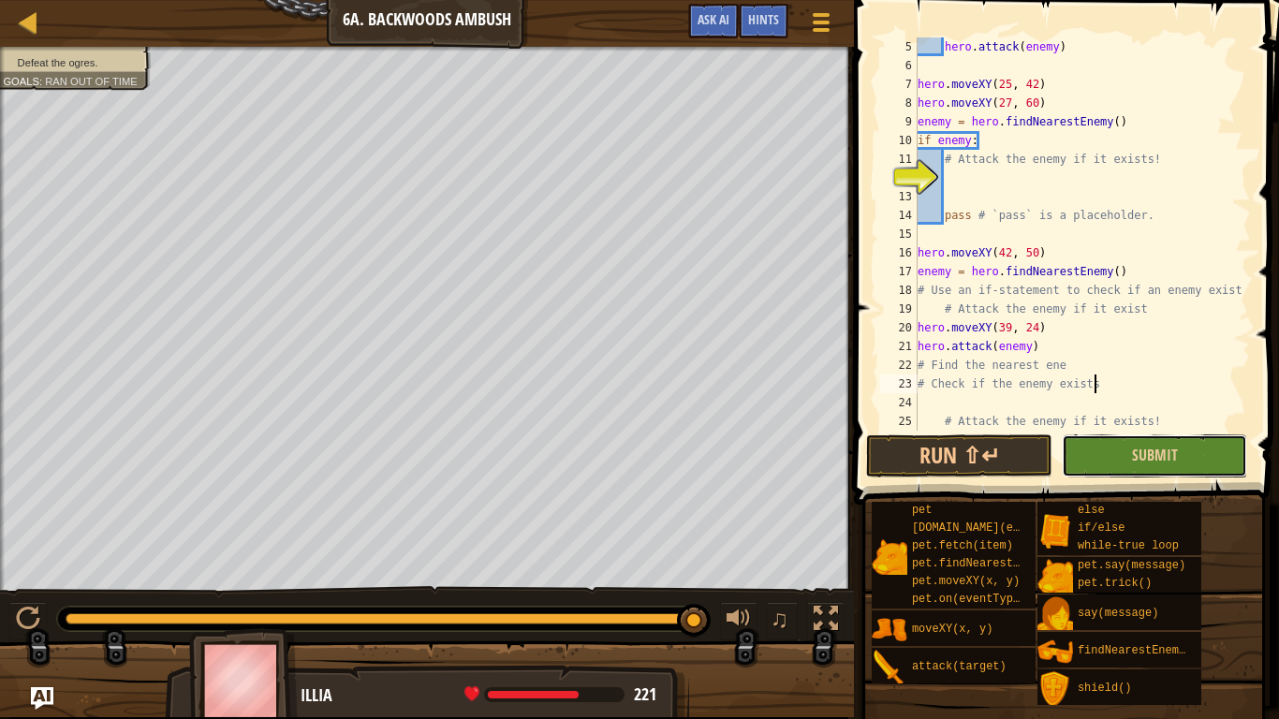
click at [1096, 454] on button "Submit" at bounding box center [1154, 456] width 185 height 43
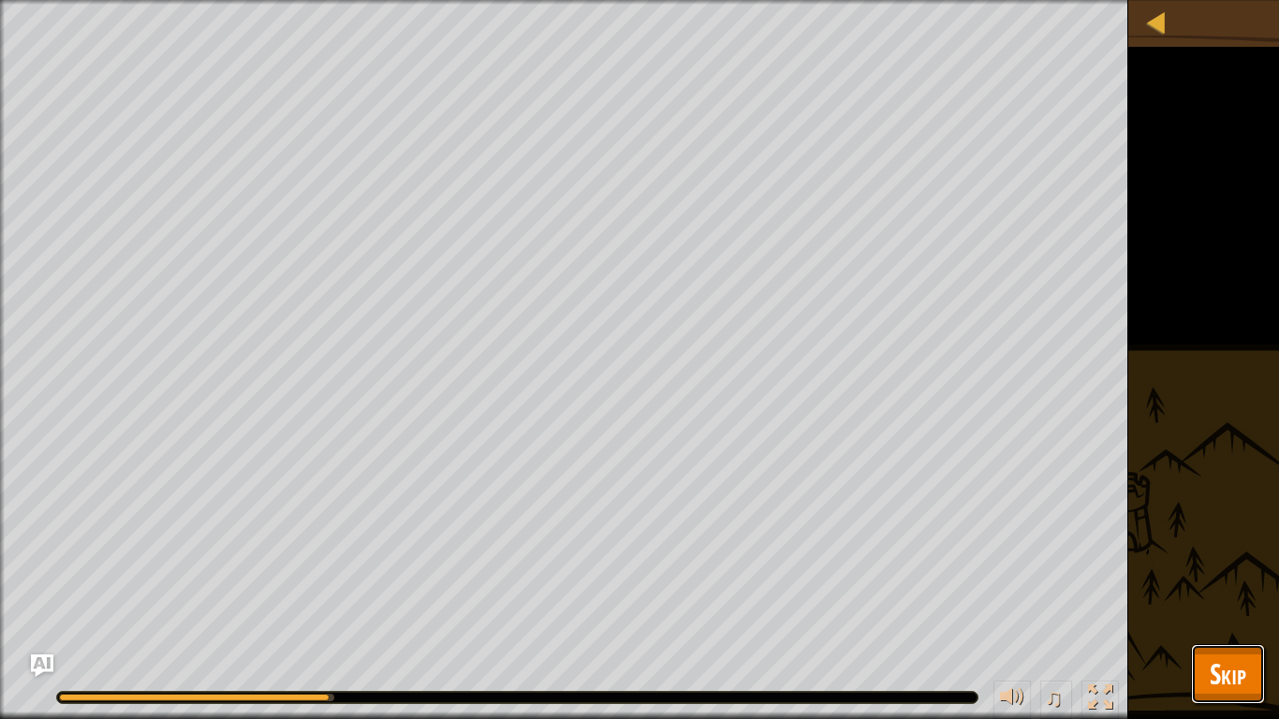
click at [1200, 605] on button "Skip" at bounding box center [1228, 674] width 74 height 60
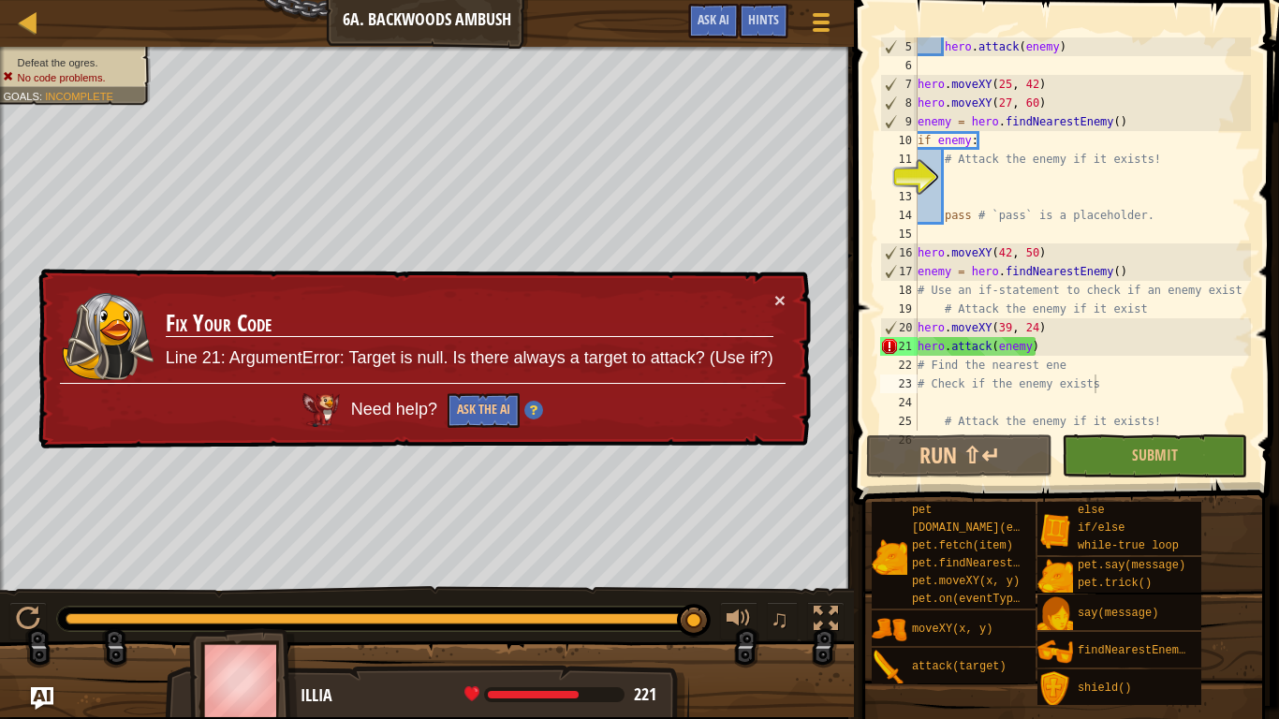
click at [1047, 339] on div "hero . attack ( enemy ) hero . moveXY ( 25 , 42 ) hero . moveXY ( 27 , 60 ) ene…" at bounding box center [1082, 252] width 337 height 431
click at [1046, 331] on div "hero . attack ( enemy ) hero . moveXY ( 25 , 42 ) hero . moveXY ( 27 , 60 ) ene…" at bounding box center [1082, 252] width 337 height 431
type textarea "hero.moveXY(39, 24)"
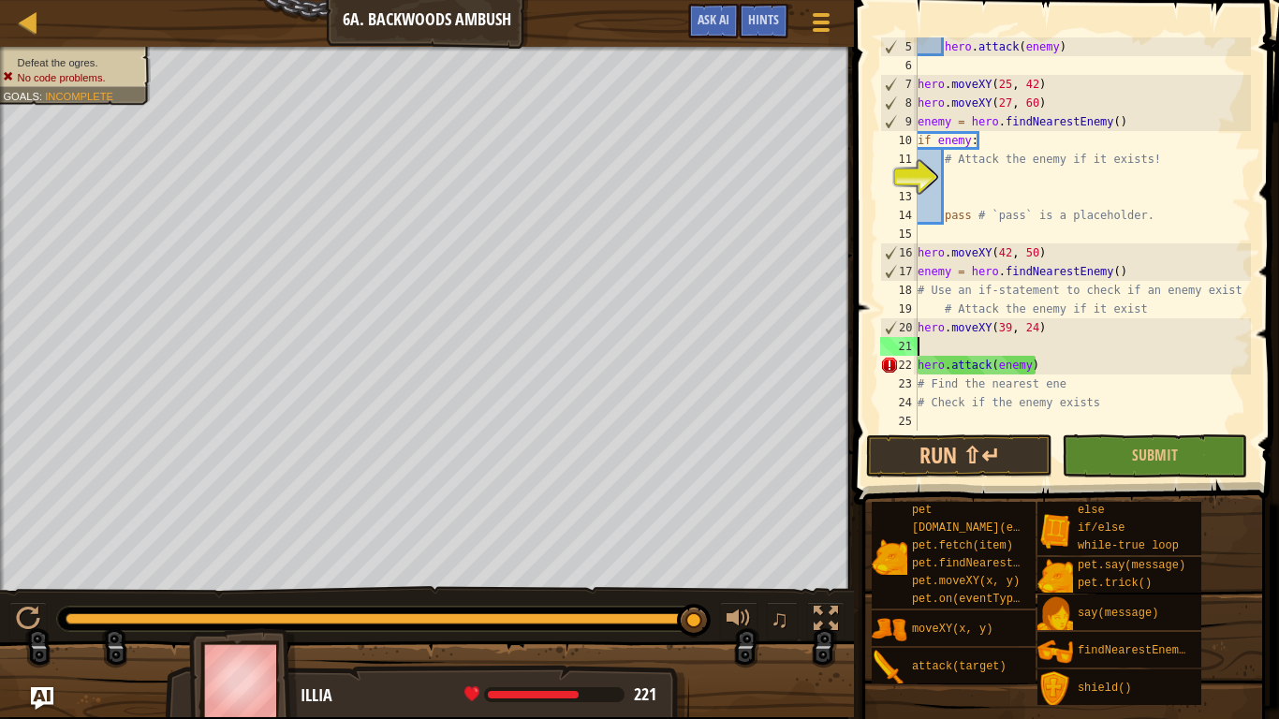
scroll to position [8, 0]
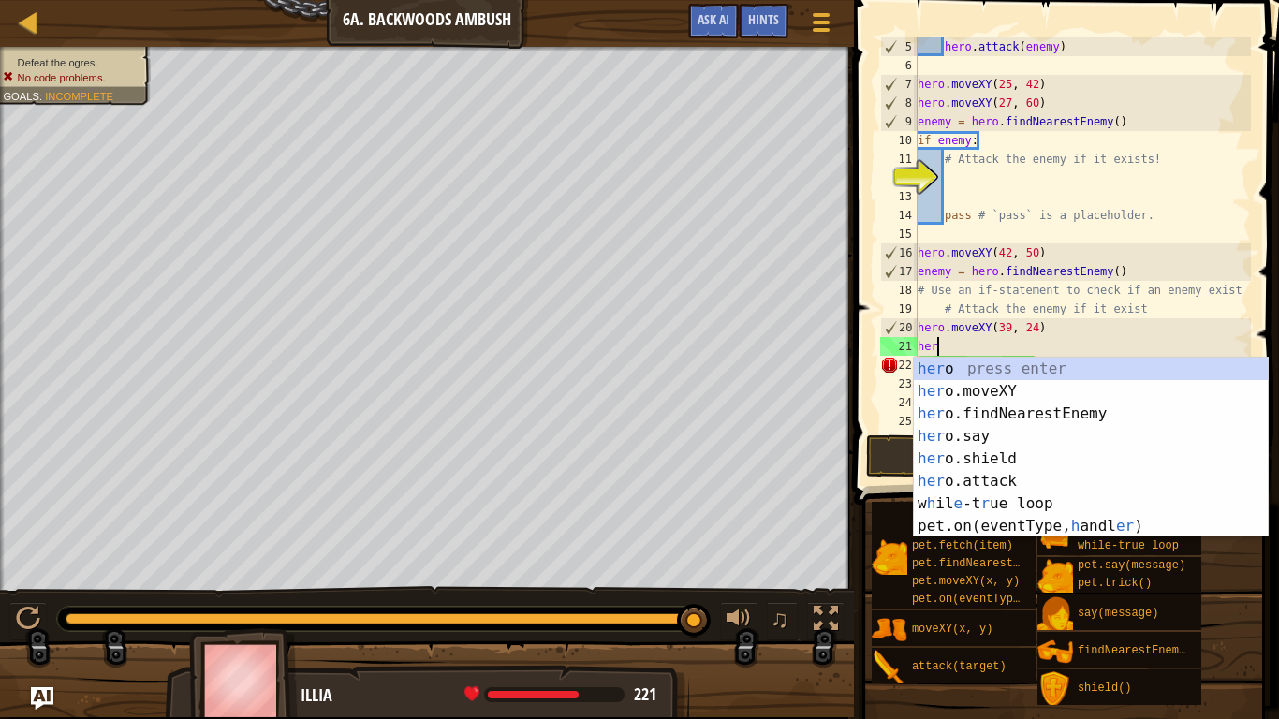
type textarea "hero"
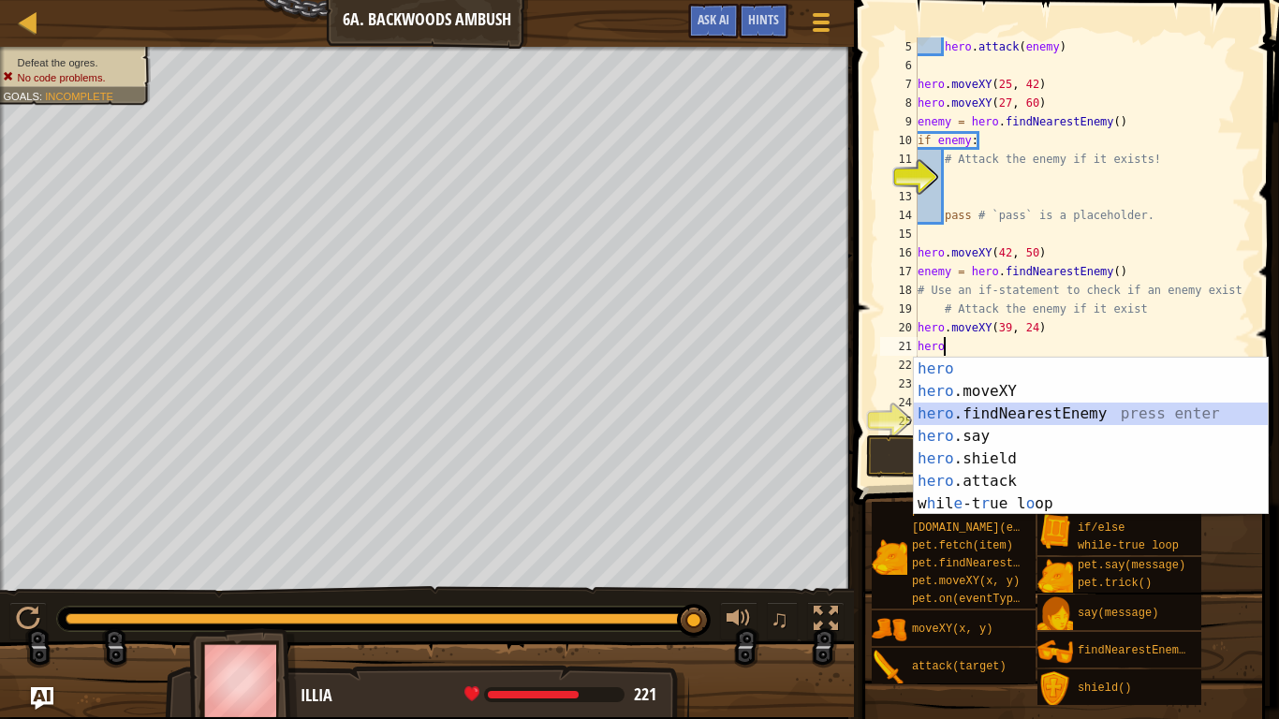
click at [1105, 410] on div "hero press enter hero .moveXY press enter hero .findNearestEnemy press enter he…" at bounding box center [1091, 459] width 354 height 202
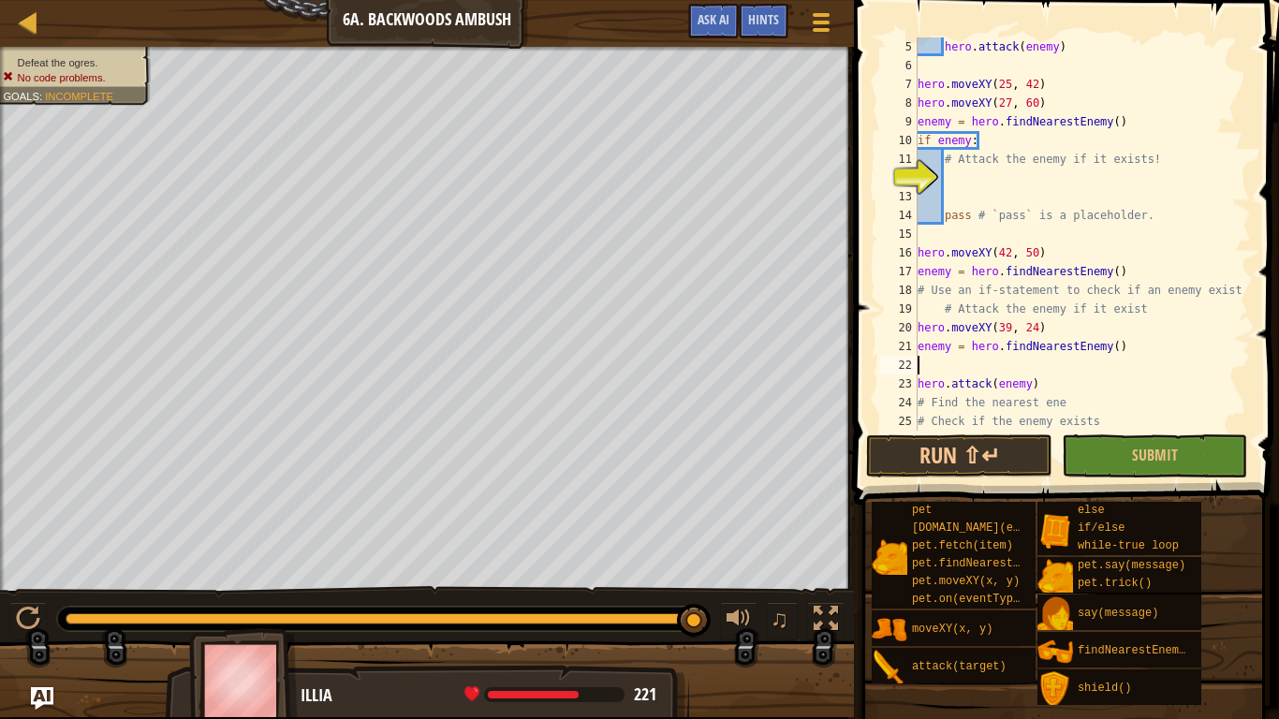
type textarea "enemy = hero.findNearestEnemy()"
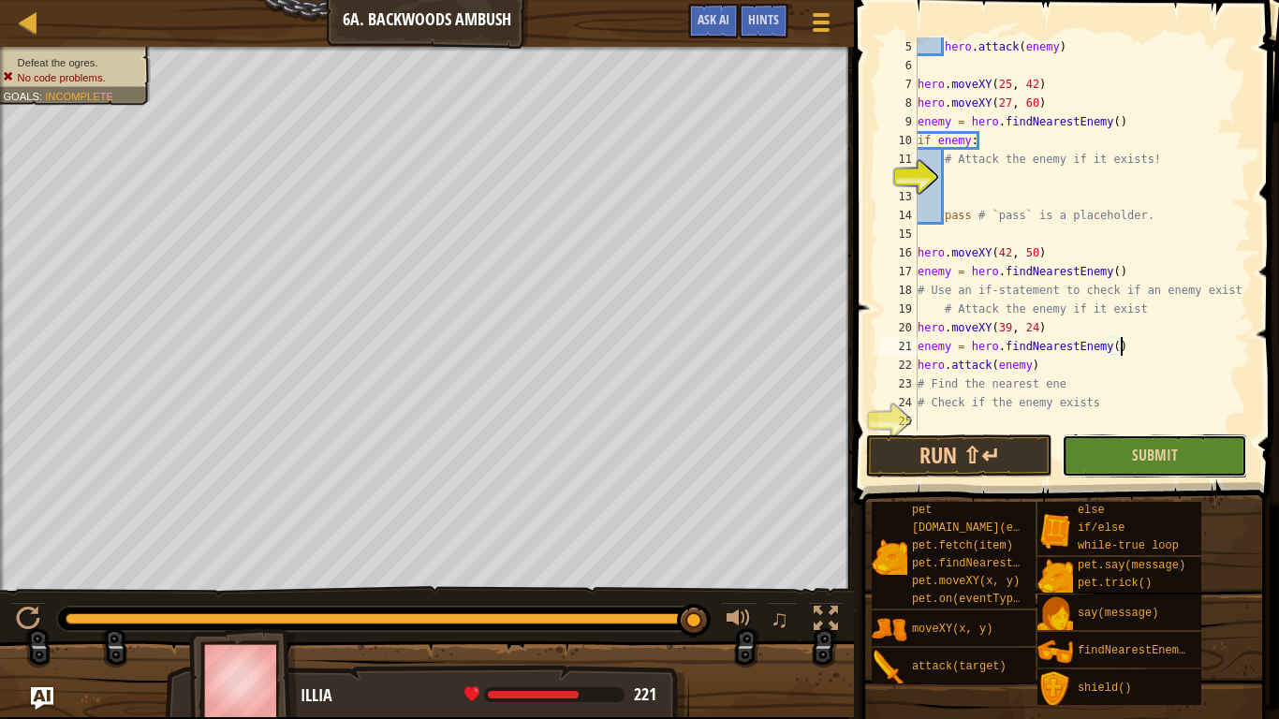
click at [1071, 450] on button "Submit" at bounding box center [1154, 456] width 185 height 43
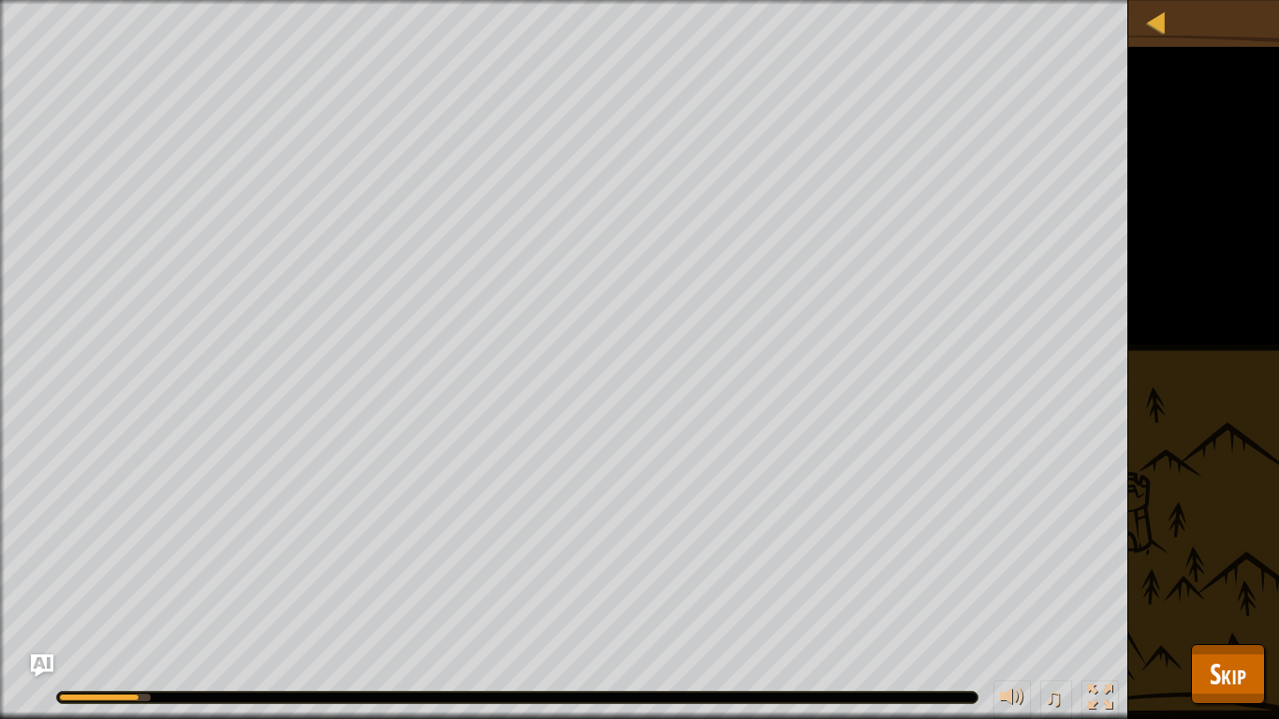
drag, startPoint x: 125, startPoint y: 699, endPoint x: 276, endPoint y: 716, distance: 152.7
click at [276, 605] on div "♫" at bounding box center [564, 693] width 1129 height 56
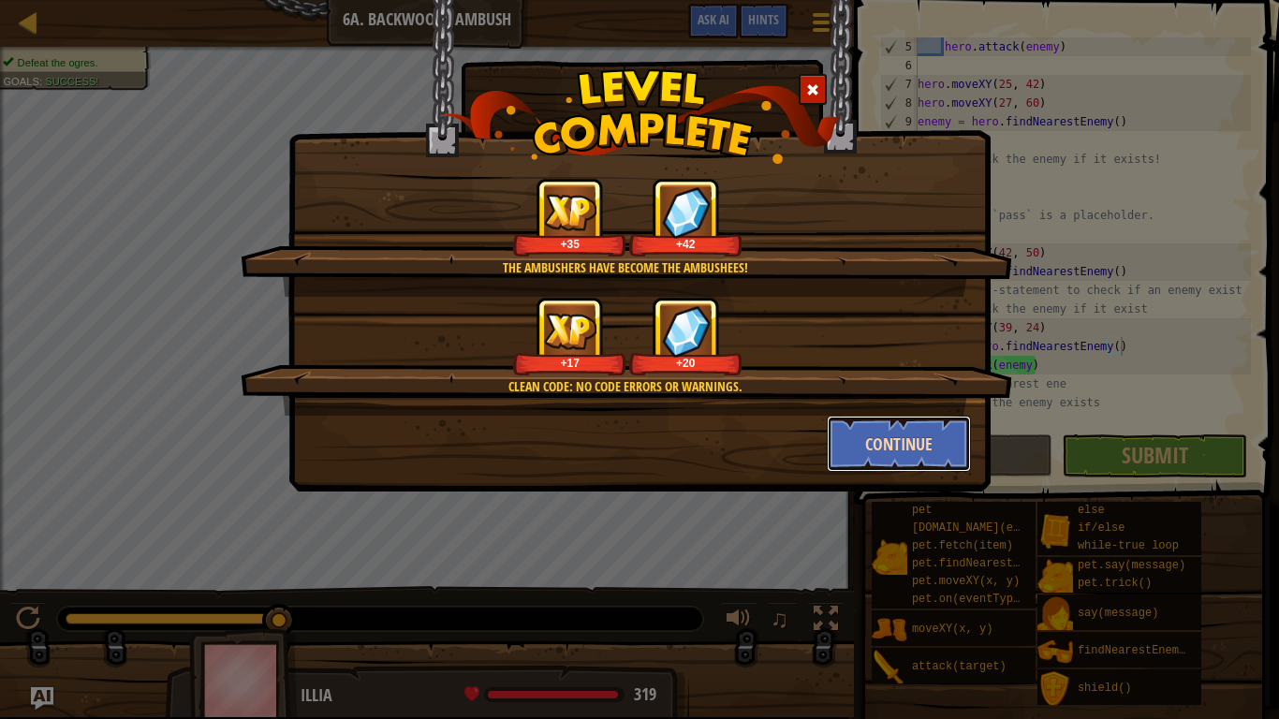
click at [945, 421] on button "Continue" at bounding box center [899, 444] width 145 height 56
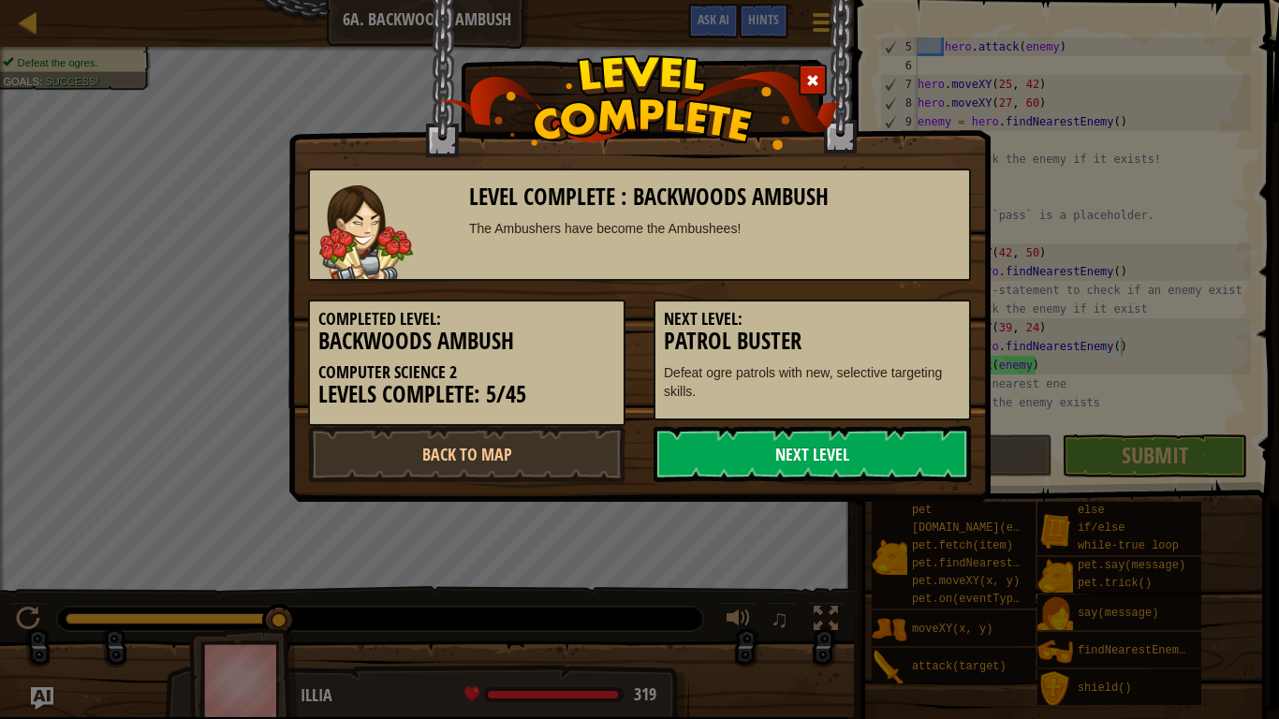
click at [896, 444] on link "Next Level" at bounding box center [813, 454] width 318 height 56
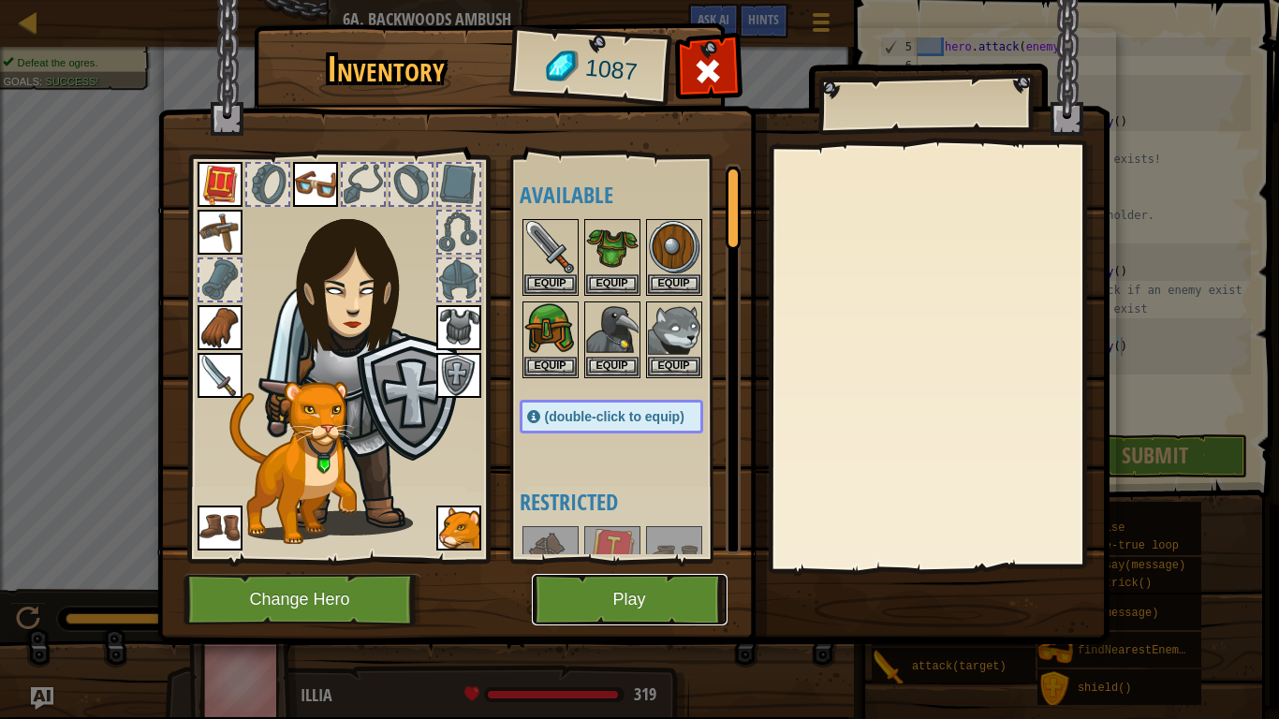
click at [634, 595] on button "Play" at bounding box center [630, 600] width 196 height 52
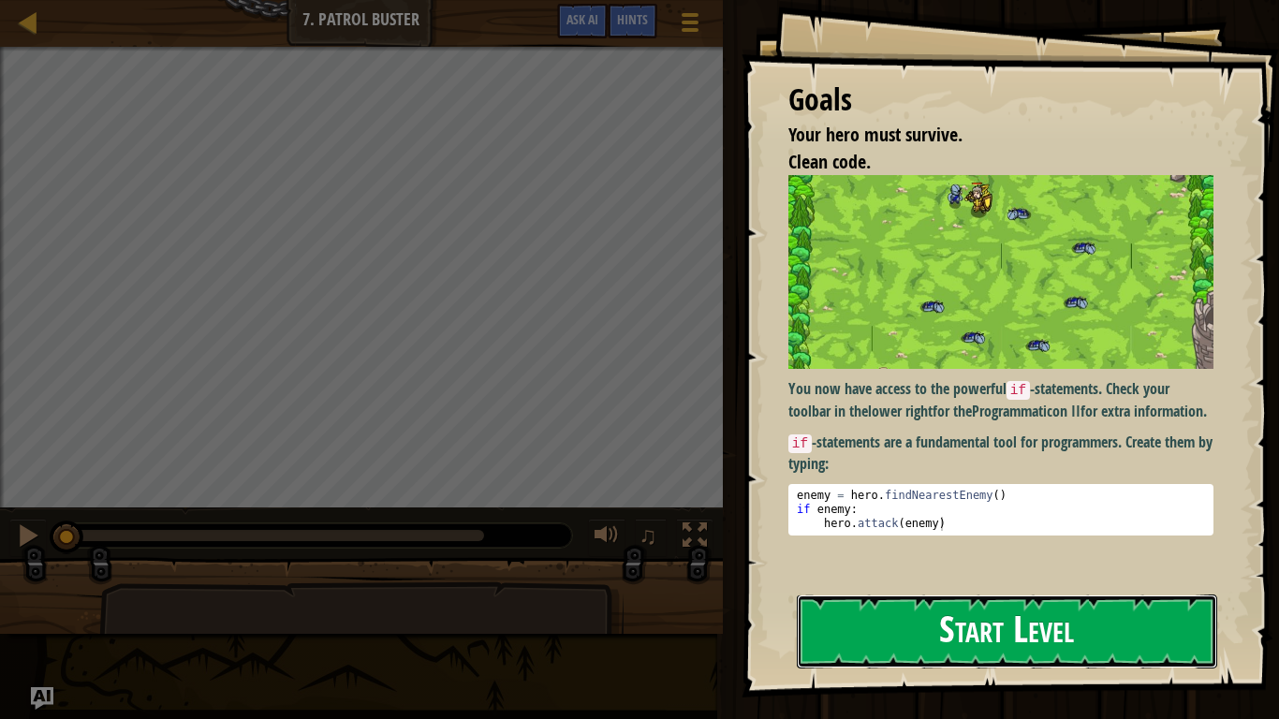
click at [927, 605] on button "Start Level" at bounding box center [1007, 632] width 421 height 74
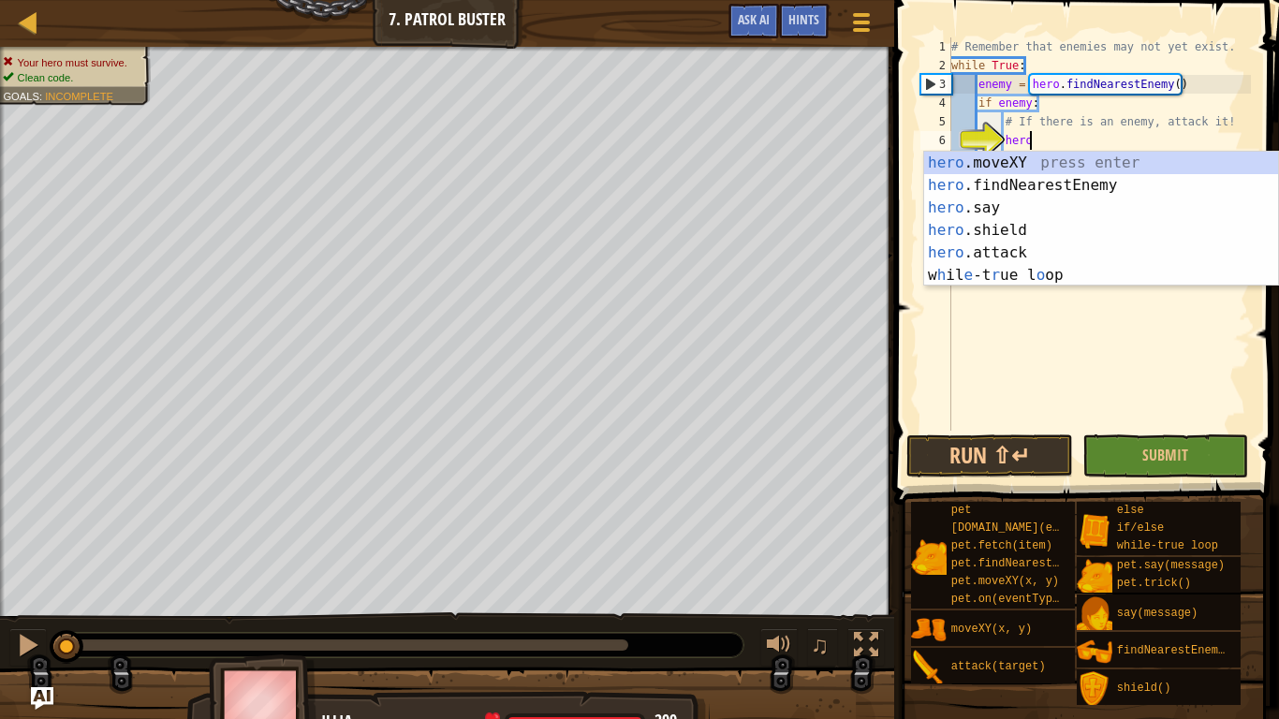
scroll to position [8, 10]
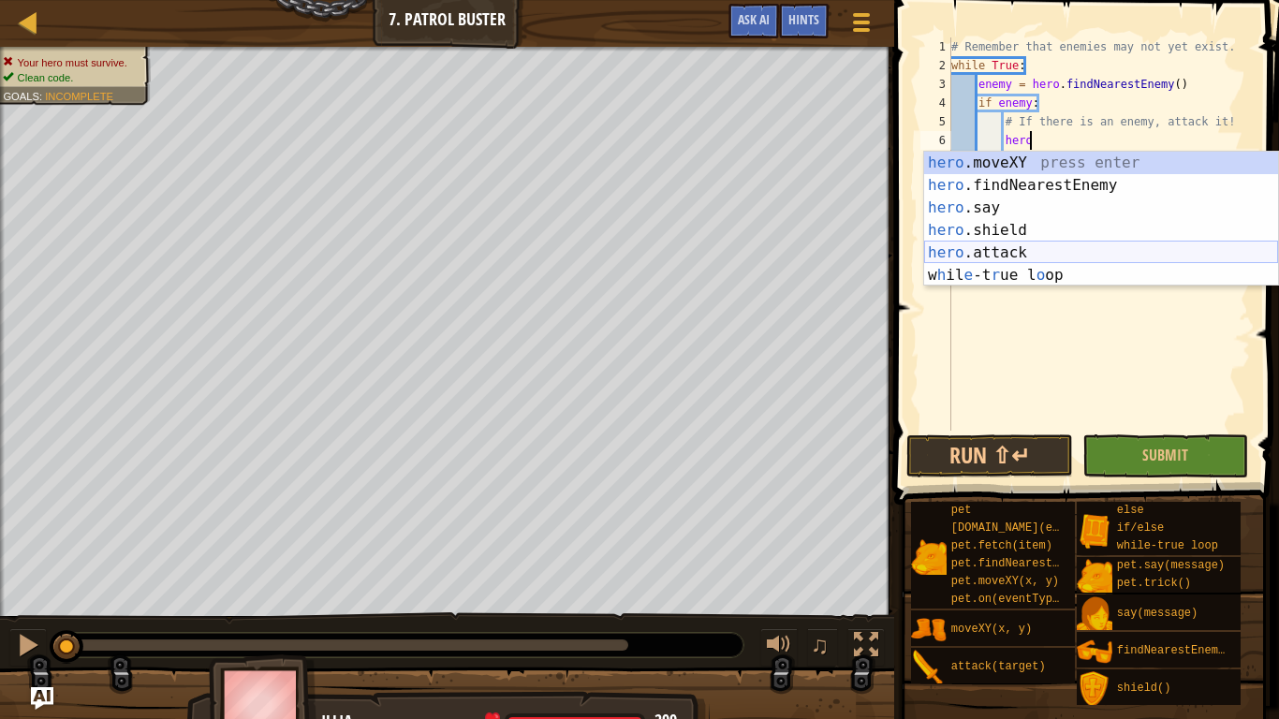
click at [980, 248] on div "hero .moveXY press enter hero .findNearestEnemy press enter hero .say press ent…" at bounding box center [1101, 242] width 354 height 180
type textarea "hero.attack(enemy)"
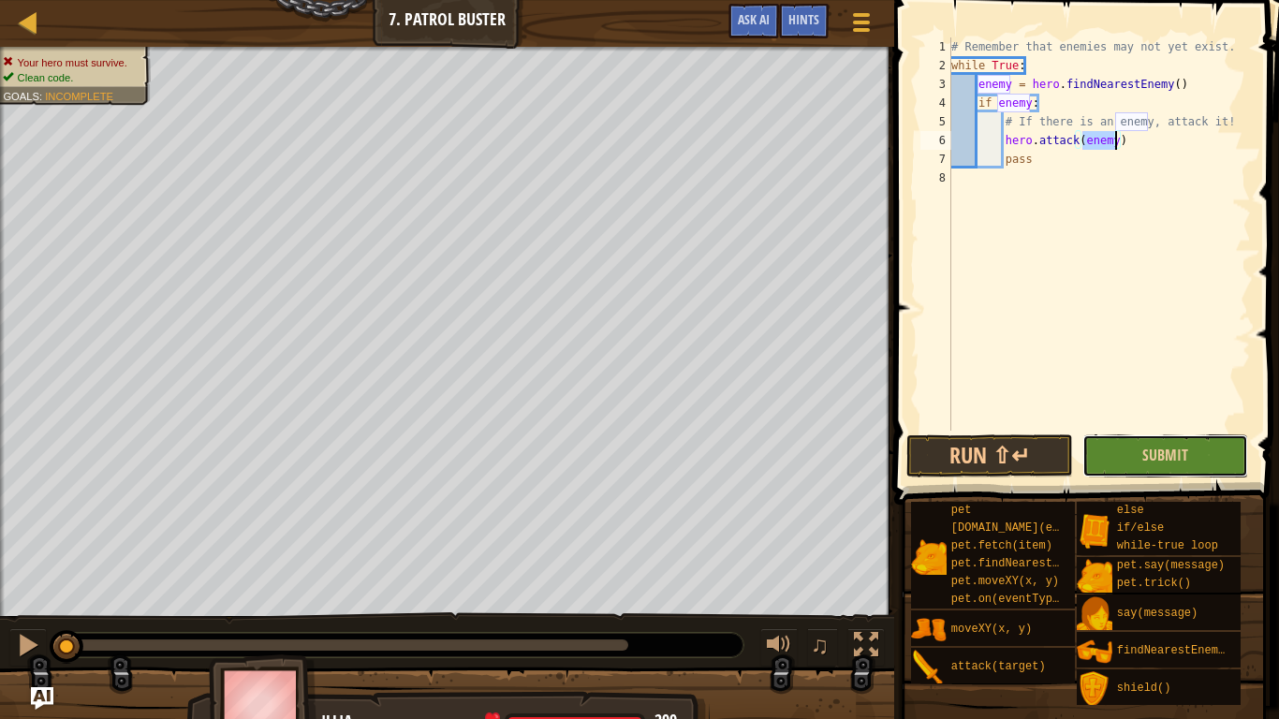
click at [1110, 448] on button "Submit" at bounding box center [1166, 456] width 167 height 43
